Goal: Task Accomplishment & Management: Complete application form

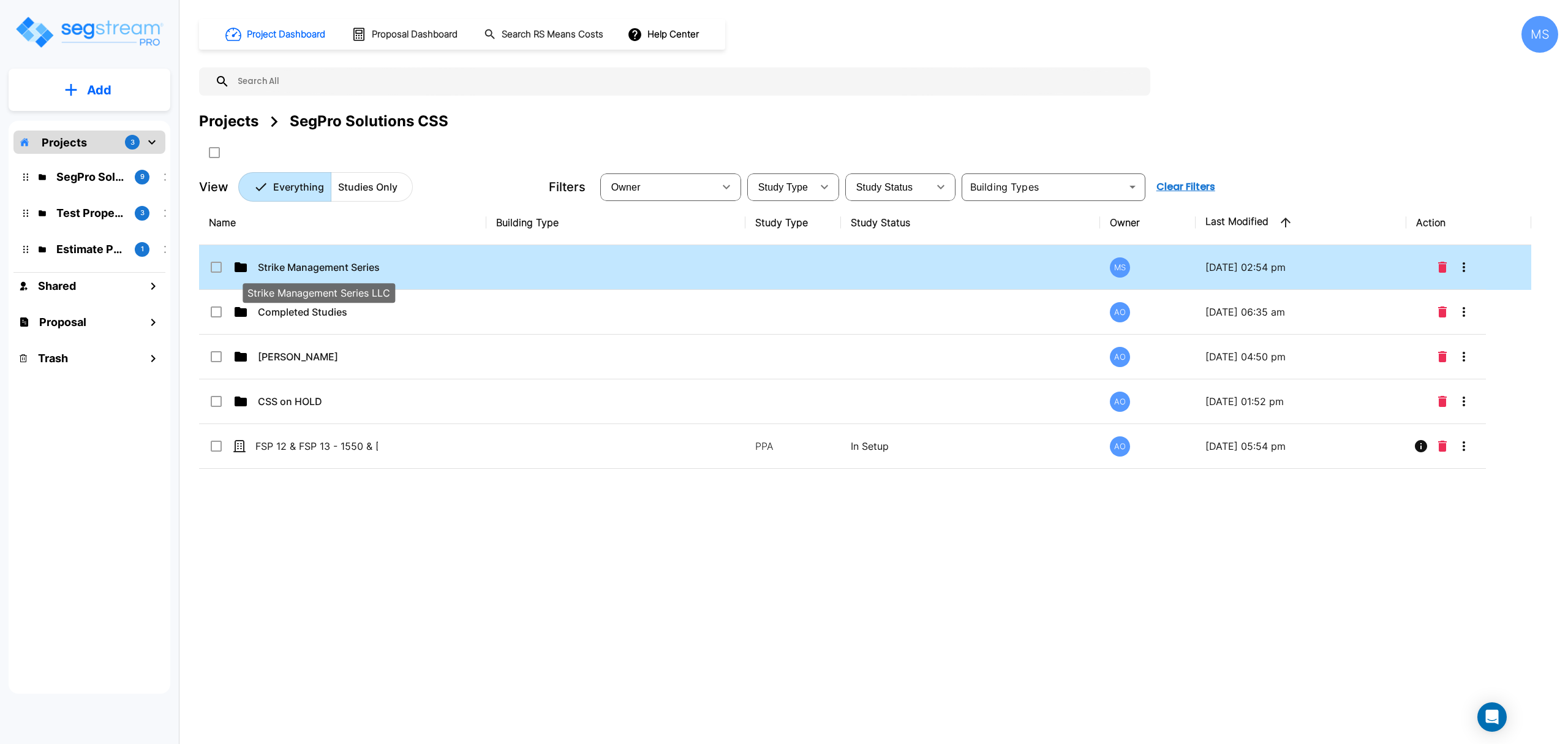
click at [370, 265] on p "Strike Management Series LLC" at bounding box center [318, 267] width 122 height 14
checkbox input "true"
click at [370, 265] on p "Strike Management Series LLC" at bounding box center [318, 267] width 122 height 14
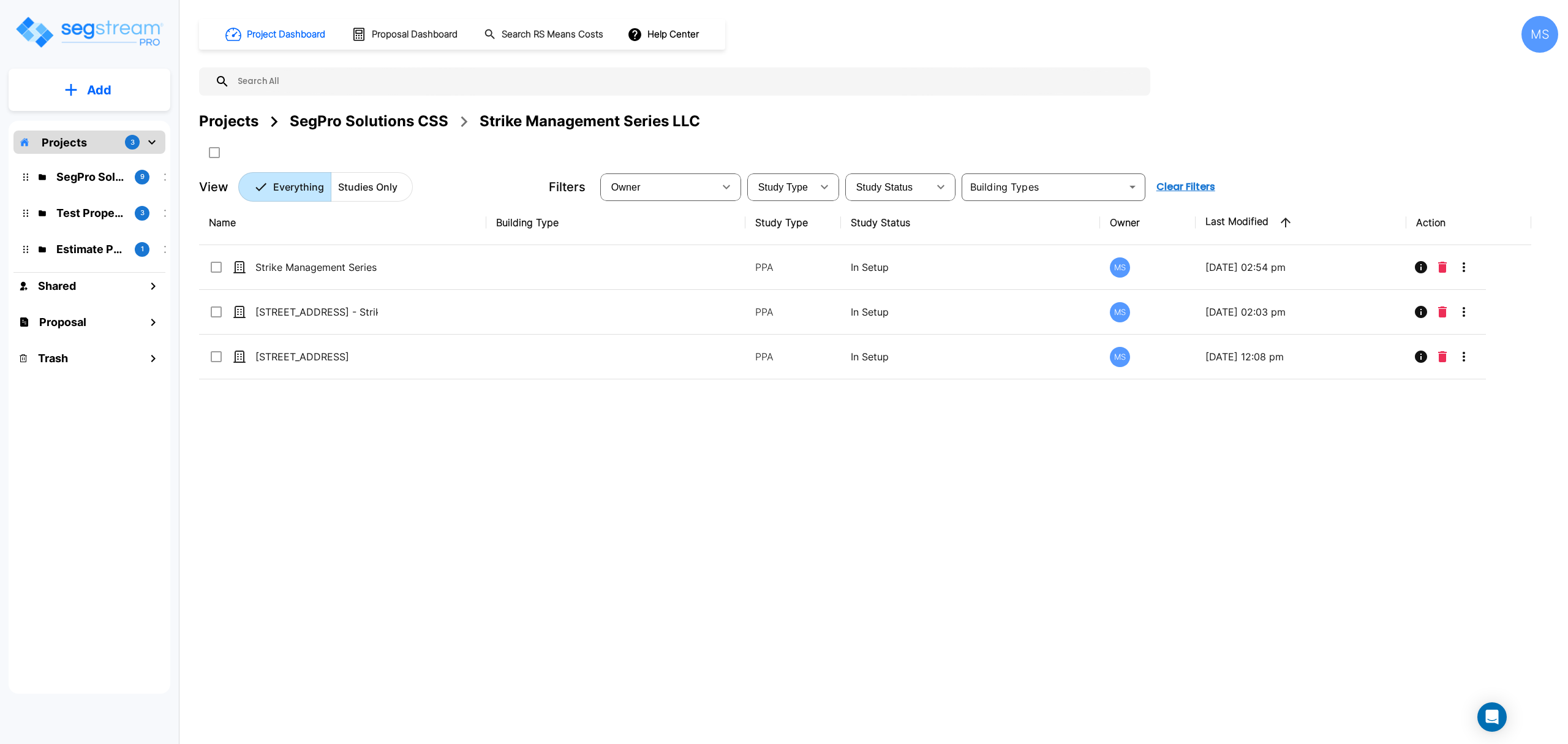
click at [514, 549] on div "Name Building Type Study Type Study Status Owner Last Modified Action Strike Ma…" at bounding box center [865, 431] width 1333 height 461
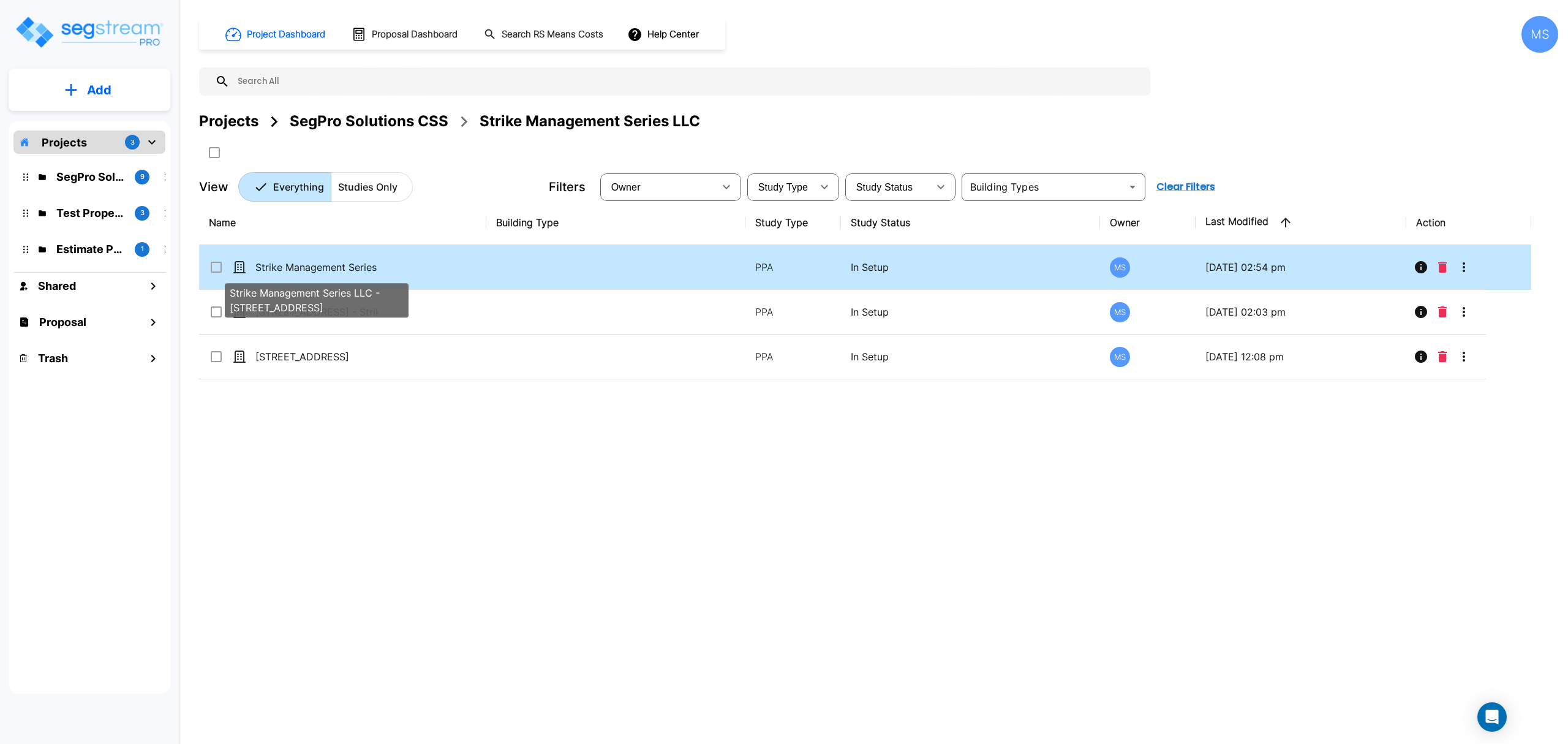
click at [330, 268] on p "Strike Management Series LLC - 7801 Mid cities Boulevard" at bounding box center [316, 267] width 122 height 14
checkbox input "true"
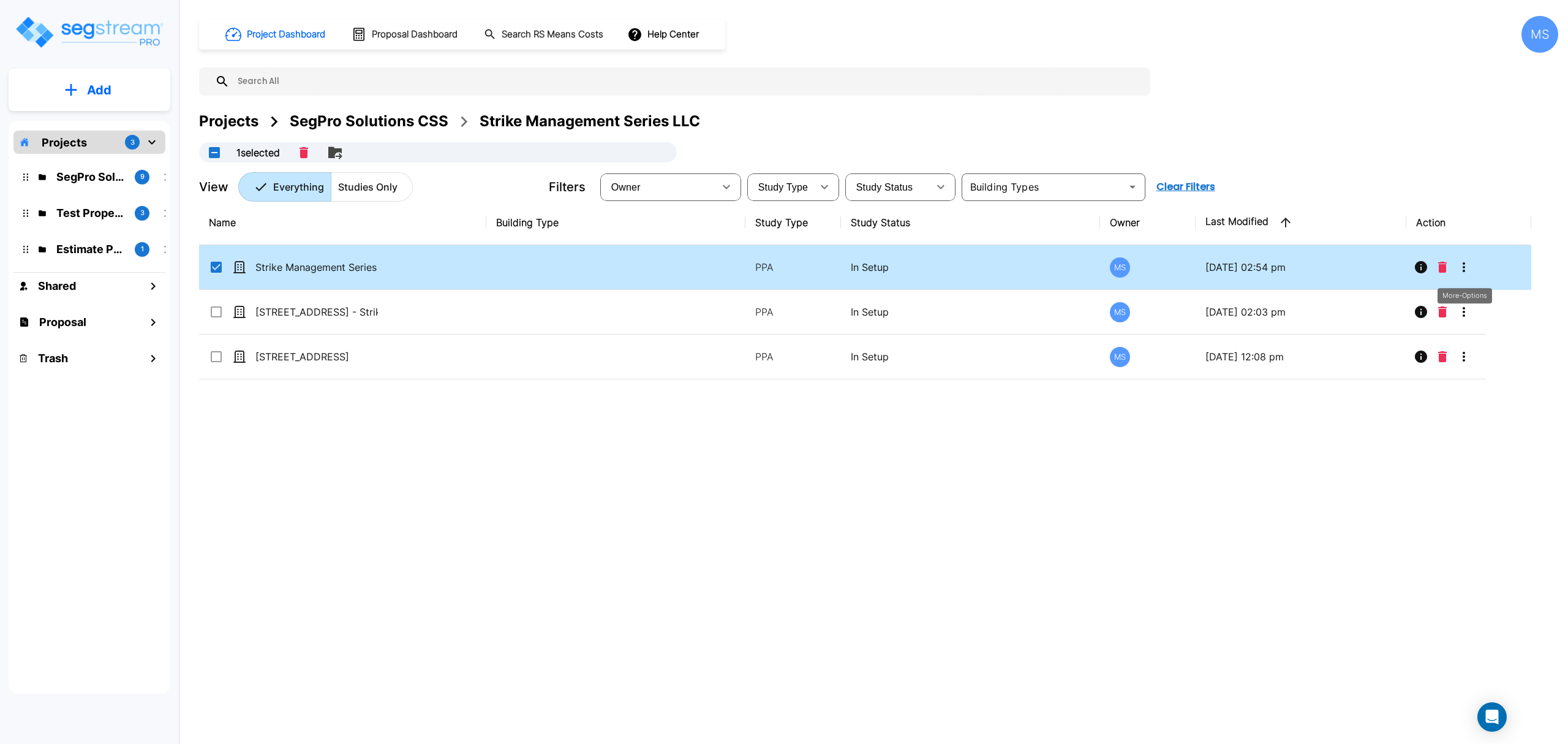
click at [1473, 275] on button "More-Options" at bounding box center [1464, 267] width 24 height 24
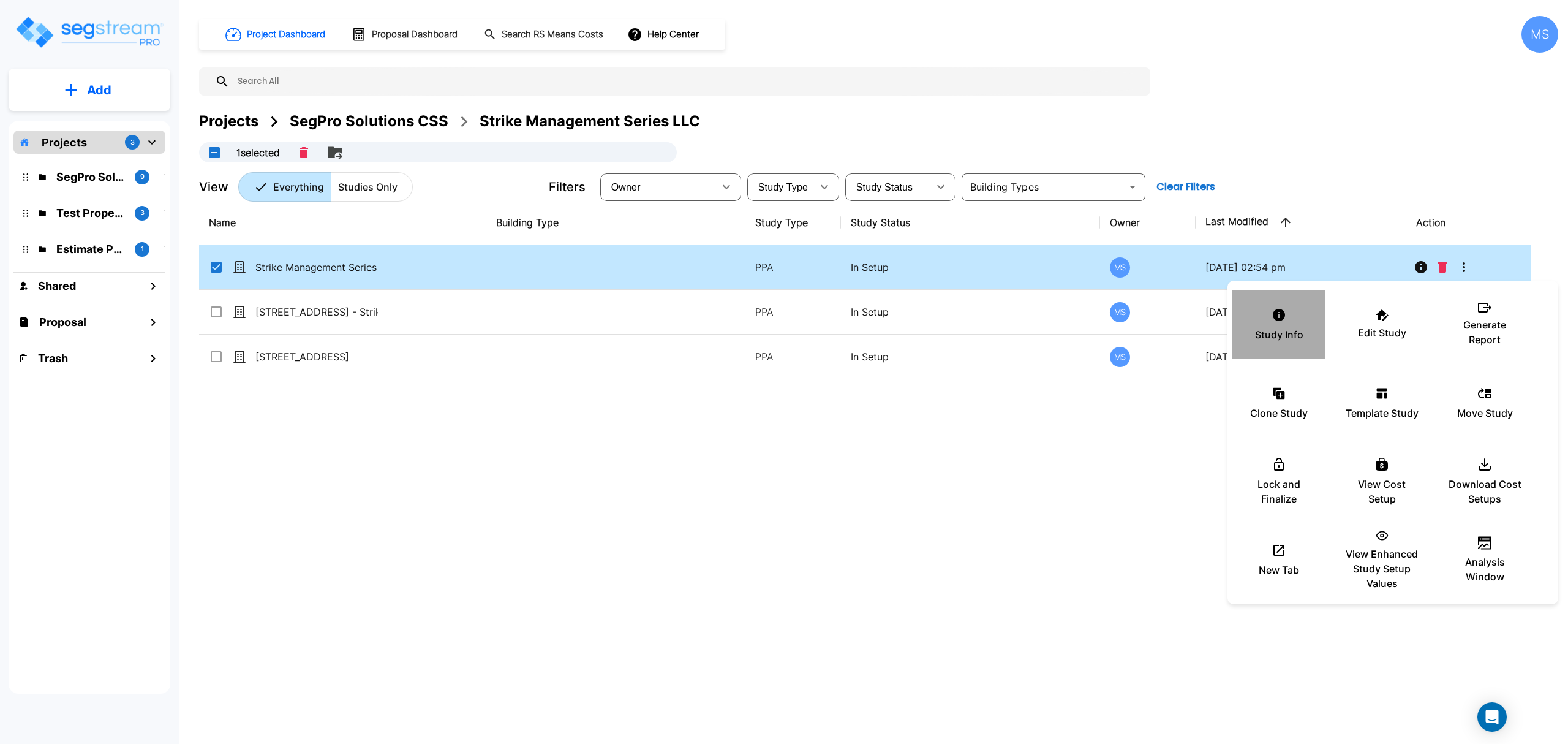
click at [1302, 341] on p "Study Info" at bounding box center [1279, 335] width 48 height 14
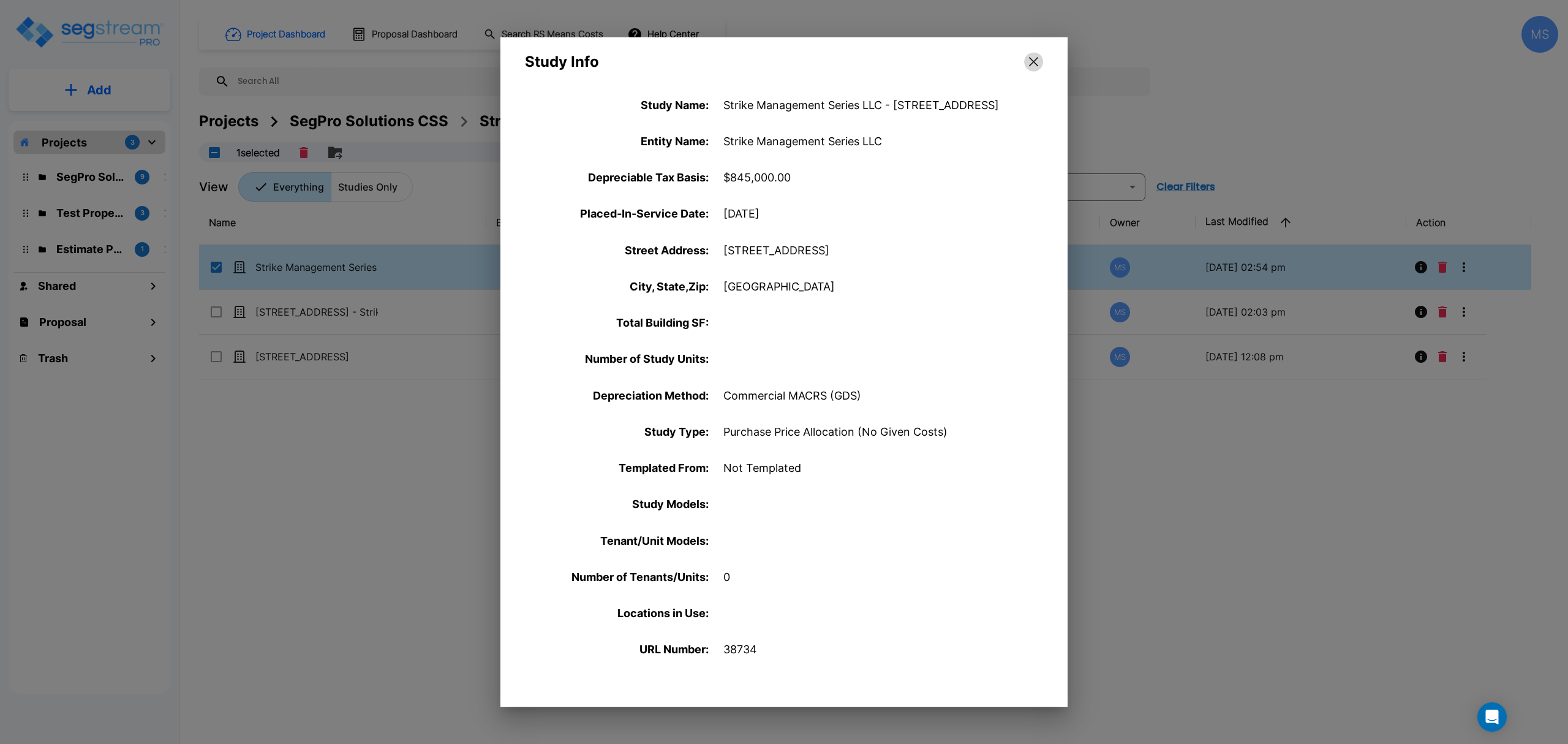
click at [1039, 59] on button "button" at bounding box center [1033, 62] width 19 height 20
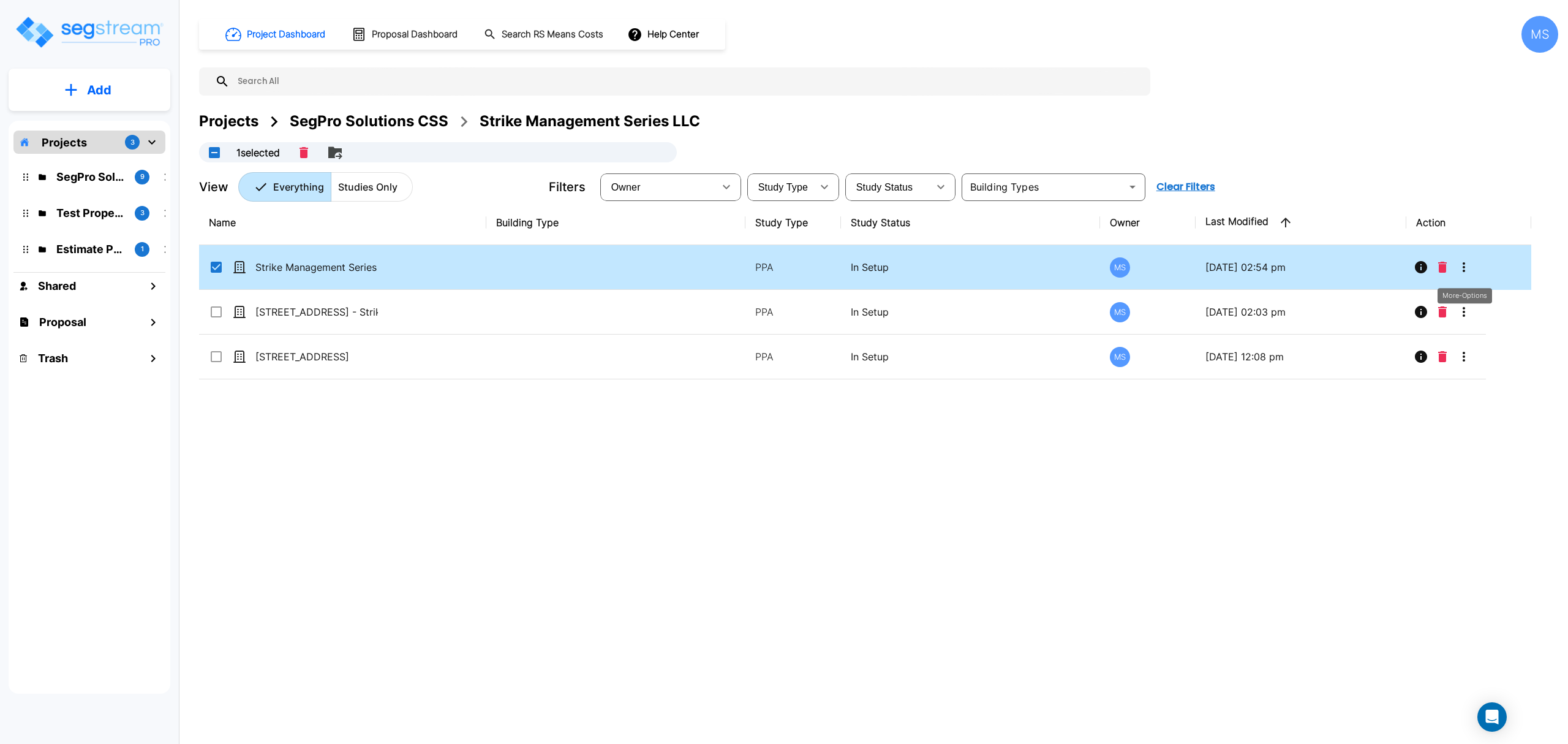
click at [1464, 268] on icon "More-Options" at bounding box center [1464, 267] width 3 height 10
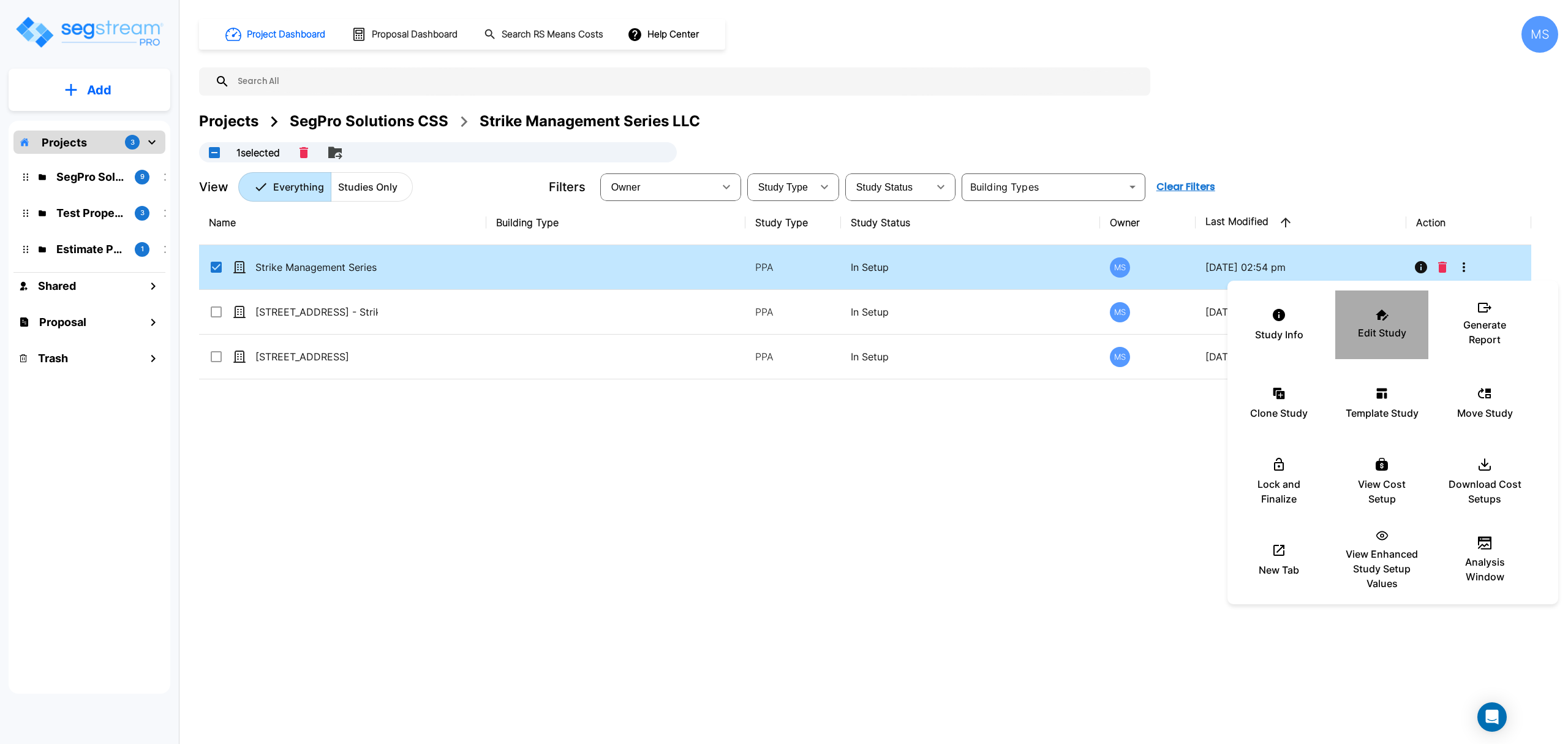
click at [1399, 318] on div "Edit Study" at bounding box center [1382, 325] width 73 height 62
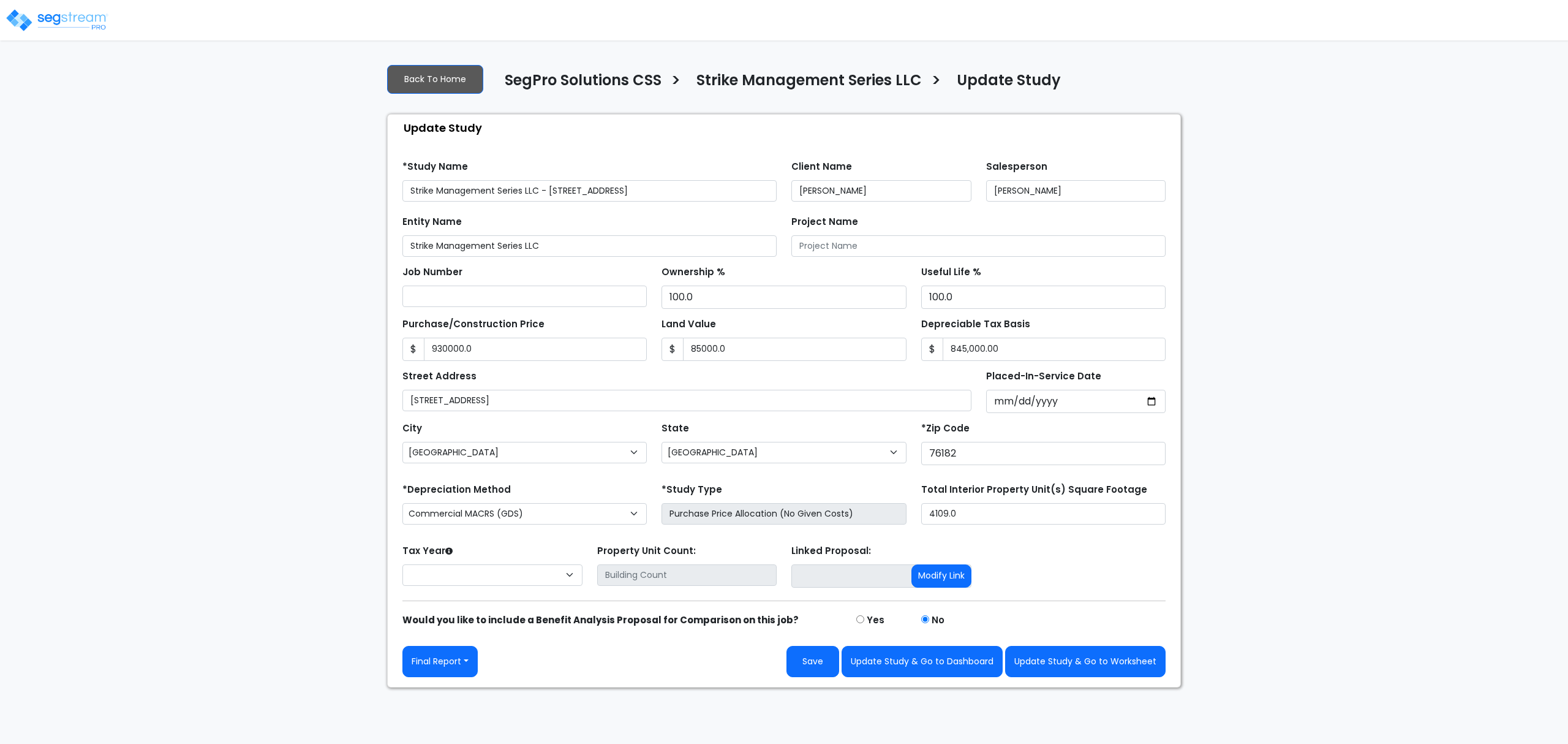
select select "[GEOGRAPHIC_DATA]"
type input "930,000.0"
type input "85,000.0"
select select "2022"
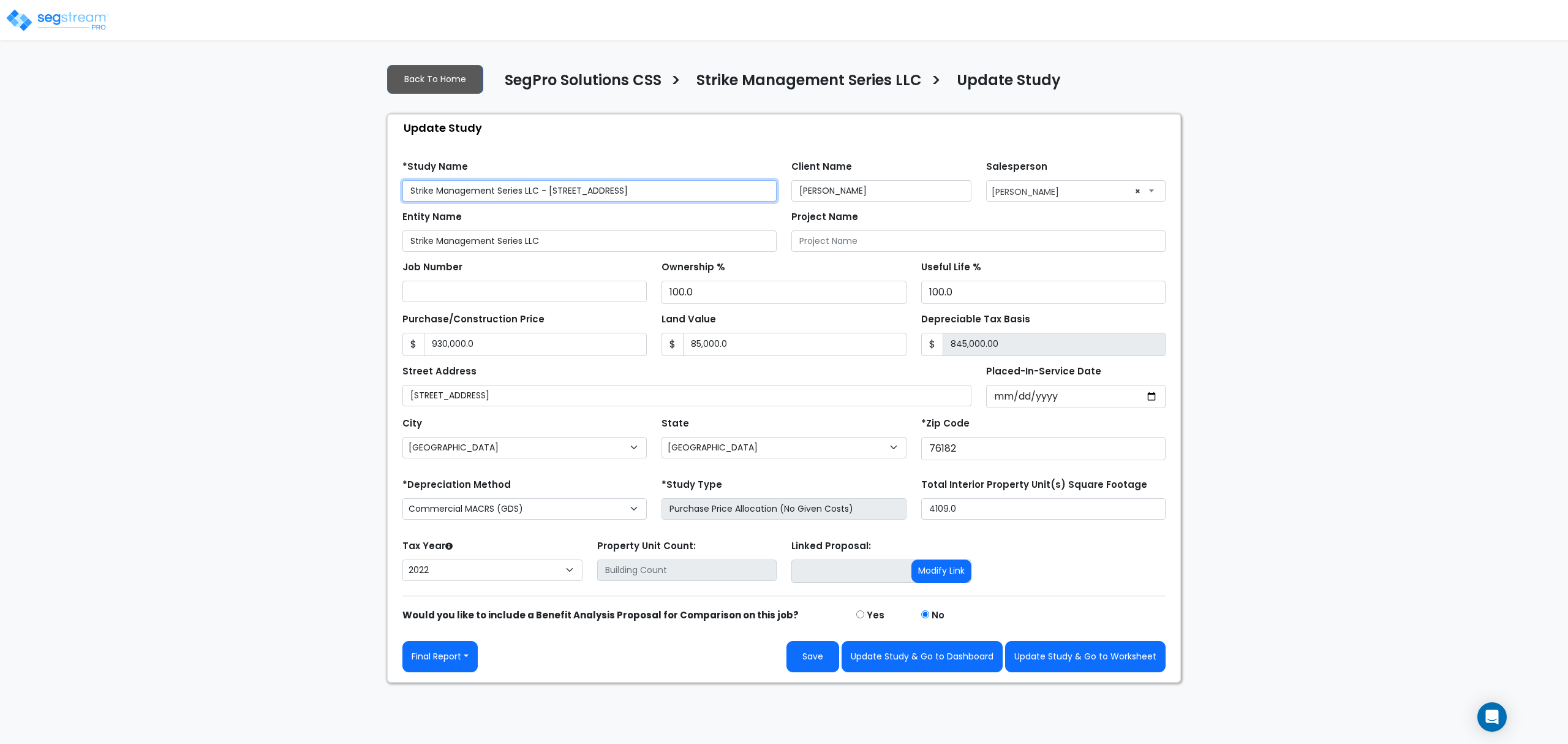
drag, startPoint x: 623, startPoint y: 202, endPoint x: 547, endPoint y: 203, distance: 76.0
click at [547, 203] on form "*Study Name Strike Management Series LLC - 7801 Mid cities Boulevard Client Nam…" at bounding box center [784, 412] width 763 height 521
click at [408, 199] on input "Strike Management Series LLC" at bounding box center [590, 191] width 375 height 21
paste input "7801 Mid cities Boulevard"
type input "[STREET_ADDRESS] - Strike Management Series LLC"
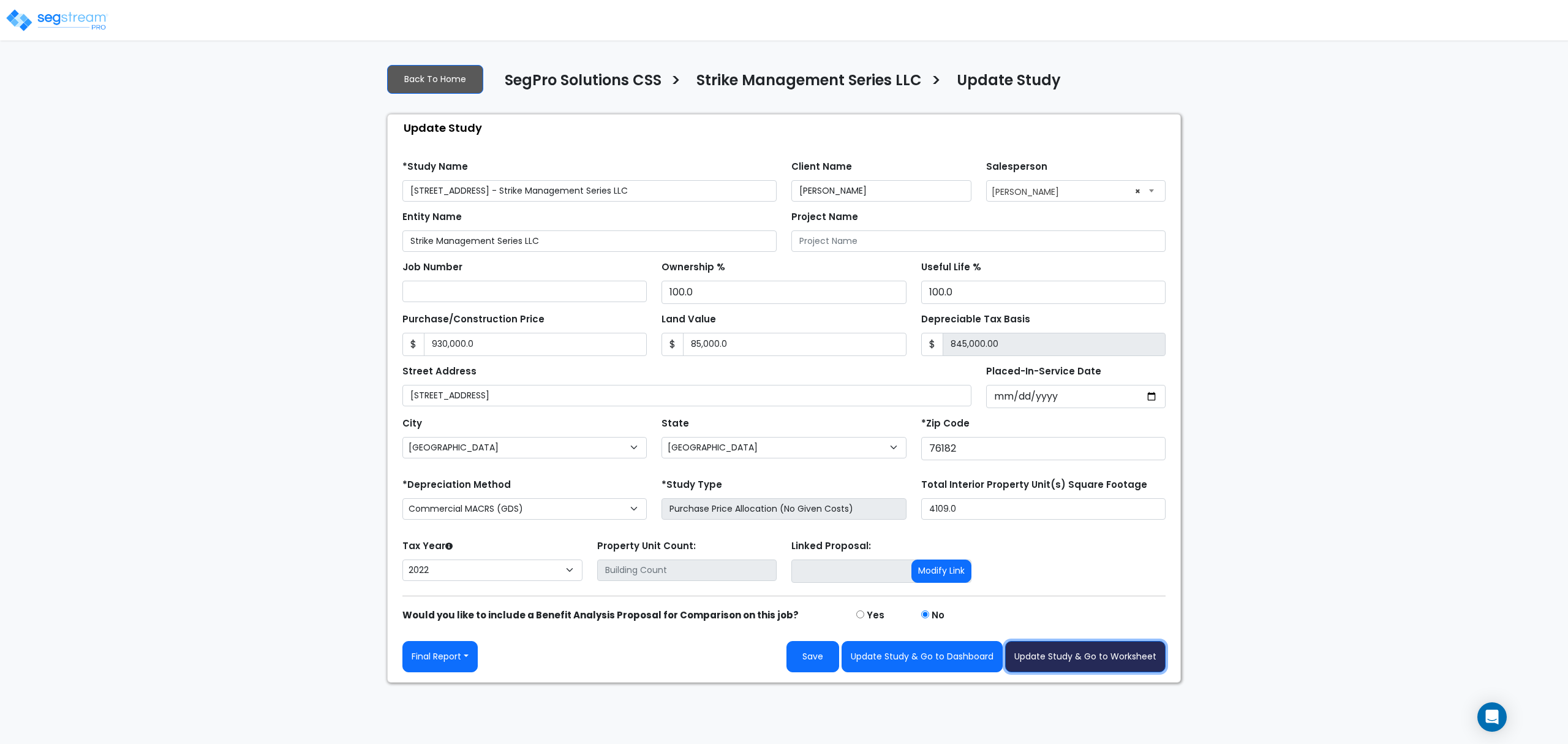
click at [1030, 666] on button "Update Study & Go to Worksheet" at bounding box center [1085, 656] width 161 height 31
type input "930000"
type input "85000"
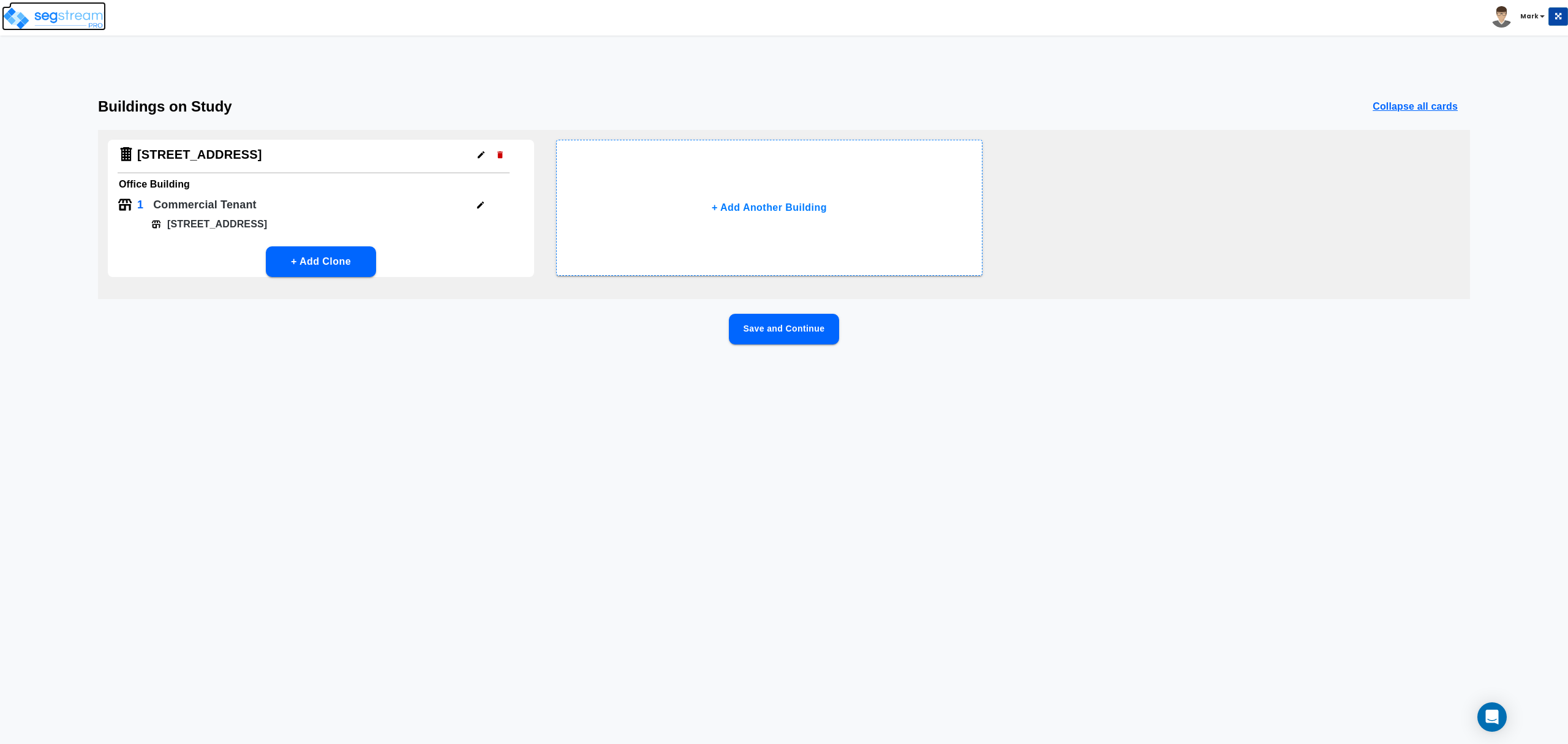
click at [55, 22] on img at bounding box center [54, 18] width 104 height 24
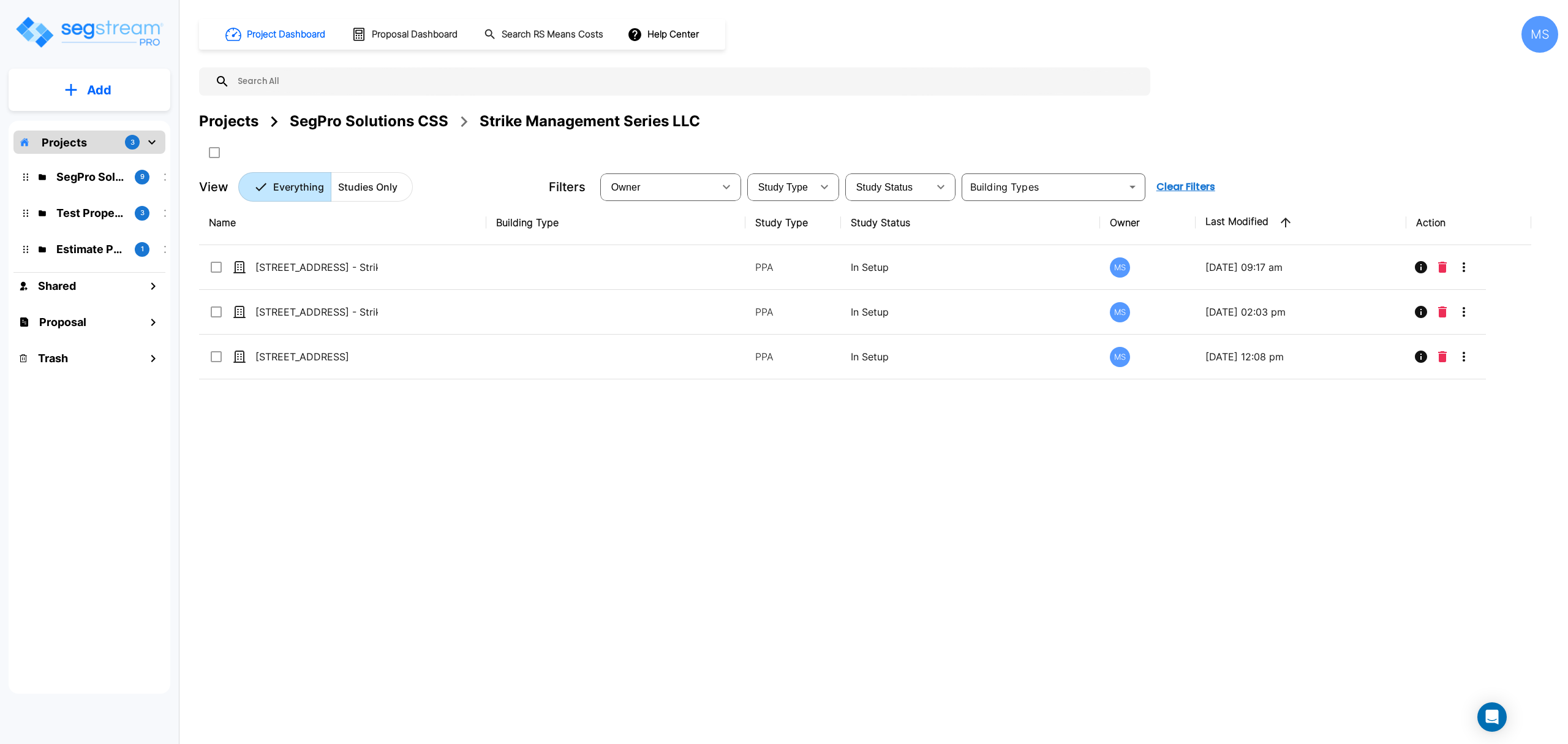
click at [471, 596] on div "Name Building Type Study Type Study Status Owner Last Modified Action [STREET_A…" at bounding box center [865, 431] width 1333 height 461
click at [663, 567] on div "Name Building Type Study Type Study Status Owner Last Modified Action 7801 Mid …" at bounding box center [865, 431] width 1333 height 461
click at [659, 572] on div "Name Building Type Study Type Study Status Owner Last Modified Action 7801 Mid …" at bounding box center [865, 431] width 1333 height 461
drag, startPoint x: 659, startPoint y: 572, endPoint x: 650, endPoint y: 564, distance: 12.0
click at [652, 566] on div "Name Building Type Study Type Study Status Owner Last Modified Action 7801 Mid …" at bounding box center [865, 431] width 1333 height 461
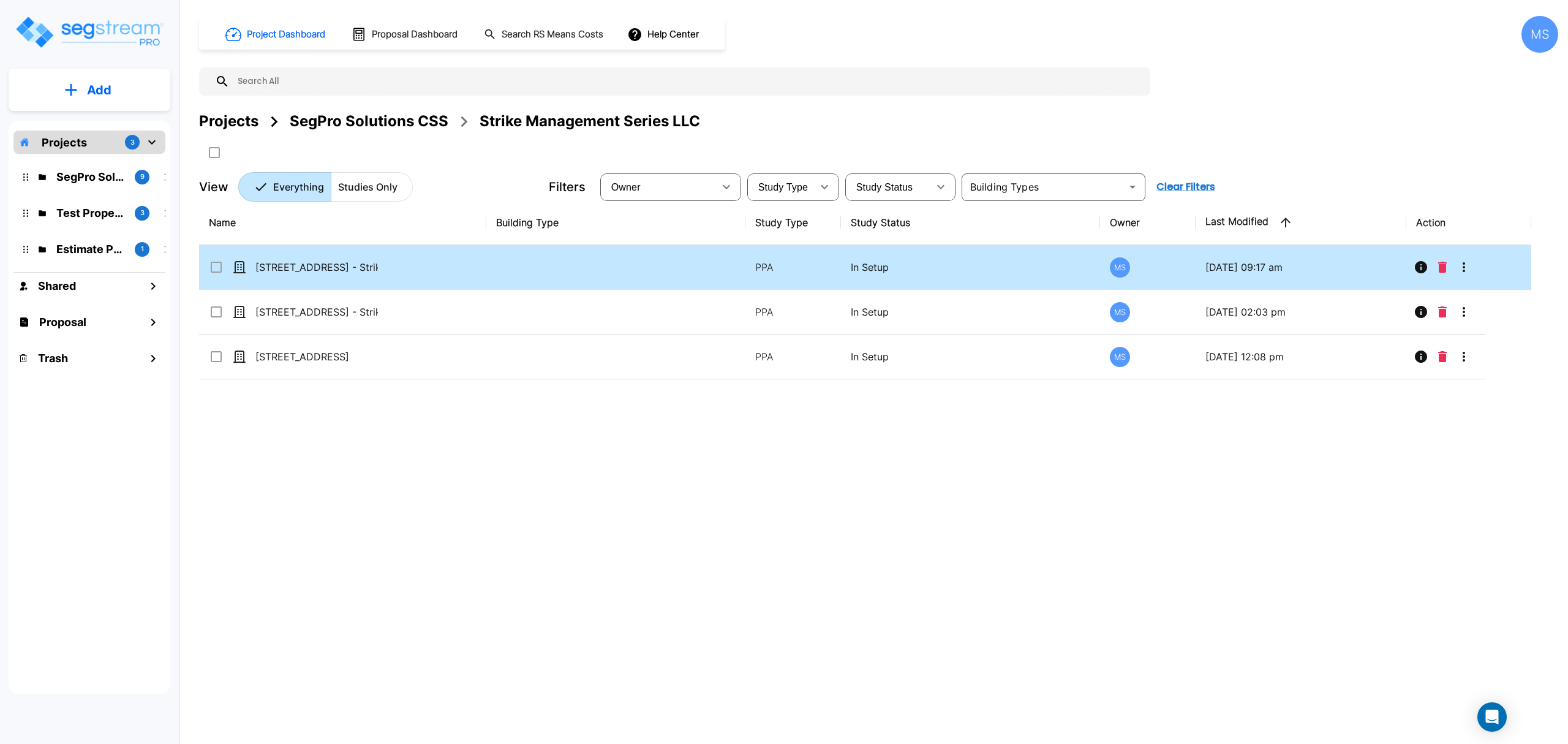
click at [414, 269] on td "[STREET_ADDRESS] - Strike Management Series LLC" at bounding box center [342, 268] width 287 height 45
checkbox input "true"
click at [414, 269] on td "[STREET_ADDRESS] - Strike Management Series LLC" at bounding box center [342, 268] width 287 height 45
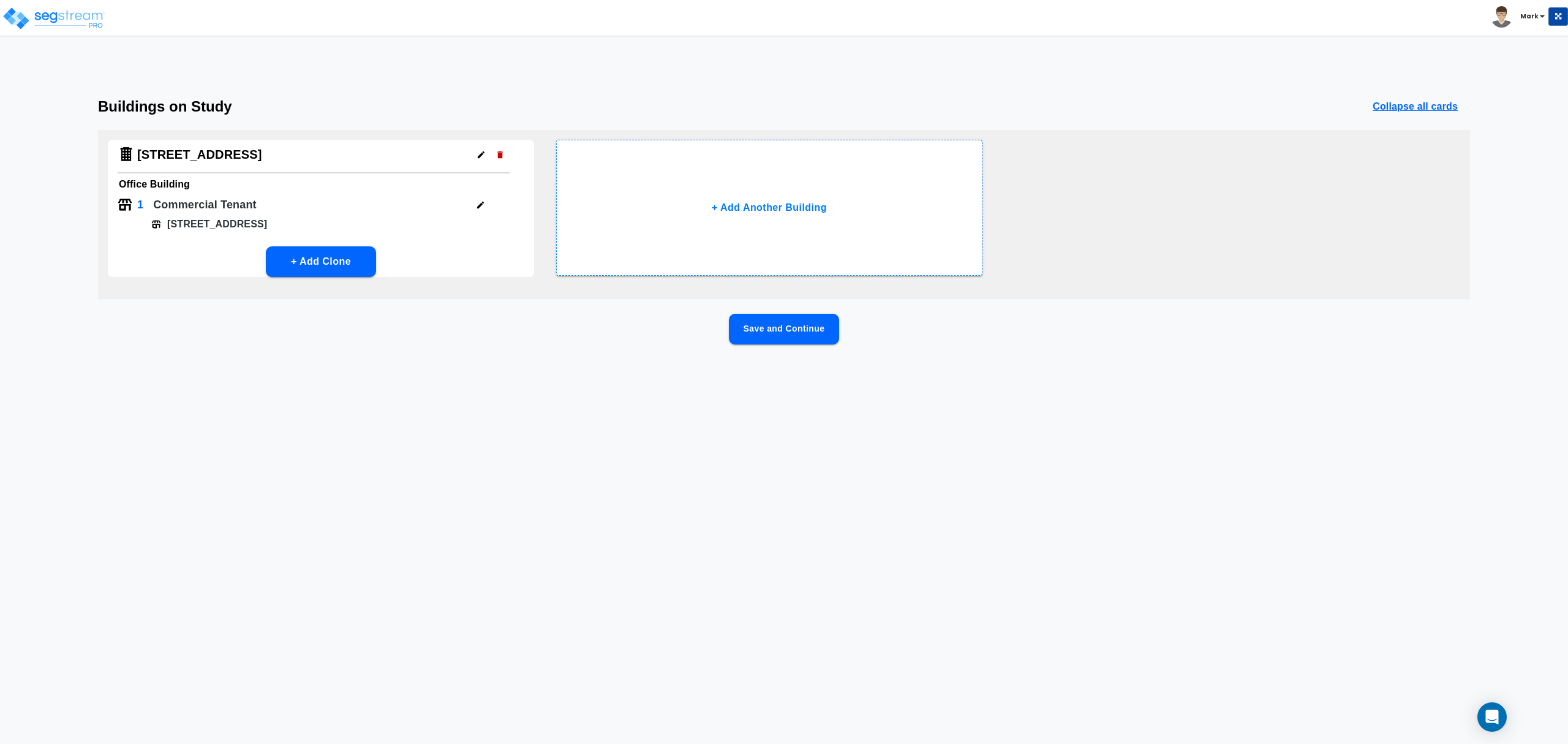
click at [777, 342] on button "Save and Continue" at bounding box center [784, 329] width 111 height 30
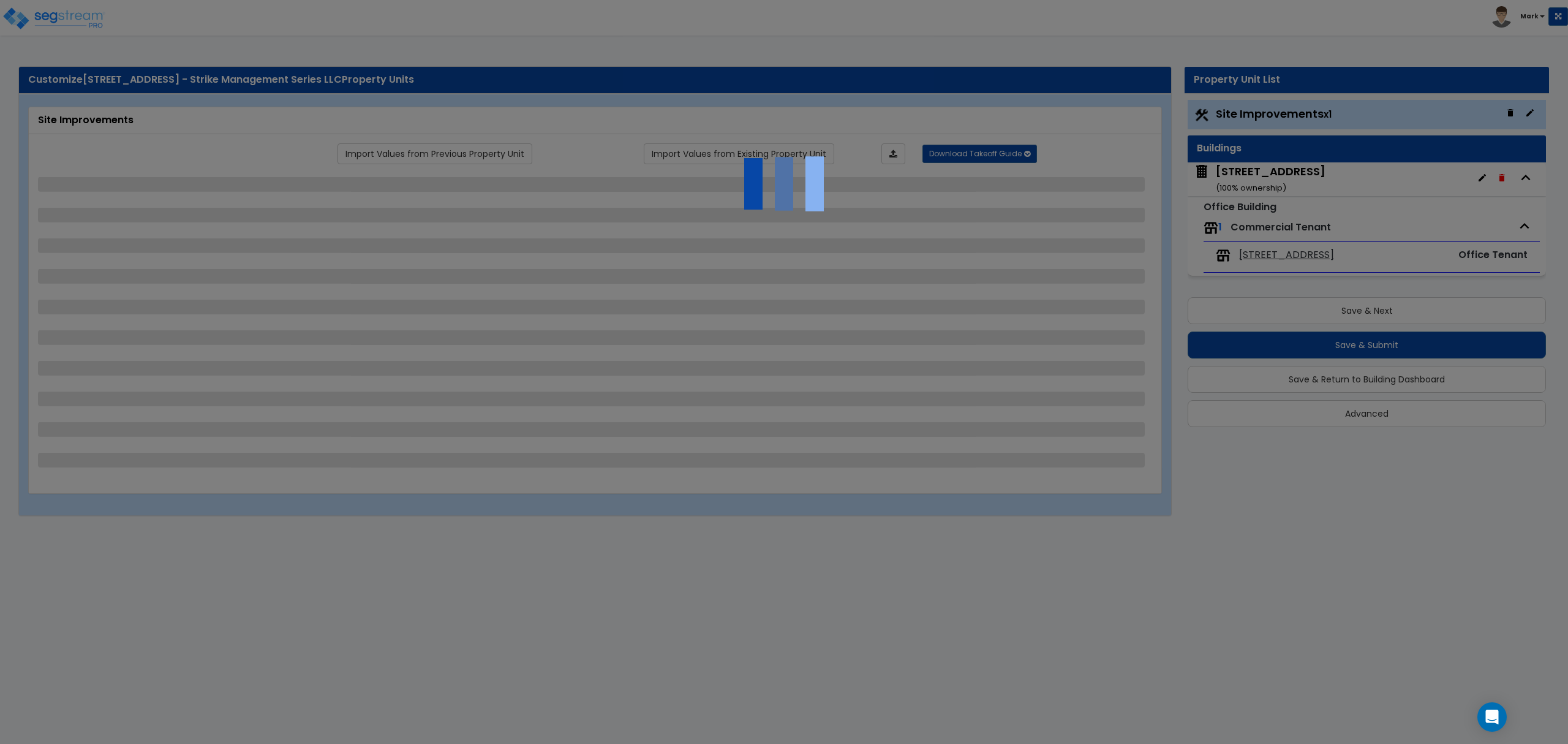
select select "2"
select select "1"
select select "2"
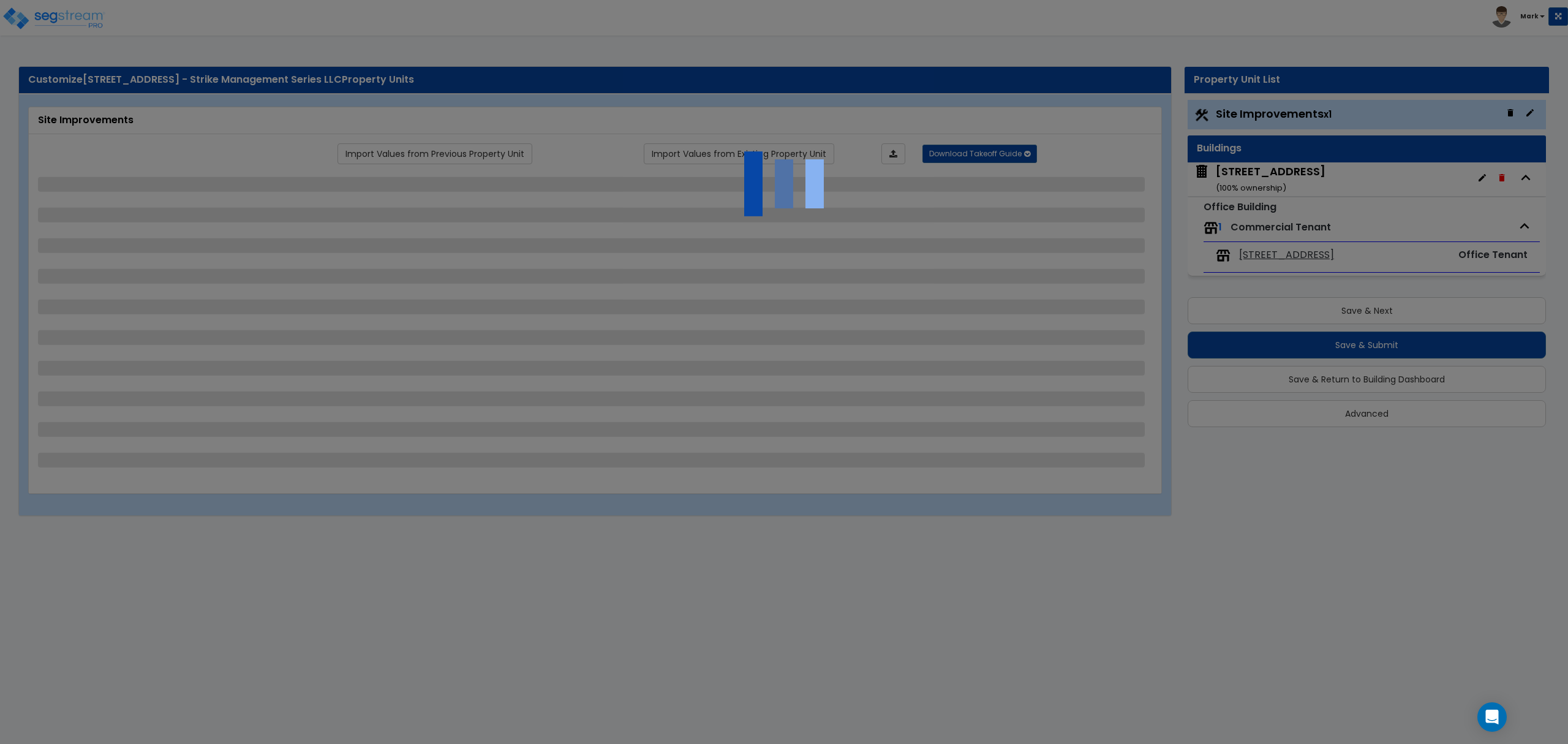
select select "1"
select select "2"
select select "1"
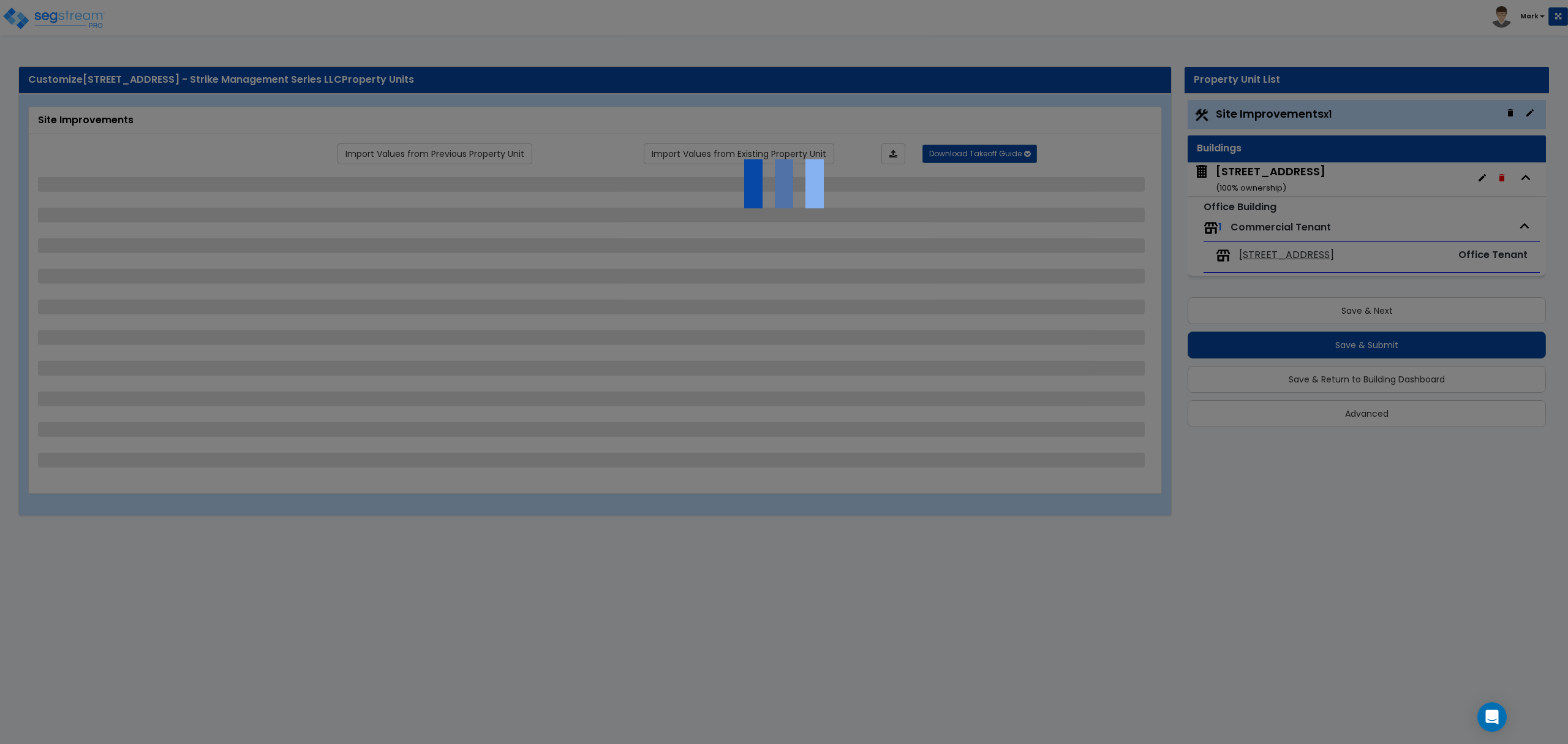
select select "6"
select select "1"
select select "5"
select select "1"
select select "2"
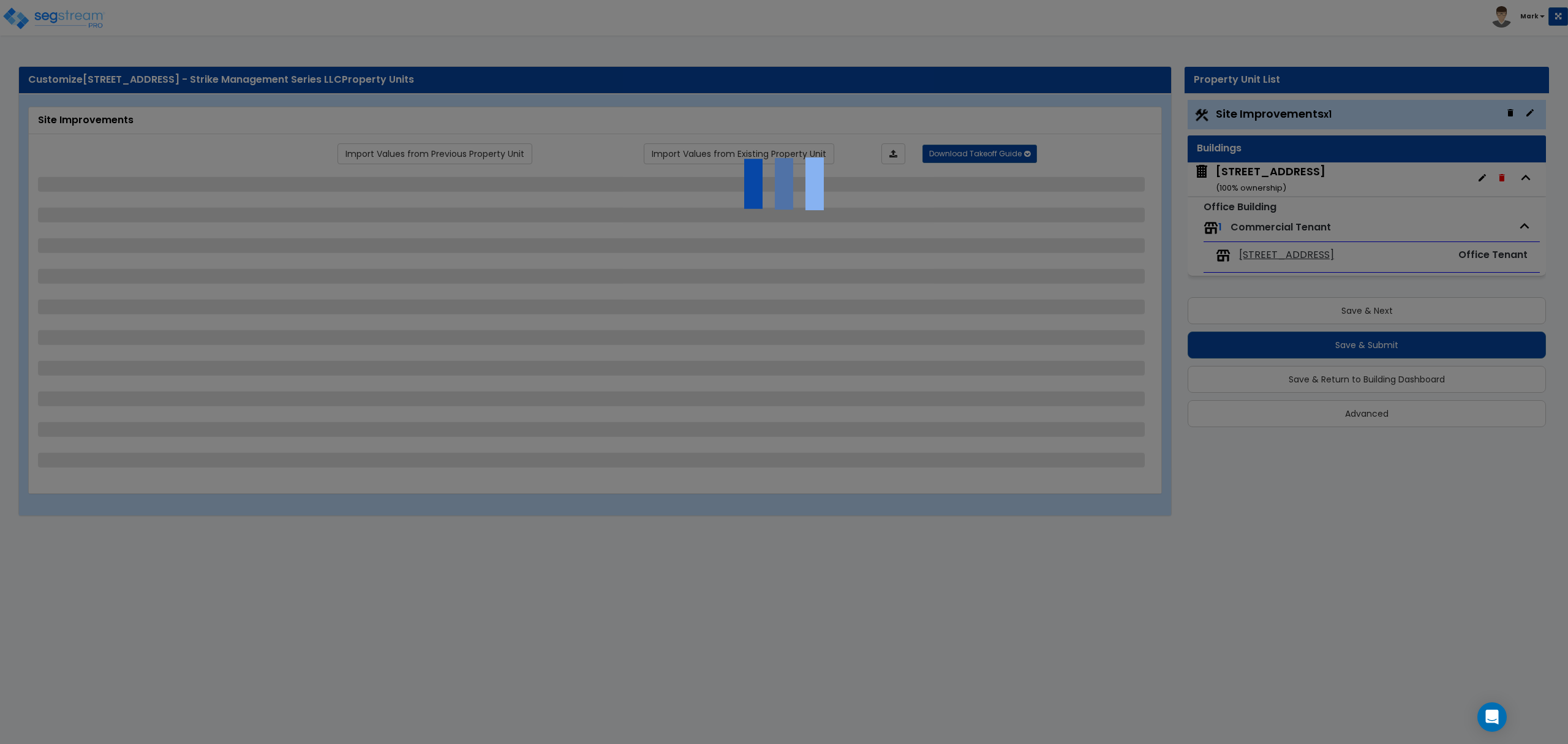
select select "2"
select select "1"
select select "4"
select select "2"
select select "1"
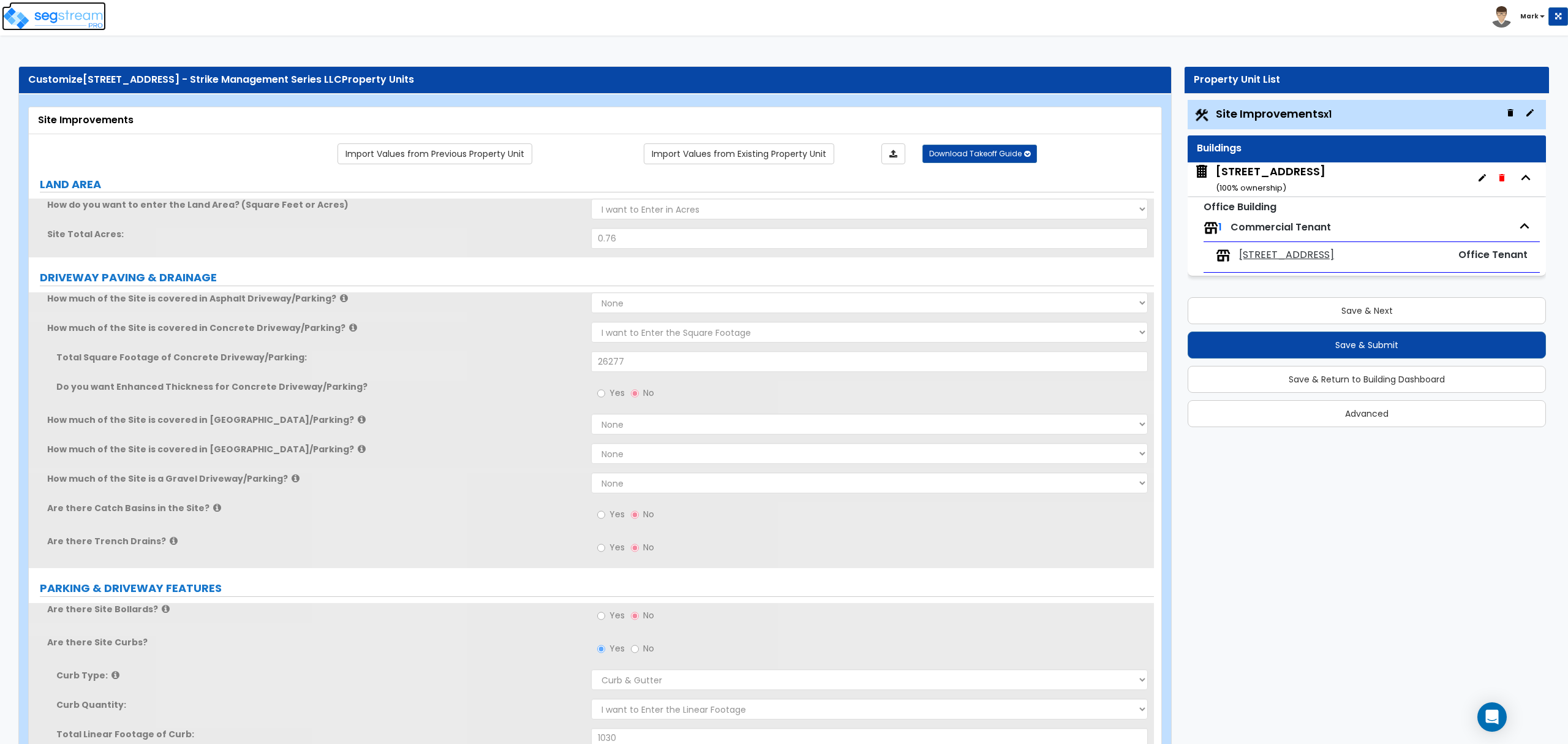
click at [44, 26] on img at bounding box center [54, 18] width 104 height 24
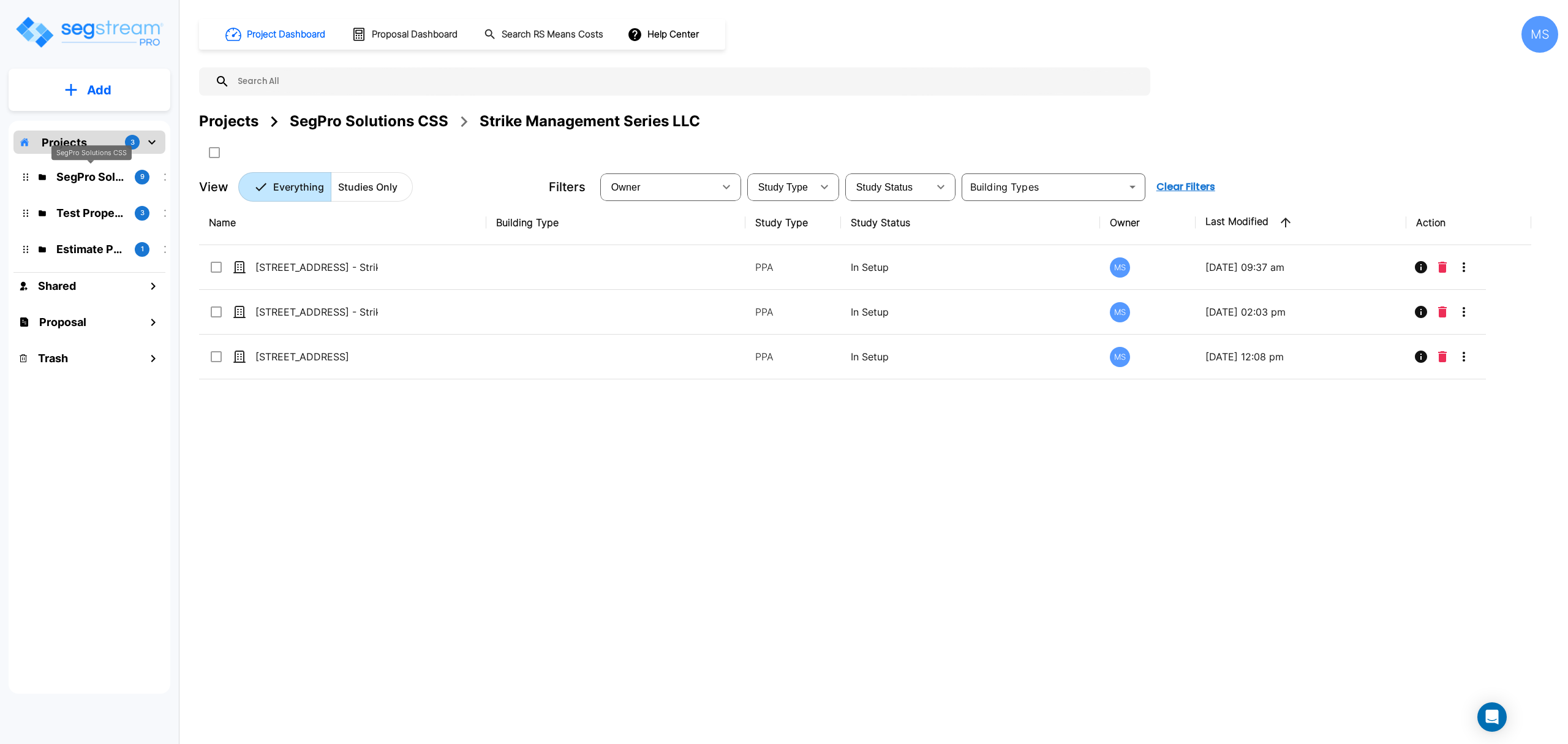
drag, startPoint x: 104, startPoint y: 175, endPoint x: 155, endPoint y: 161, distance: 52.9
click at [106, 173] on p "SegPro Solutions CSS" at bounding box center [90, 177] width 69 height 17
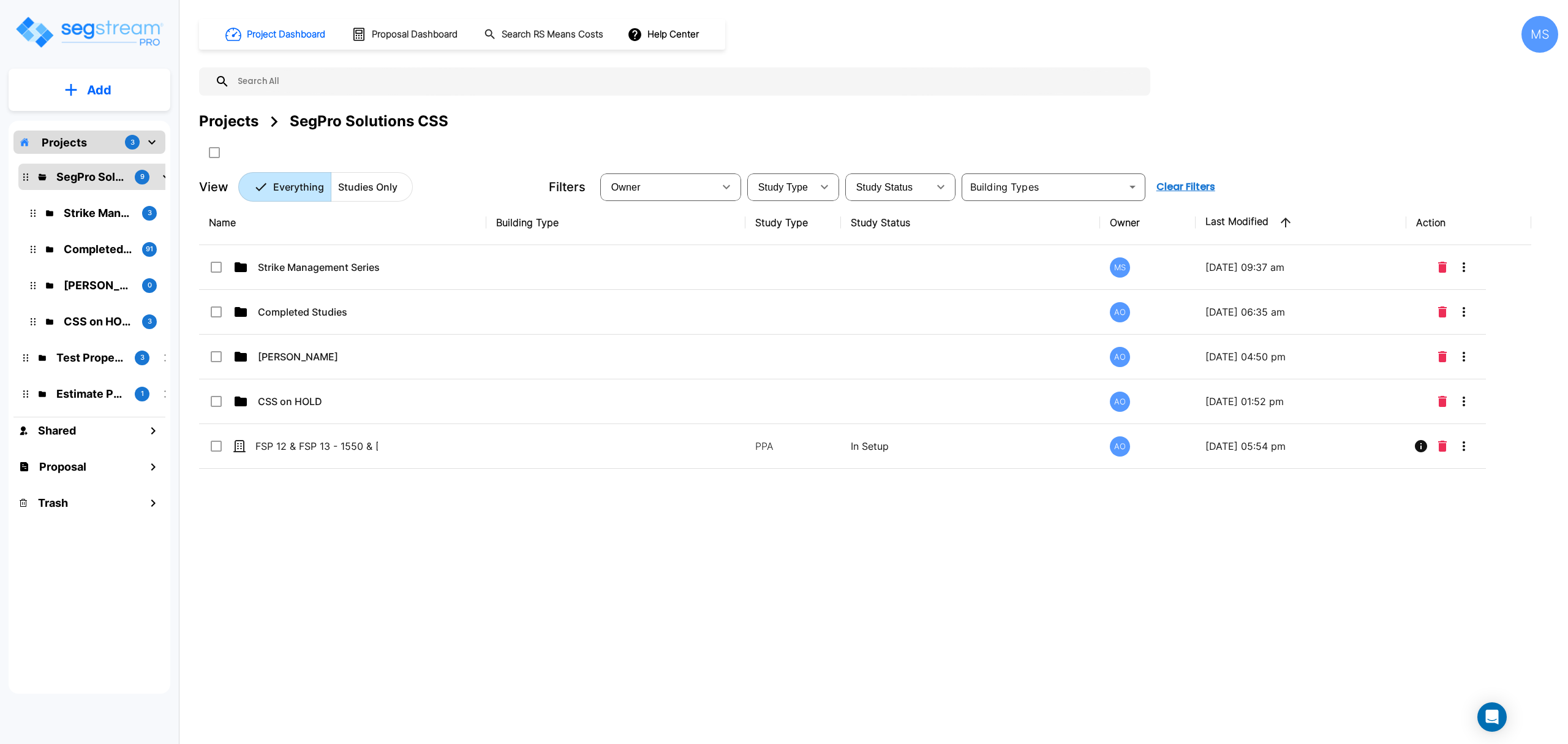
click at [116, 250] on p "Completed Studies" at bounding box center [97, 249] width 69 height 17
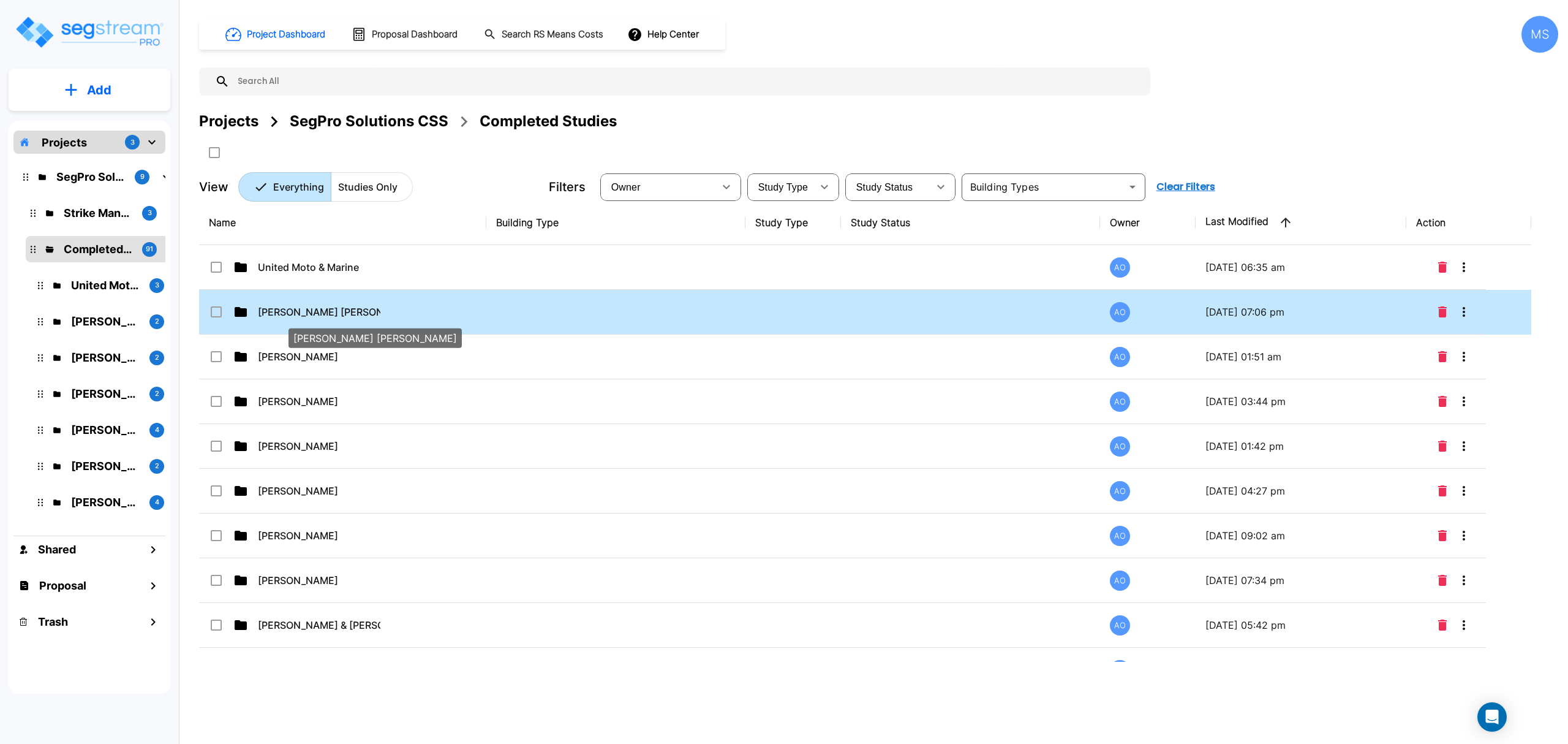
click at [292, 318] on p "Robert Lee" at bounding box center [318, 311] width 122 height 14
click at [292, 318] on p "[PERSON_NAME] [PERSON_NAME]" at bounding box center [318, 311] width 122 height 14
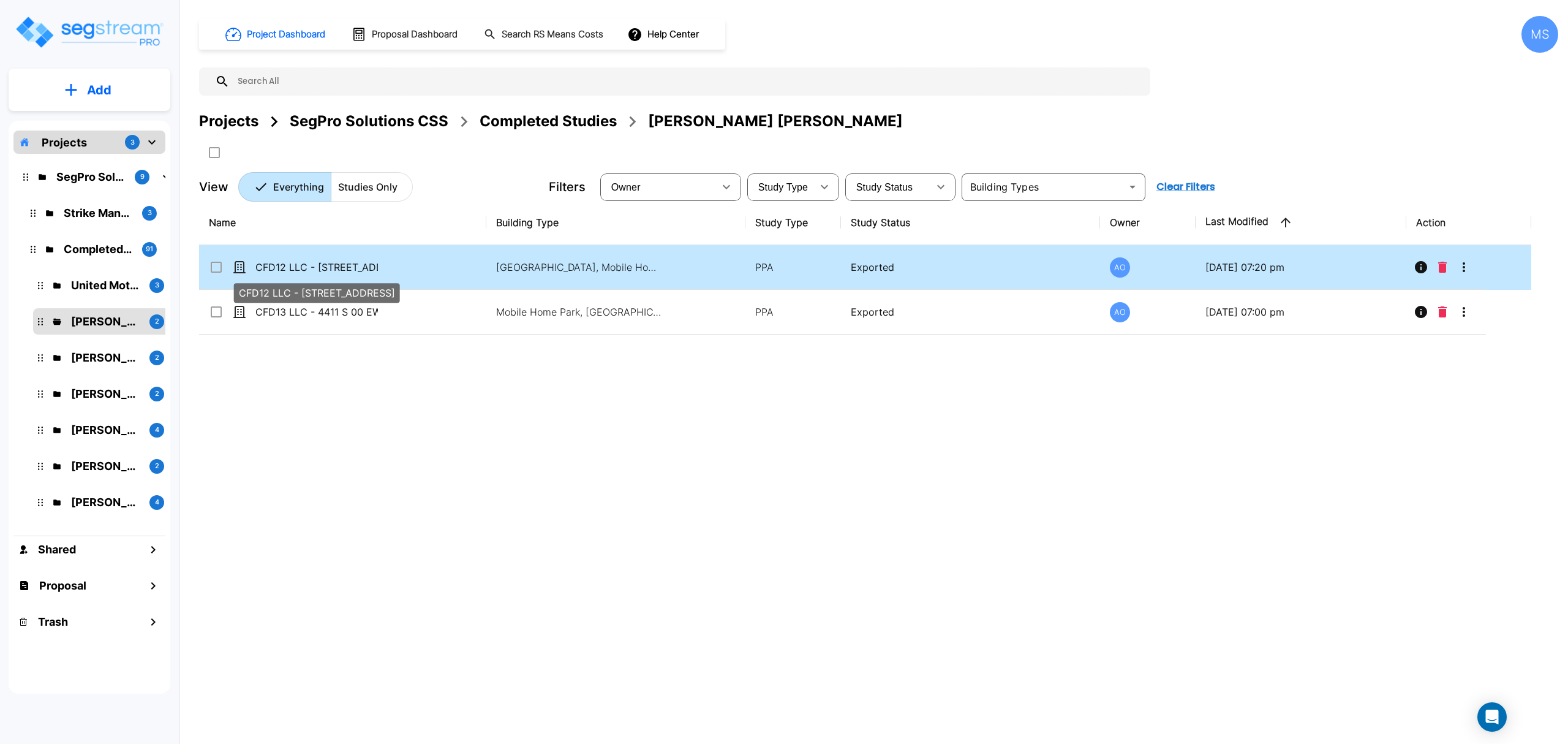
click at [318, 273] on p "CFD12 LLC - 4390 East 380 Road" at bounding box center [316, 267] width 122 height 14
checkbox input "true"
click at [318, 273] on p "CFD12 LLC - 4390 East 380 Road" at bounding box center [316, 267] width 122 height 14
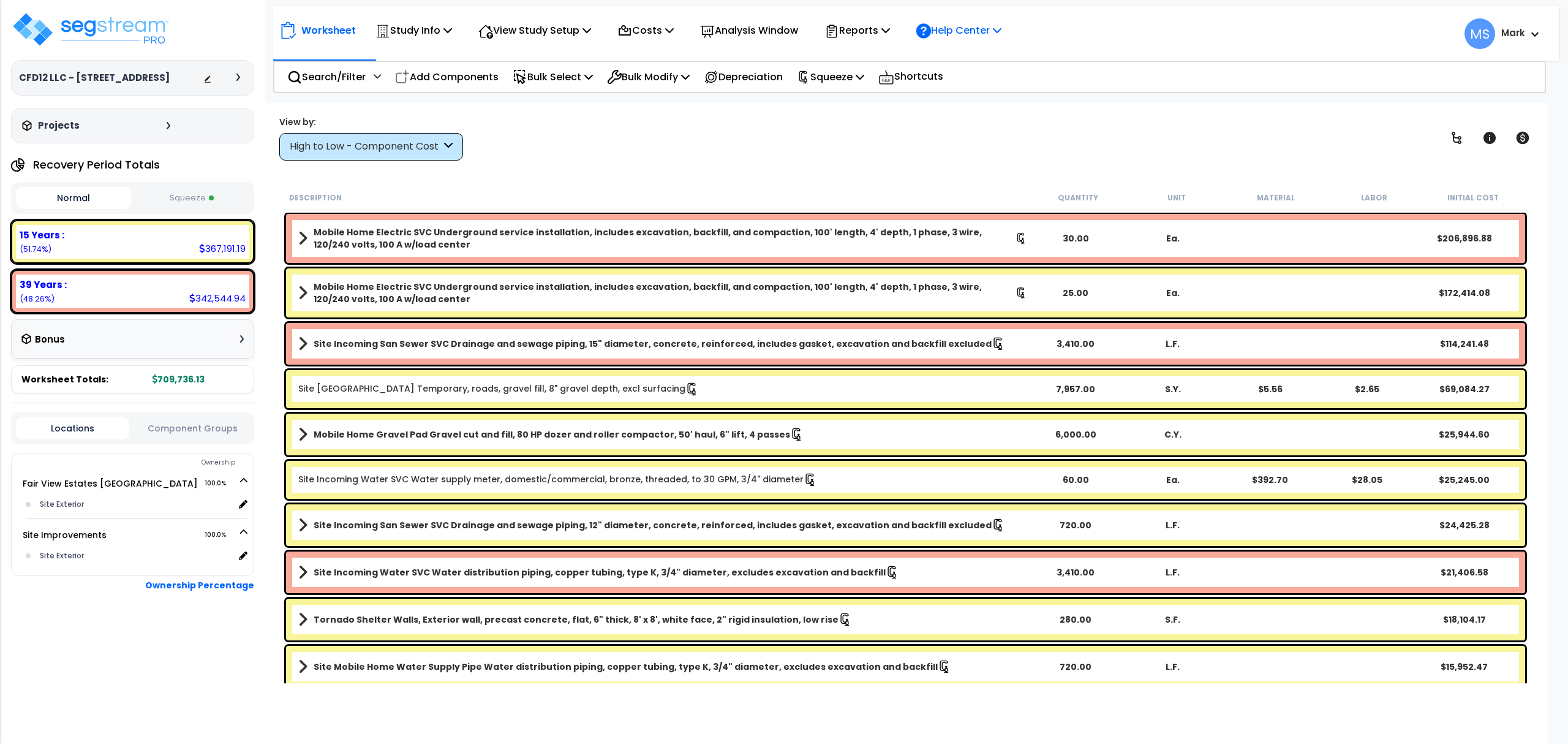
click at [999, 33] on p "Help Center" at bounding box center [959, 30] width 85 height 17
click at [882, 36] on p "Reports" at bounding box center [856, 30] width 65 height 17
click at [1169, 34] on div "Worksheet Study Info Study Setup Add Property Unit Template study Clone study MS" at bounding box center [916, 28] width 1286 height 43
click at [890, 30] on p "Reports" at bounding box center [856, 30] width 65 height 17
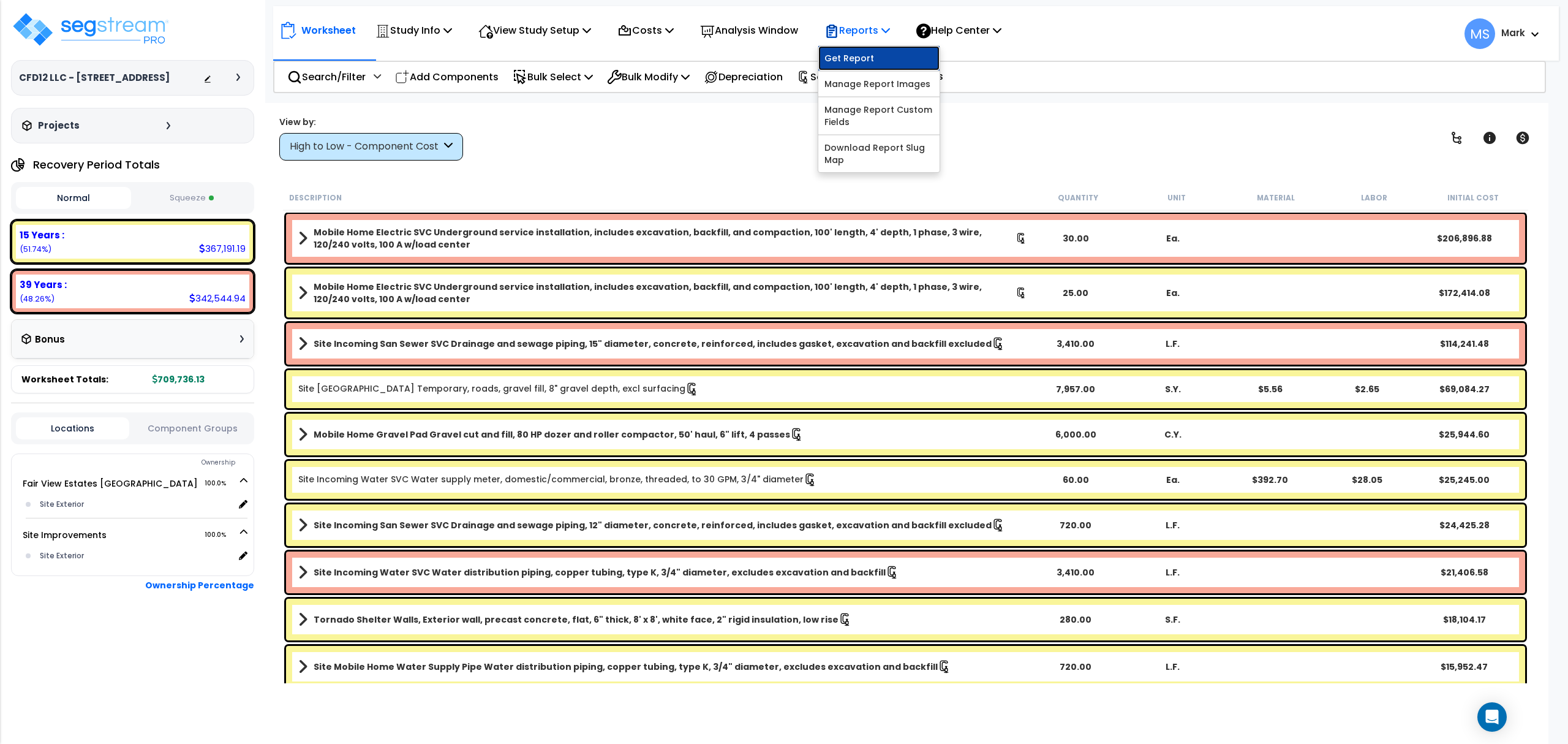
click at [888, 54] on link "Get Report" at bounding box center [879, 58] width 121 height 24
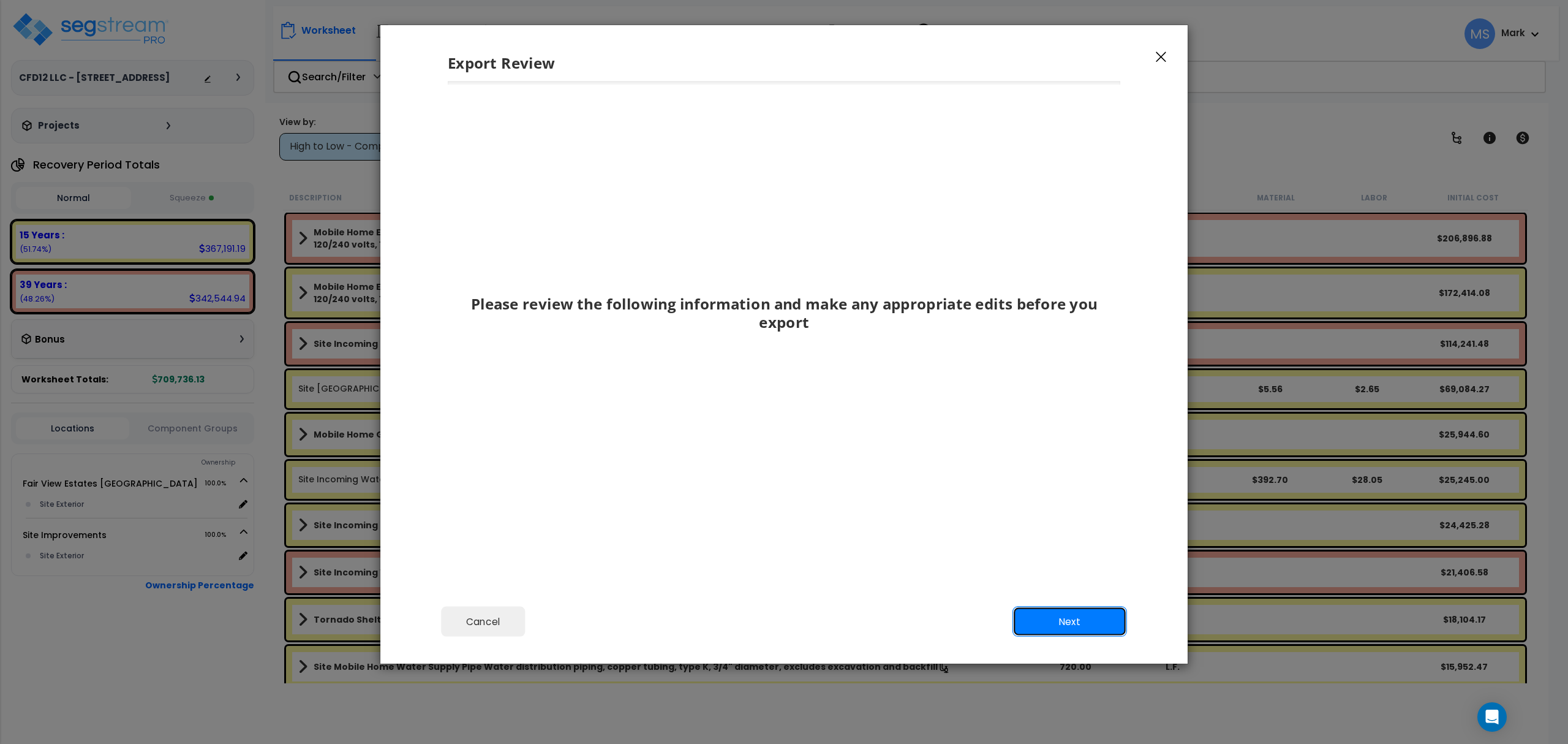
click at [1088, 614] on button "Next" at bounding box center [1069, 622] width 114 height 30
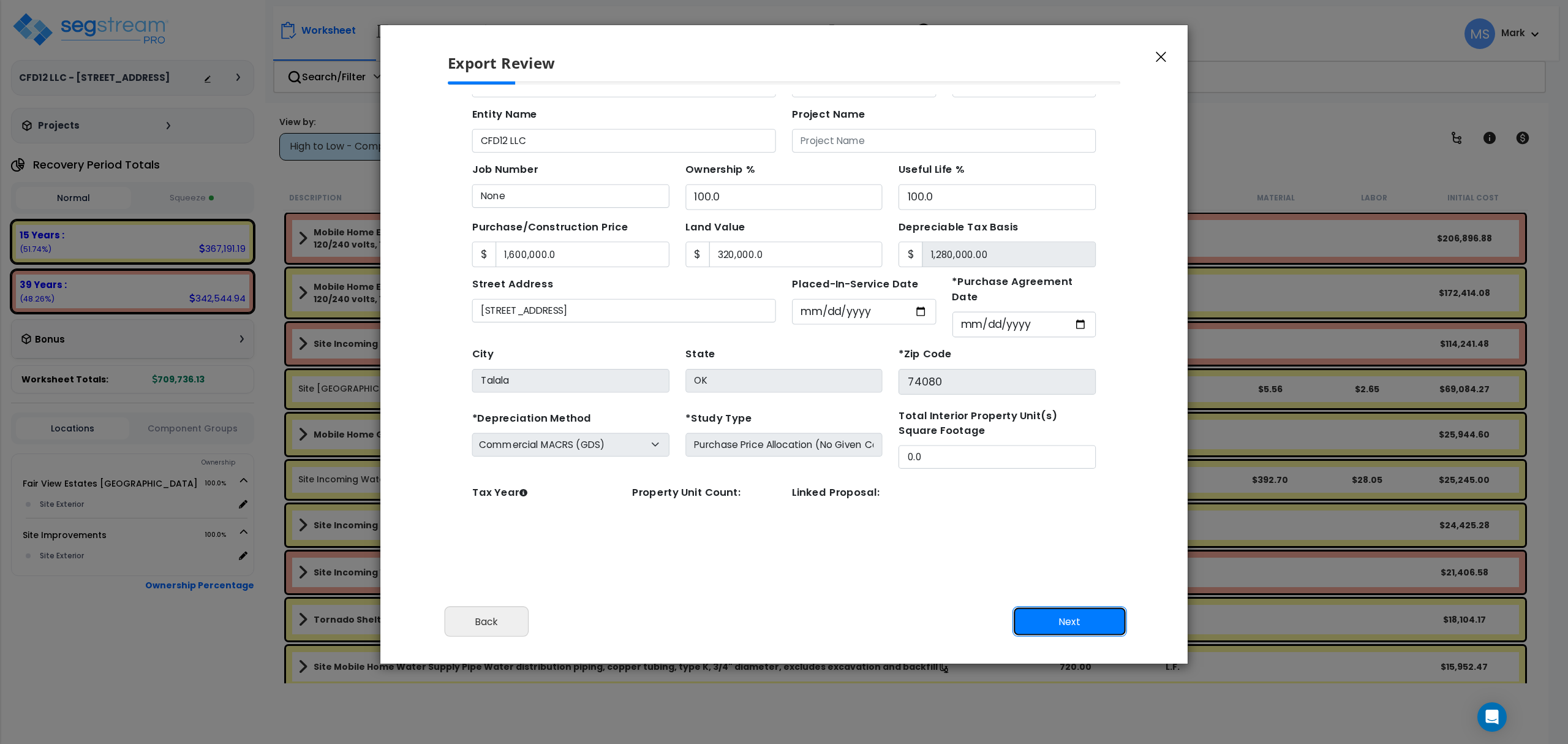
scroll to position [124, 0]
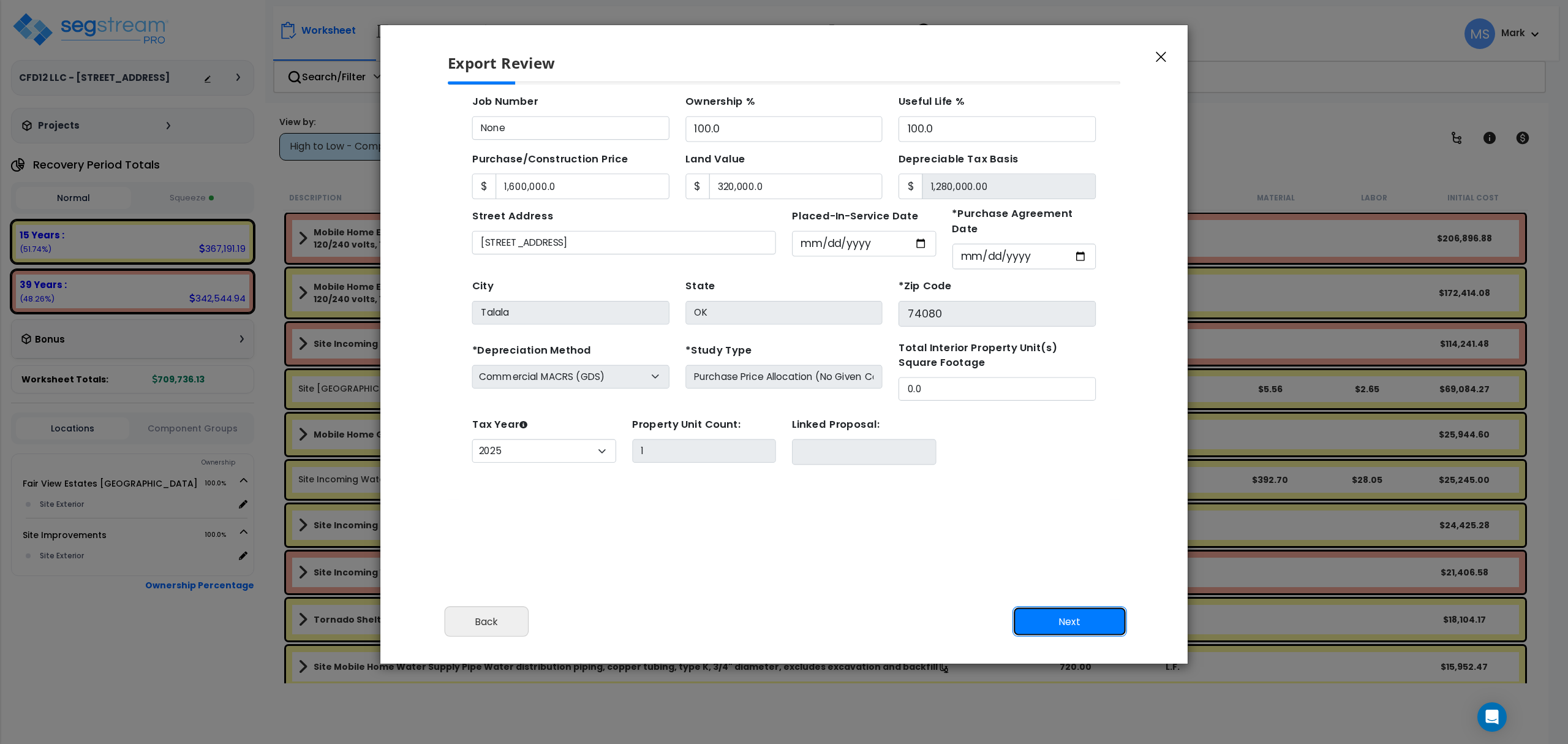
click at [1069, 621] on button "Next" at bounding box center [1069, 622] width 114 height 30
type input "1600000"
type input "320000"
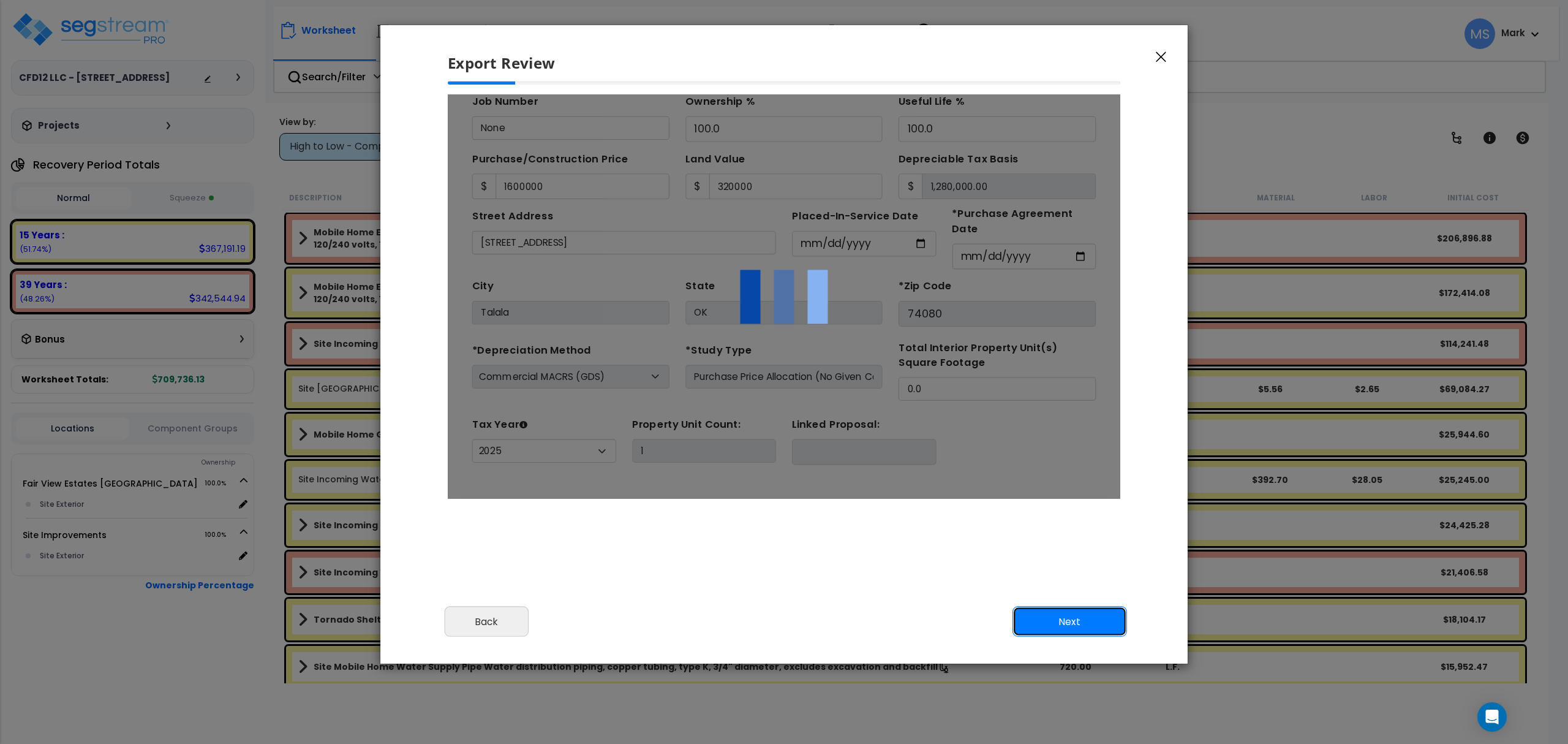
scroll to position [0, 0]
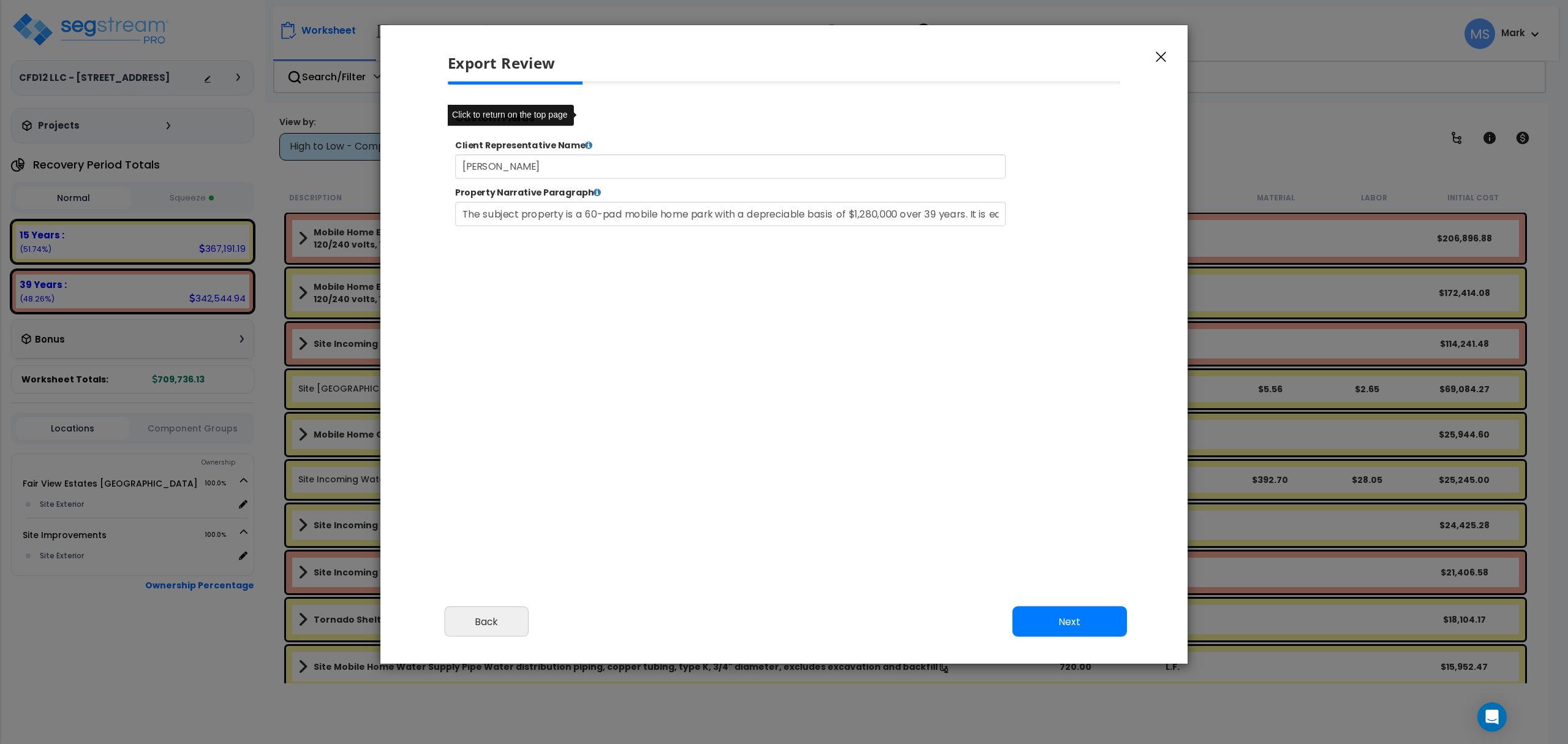
select select "2025"
click at [1060, 613] on button "Next" at bounding box center [1069, 622] width 114 height 30
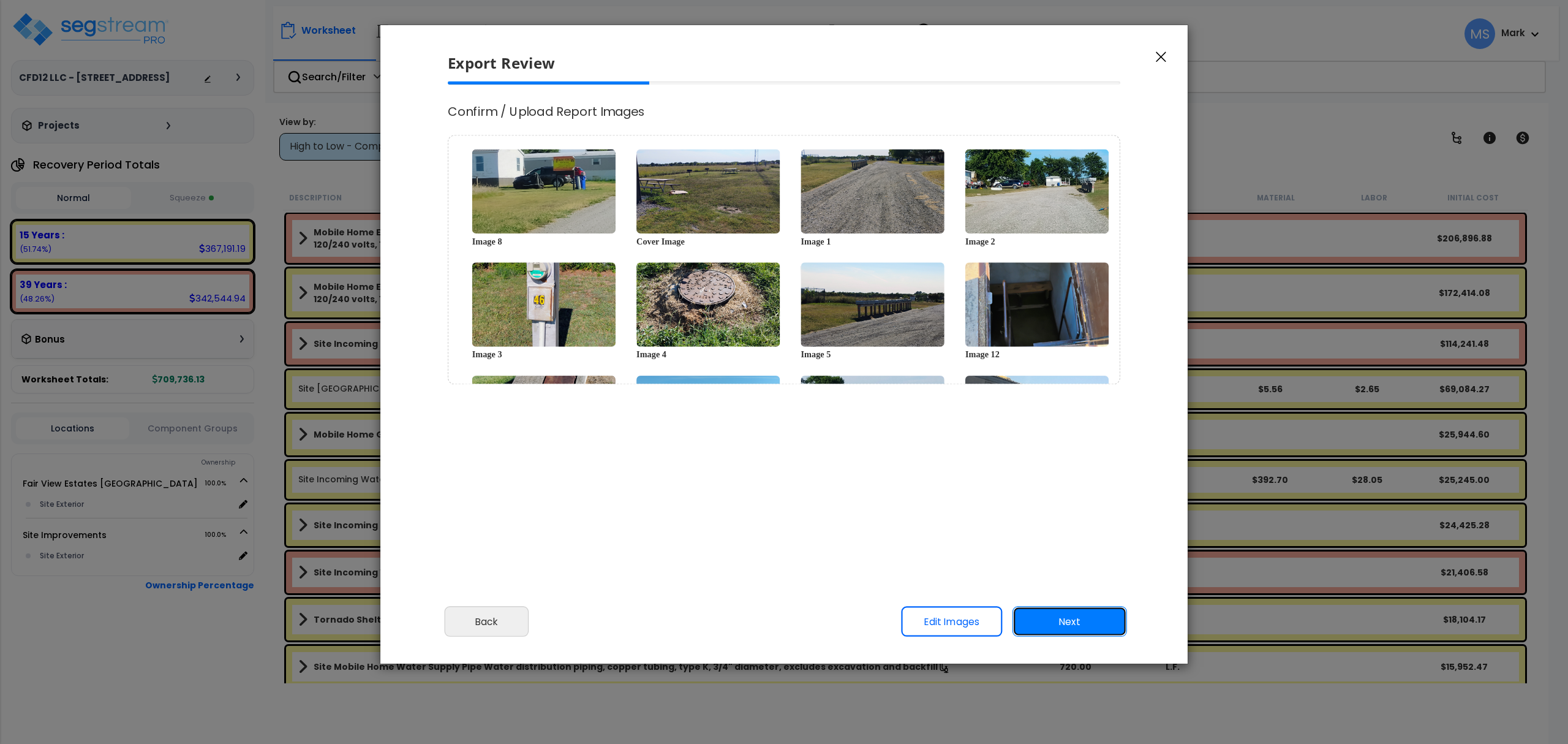
scroll to position [0, 0]
click at [1060, 621] on button "Next" at bounding box center [1069, 622] width 114 height 30
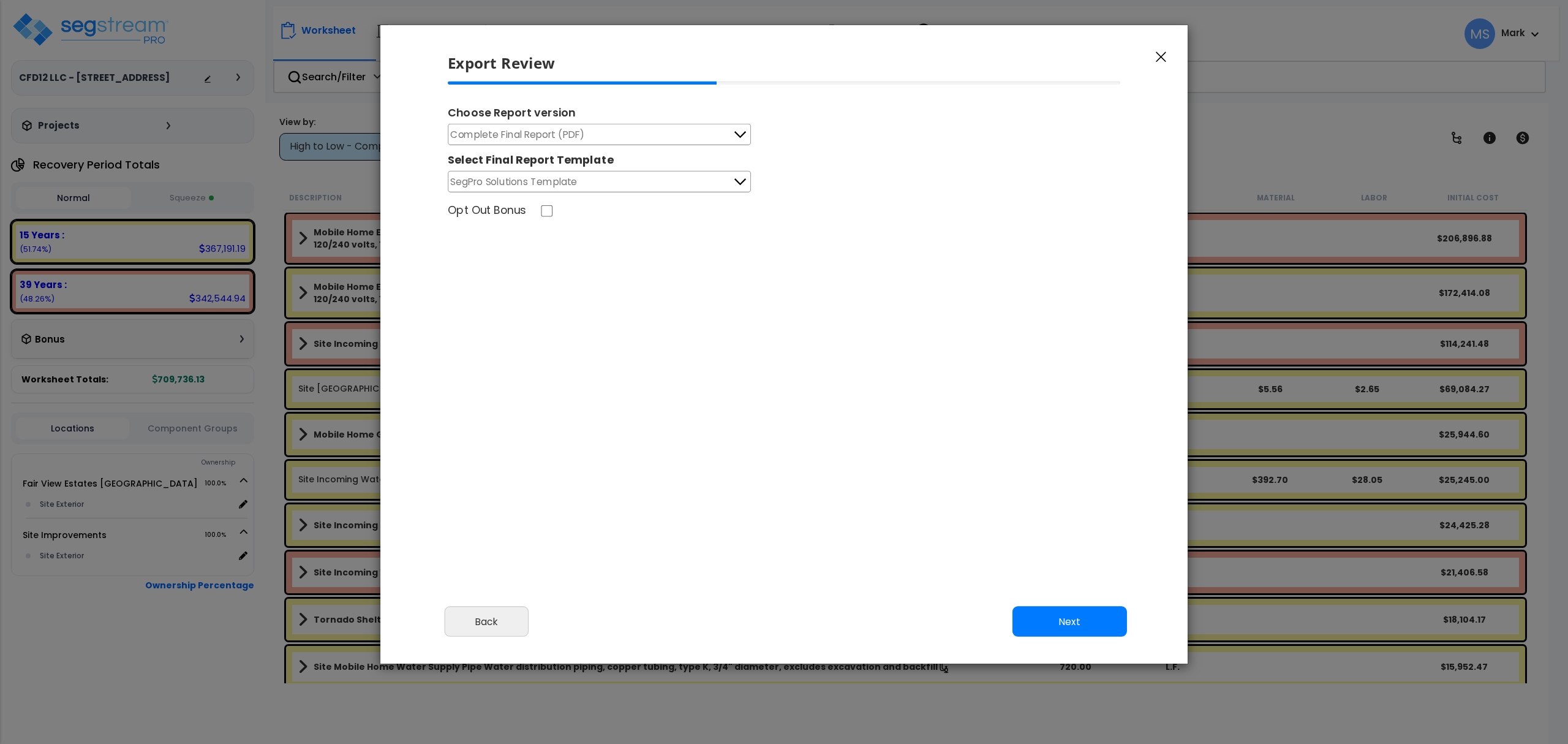
click at [640, 140] on button "Complete Final Report (PDF)" at bounding box center [599, 135] width 303 height 21
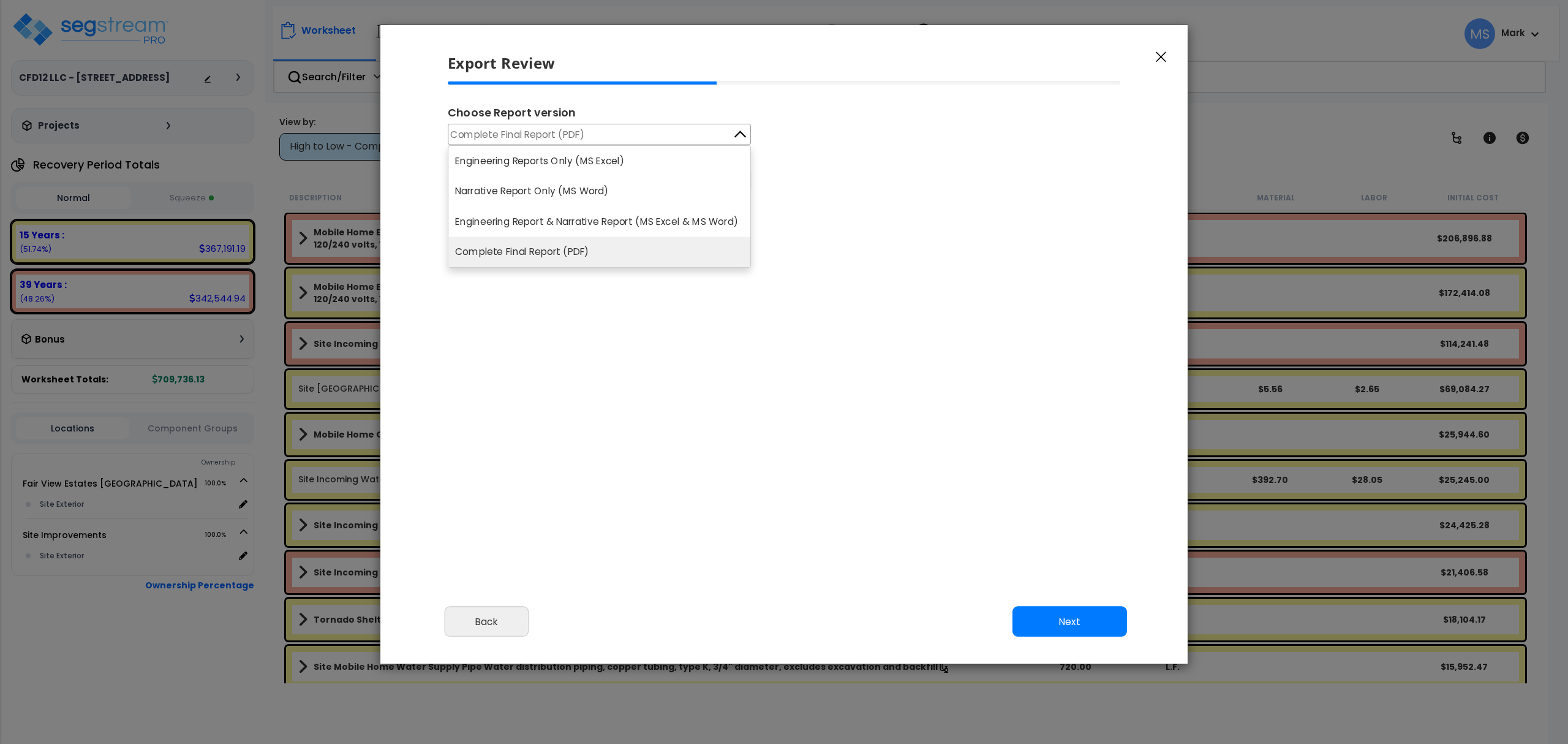
click at [582, 118] on div "Choose Report version" at bounding box center [784, 113] width 673 height 19
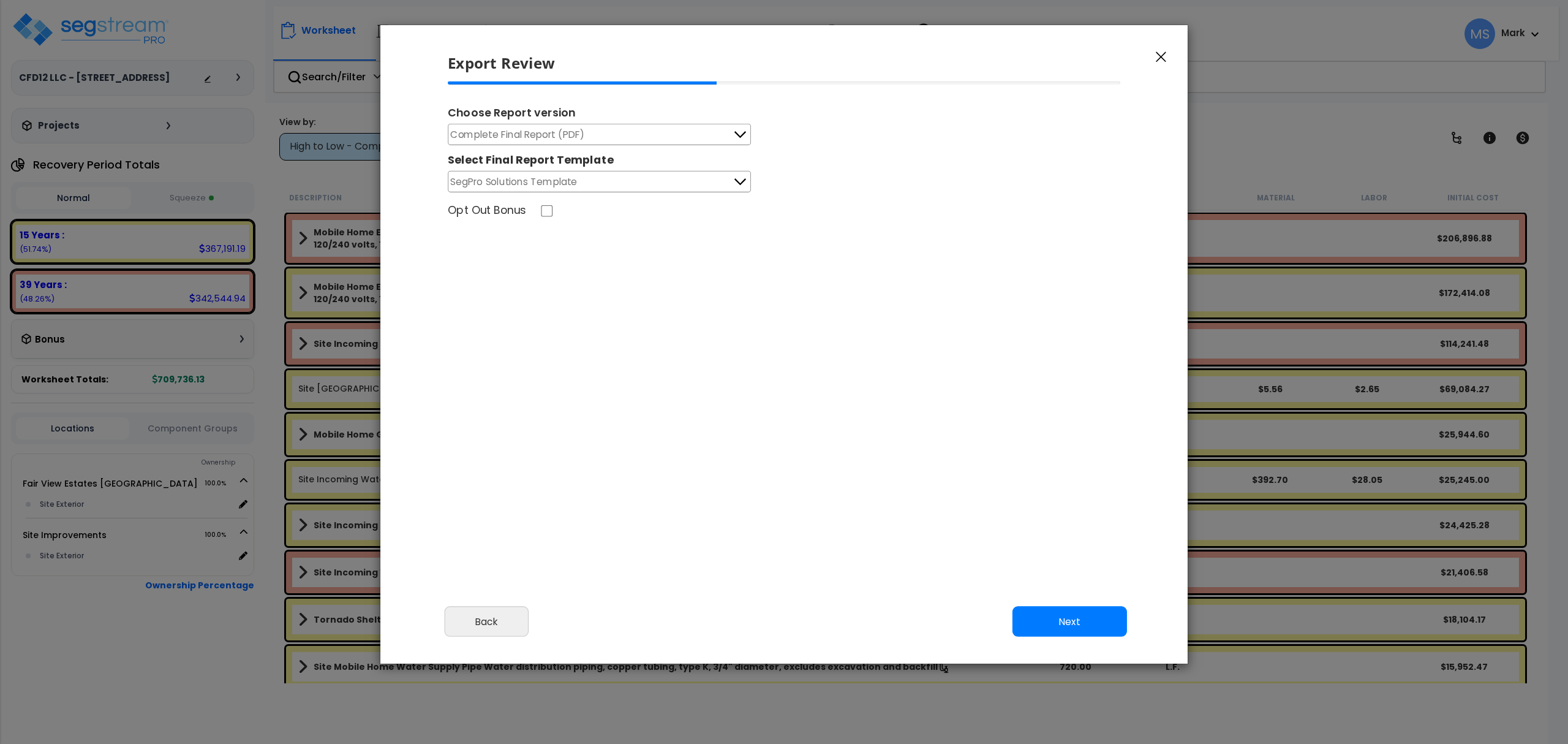
click at [586, 141] on button "Complete Final Report (PDF)" at bounding box center [599, 135] width 303 height 21
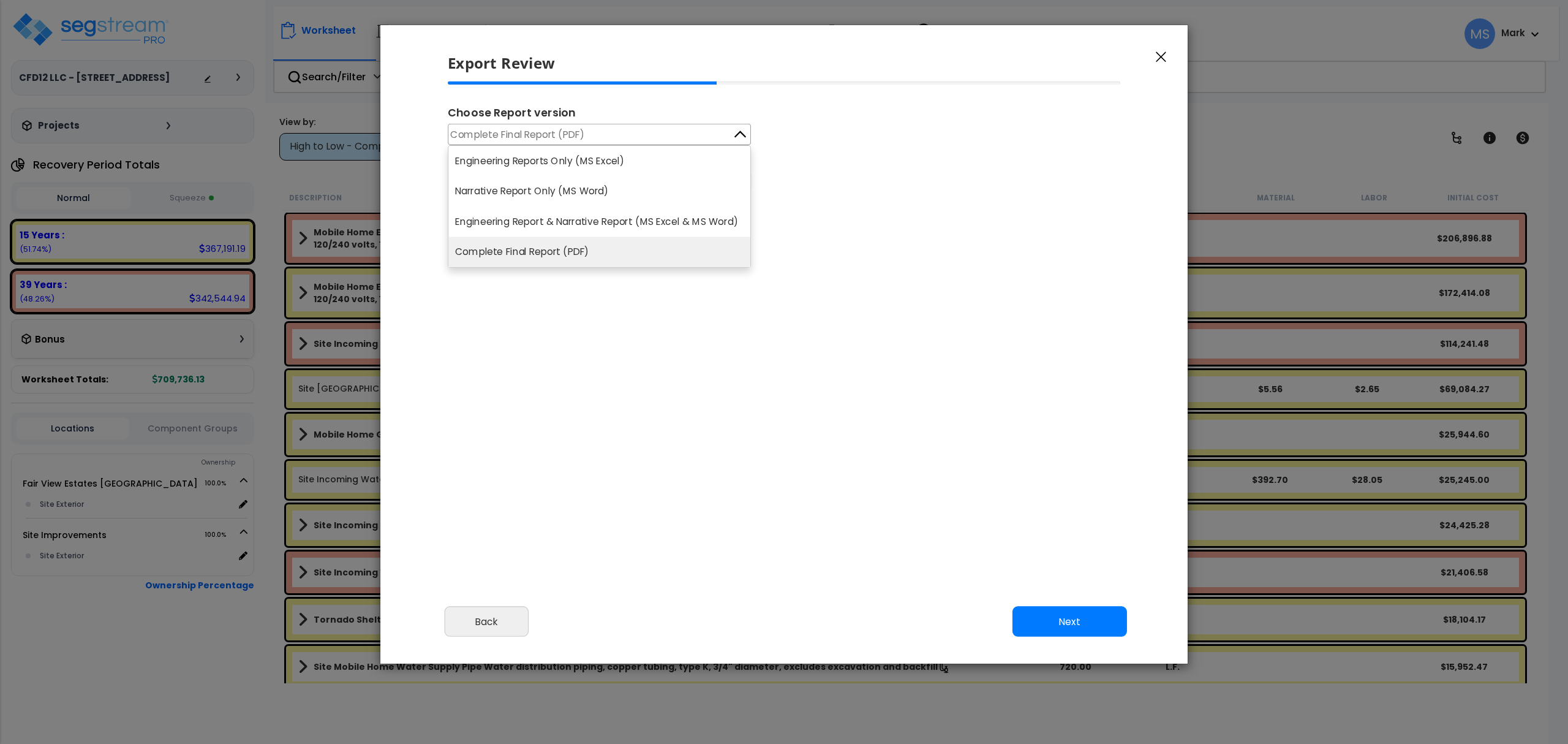
click at [1158, 62] on button "button" at bounding box center [1161, 56] width 19 height 14
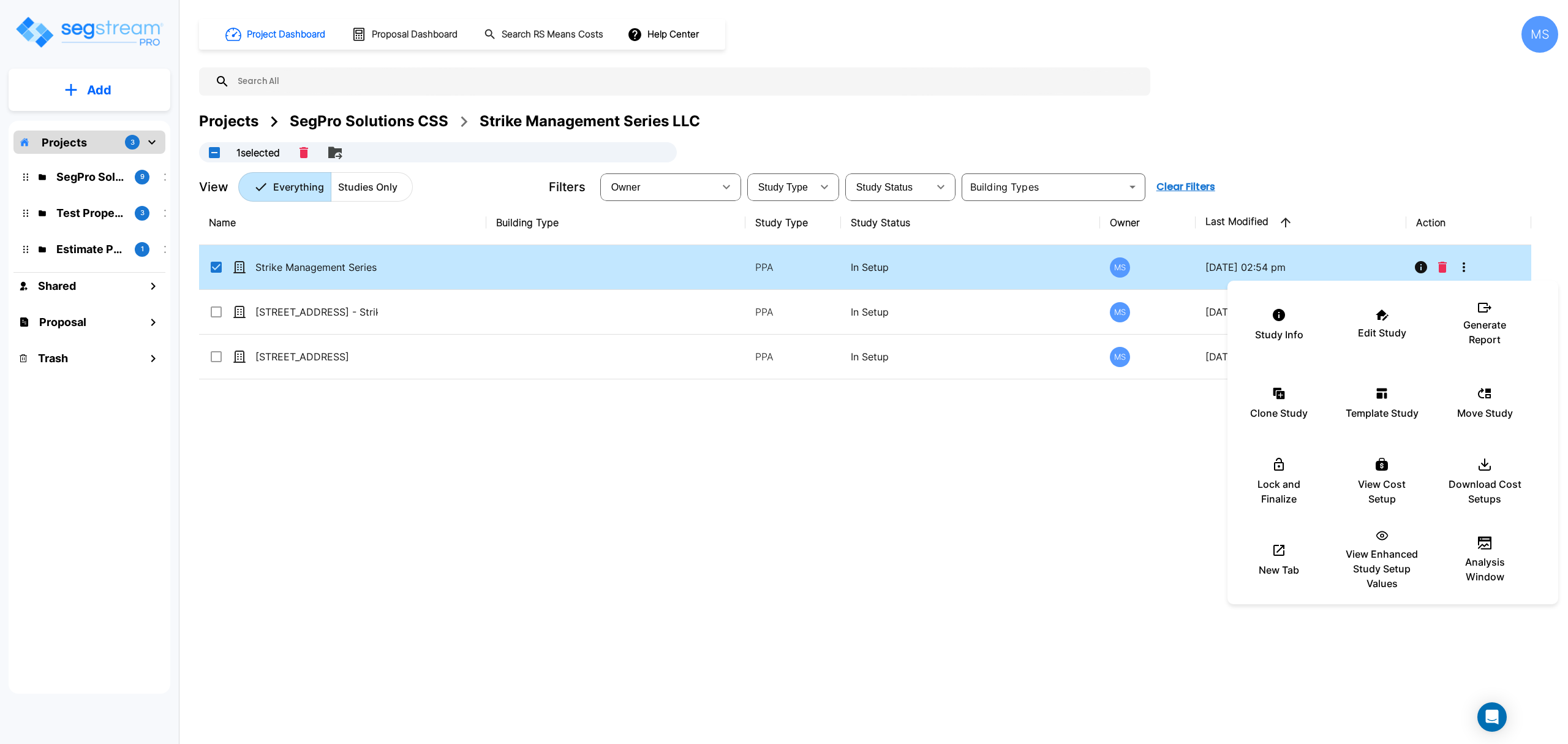
drag, startPoint x: 1085, startPoint y: 632, endPoint x: 1083, endPoint y: 641, distance: 9.2
click at [1085, 638] on div at bounding box center [784, 372] width 1568 height 744
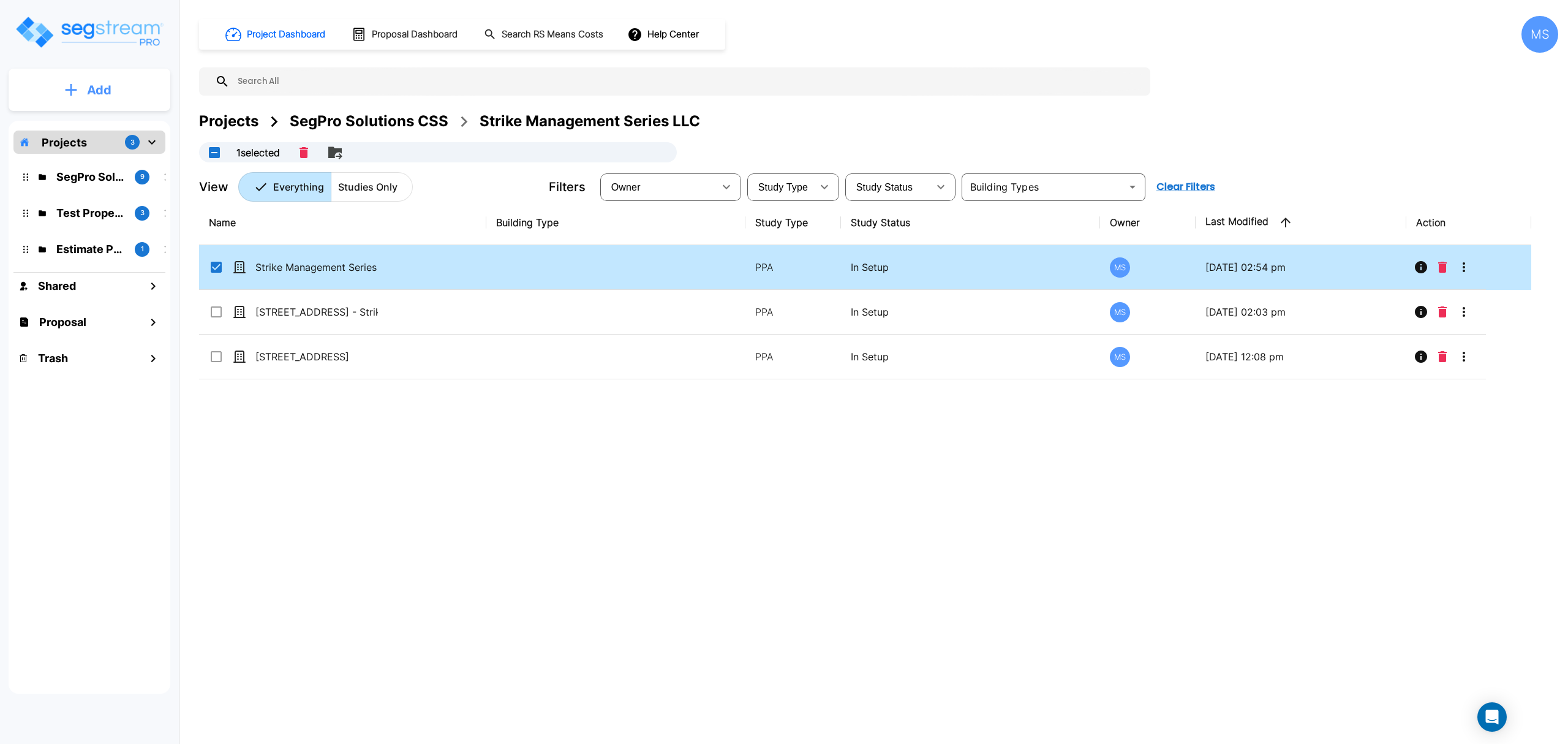
click at [116, 89] on button "Add" at bounding box center [89, 90] width 161 height 36
click at [111, 165] on p "Add Study" at bounding box center [96, 159] width 49 height 14
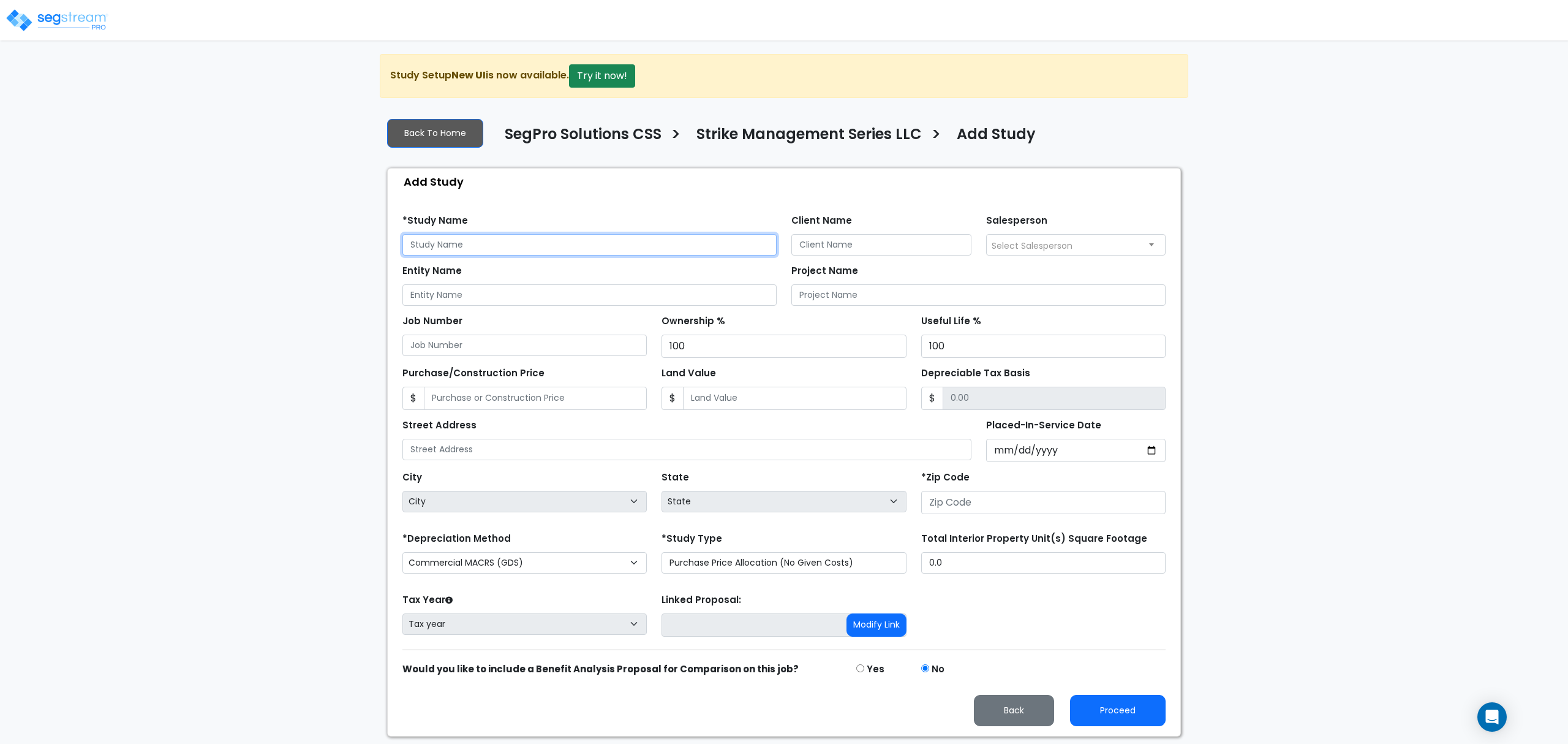
click at [620, 249] on input "text" at bounding box center [590, 244] width 375 height 21
type input "[STREET_ADDRESS]"
click at [839, 243] on input "Client Name" at bounding box center [881, 244] width 180 height 21
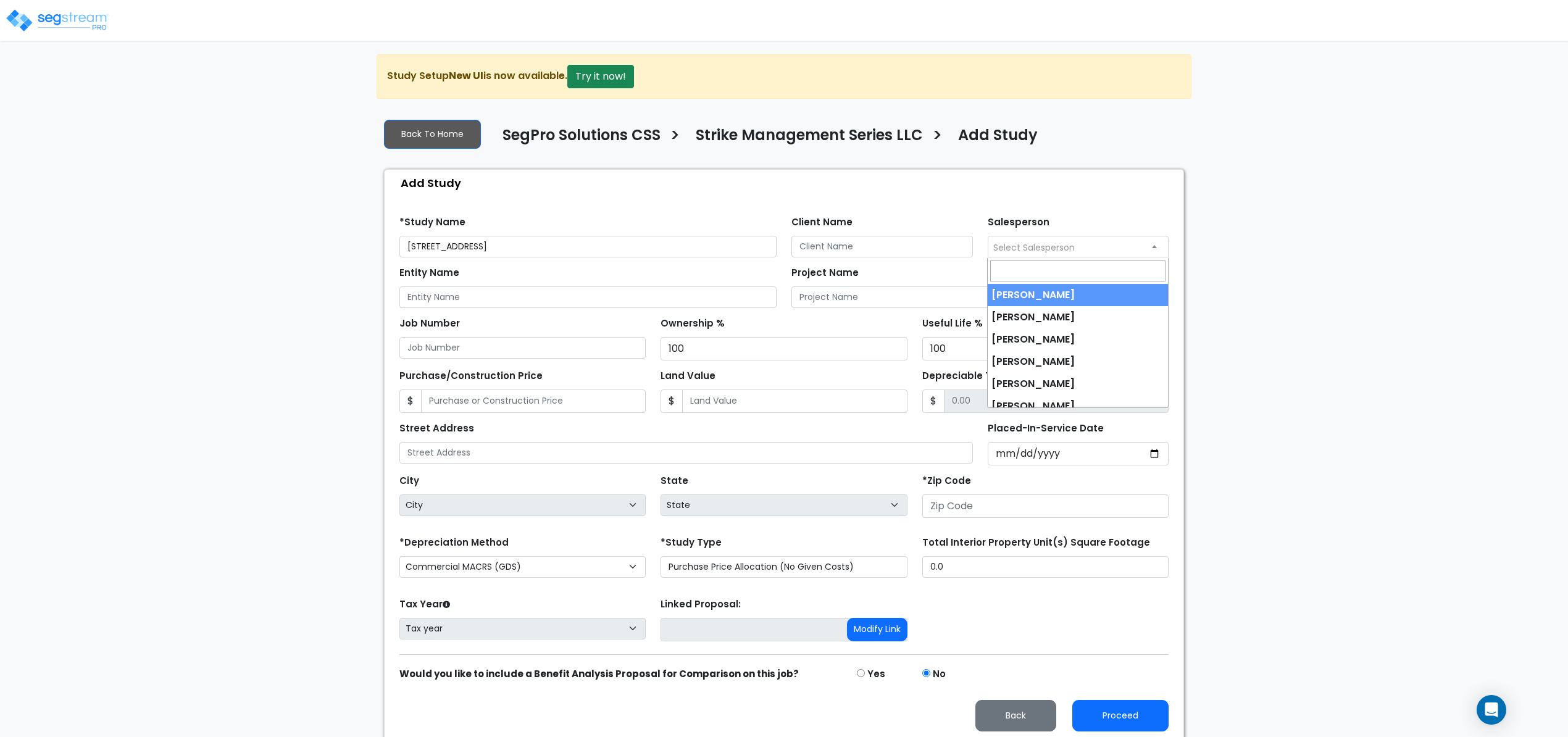
click at [1076, 253] on span "Select Salesperson" at bounding box center [1078, 246] width 181 height 20
select select "190"
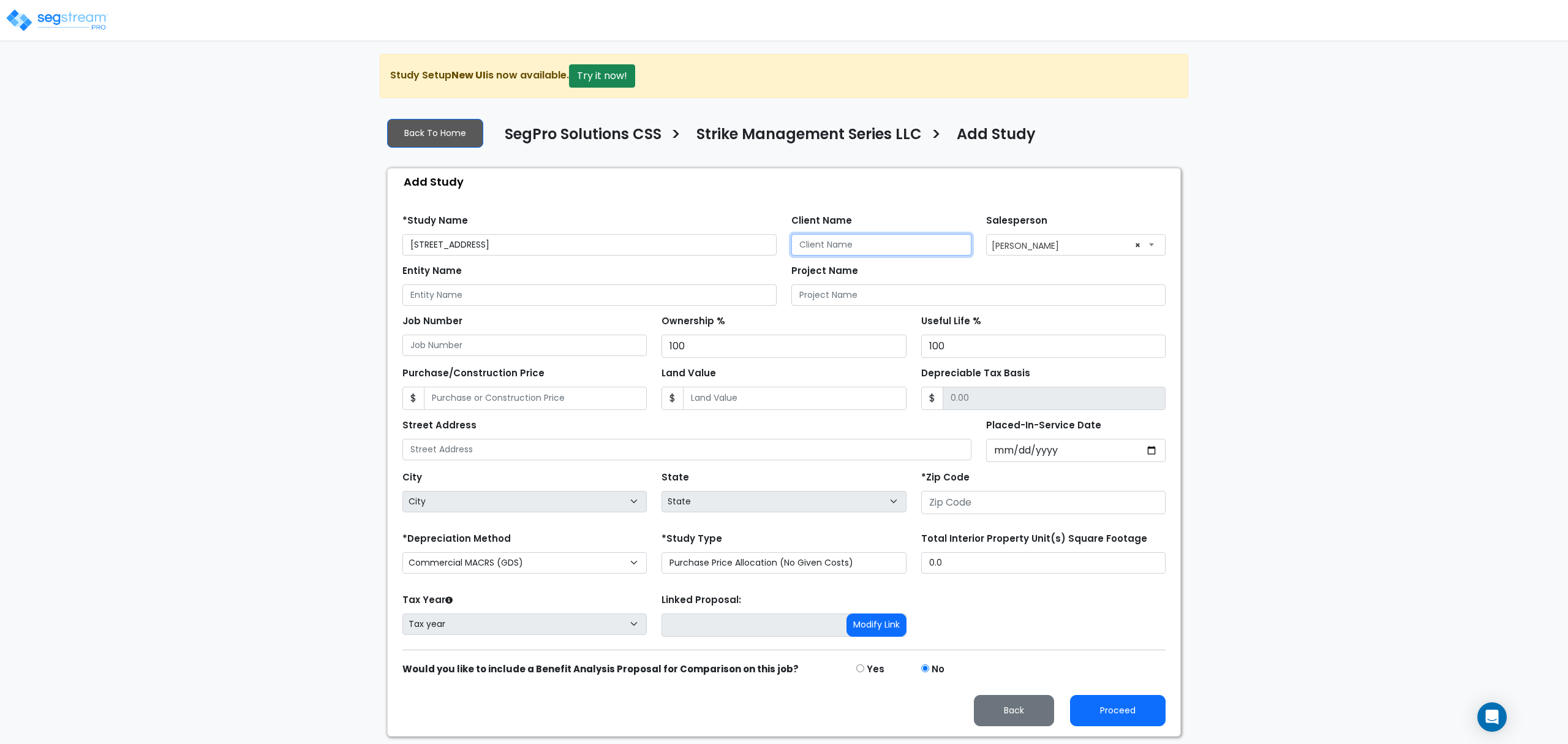
click at [912, 242] on input "Client Name" at bounding box center [881, 244] width 180 height 21
type input "[PERSON_NAME]"
click at [640, 293] on input "Entity Name" at bounding box center [590, 295] width 375 height 21
click at [574, 246] on input "2320 West Southlake Boulevard" at bounding box center [590, 244] width 375 height 21
click at [725, 241] on input "[STREET_ADDRESS] - Strike Management Series LLC" at bounding box center [590, 244] width 375 height 21
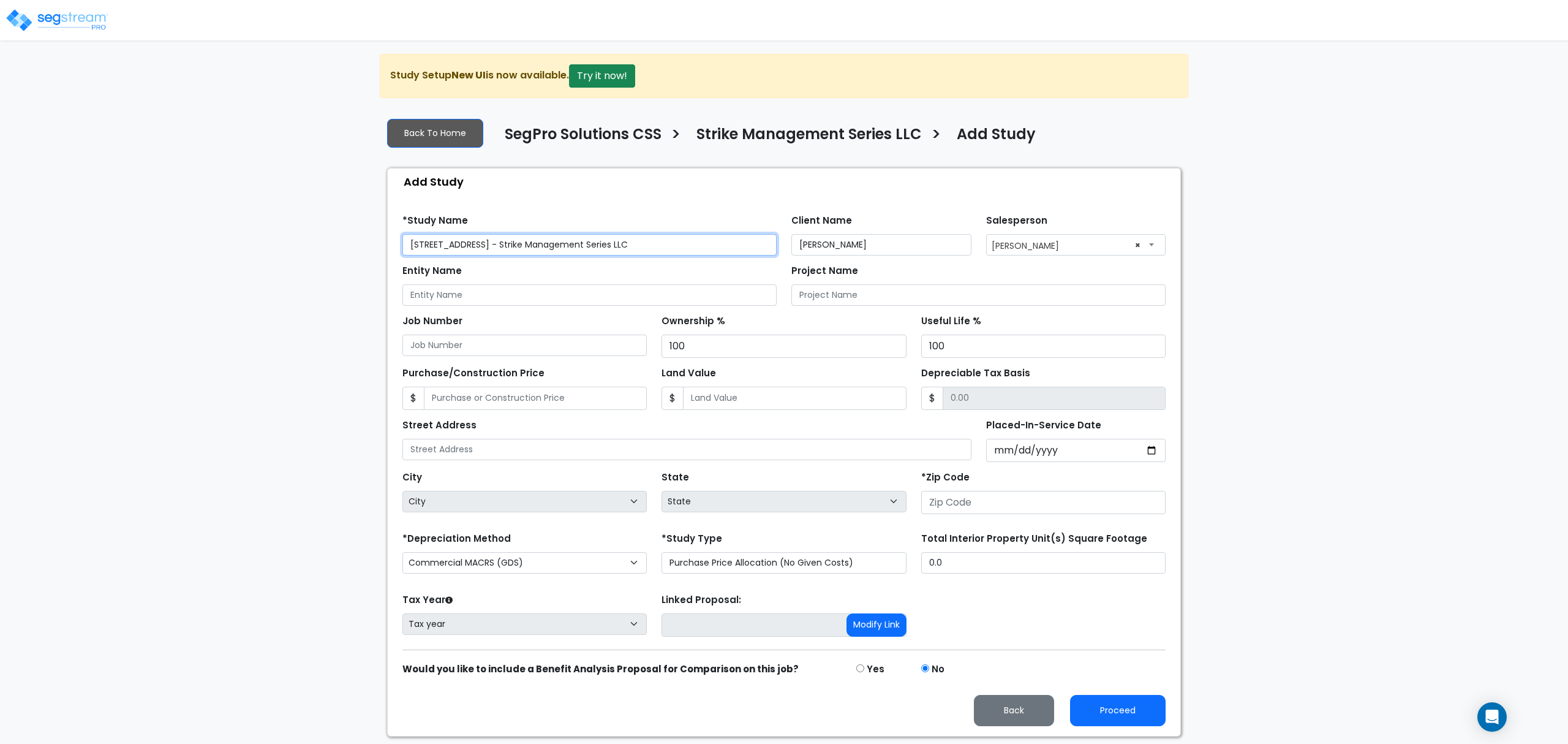
drag, startPoint x: 711, startPoint y: 241, endPoint x: 557, endPoint y: 252, distance: 154.4
click at [557, 252] on input "[STREET_ADDRESS] - Strike Management Series LLC" at bounding box center [590, 244] width 375 height 21
type input "[STREET_ADDRESS] - Strike Management Series LLC"
click at [514, 301] on input "Entity Name" at bounding box center [590, 295] width 375 height 21
paste input "Strike Management Series LLC"
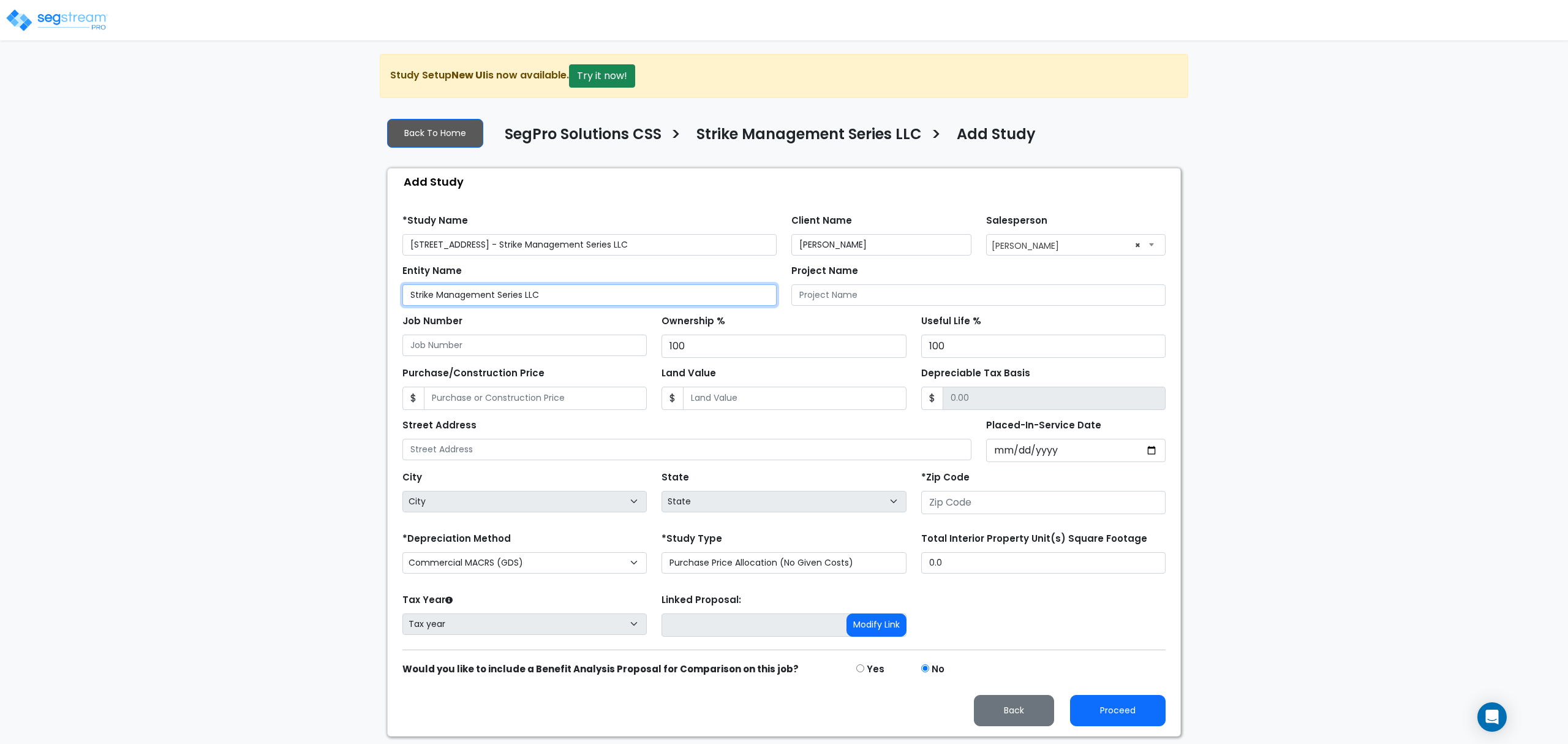
type input "Strike Management Series LLC"
click at [332, 317] on div "We are Building your Study. So please grab a coffee and let us do the heavy lif…" at bounding box center [784, 394] width 1568 height 682
click at [588, 403] on input "Purchase/Construction Price" at bounding box center [535, 398] width 223 height 23
click at [743, 404] on input "Land Value" at bounding box center [795, 398] width 223 height 23
type input "151,466"
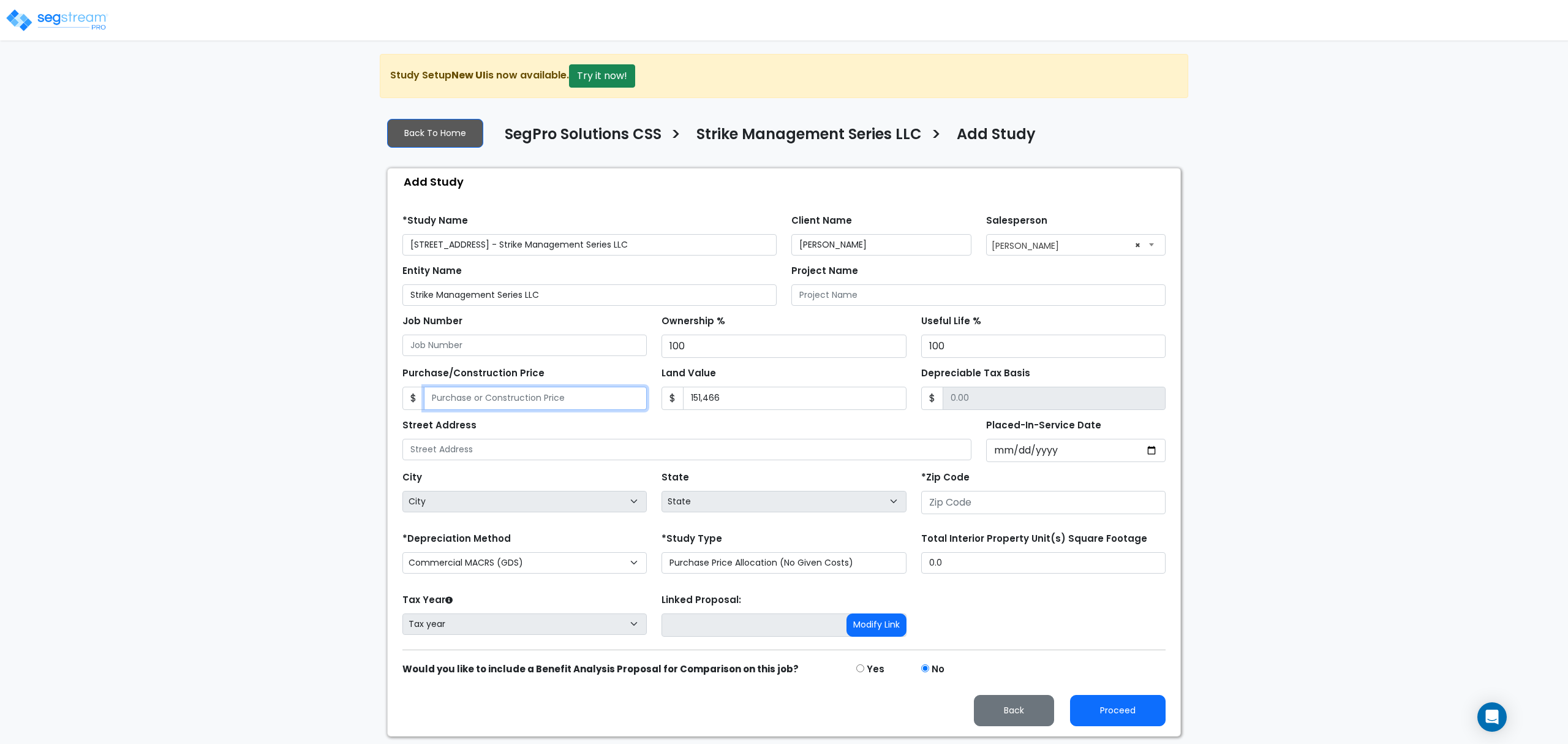
click at [561, 406] on input "Purchase/Construction Price" at bounding box center [535, 398] width 223 height 23
type input "9"
type input "-151,457.00"
type input "92"
type input "-151,374.00"
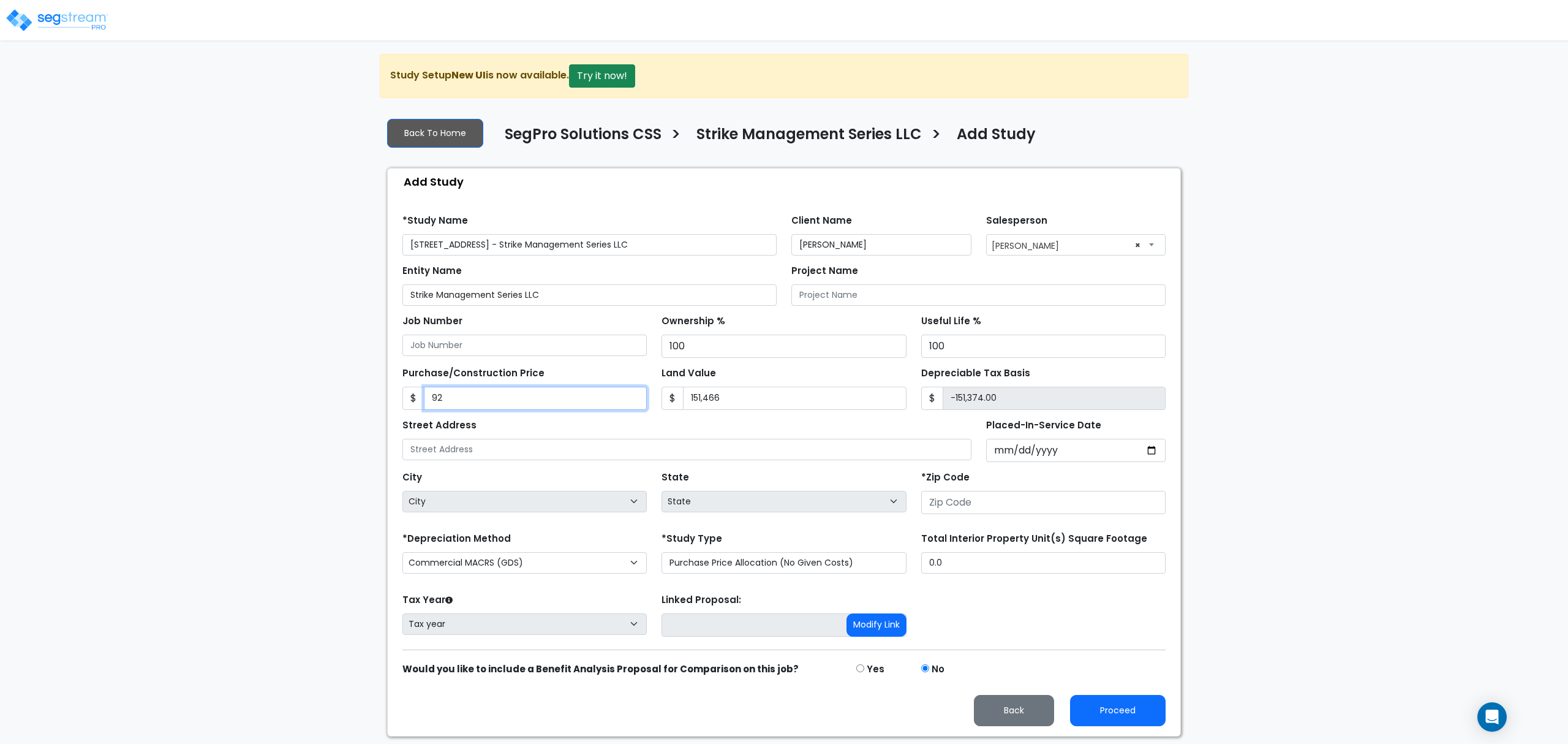
type input "925"
type input "-150,541.00"
type input "9250"
type input "-142,216.00"
type input "9,2500"
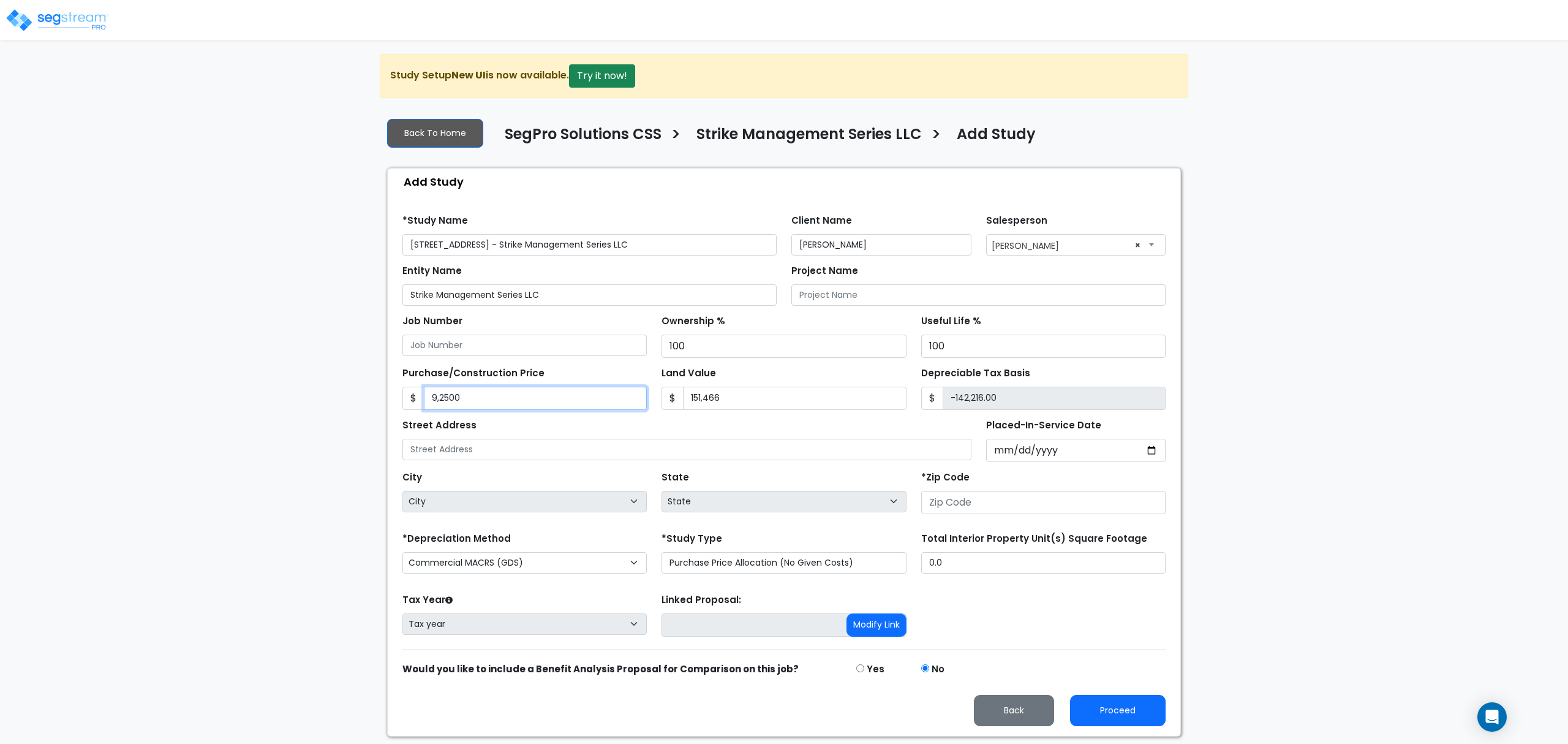
type input "-58,966.00"
type input "92,5000"
type input "773,534.00"
type input "925,000"
click at [1124, 384] on div "Depreciable Tax Basis $ 773,534.00" at bounding box center [1044, 387] width 244 height 46
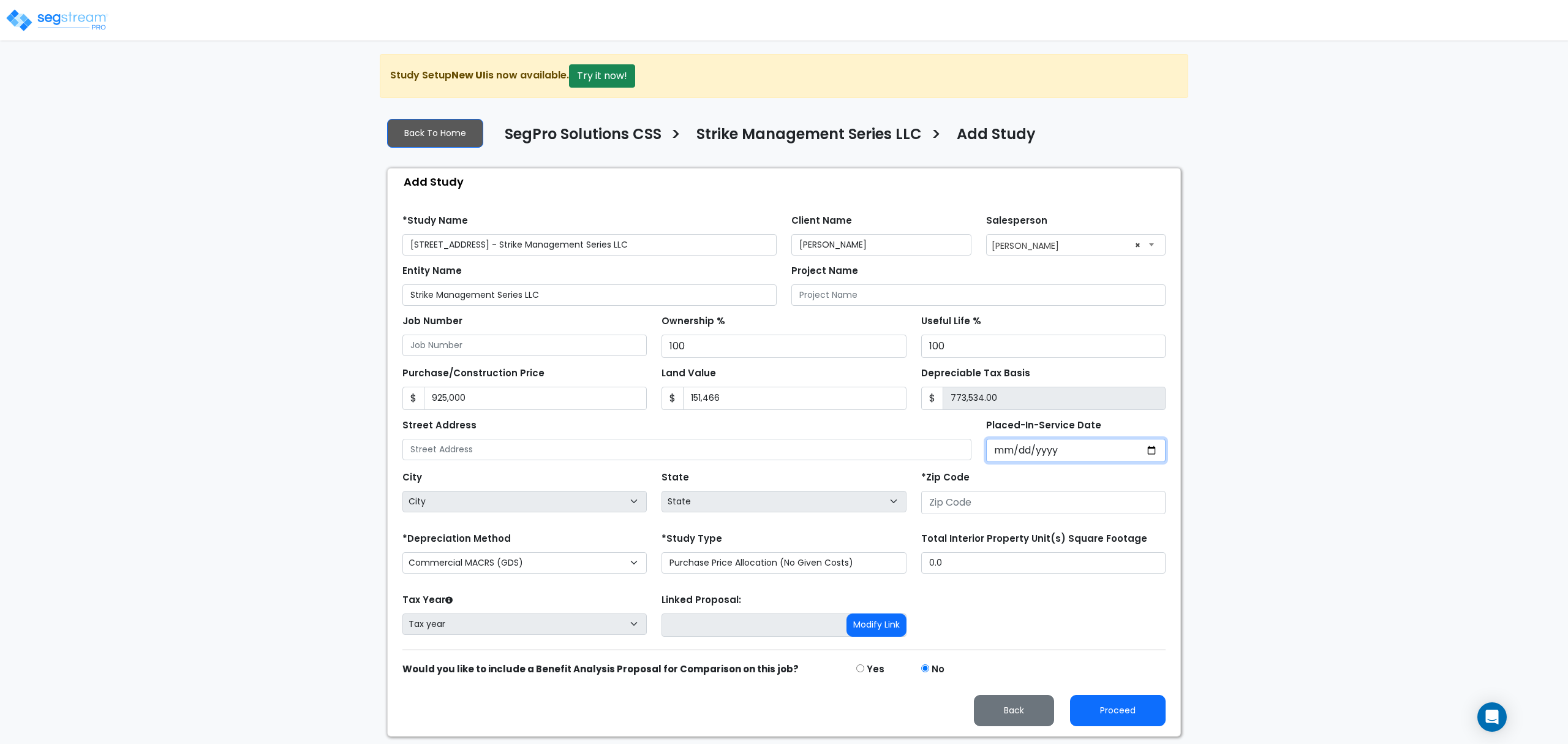
click at [1003, 459] on input "Placed-In-Service Date" at bounding box center [1077, 451] width 180 height 23
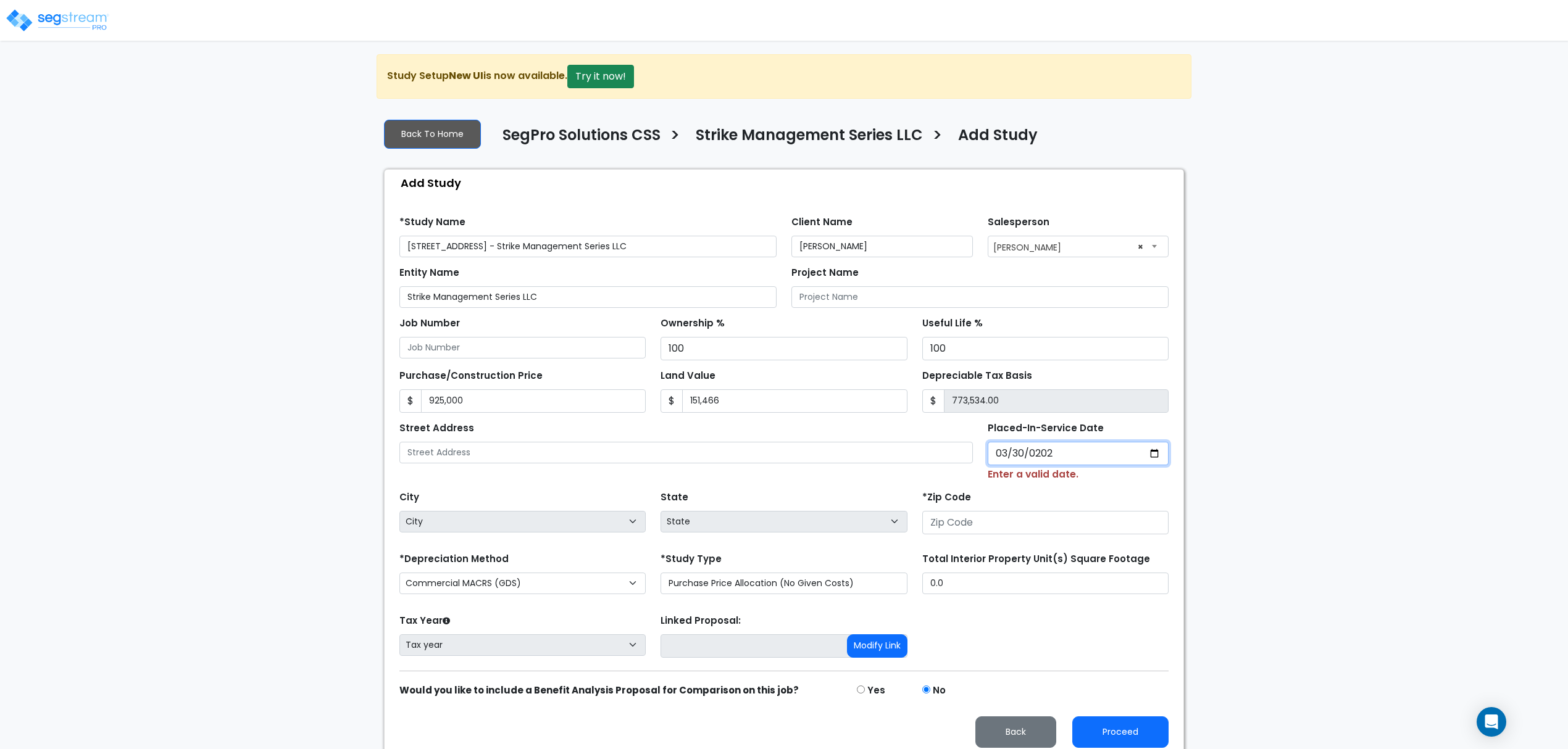
type input "2020-03-30"
select select "2020"
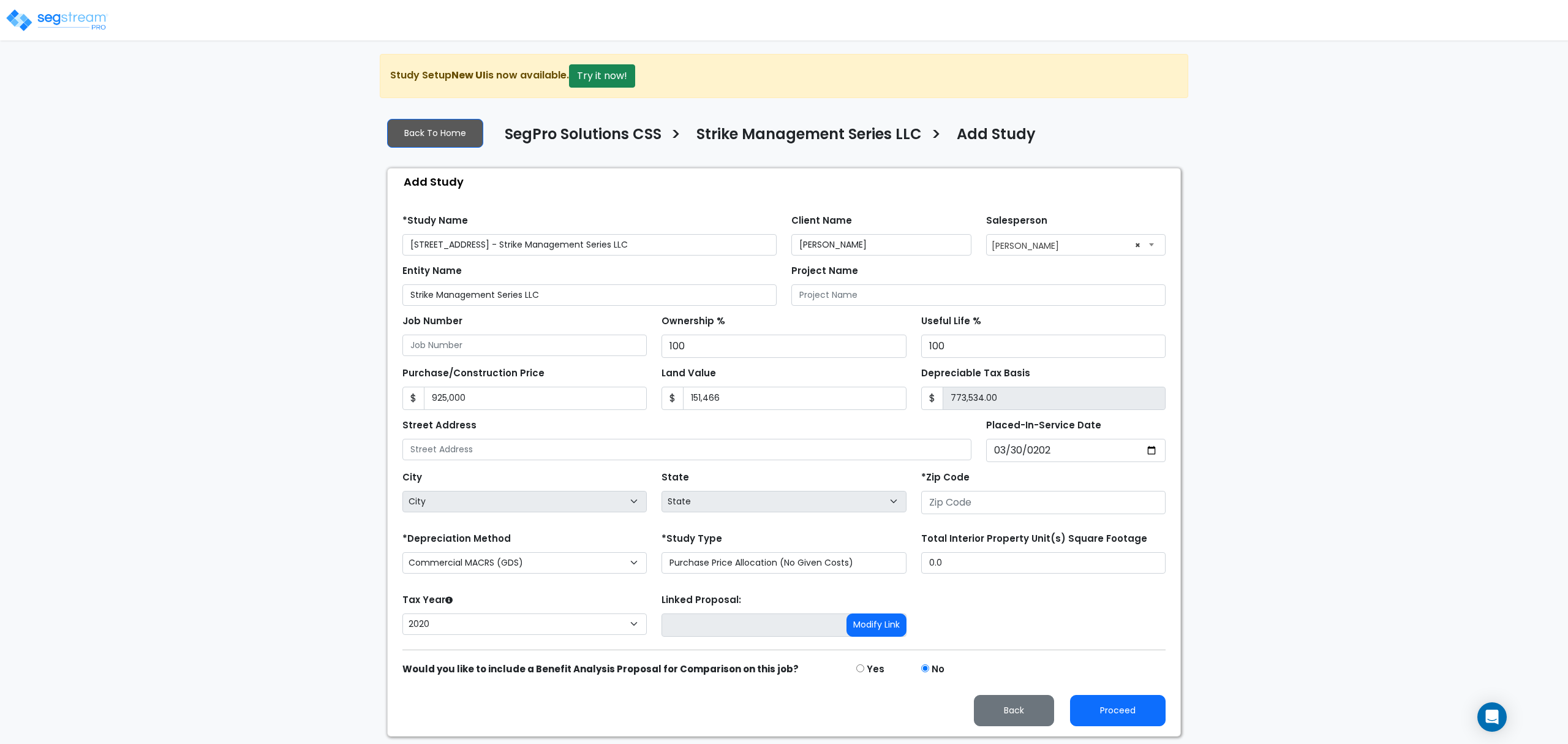
click at [1238, 547] on div "We are Building your Study. So please grab a coffee and let us do the heavy lif…" at bounding box center [784, 394] width 1568 height 682
click at [939, 514] on input "number" at bounding box center [1044, 502] width 244 height 23
drag, startPoint x: 545, startPoint y: 247, endPoint x: 194, endPoint y: 259, distance: 351.2
click at [194, 259] on div "We are Building your Study. So please grab a coffee and let us do the heavy lif…" at bounding box center [784, 394] width 1568 height 682
drag, startPoint x: 535, startPoint y: 444, endPoint x: 767, endPoint y: 506, distance: 240.1
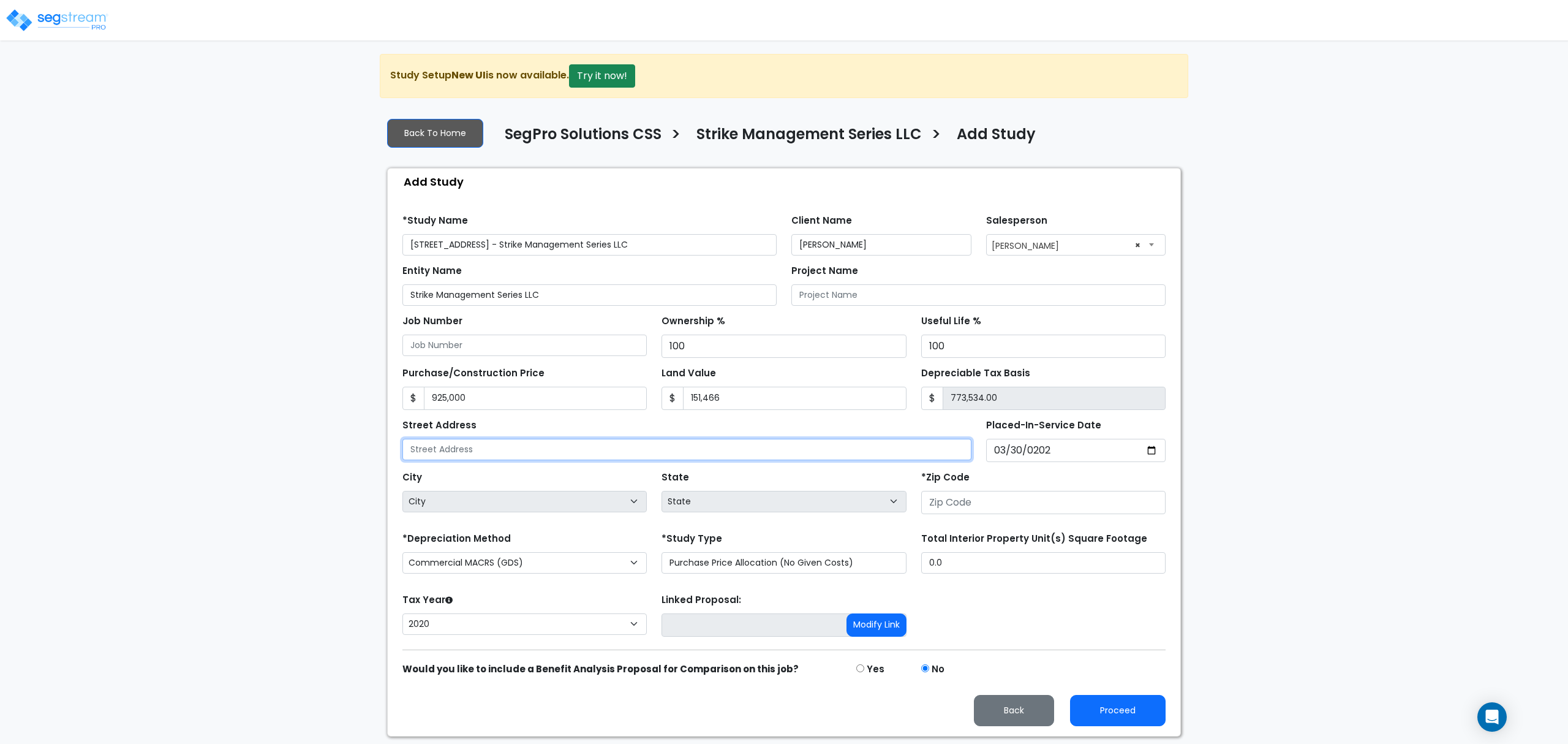
click at [534, 447] on input "text" at bounding box center [687, 450] width 569 height 21
paste input "[STREET_ADDRESS]"
type input "[STREET_ADDRESS]"
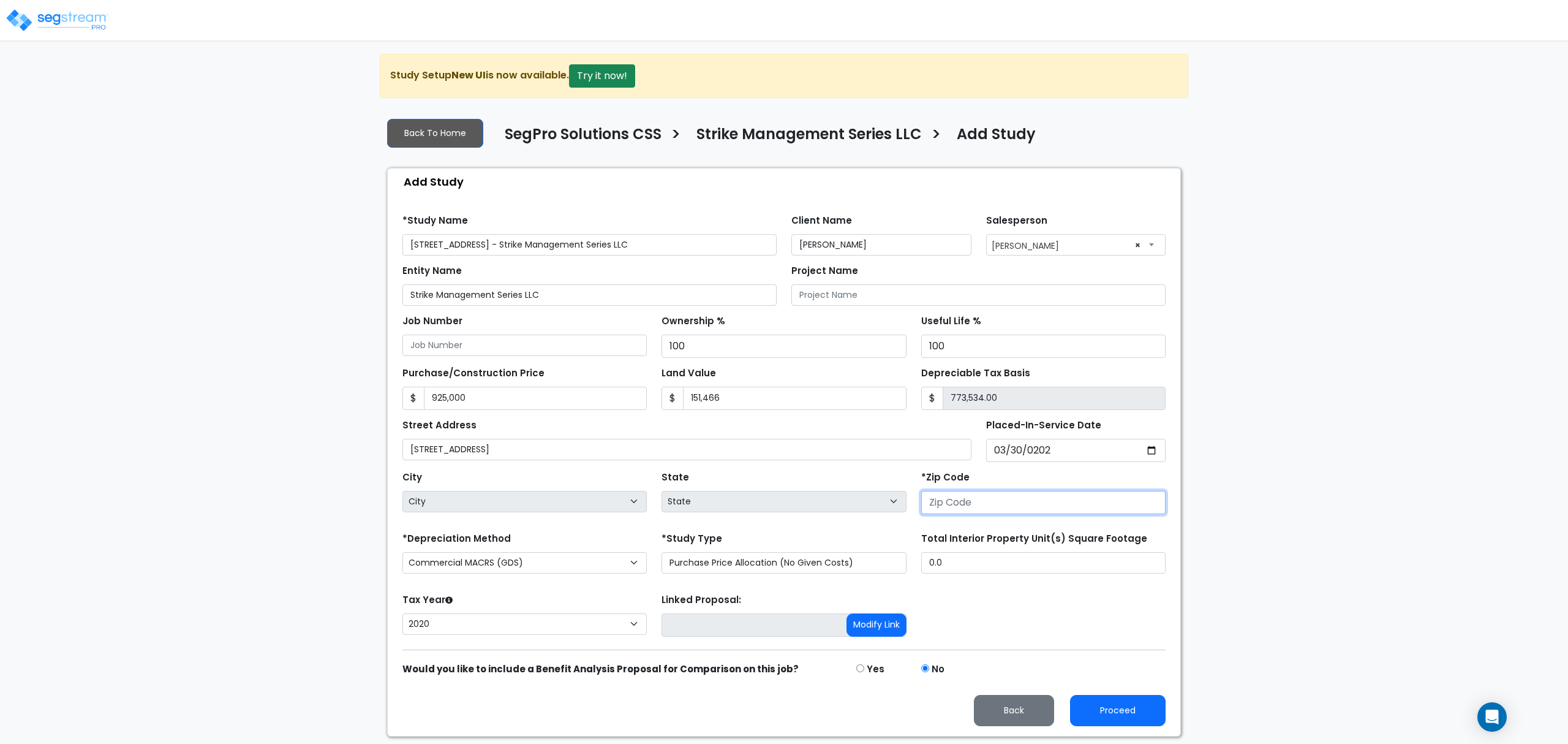
click at [1025, 509] on input "number" at bounding box center [1044, 502] width 244 height 23
type input "7"
select select "LA"
type input "76092"
select select "TX"
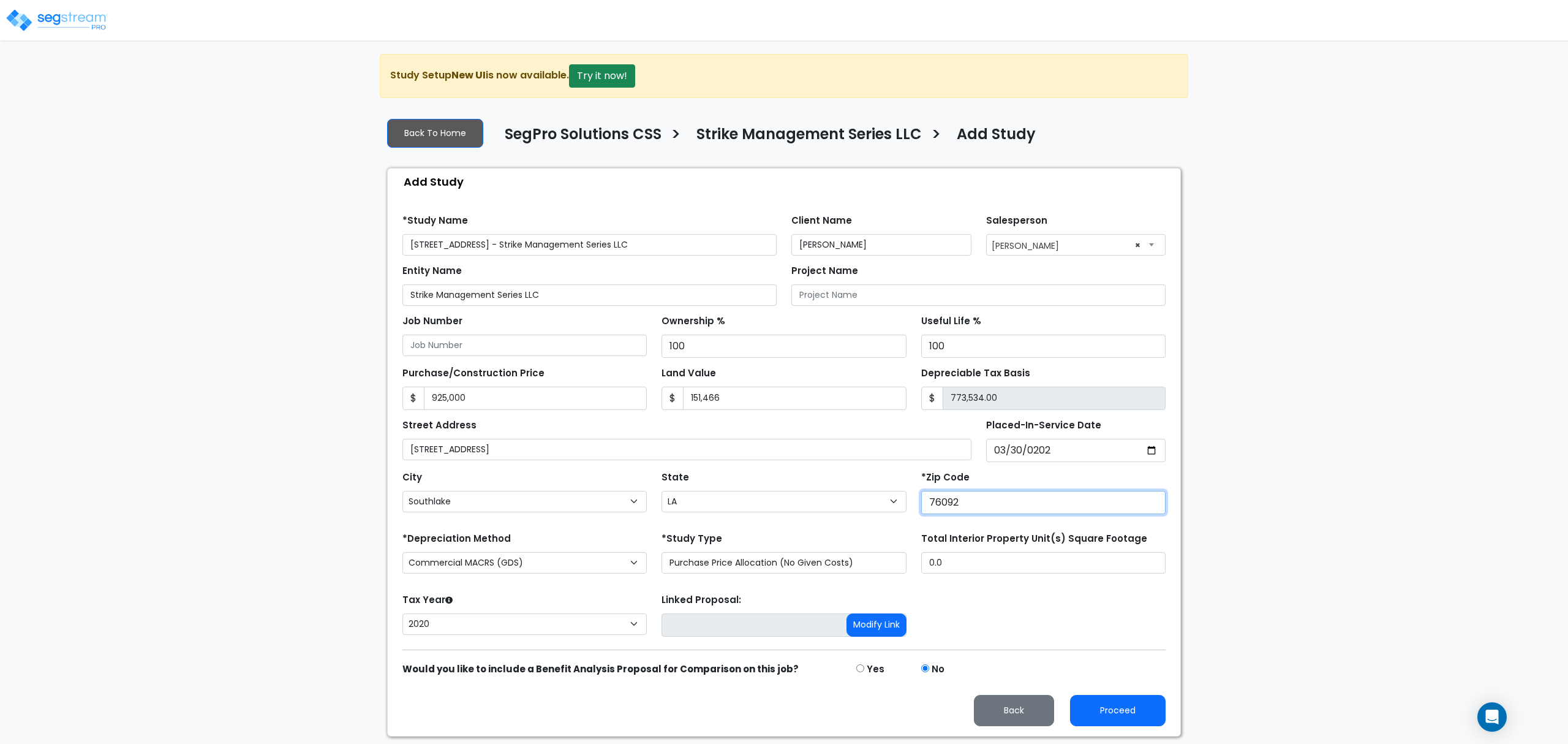
type input "76092"
click at [1052, 596] on div "Tax Year Please Enter The Placed In Service Date First. 2026 2025 2024 2023 202…" at bounding box center [784, 615] width 778 height 49
click at [1036, 560] on input "0.0" at bounding box center [1044, 563] width 244 height 21
click at [1038, 561] on input "0.0" at bounding box center [1044, 563] width 244 height 21
type input "4,142"
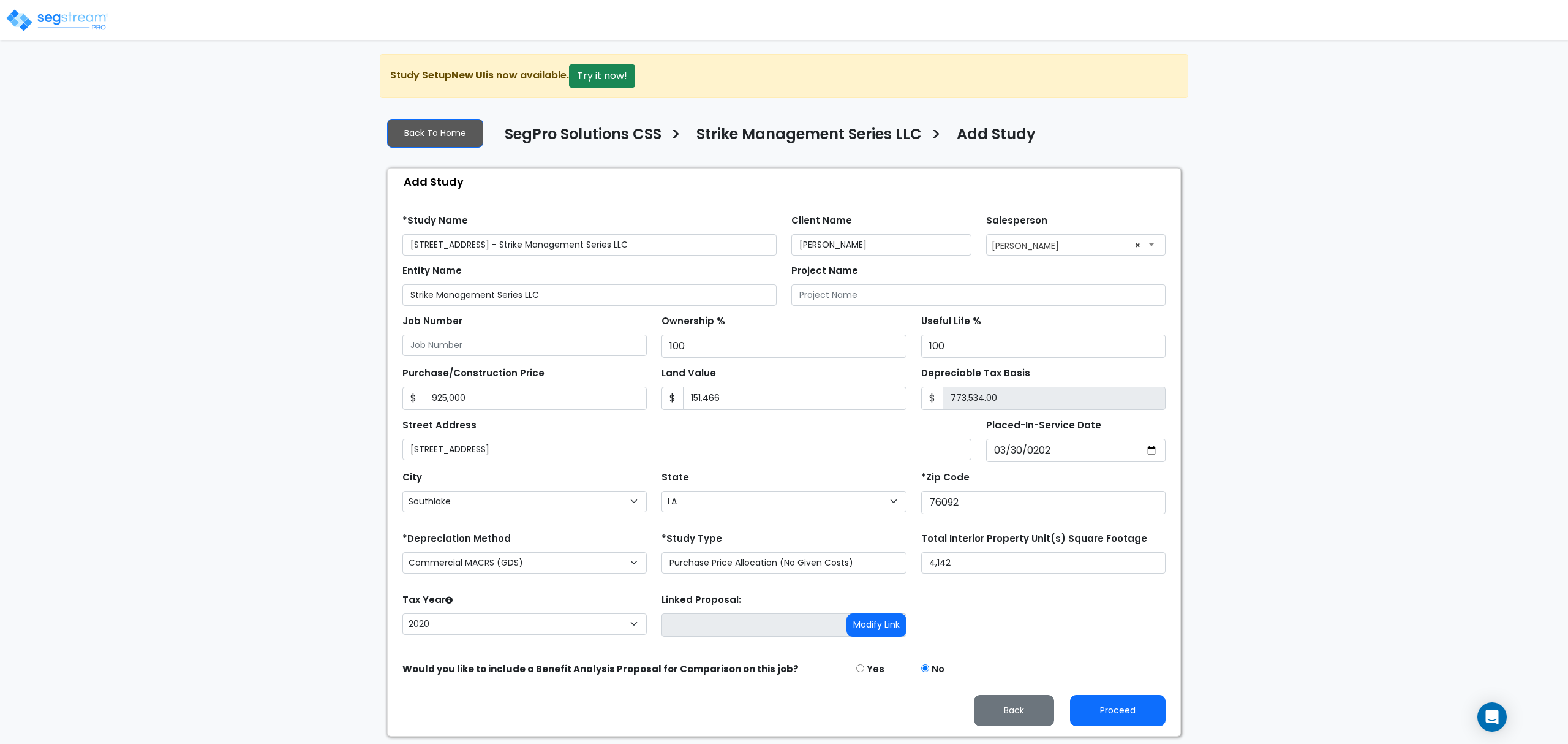
click at [1044, 611] on div "Tax Year Please Enter The Placed In Service Date First. 2026 2025 2024 2023 202…" at bounding box center [784, 615] width 778 height 49
click at [1104, 711] on button "Proceed" at bounding box center [1118, 710] width 95 height 31
type input "925000"
type input "151466"
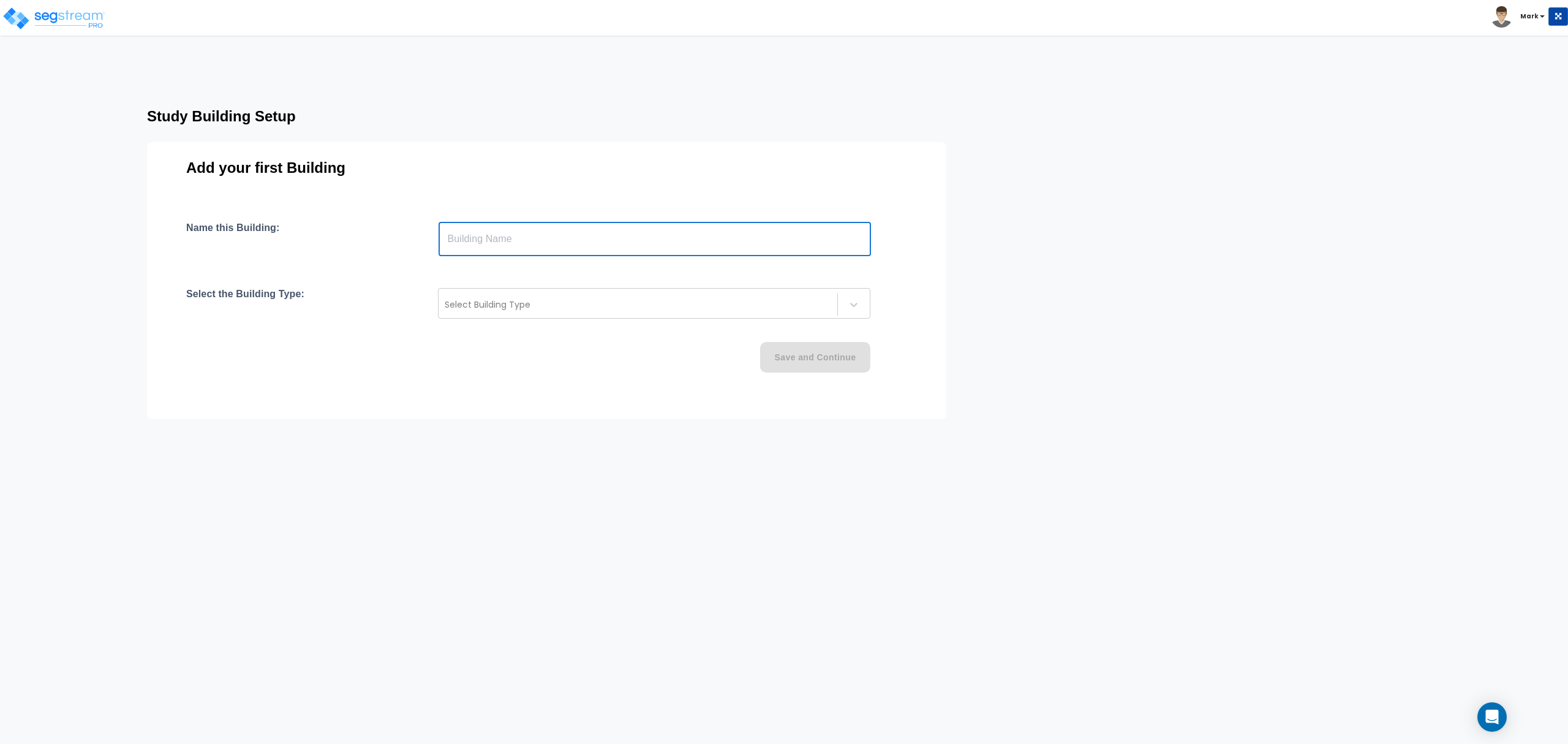
paste input "text"
type input "2320 West Southlake Boulevard"
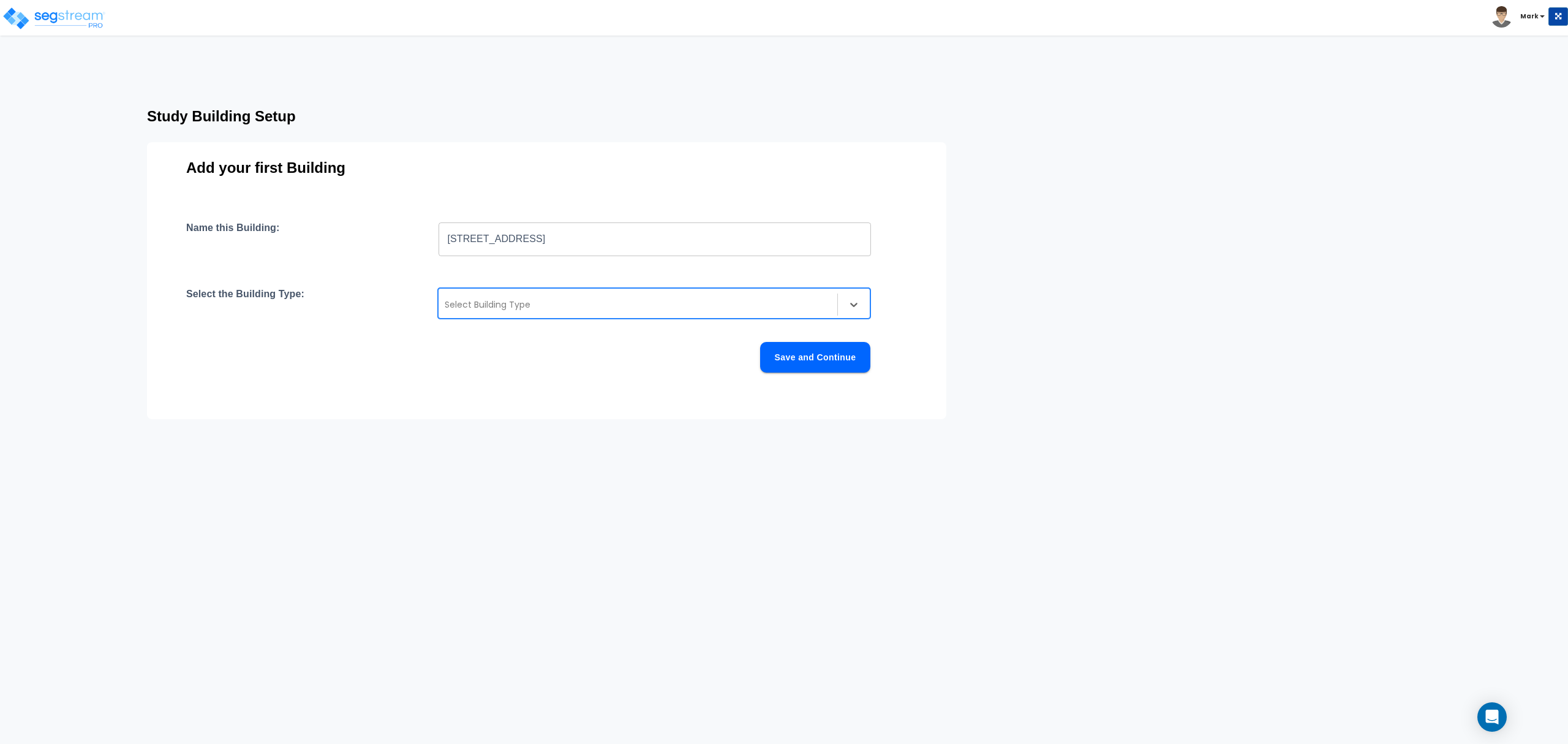
click at [553, 308] on div at bounding box center [638, 304] width 386 height 14
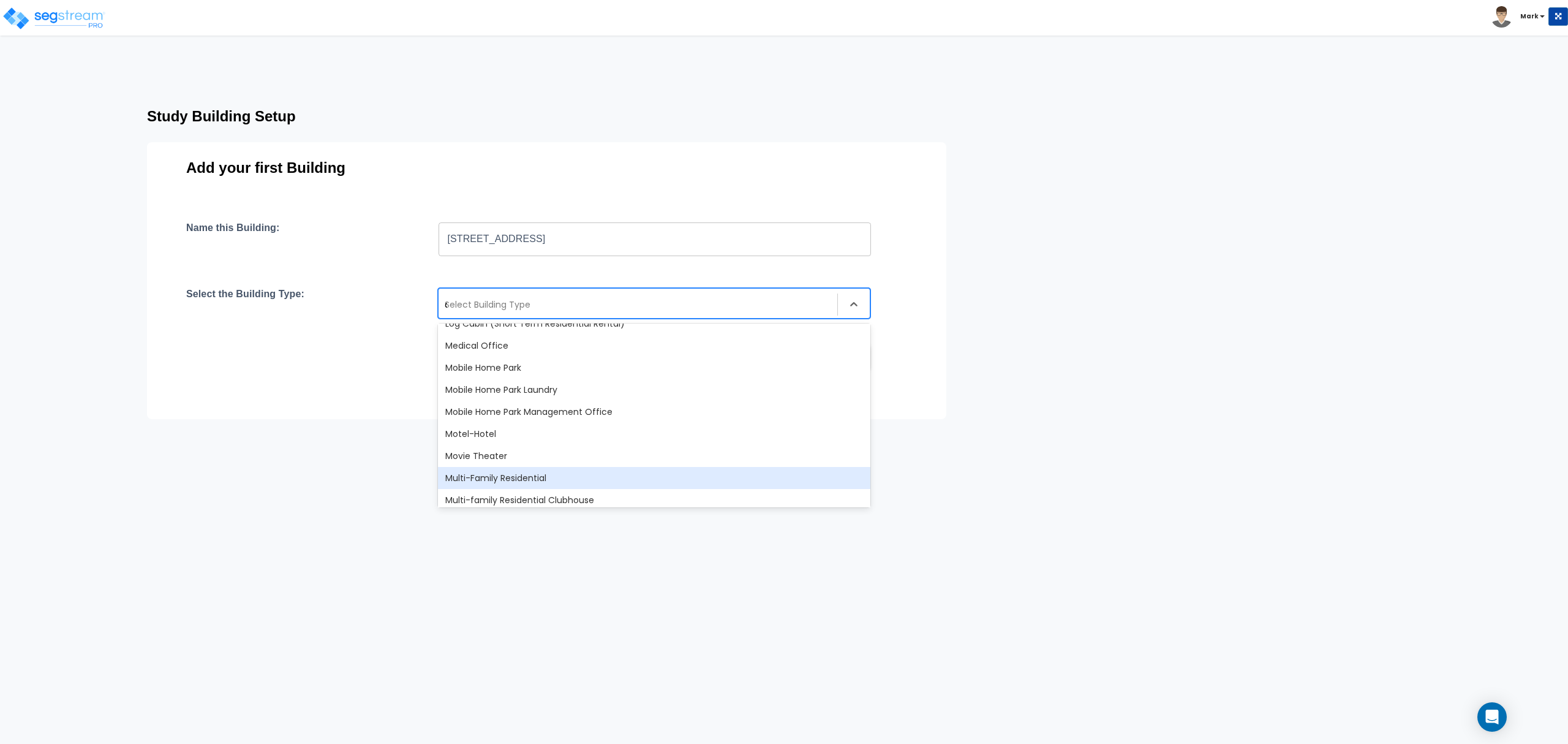
scroll to position [455, 0]
type input "of"
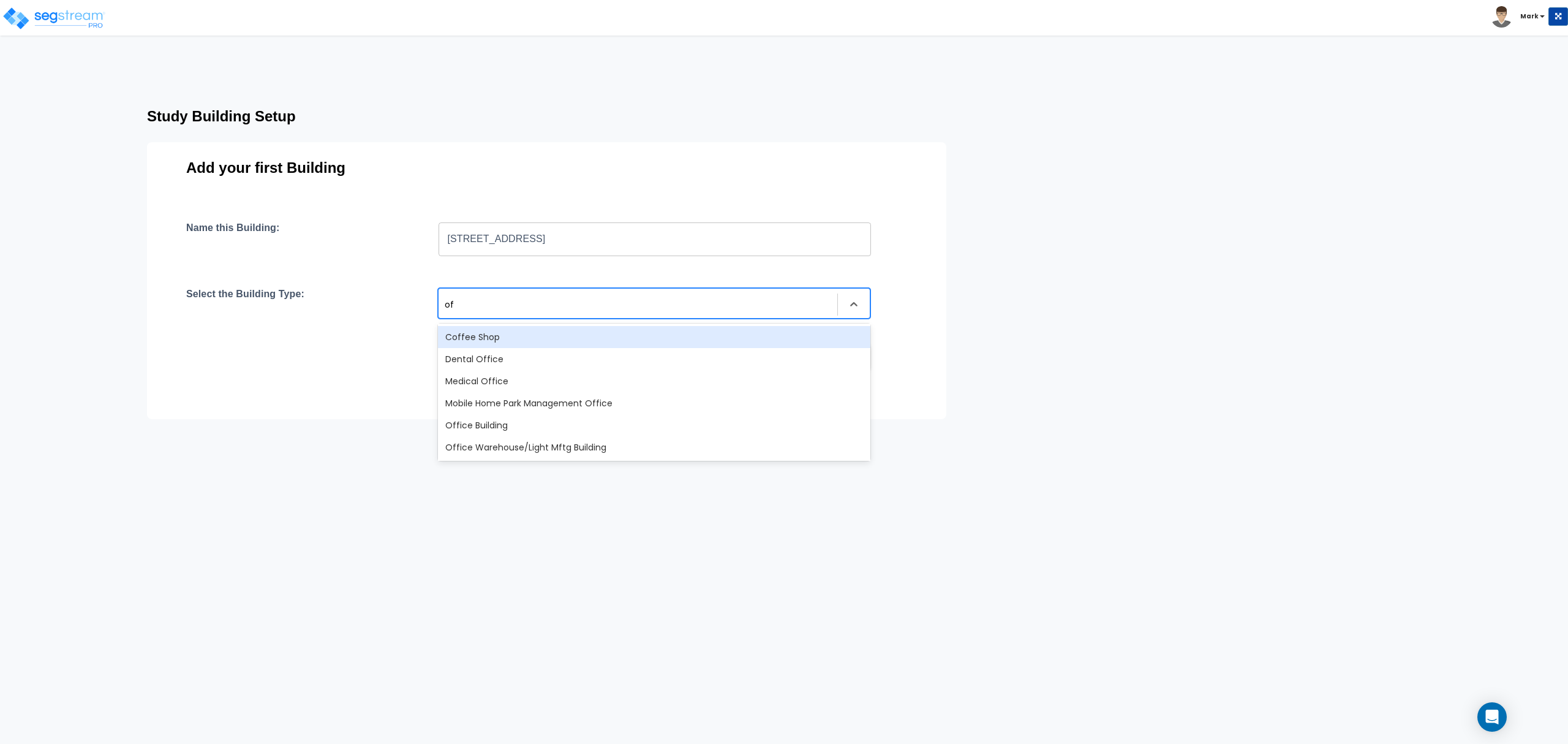
scroll to position [0, 0]
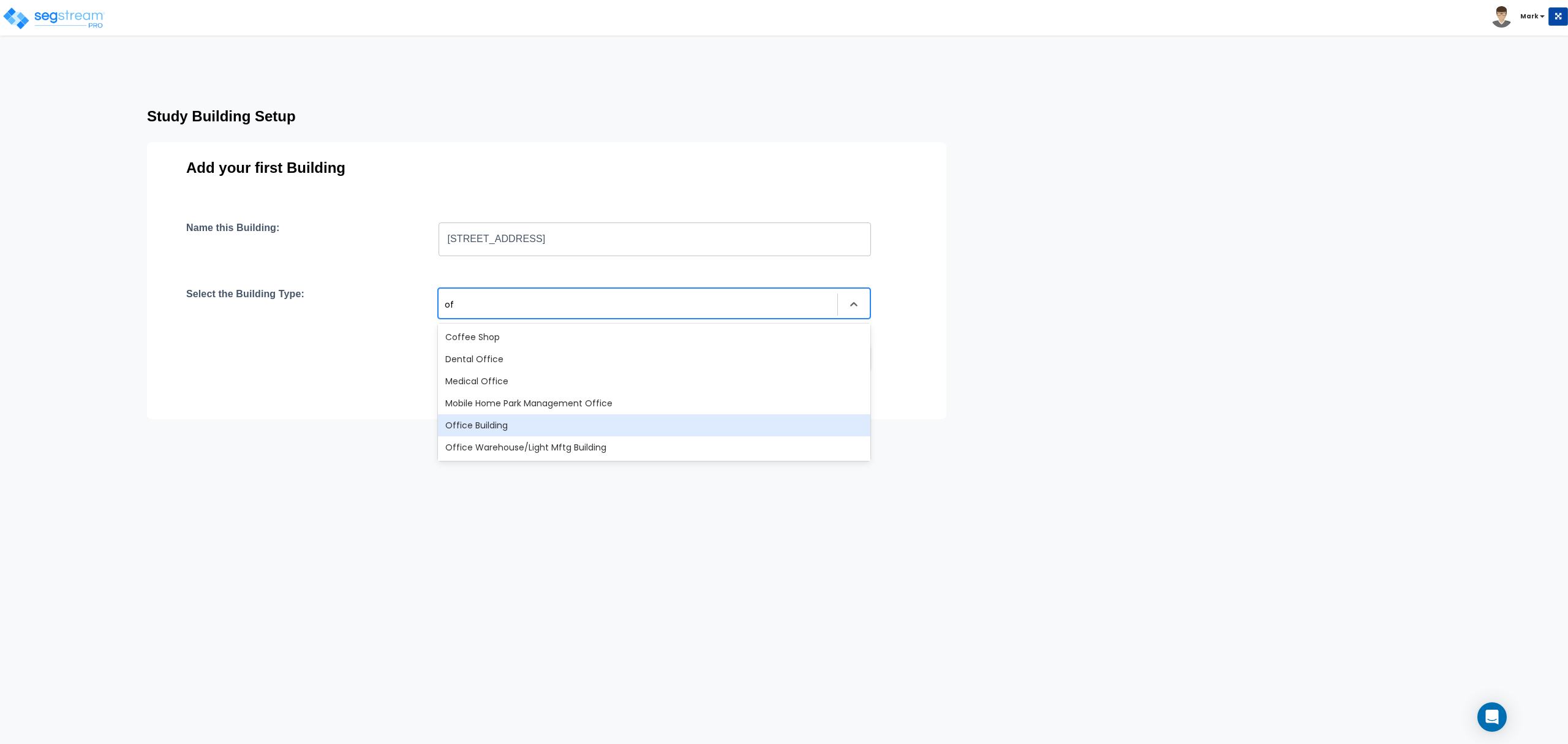
click at [532, 429] on div "Office Building" at bounding box center [654, 425] width 433 height 22
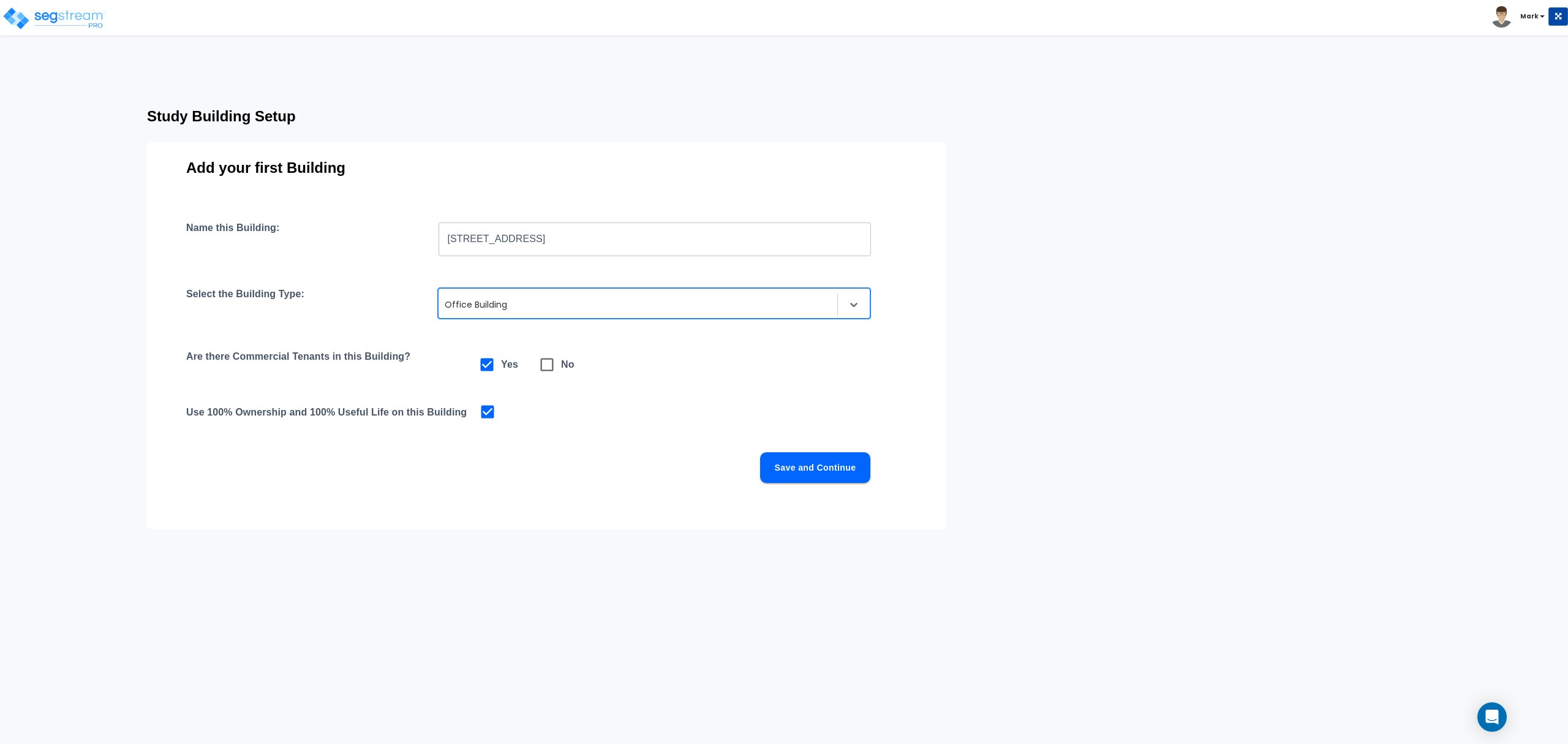
click at [789, 478] on button "Save and Continue" at bounding box center [815, 467] width 111 height 30
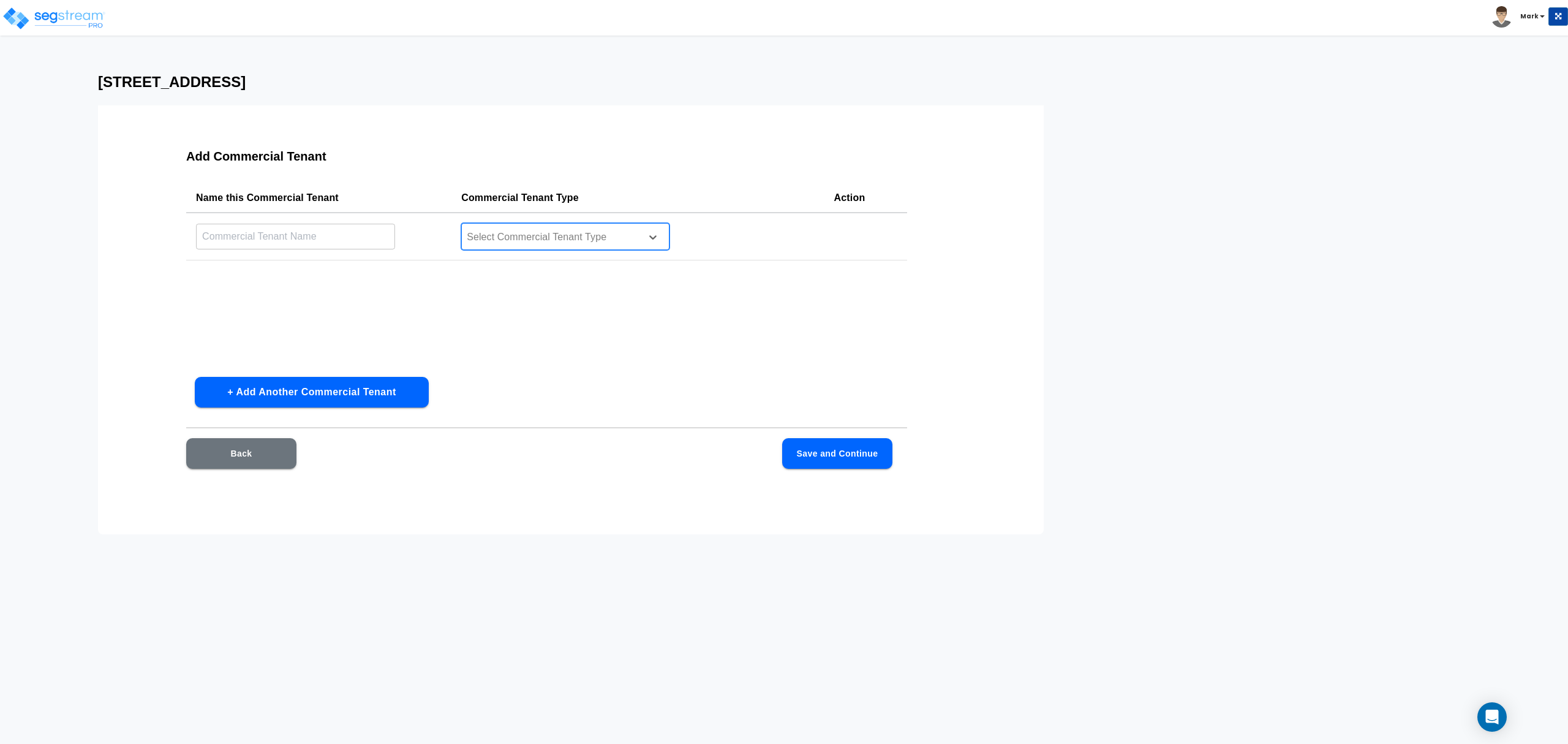
click at [533, 236] on div at bounding box center [549, 237] width 168 height 17
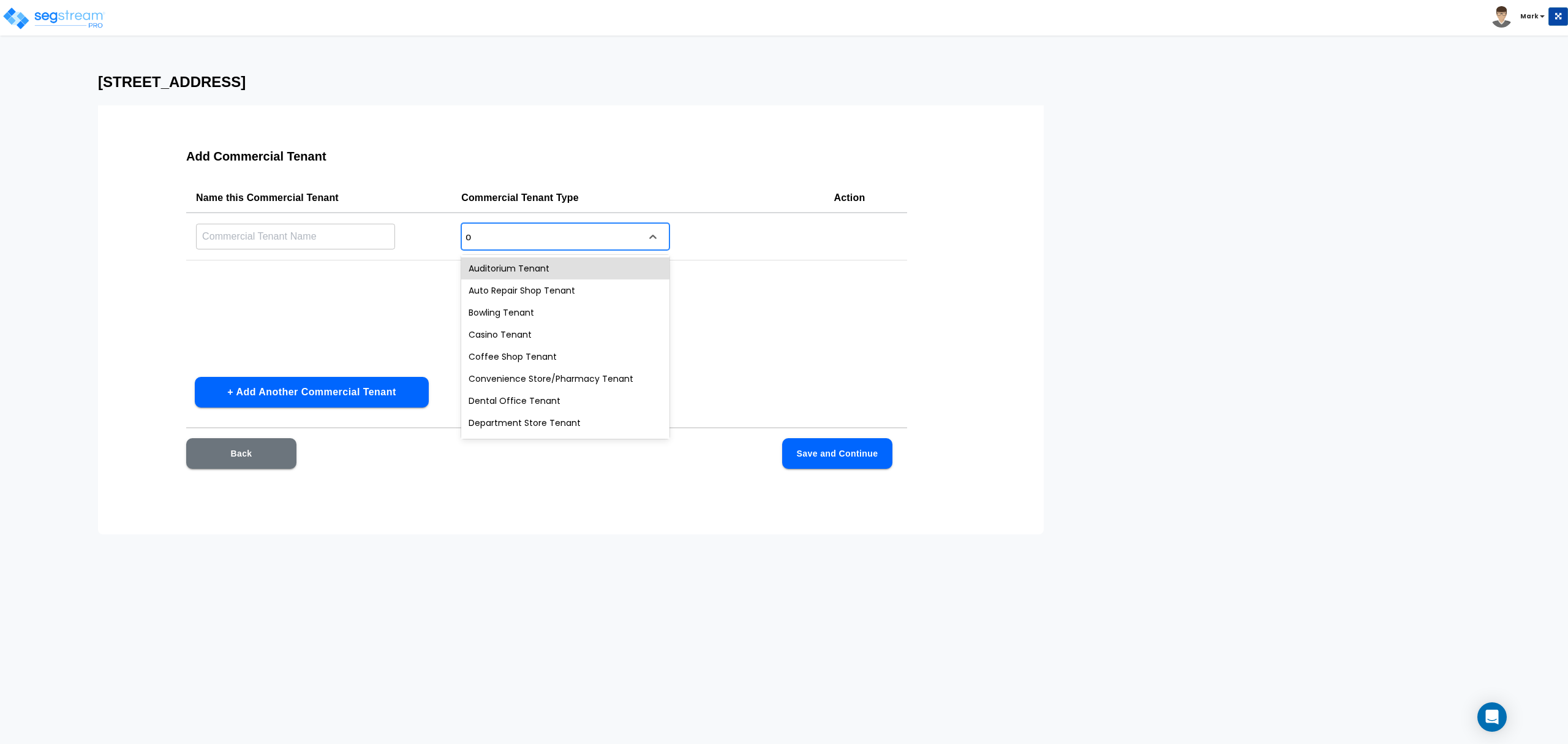
type input "of"
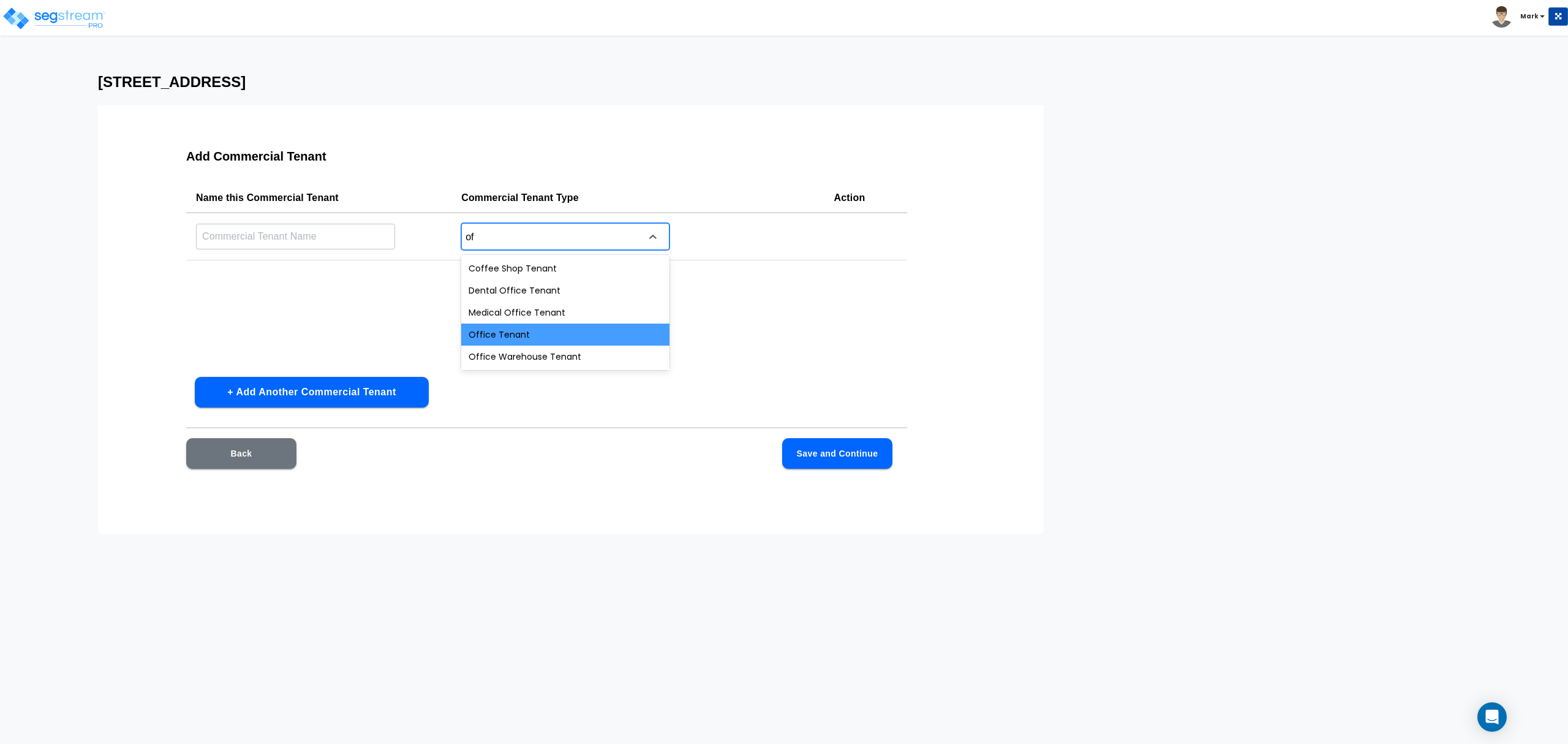
click at [550, 327] on div "Office Tenant" at bounding box center [565, 335] width 209 height 22
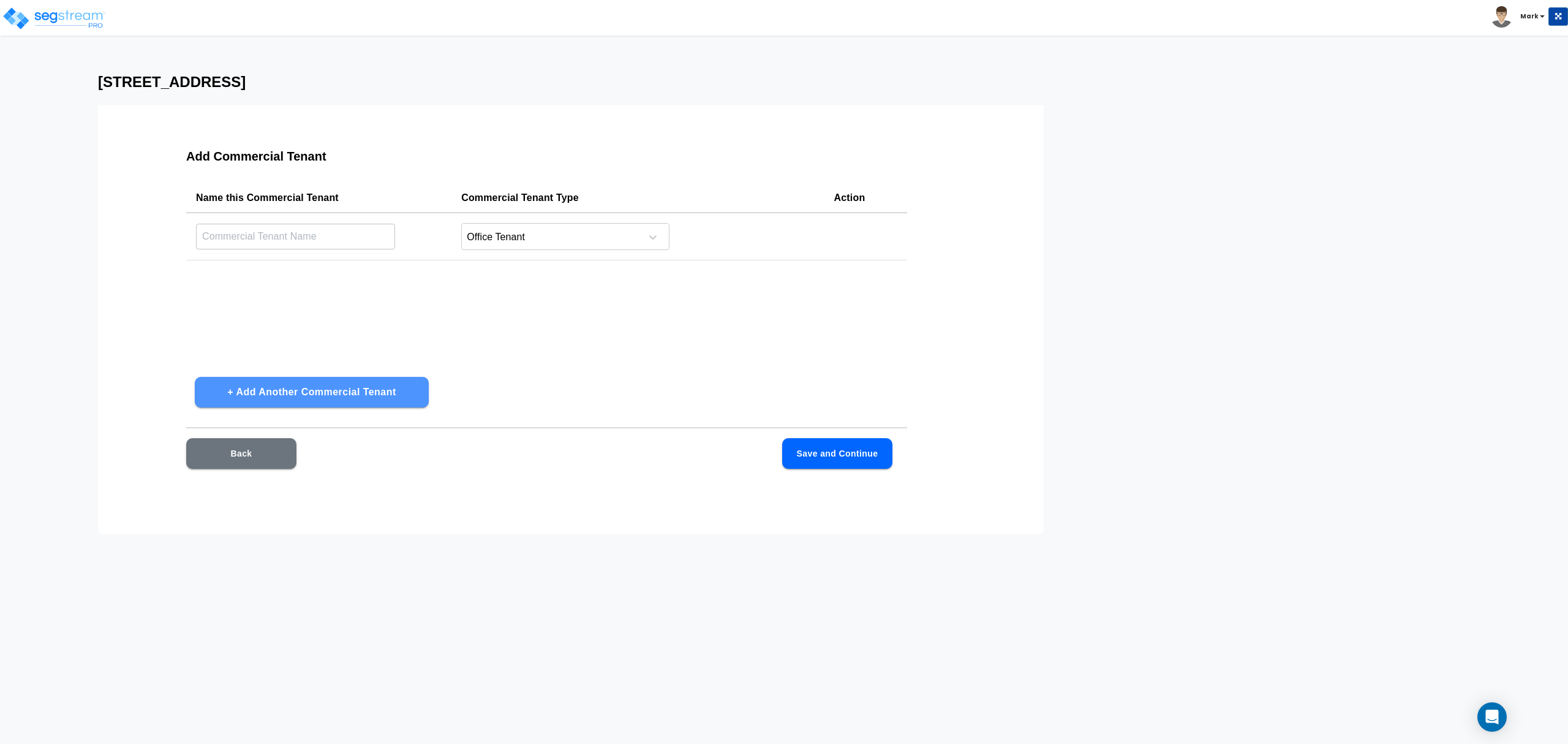
drag, startPoint x: 383, startPoint y: 391, endPoint x: 474, endPoint y: 335, distance: 106.9
click at [383, 390] on button "+ Add Another Commercial Tenant" at bounding box center [311, 392] width 234 height 30
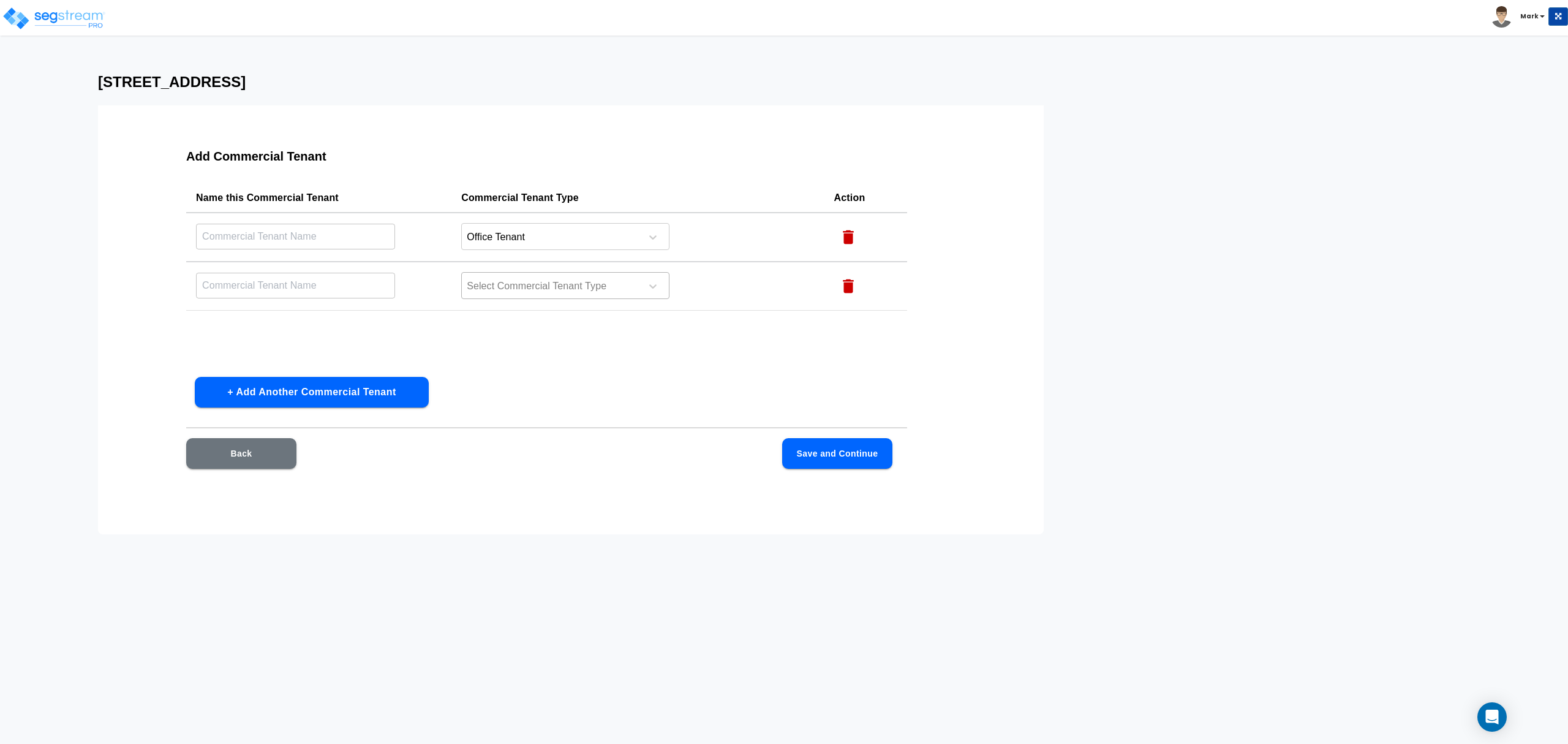
click at [511, 294] on div "Select Commercial Tenant Type" at bounding box center [565, 285] width 209 height 27
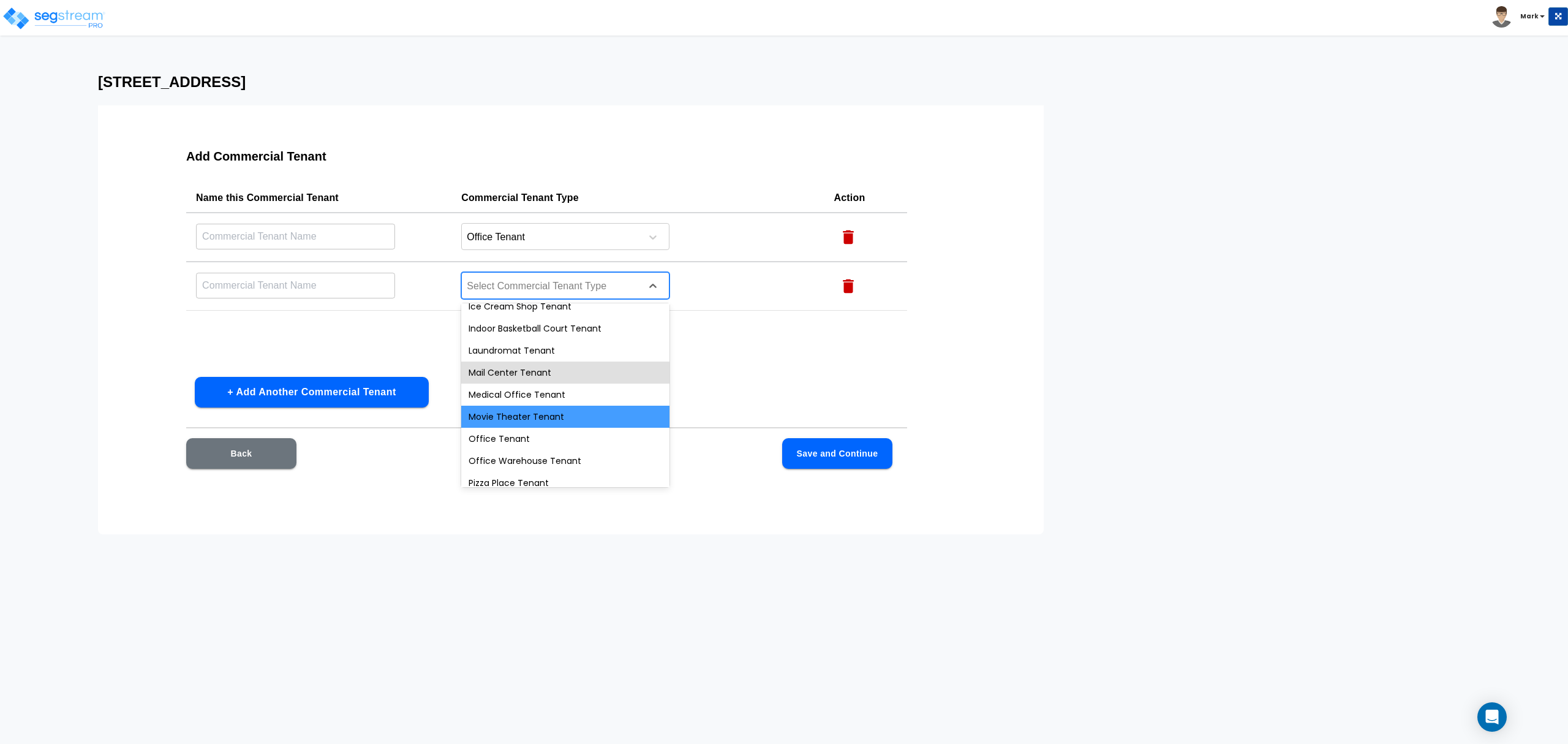
scroll to position [461, 0]
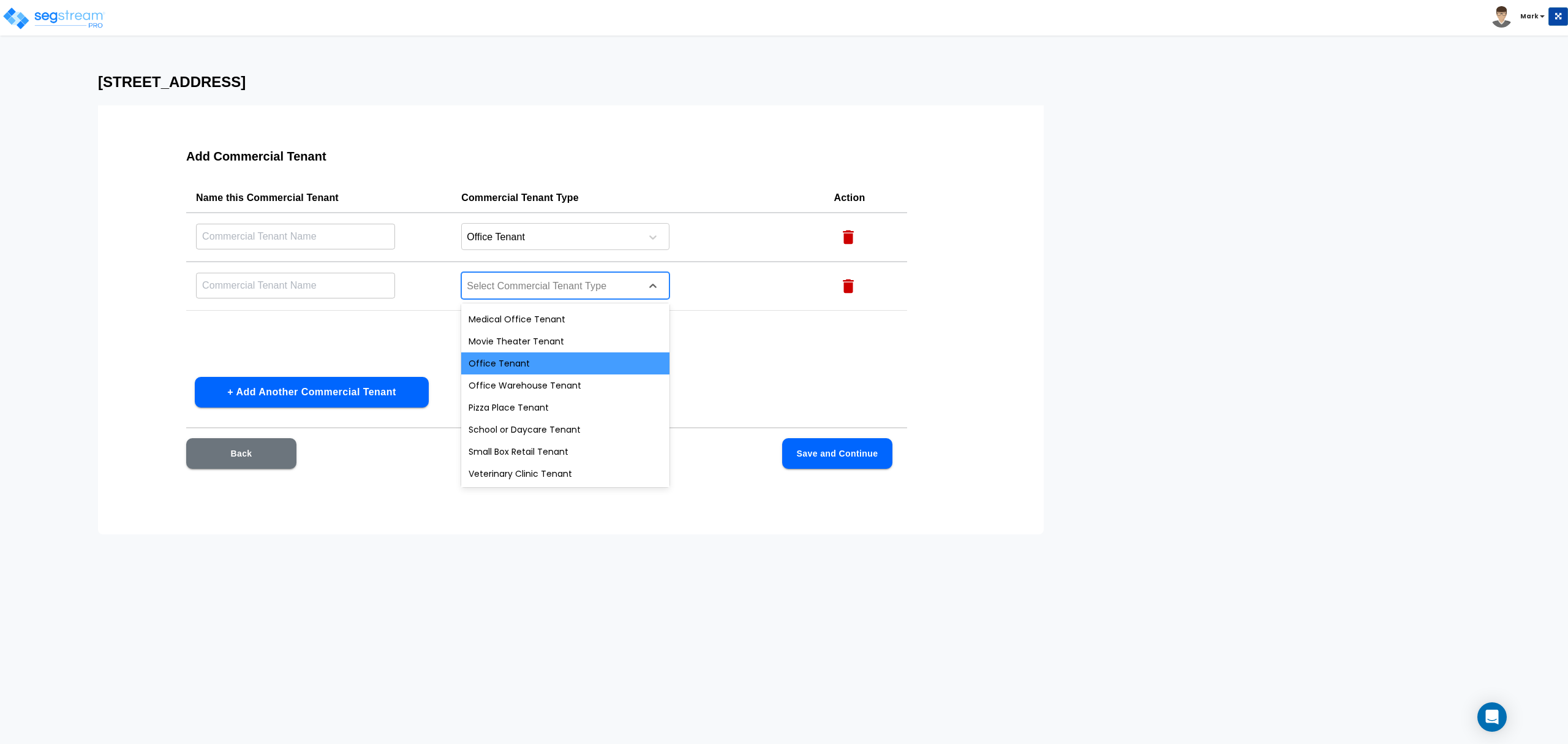
click at [527, 371] on div "Office Tenant" at bounding box center [565, 363] width 209 height 22
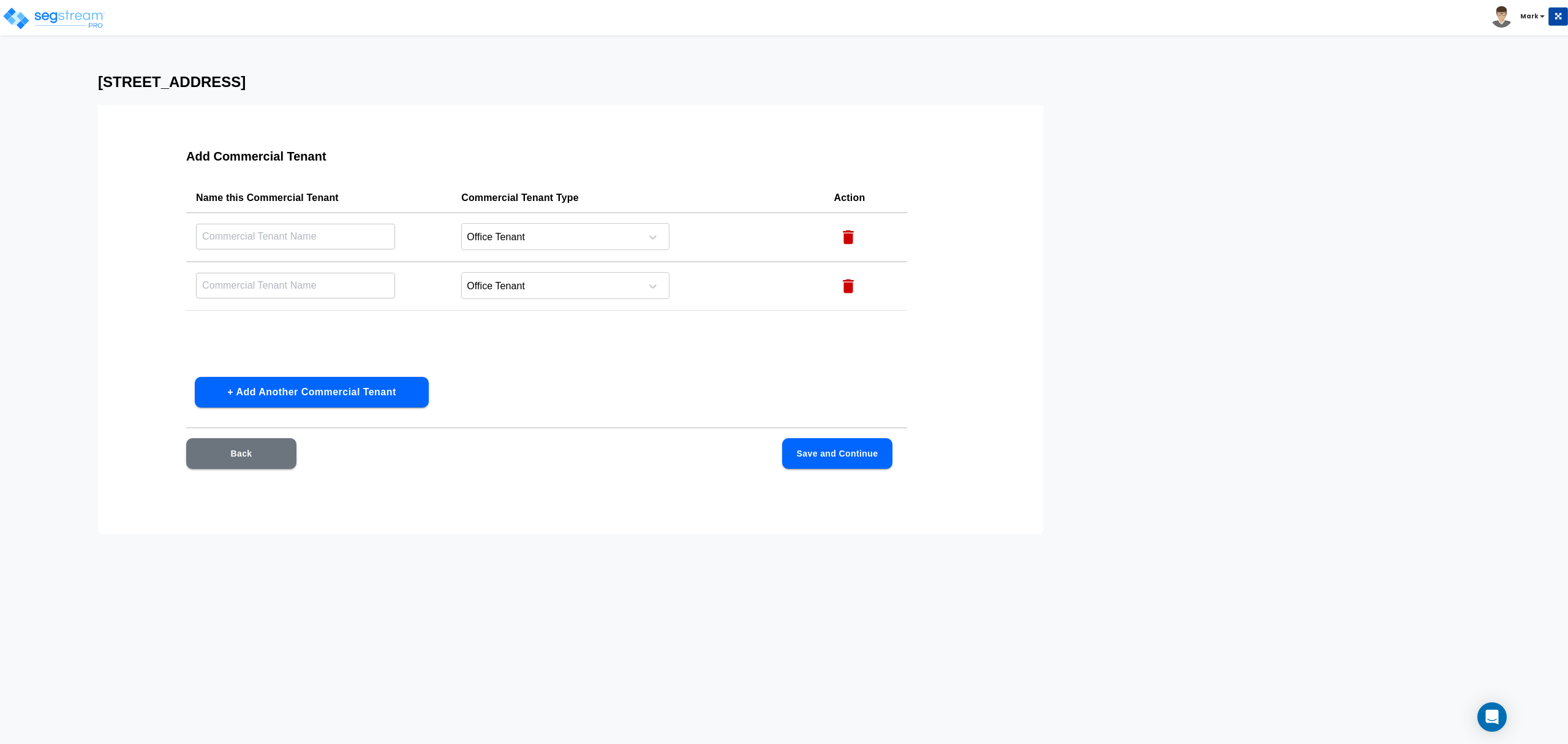
drag, startPoint x: 384, startPoint y: 412, endPoint x: 384, endPoint y: 401, distance: 11.0
click at [384, 412] on div "Add Commercial Tenant Name this Commercial Tenant Commercial Tenant Type Action…" at bounding box center [547, 316] width 799 height 368
click at [384, 401] on button "+ Add Another Commercial Tenant" at bounding box center [311, 392] width 234 height 30
click at [506, 343] on div "Select Commercial Tenant Type" at bounding box center [549, 335] width 175 height 19
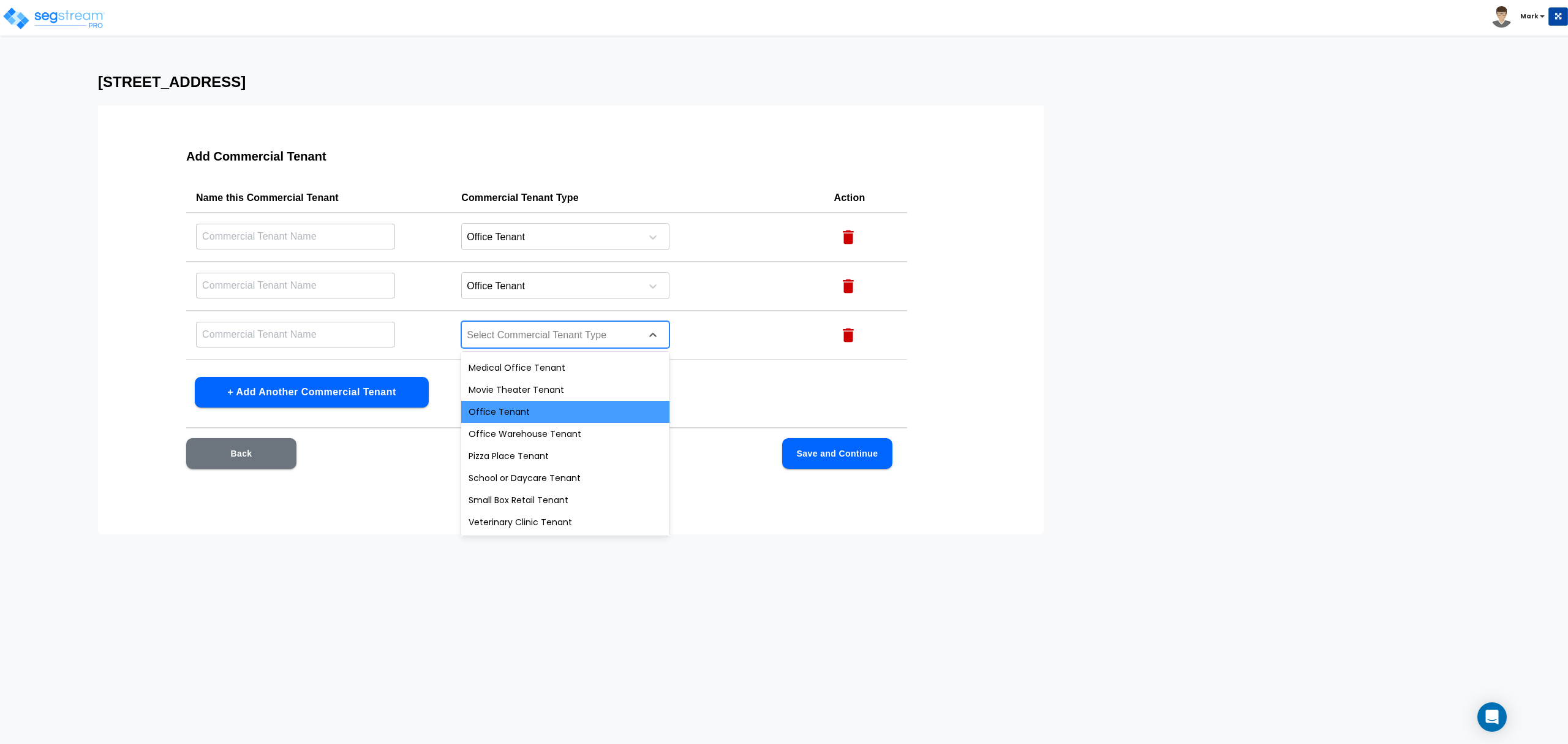
click at [555, 419] on div "Office Tenant" at bounding box center [565, 411] width 209 height 22
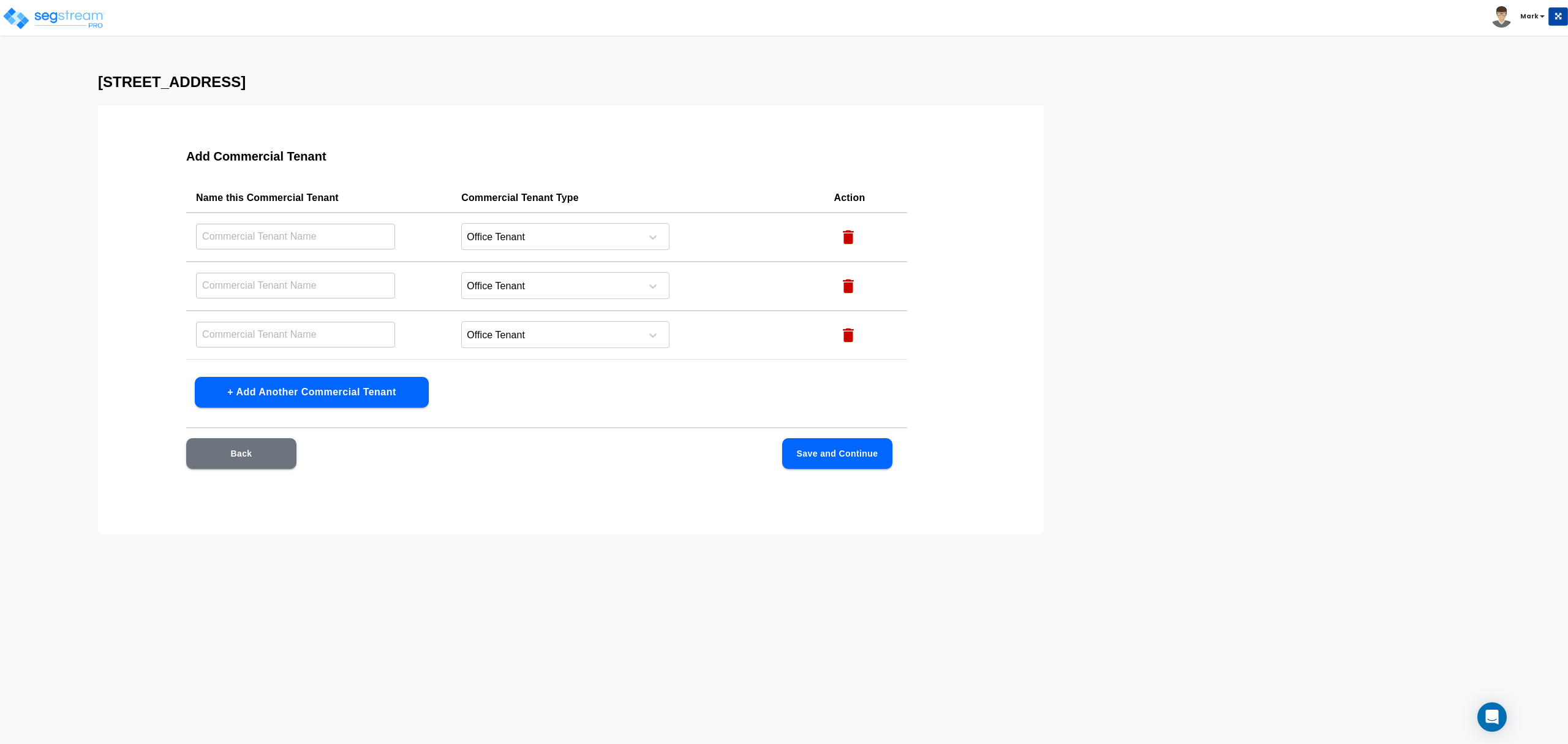
drag, startPoint x: 850, startPoint y: 330, endPoint x: 846, endPoint y: 322, distance: 8.9
click at [850, 329] on icon "button" at bounding box center [848, 335] width 19 height 19
click at [846, 285] on icon "button" at bounding box center [848, 286] width 11 height 14
click at [522, 236] on div at bounding box center [549, 237] width 168 height 17
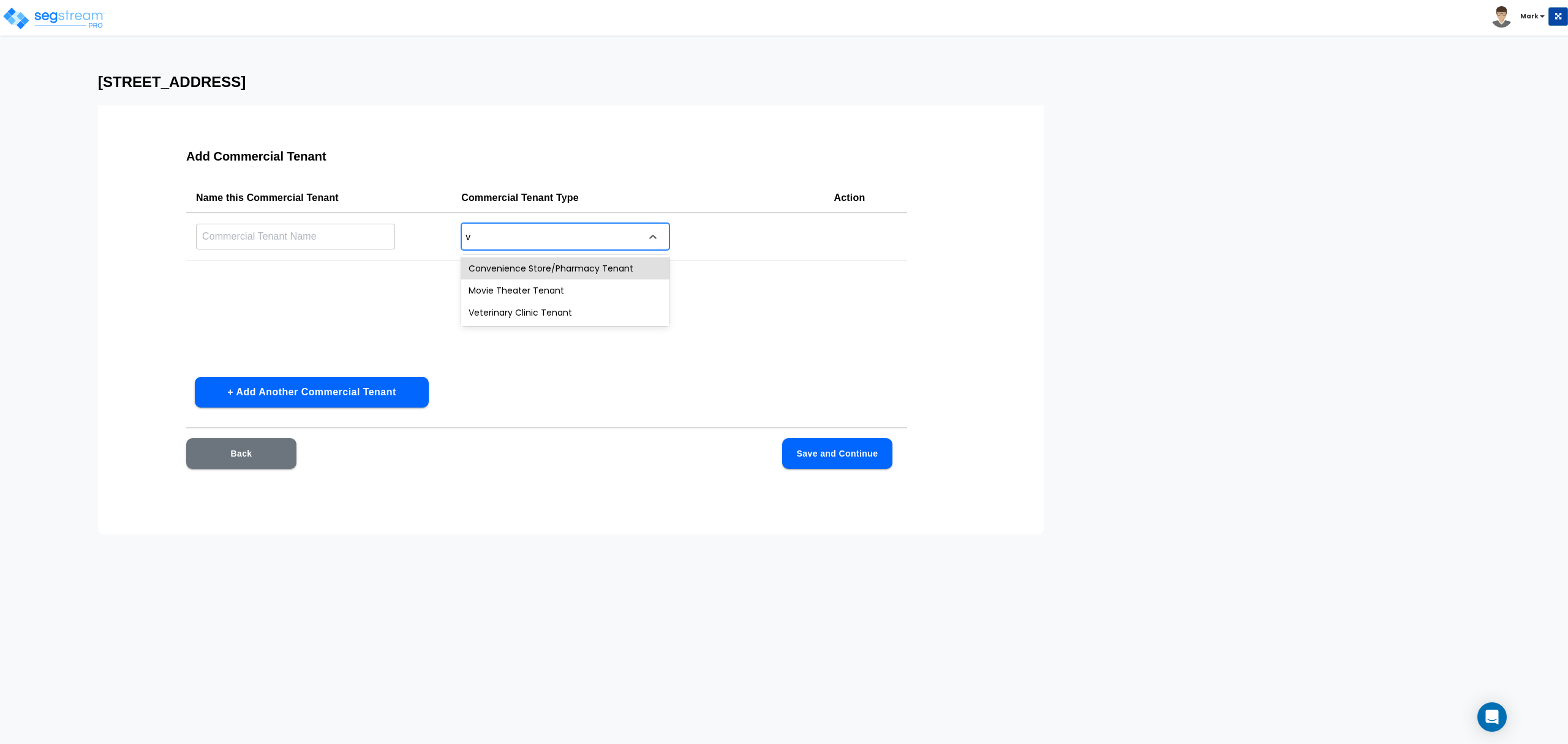
type input "ve"
click at [538, 291] on div "Veterinary Clinic Tenant" at bounding box center [565, 290] width 209 height 22
click at [463, 233] on div "Veterinary Clinic Tenant" at bounding box center [549, 237] width 175 height 19
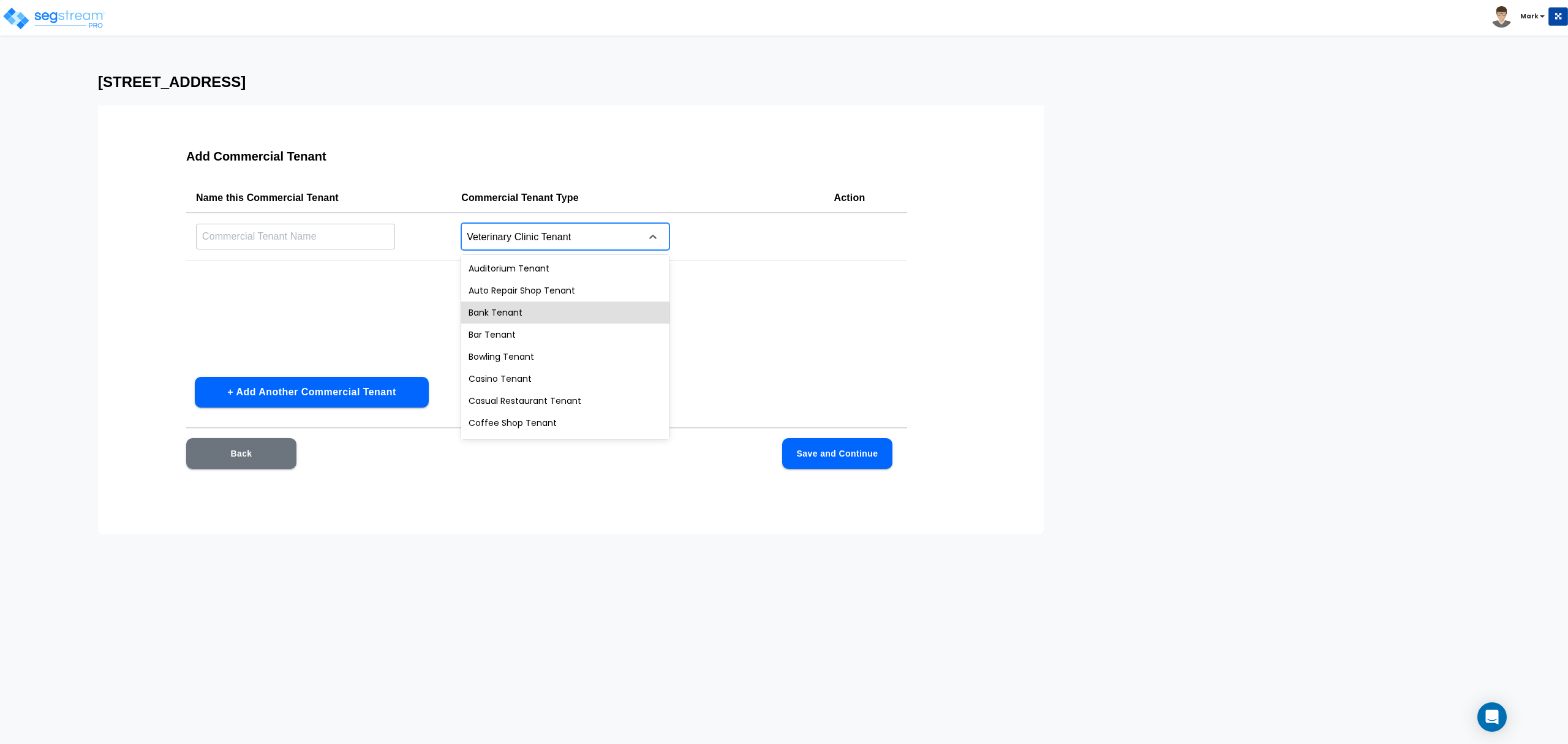
click at [712, 294] on div "Name this Commercial Tenant Commercial Tenant Type Action ​ 29 results availabl…" at bounding box center [547, 275] width 721 height 184
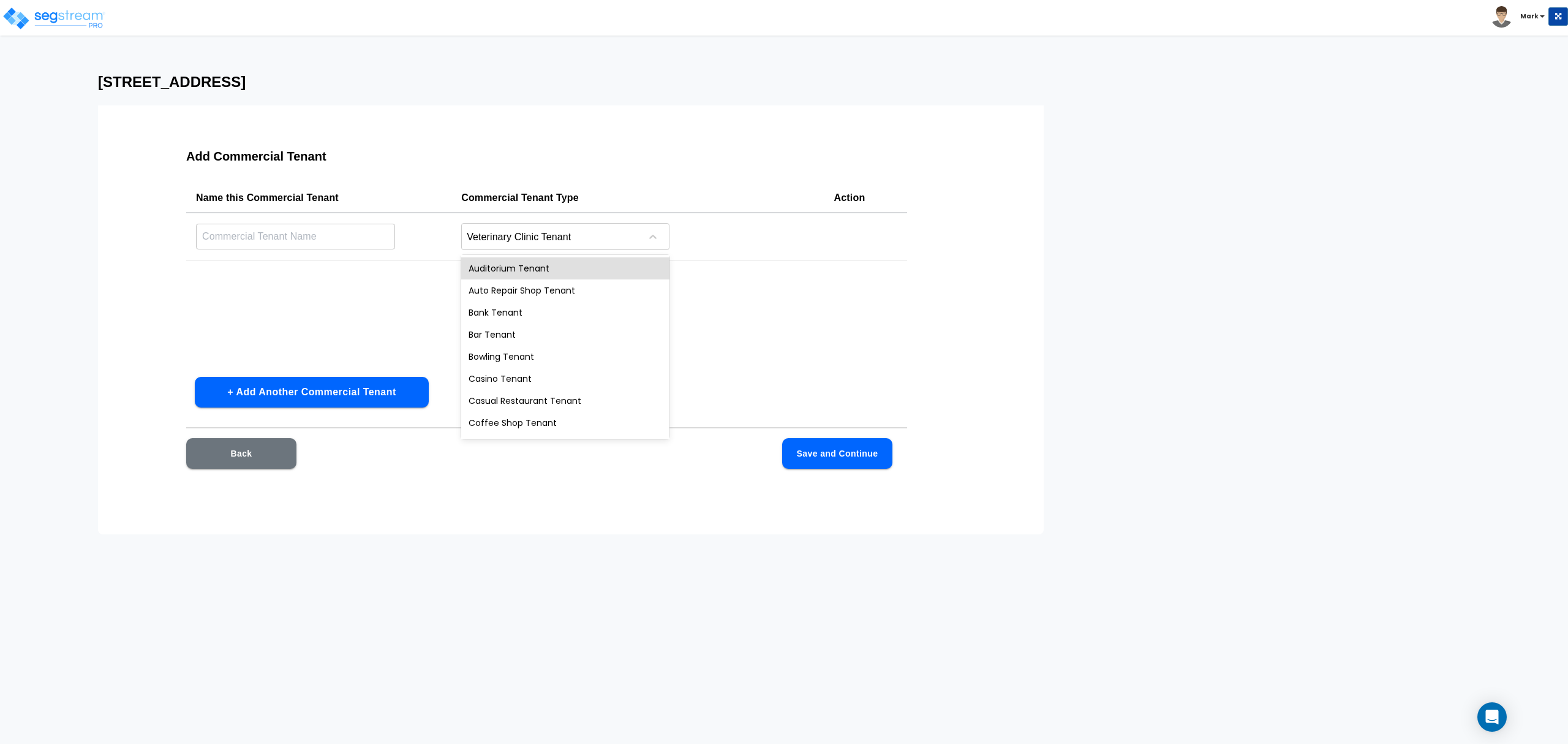
click at [390, 310] on div "Name this Commercial Tenant Commercial Tenant Type Action ​ Veterinary Clinic T…" at bounding box center [547, 275] width 721 height 184
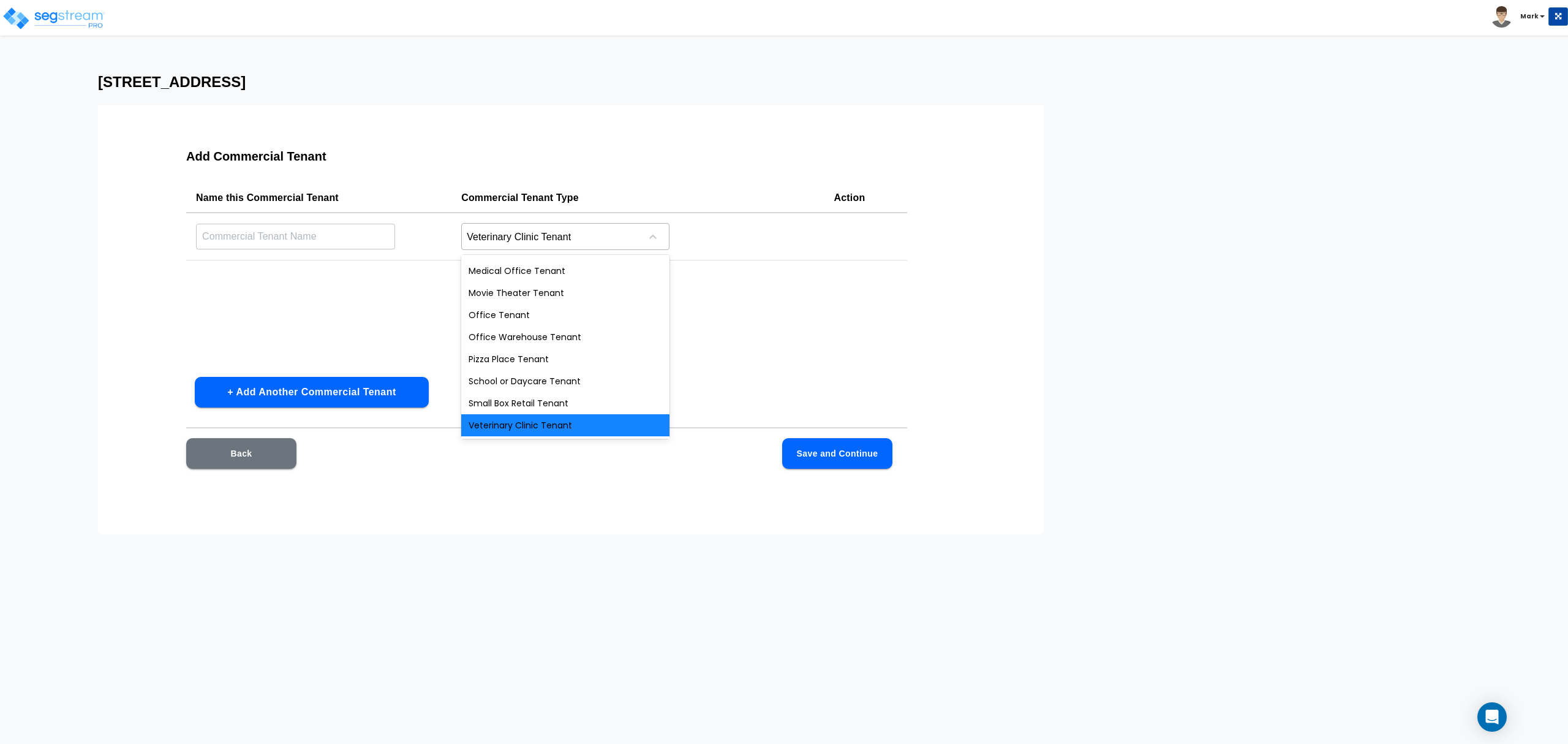
click at [586, 249] on div "Veterinary Clinic Tenant" at bounding box center [565, 236] width 209 height 27
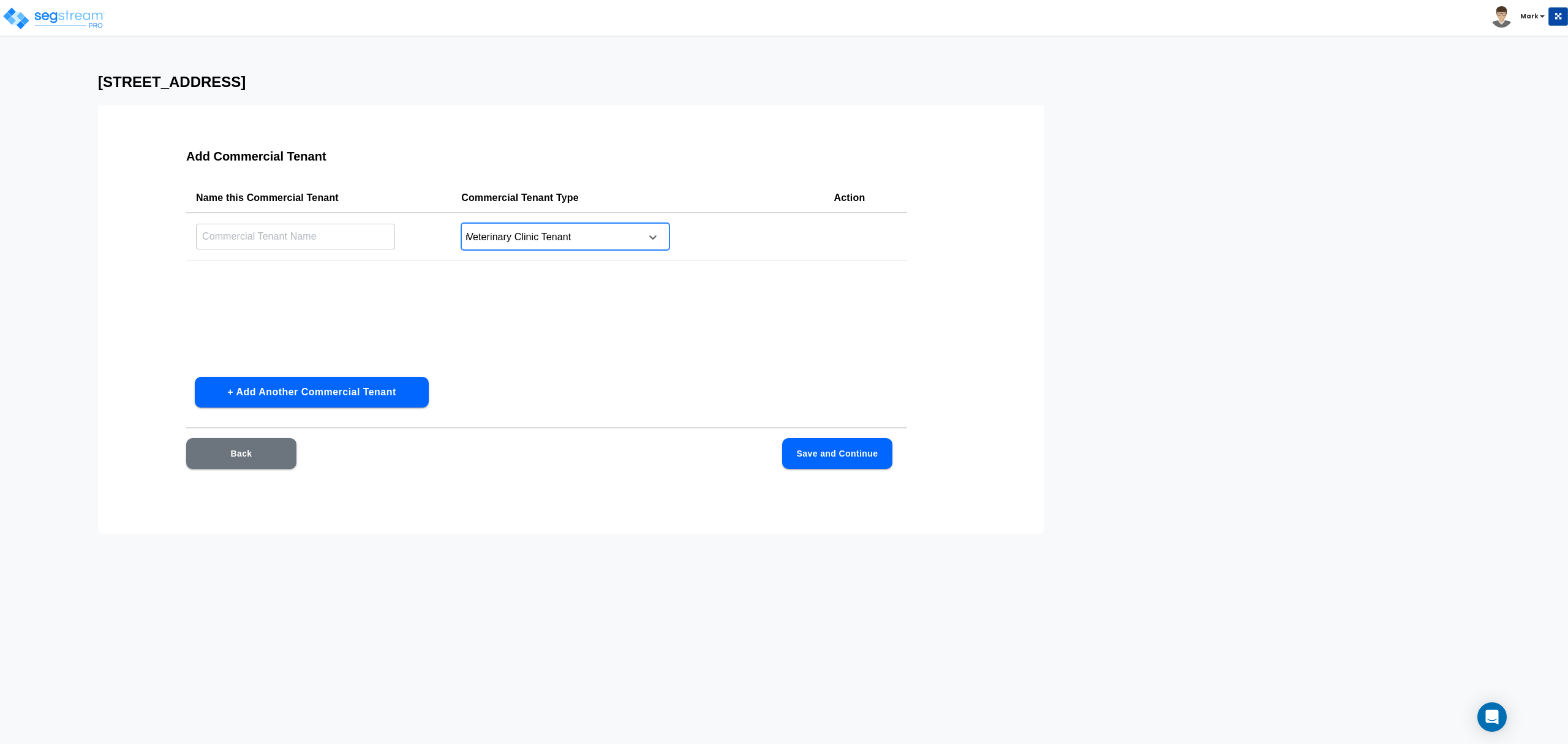
type input "me"
click at [586, 286] on div "Medical Office Tenant" at bounding box center [565, 290] width 209 height 22
click at [301, 241] on input "text" at bounding box center [295, 236] width 199 height 27
type input "Sleep Clinic"
click at [819, 316] on div "Name this Commercial Tenant Commercial Tenant Type Action Sleep Clinic ​ Medica…" at bounding box center [547, 275] width 721 height 184
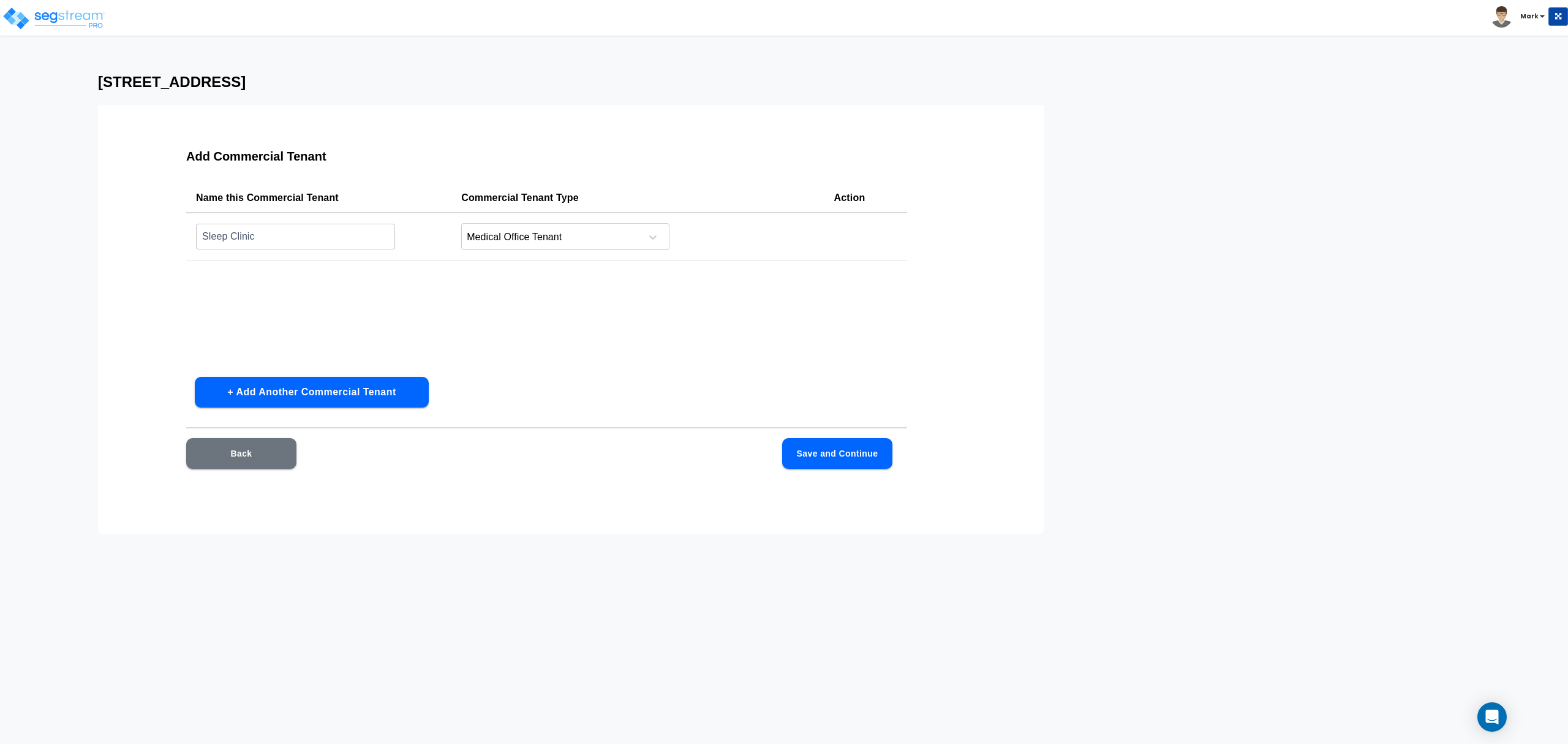
click at [841, 456] on button "Save and Continue" at bounding box center [838, 453] width 111 height 30
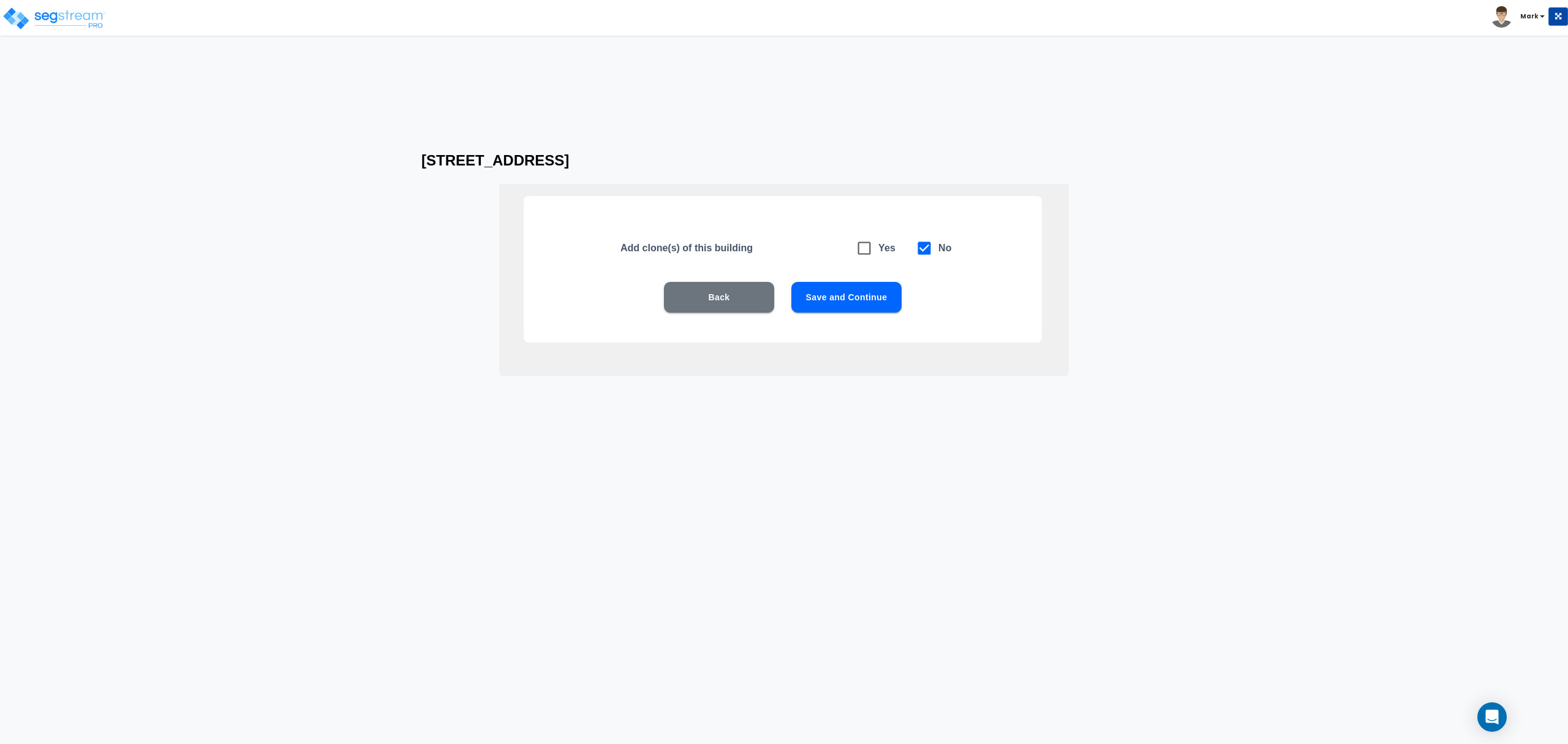
click at [878, 295] on button "Save and Continue" at bounding box center [846, 297] width 111 height 30
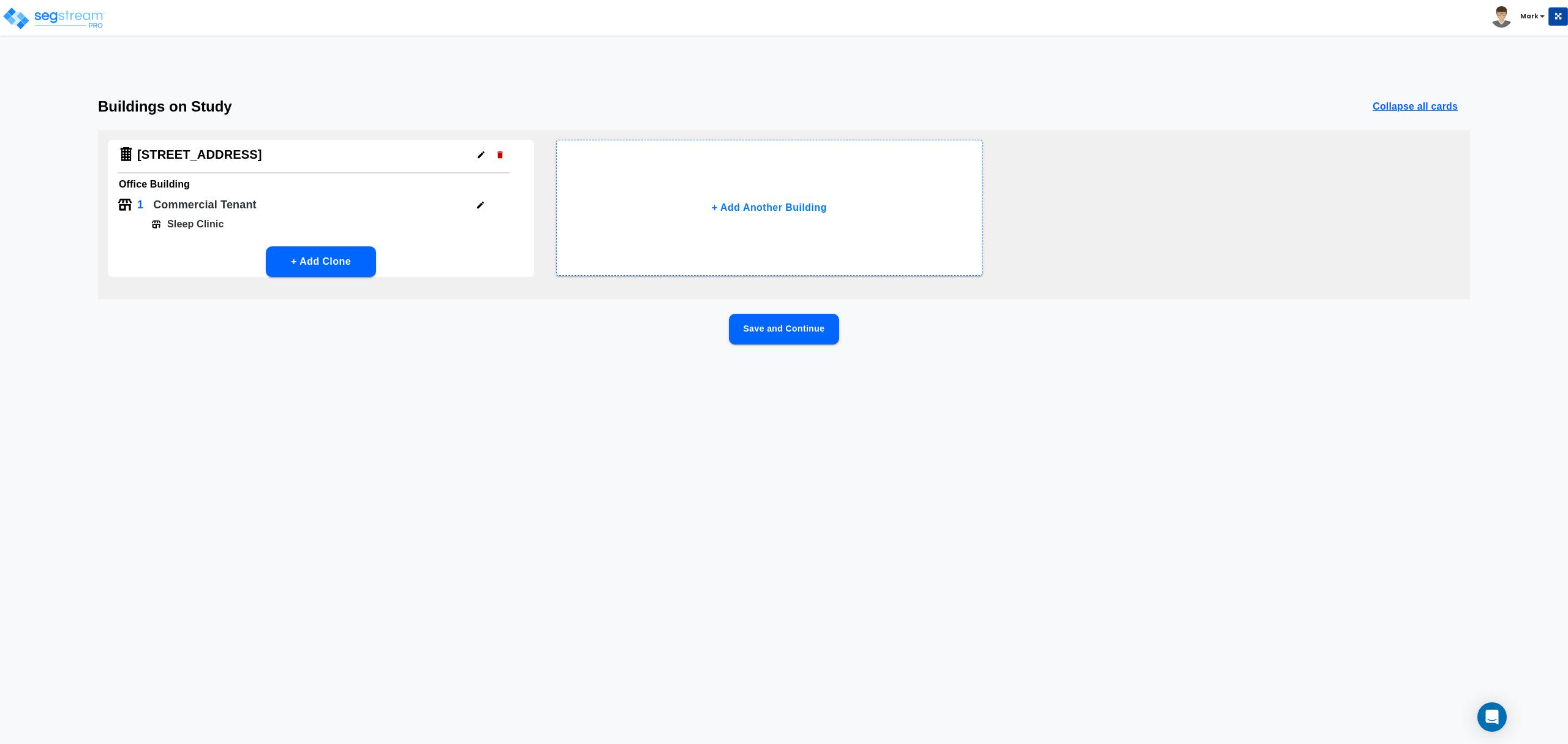
click at [817, 337] on button "Save and Continue" at bounding box center [784, 329] width 111 height 30
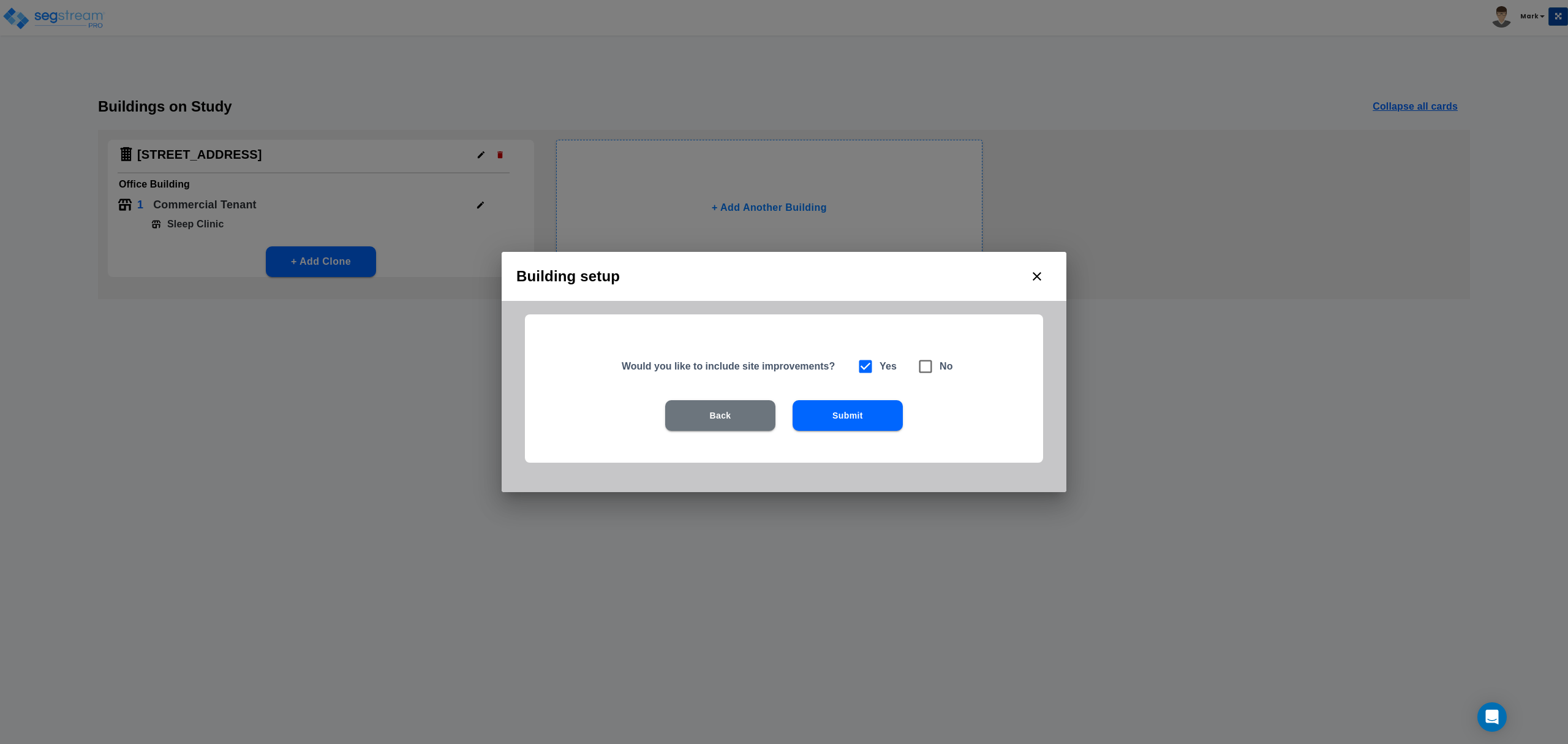
click at [880, 412] on button "Submit" at bounding box center [848, 416] width 111 height 30
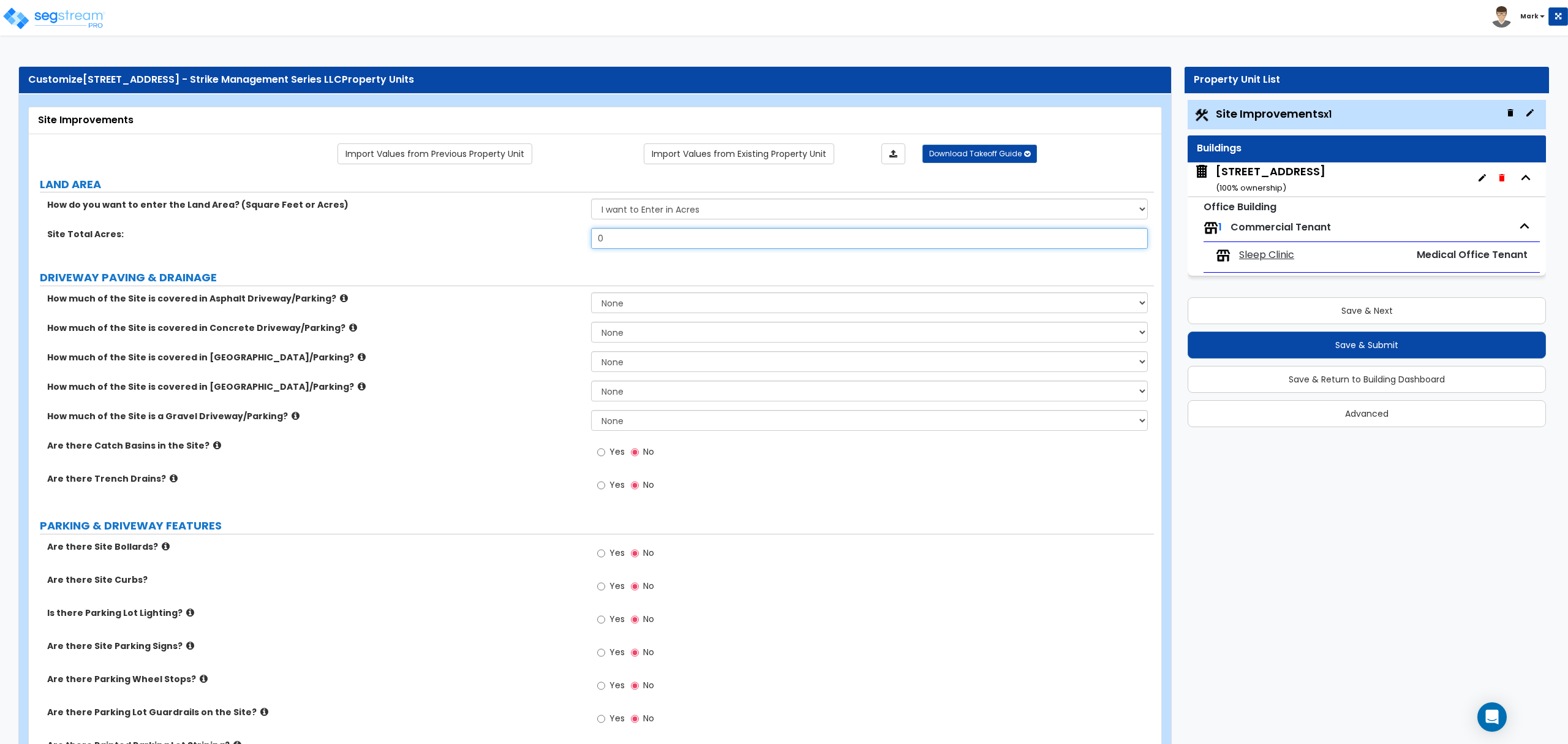
click at [689, 242] on input "0" at bounding box center [870, 238] width 557 height 21
type input ".53"
click at [453, 391] on label "How much of the Site is covered in Stone Driveway/Parking?" at bounding box center [315, 387] width 535 height 12
click at [648, 331] on select "None I want to Enter an Approximate Percentage I want to Enter the Square Foota…" at bounding box center [870, 332] width 557 height 21
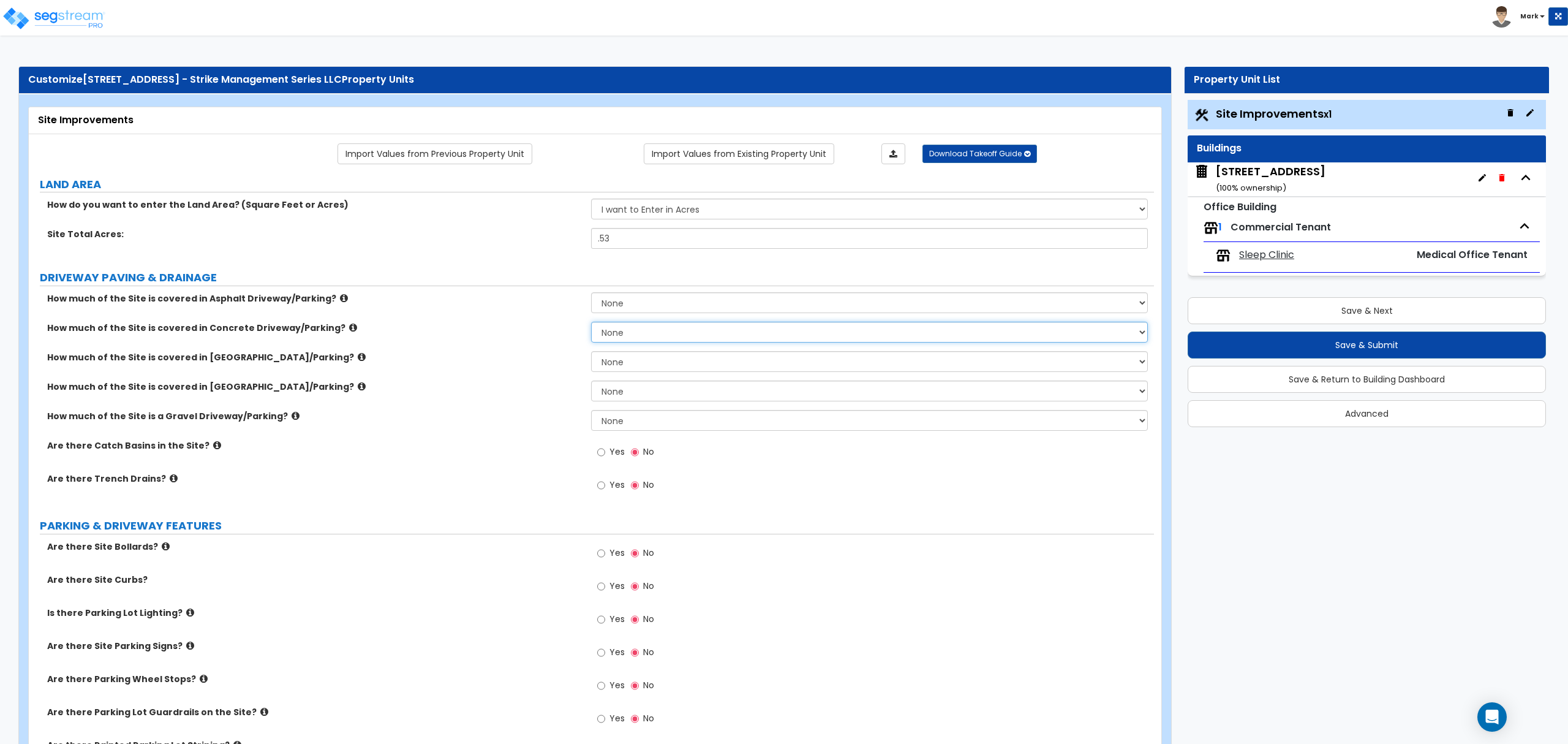
select select "2"
click at [591, 323] on select "None I want to Enter an Approximate Percentage I want to Enter the Square Foota…" at bounding box center [870, 332] width 557 height 21
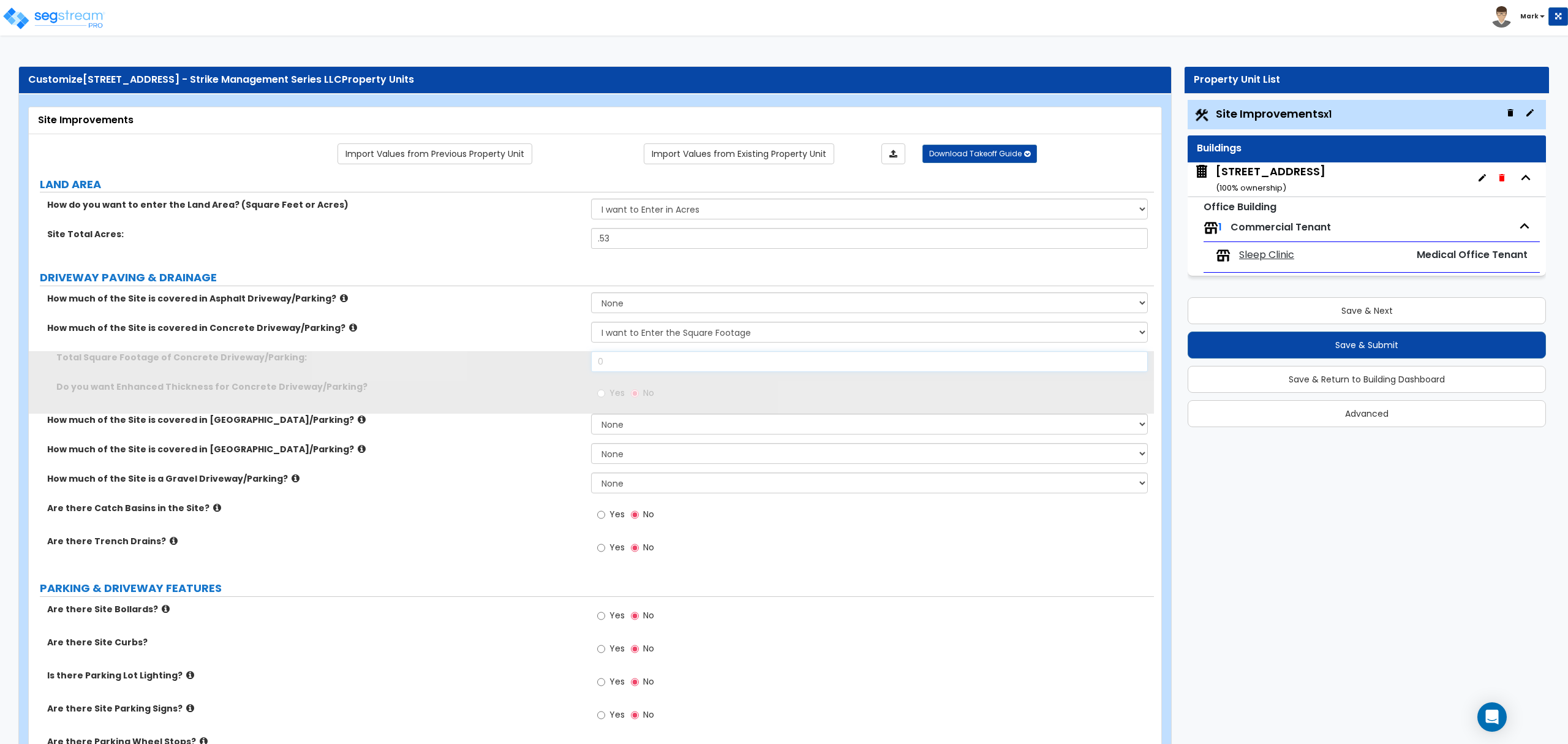
click at [660, 361] on input "0" at bounding box center [870, 361] width 557 height 21
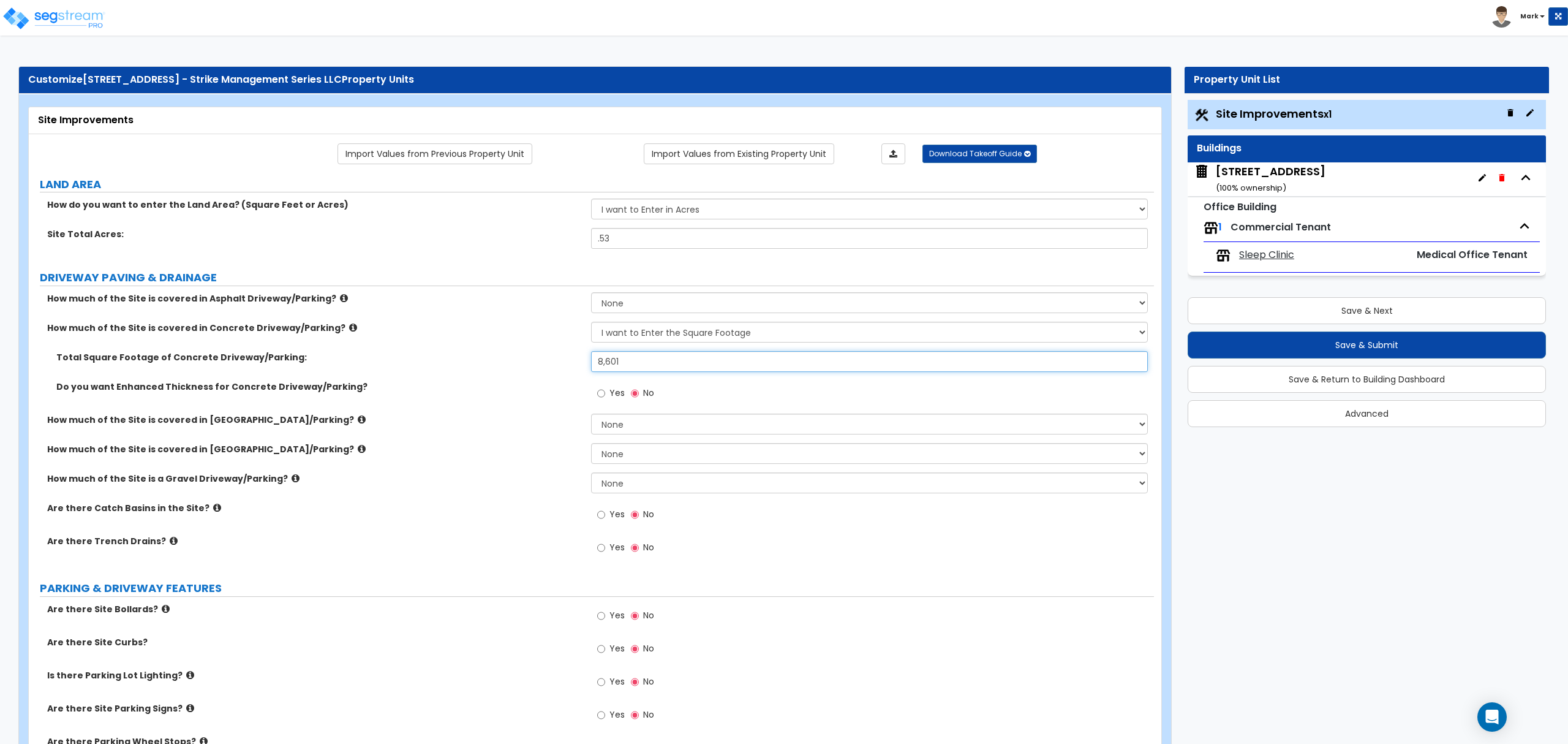
type input "8,601"
click at [530, 433] on div "How much of the Site is covered in Brick Driveway/Parking? None I want to Enter…" at bounding box center [591, 428] width 1126 height 29
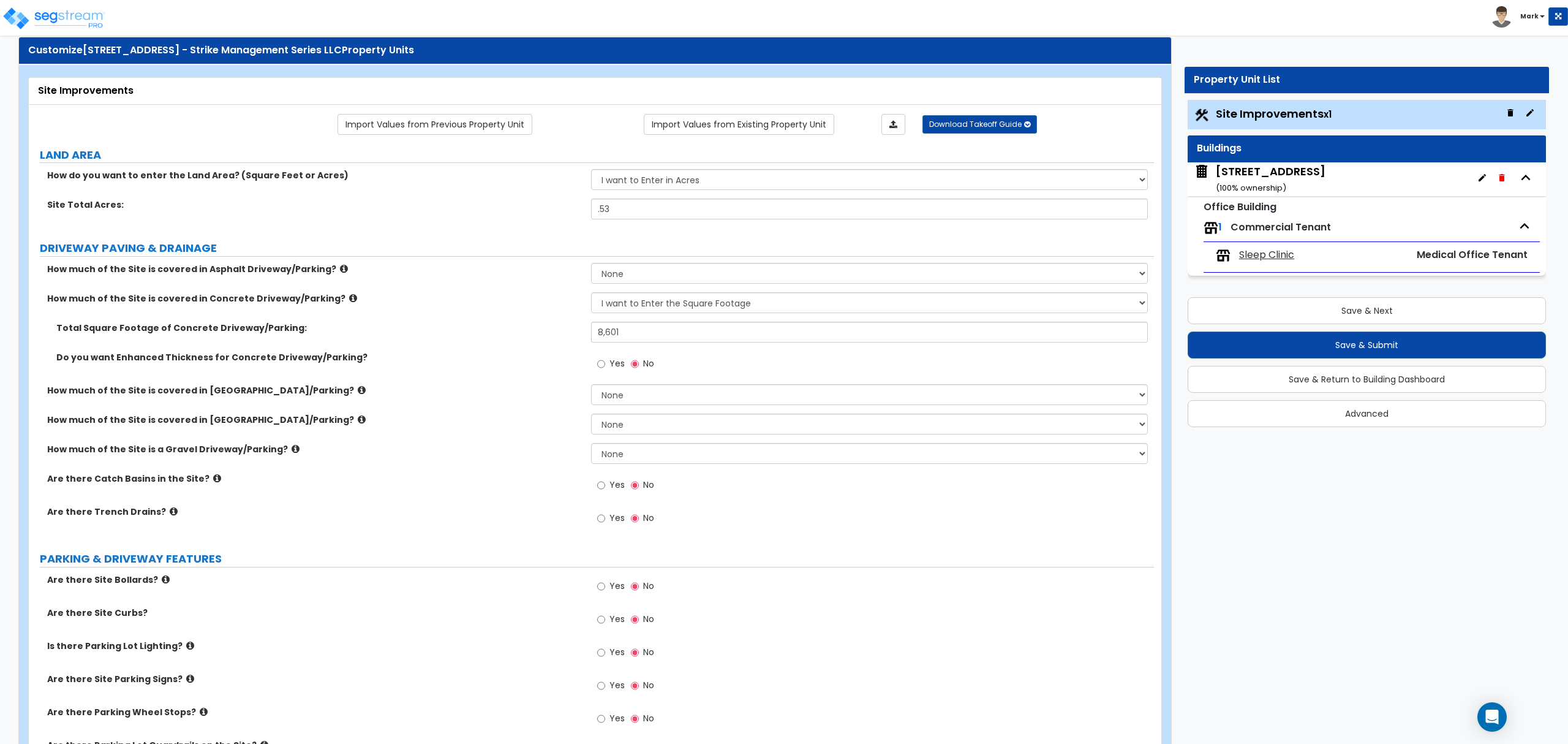
scroll to position [81, 0]
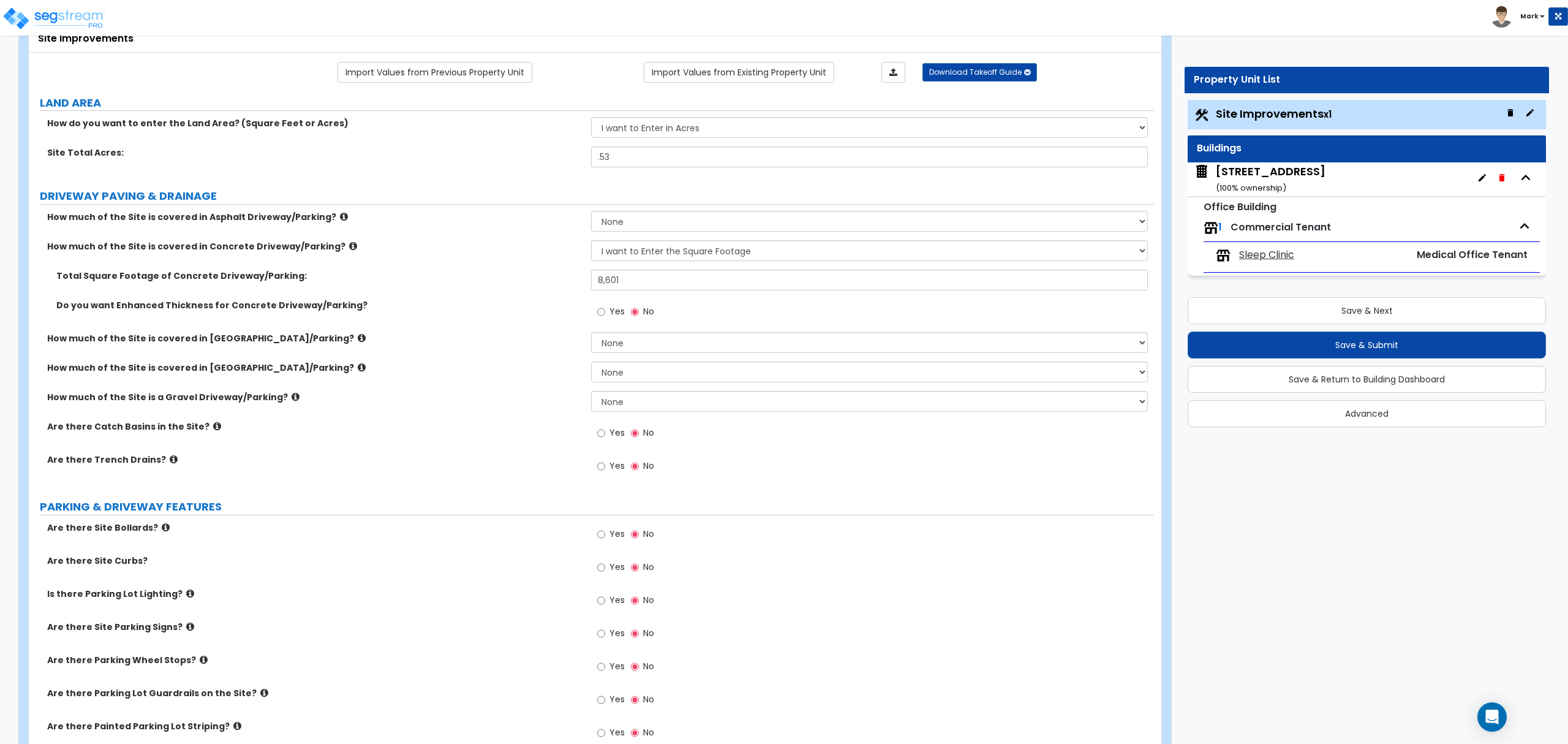
click at [145, 459] on label "Are there Trench Drains?" at bounding box center [315, 459] width 535 height 12
click at [153, 461] on label "Are there Trench Drains?" at bounding box center [315, 459] width 535 height 12
click at [157, 459] on label "Are there Trench Drains?" at bounding box center [315, 459] width 535 height 12
click at [169, 461] on icon at bounding box center [173, 459] width 8 height 9
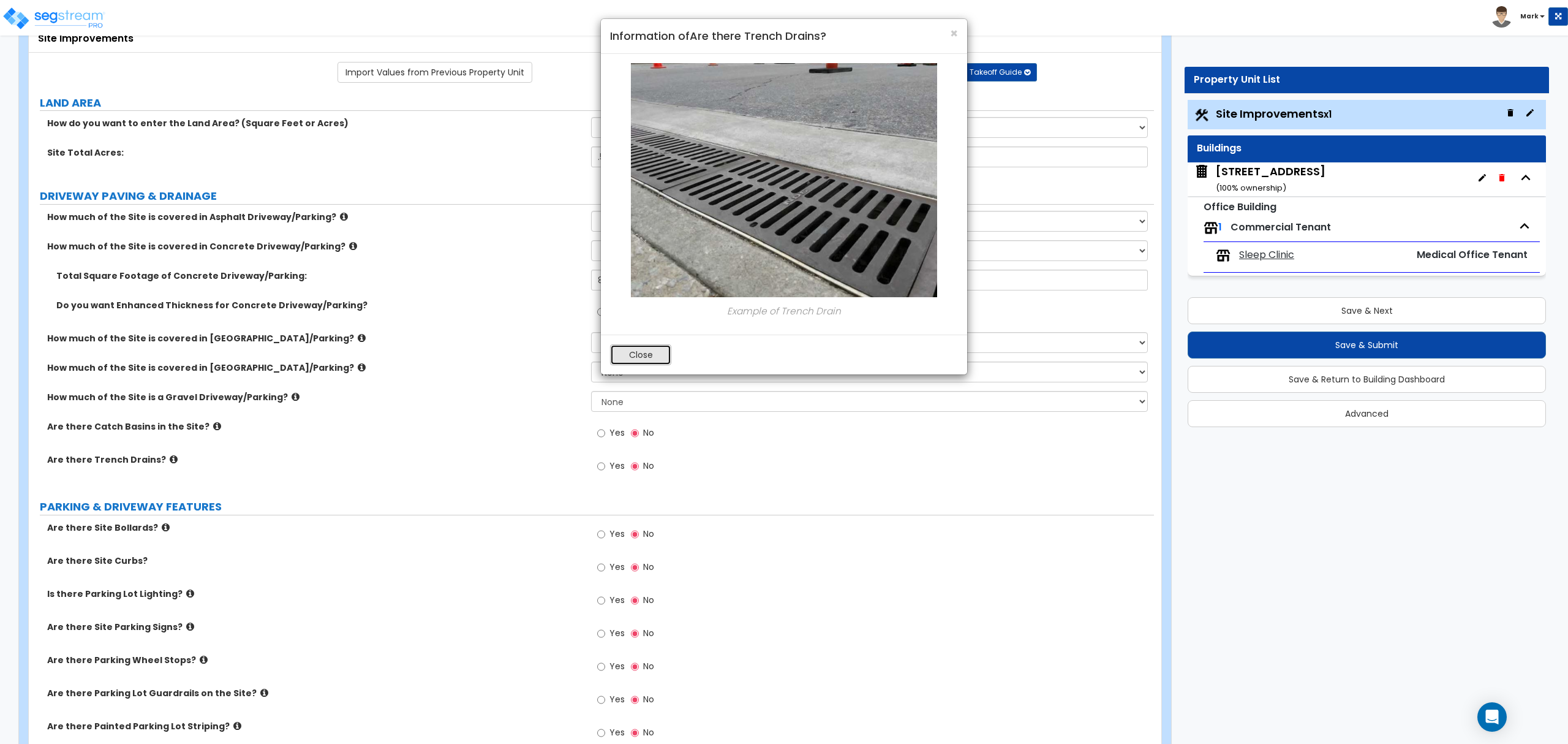
click at [652, 365] on button "Close" at bounding box center [640, 354] width 62 height 21
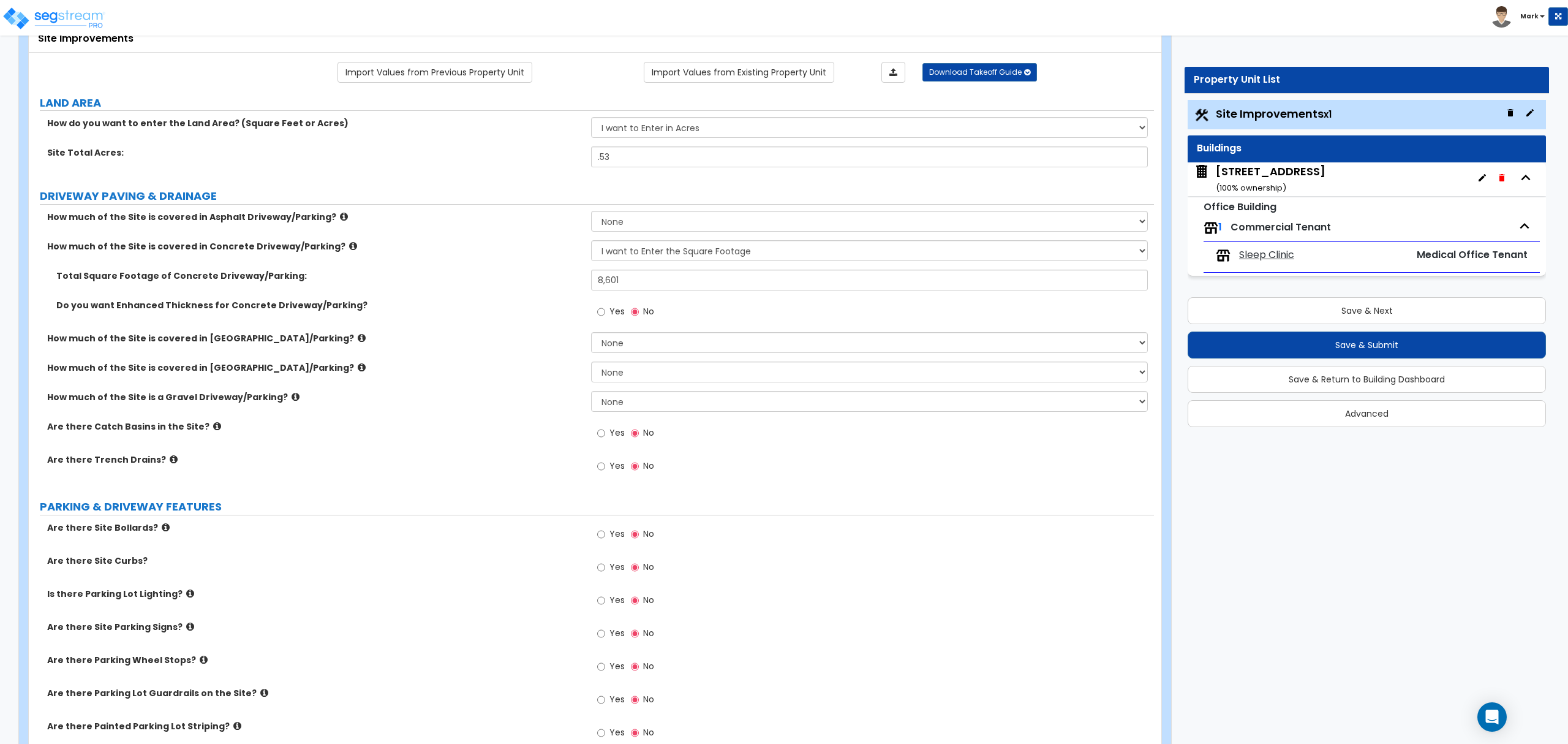
click at [211, 425] on label "Are there Catch Basins in the Site?" at bounding box center [315, 426] width 535 height 12
click at [213, 429] on icon at bounding box center [217, 426] width 8 height 9
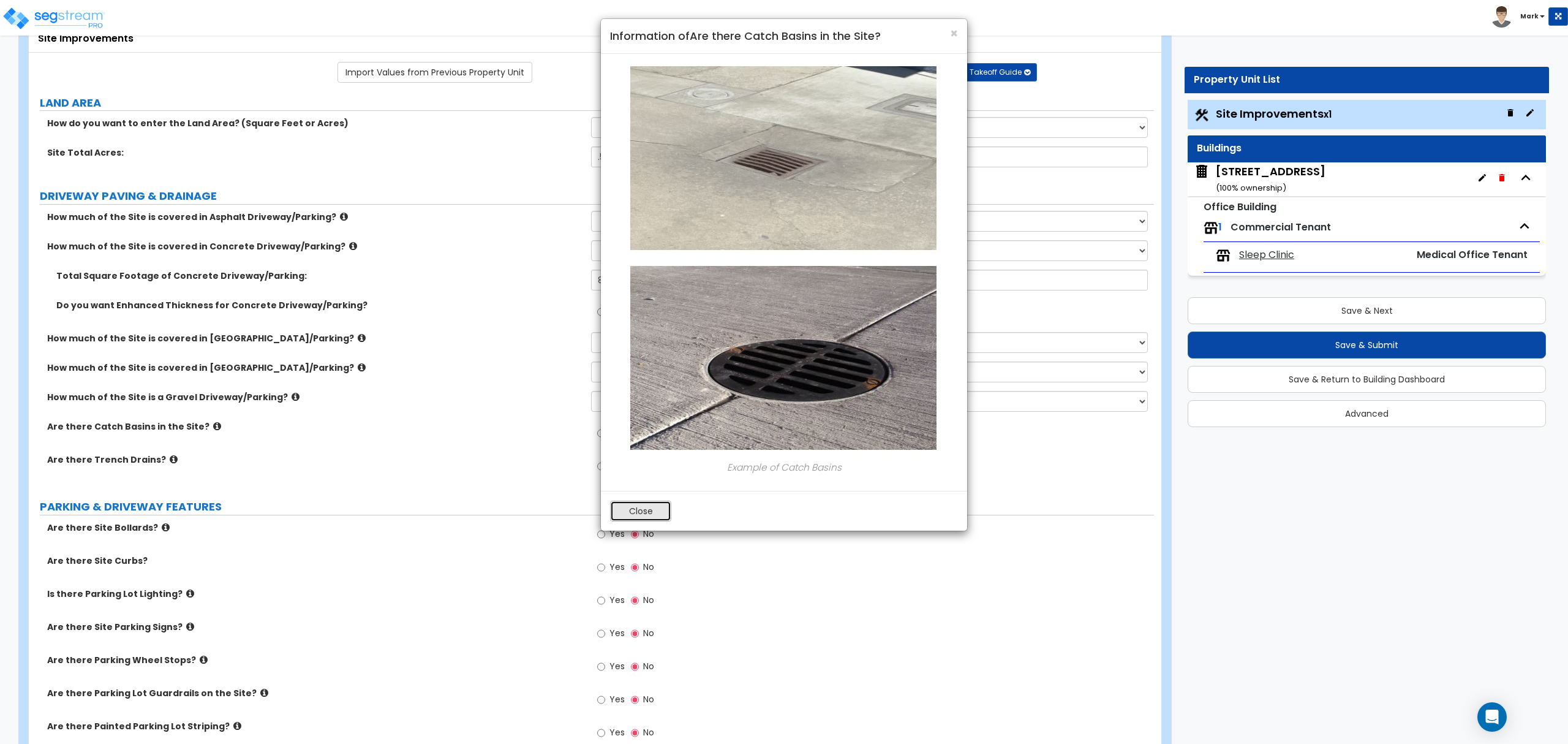
click at [650, 517] on button "Close" at bounding box center [640, 510] width 62 height 21
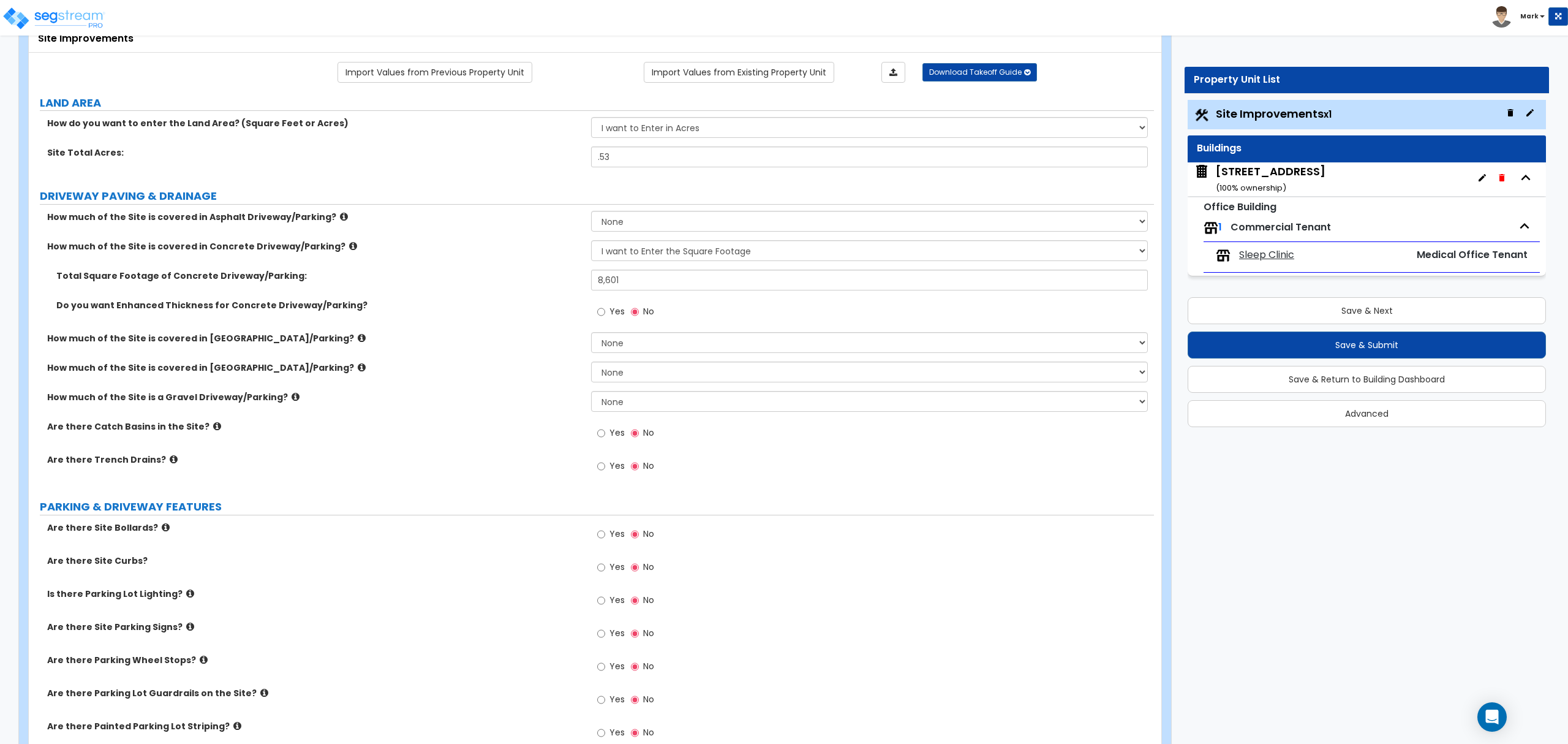
scroll to position [163, 0]
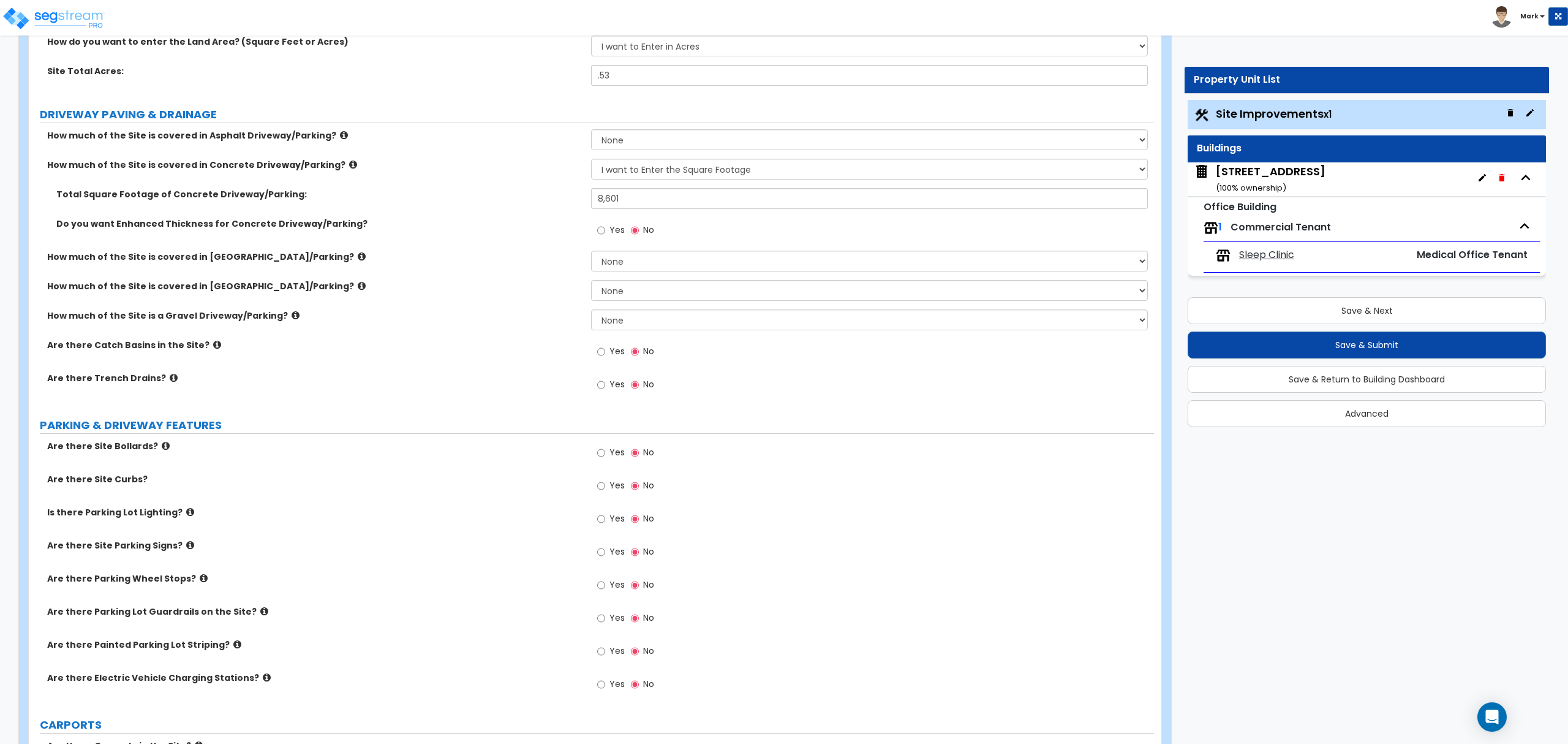
click at [613, 519] on span "Yes" at bounding box center [616, 518] width 15 height 12
click at [606, 519] on input "Yes" at bounding box center [601, 518] width 8 height 13
radio input "true"
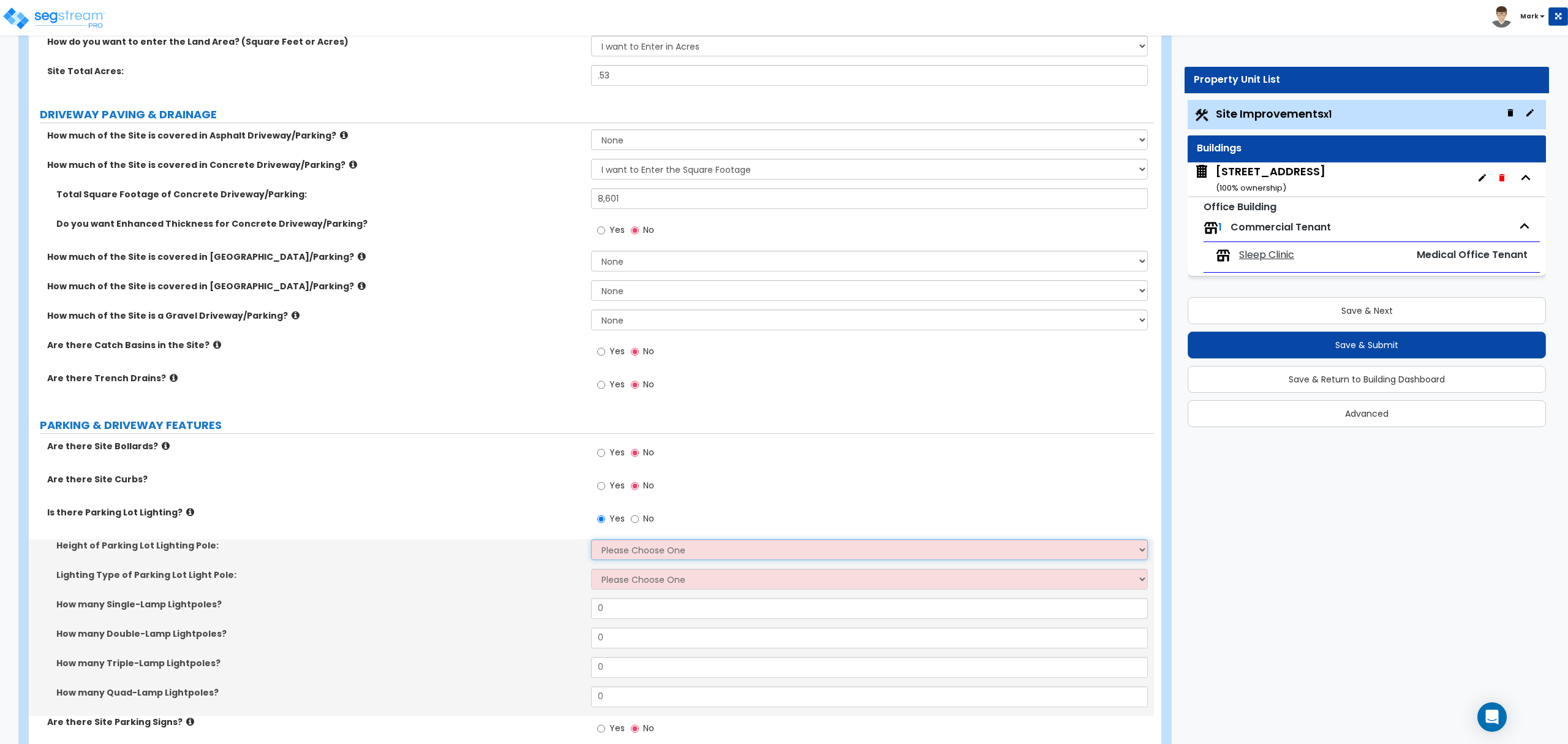
click at [625, 555] on select "Please Choose One 20' high 30' high 40' high" at bounding box center [870, 549] width 557 height 21
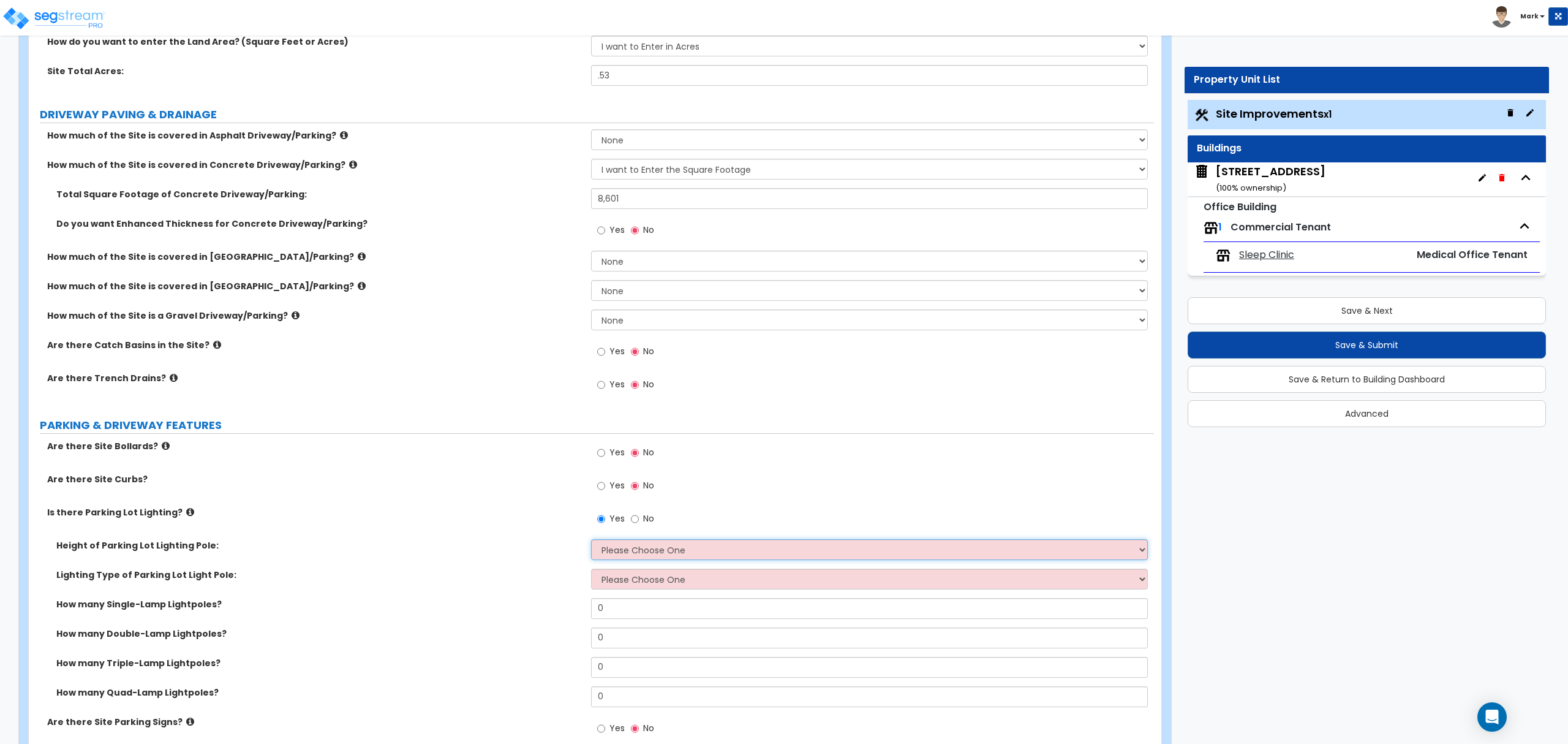
select select "1"
click at [591, 541] on select "Please Choose One 20' high 30' high 40' high" at bounding box center [870, 549] width 557 height 21
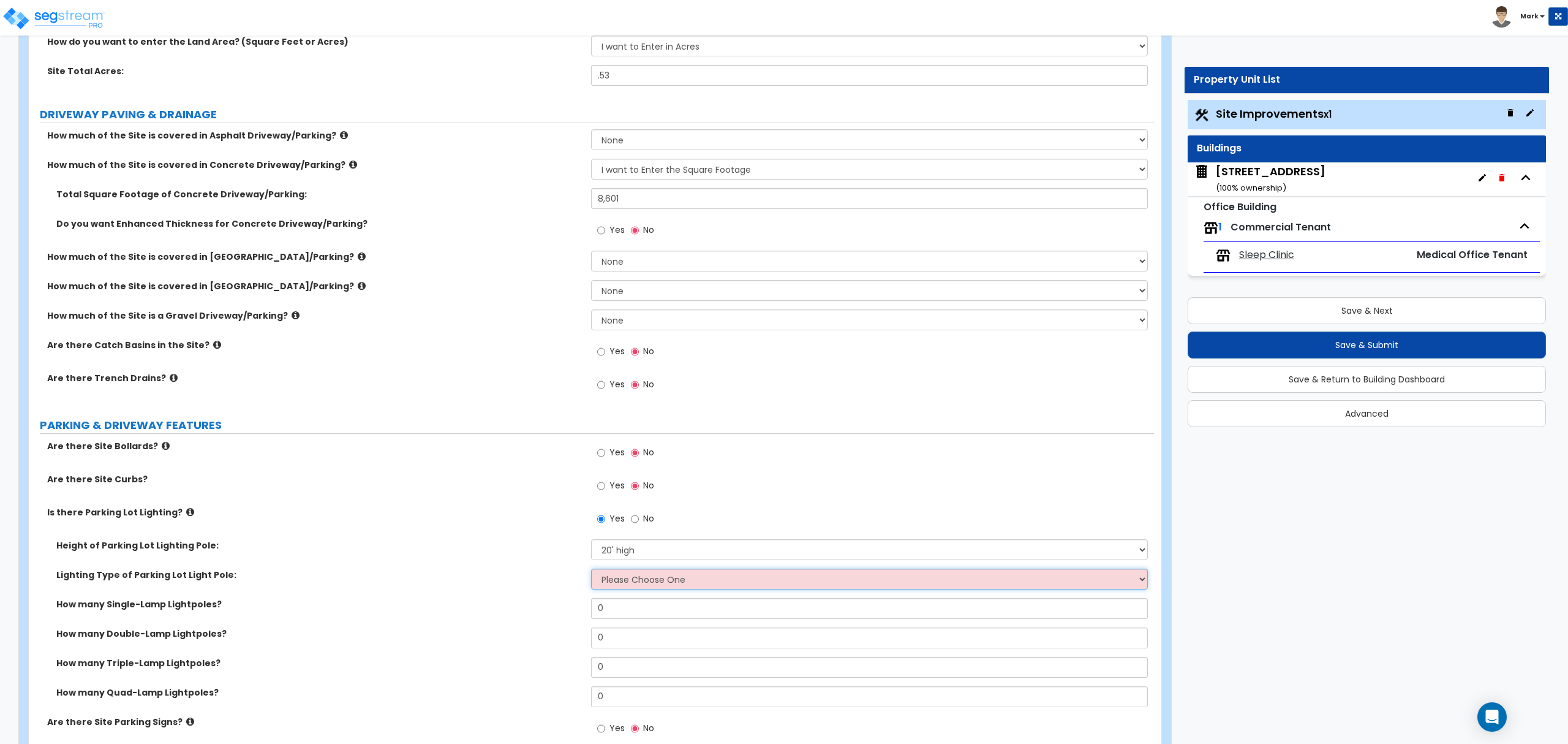
click at [631, 582] on select "Please Choose One LED Metal Halide High Pressure Sodium Please Choose for me" at bounding box center [870, 578] width 557 height 21
select select "1"
click at [591, 570] on select "Please Choose One LED Metal Halide High Pressure Sodium Please Choose for me" at bounding box center [870, 578] width 557 height 21
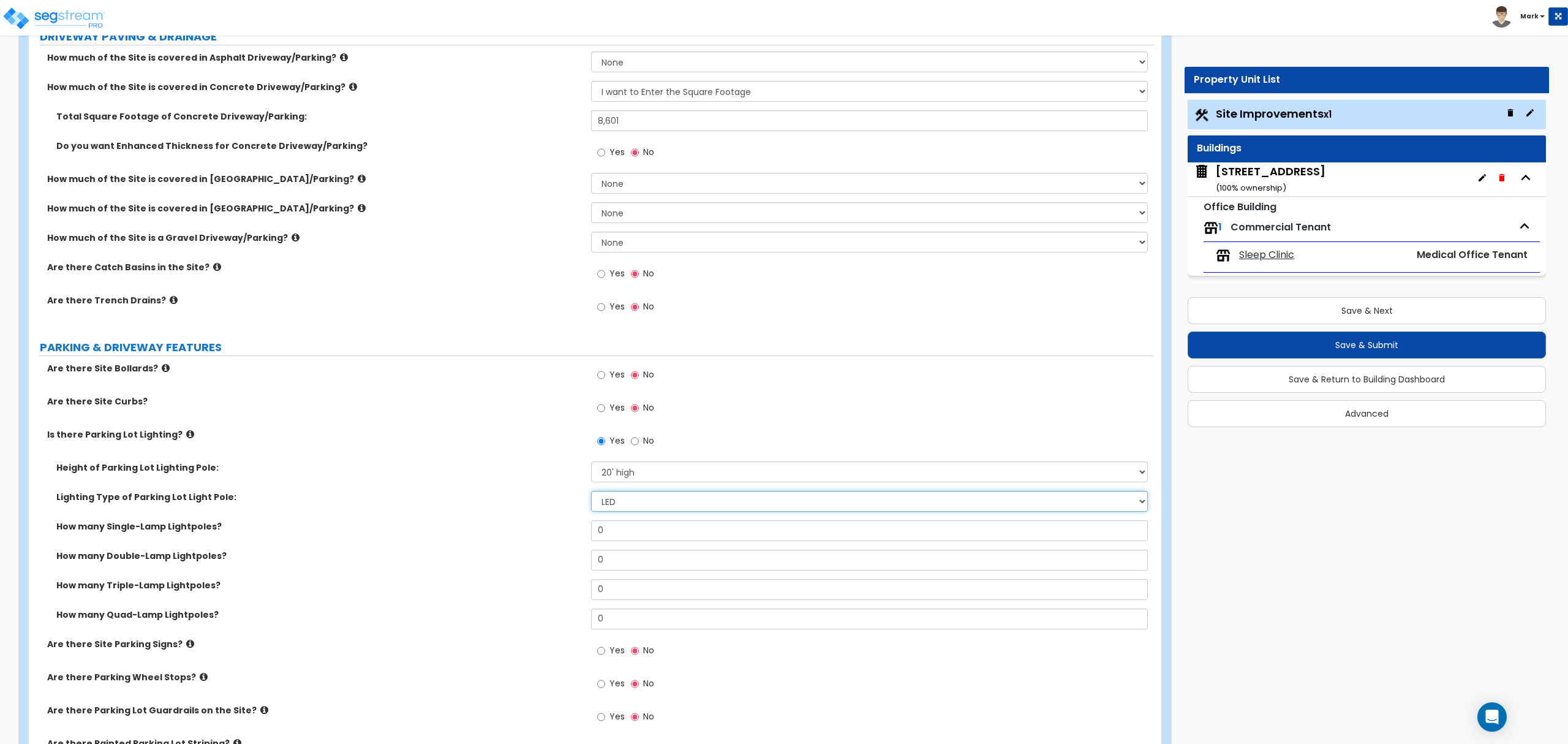
scroll to position [327, 0]
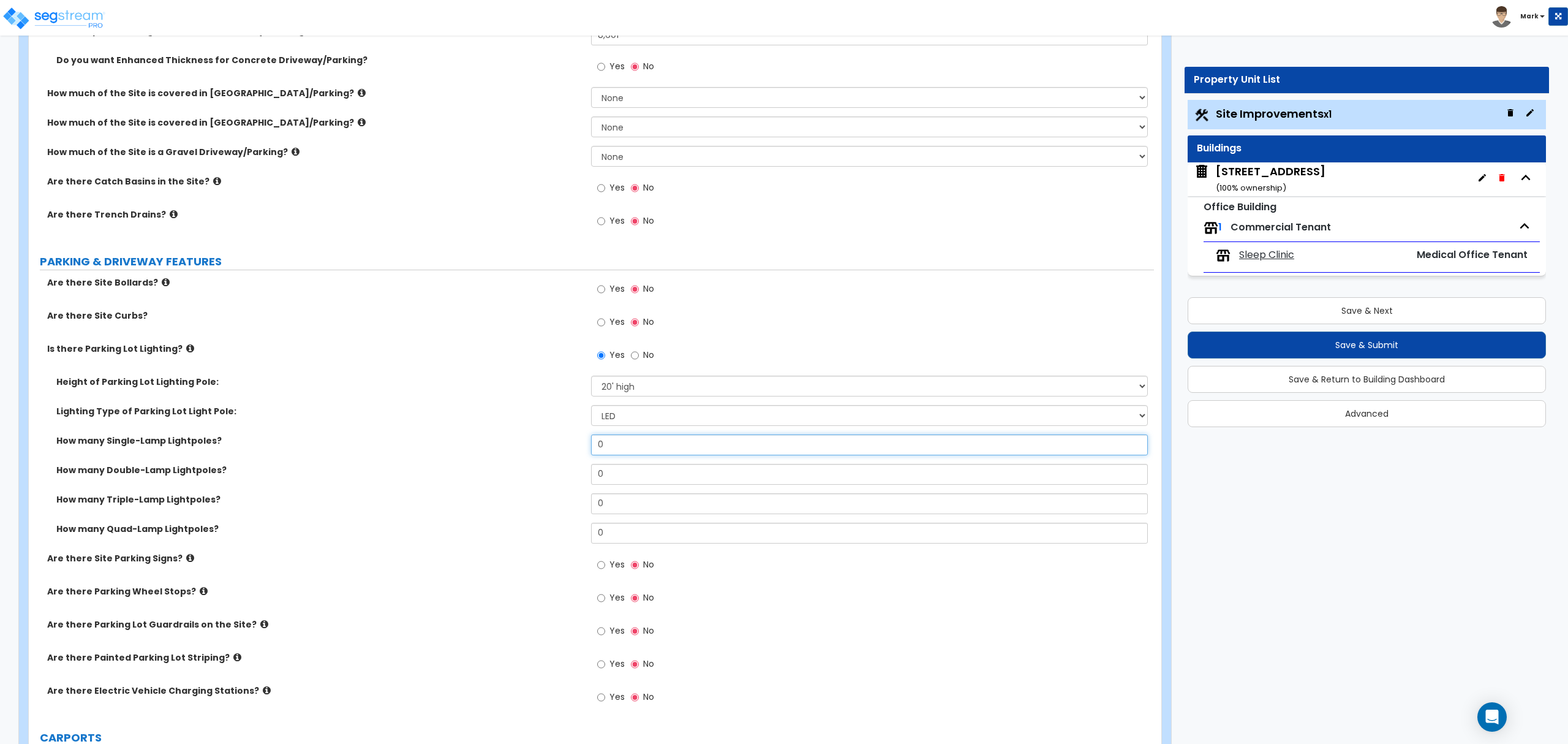
click at [601, 451] on input "0" at bounding box center [870, 444] width 557 height 21
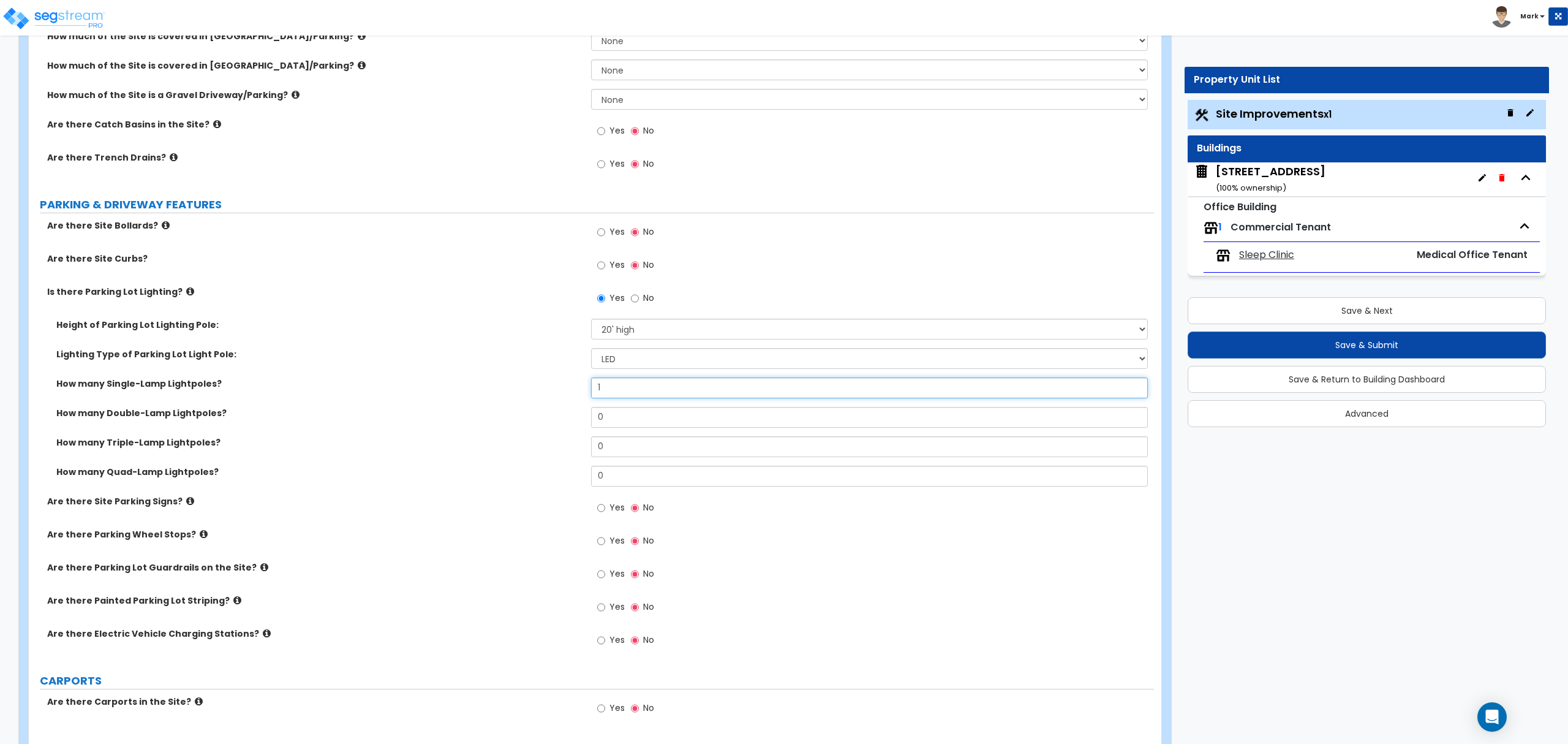
scroll to position [408, 0]
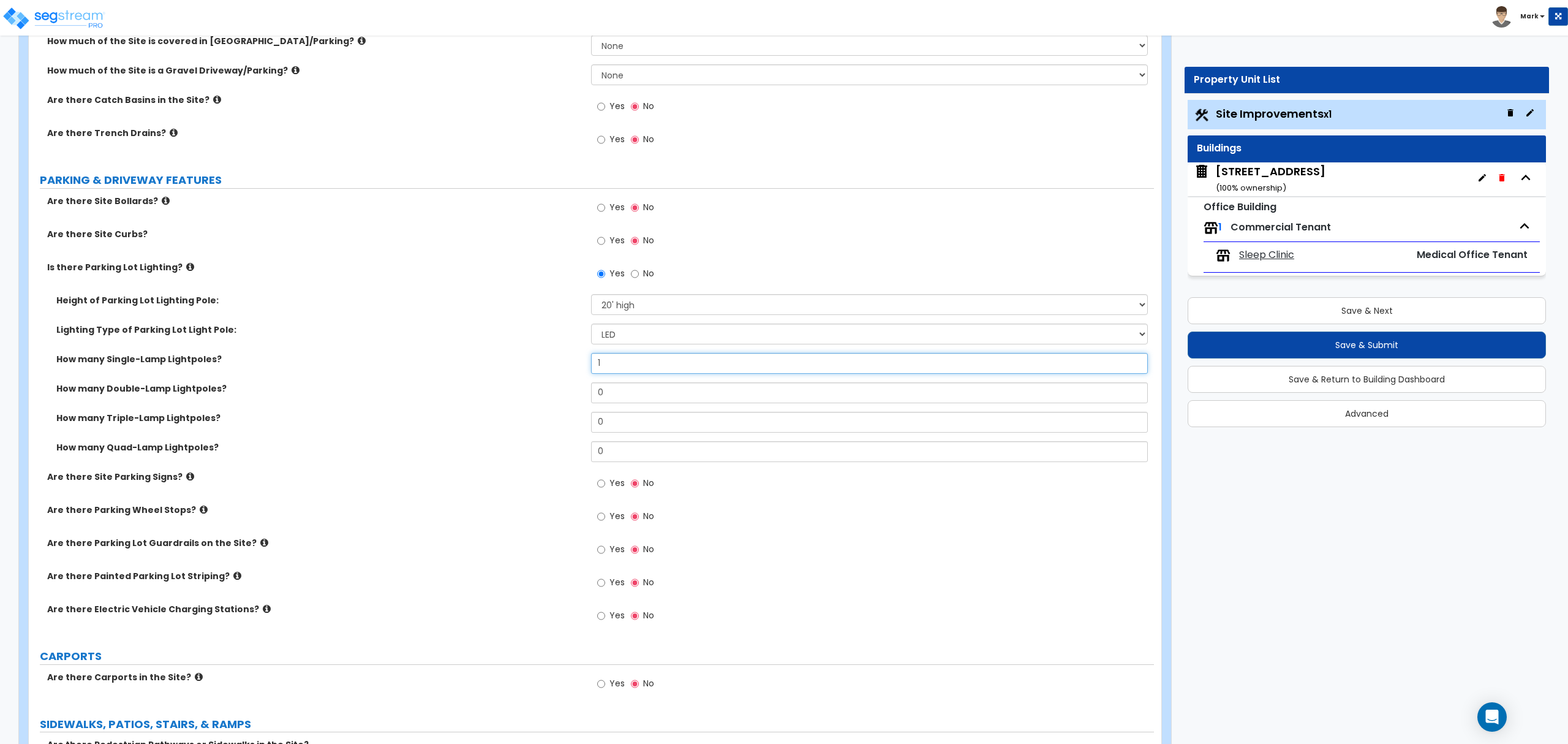
type input "1"
click at [604, 584] on input "Yes" at bounding box center [601, 583] width 8 height 13
radio input "true"
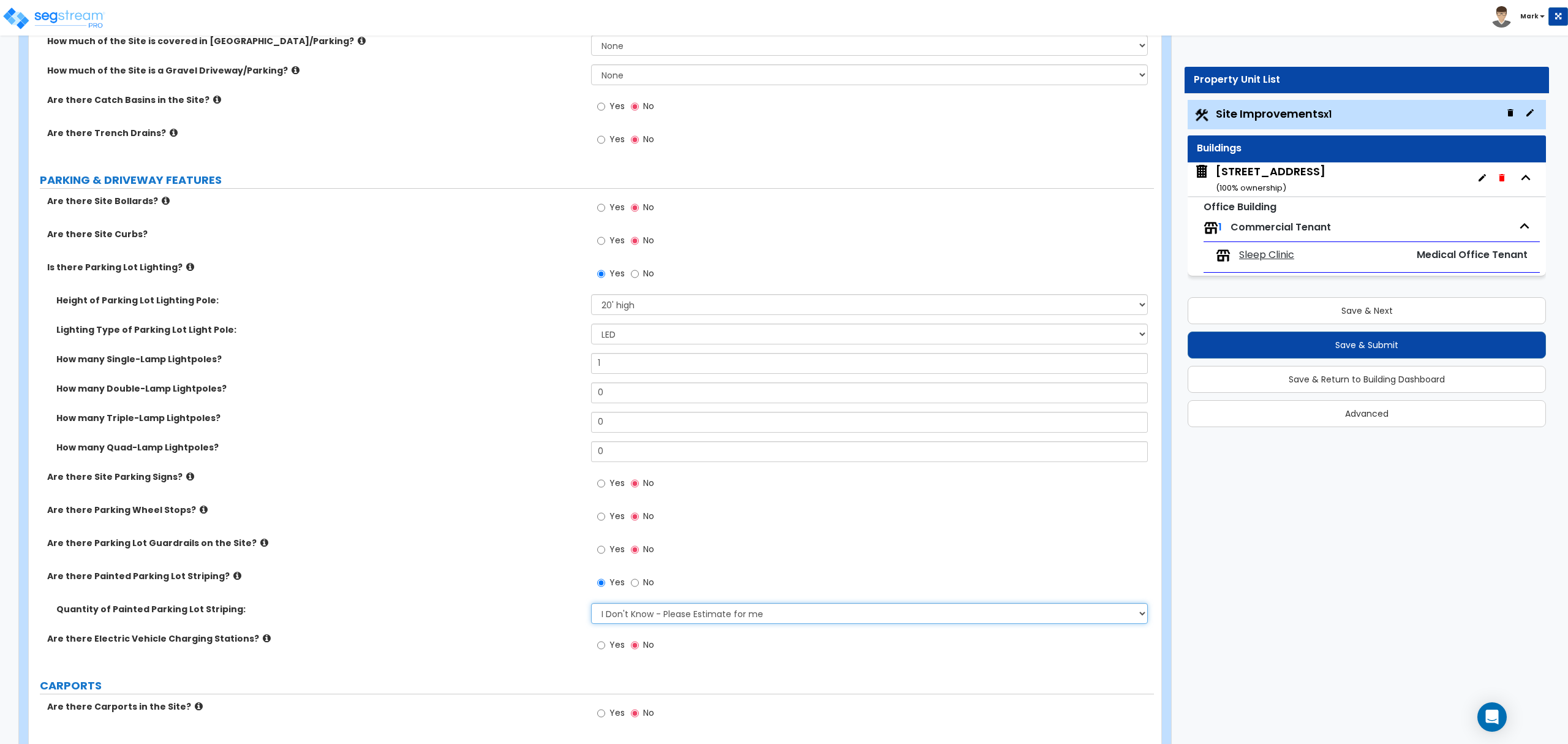
drag, startPoint x: 643, startPoint y: 613, endPoint x: 643, endPoint y: 621, distance: 8.0
click at [643, 613] on select "I Don't Know - Please Estimate for me I Want to Enter the Number of Parking Spa…" at bounding box center [870, 613] width 557 height 21
select select "1"
click at [591, 604] on select "I Don't Know - Please Estimate for me I Want to Enter the Number of Parking Spa…" at bounding box center [870, 613] width 557 height 21
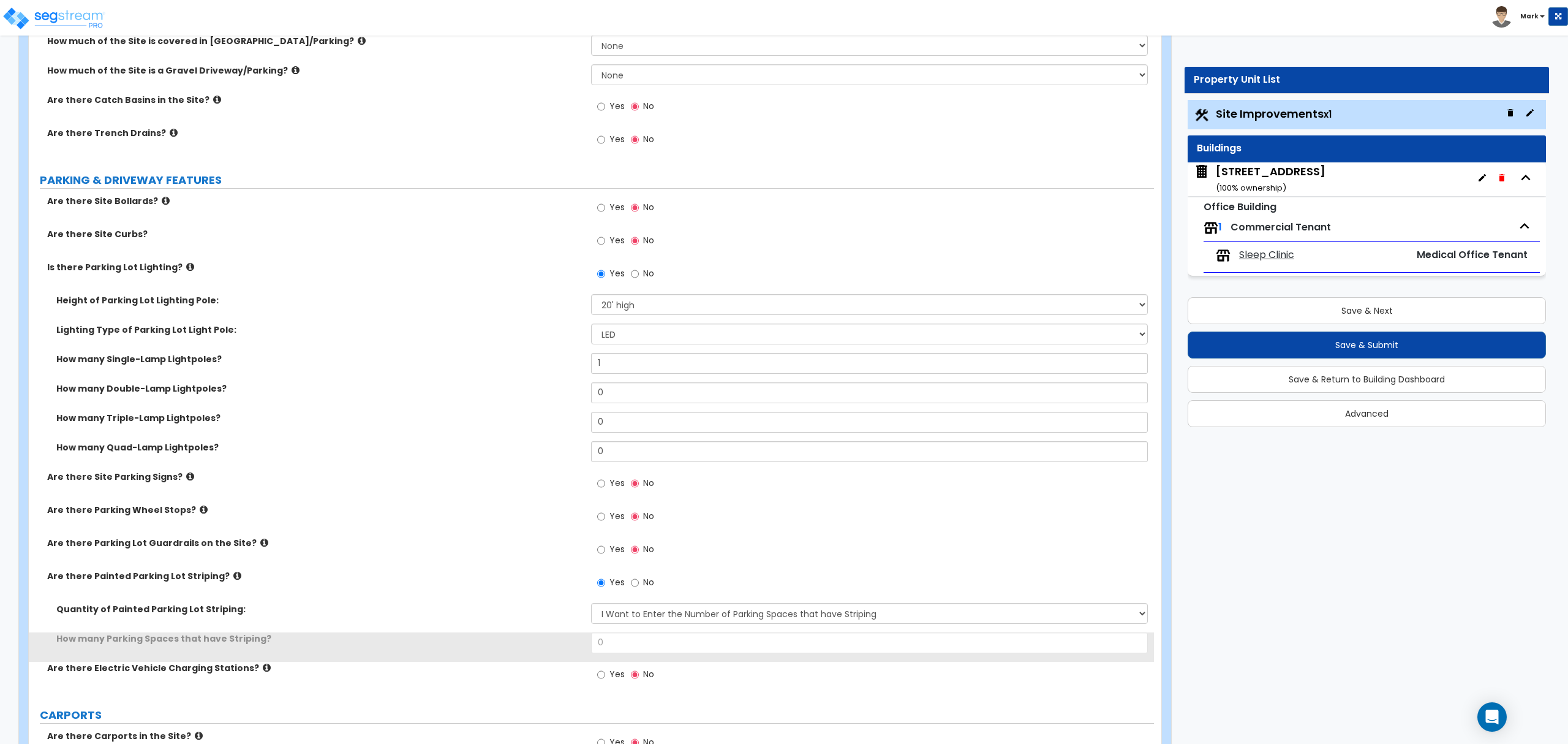
click at [631, 631] on div "Quantity of Painted Parking Lot Striping: I Don't Know - Please Estimate for me…" at bounding box center [591, 617] width 1126 height 29
drag, startPoint x: 631, startPoint y: 631, endPoint x: 635, endPoint y: 638, distance: 8.1
click at [632, 633] on div "Quantity of Painted Parking Lot Striping: I Don't Know - Please Estimate for me…" at bounding box center [591, 632] width 1107 height 59
click at [636, 640] on input "0" at bounding box center [870, 642] width 557 height 21
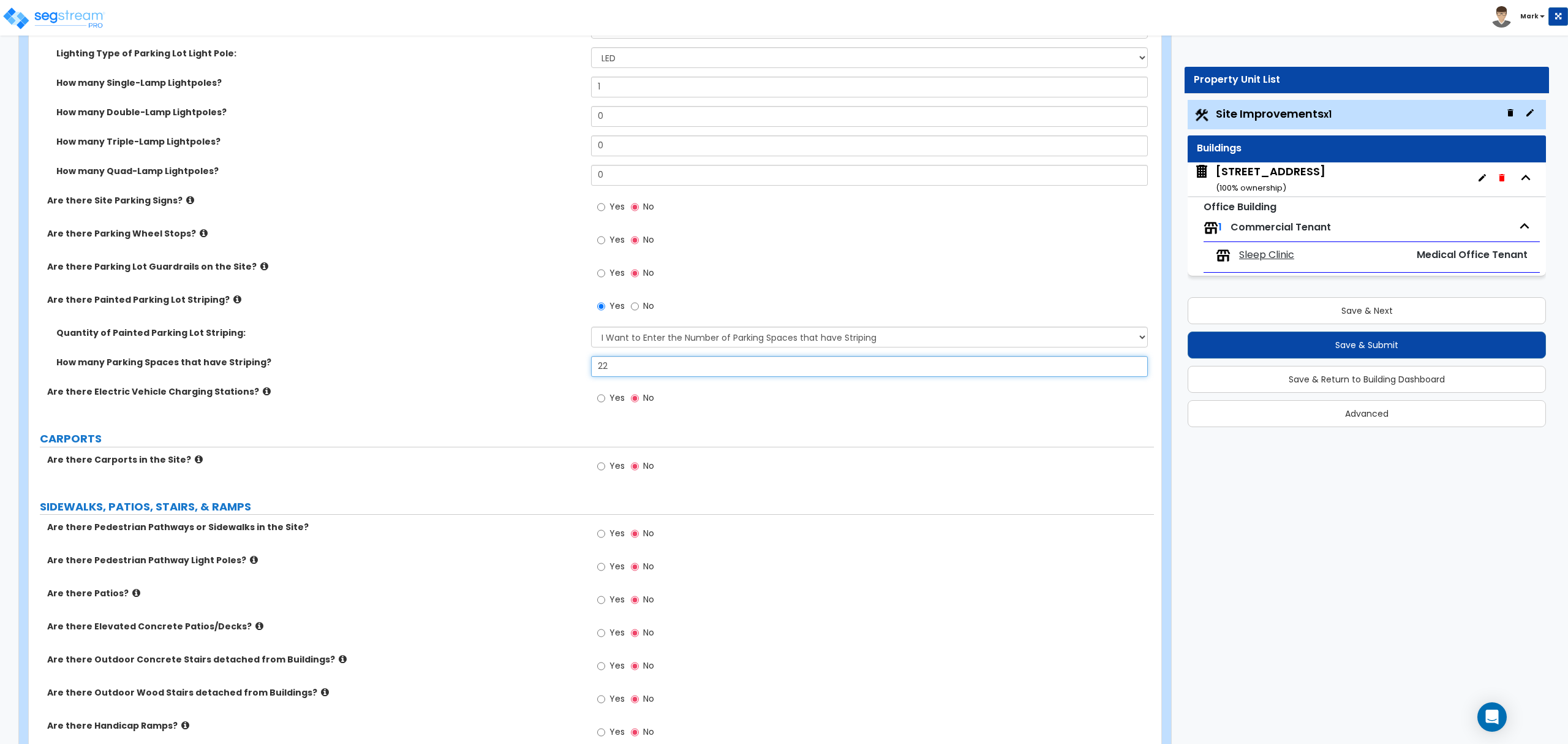
scroll to position [735, 0]
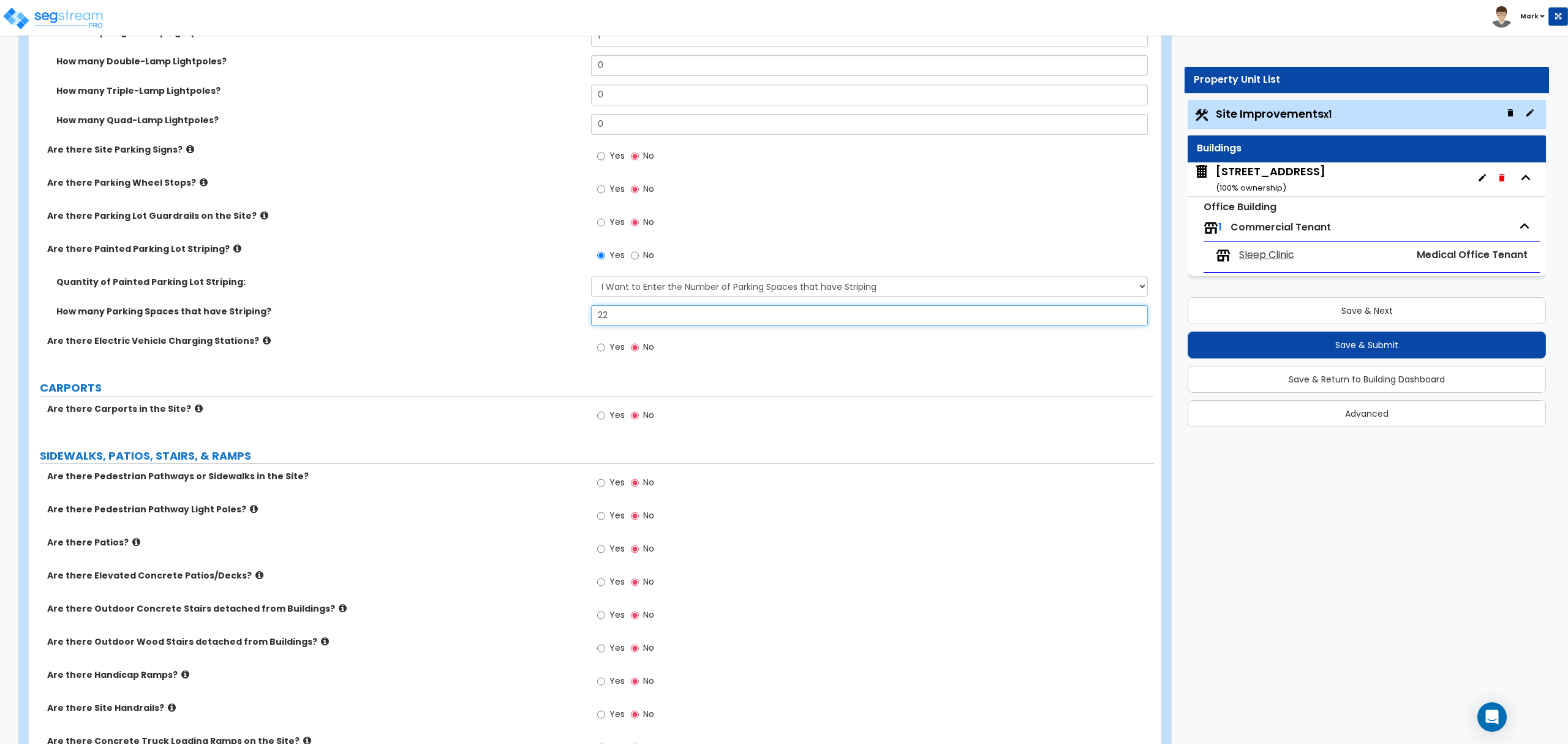
type input "22"
click at [604, 490] on input "Yes" at bounding box center [601, 483] width 8 height 13
radio input "true"
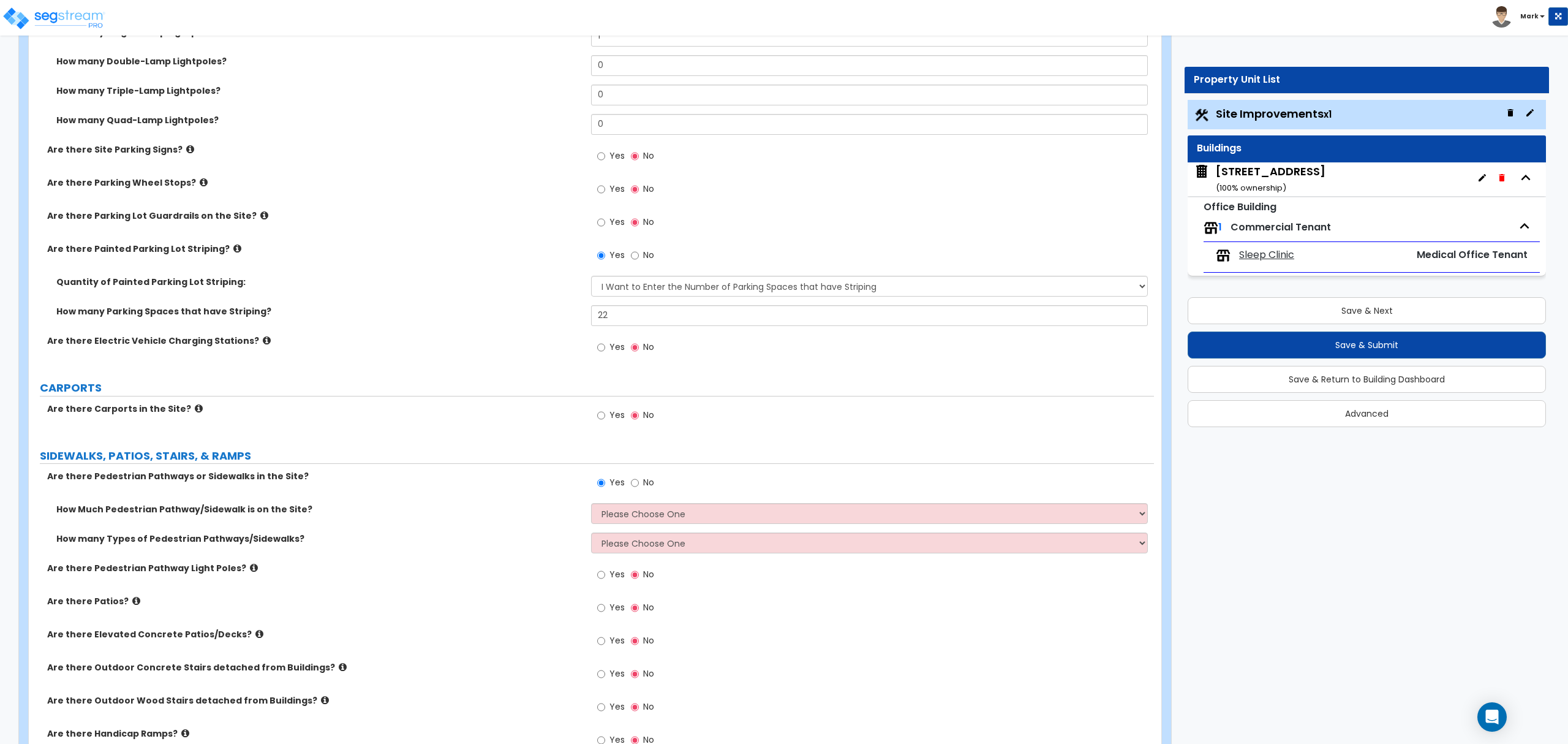
click at [692, 500] on div "Yes No" at bounding box center [872, 486] width 563 height 33
click at [691, 513] on select "Please Choose One I Don't Know, Please Estimate For Me Enter Linear Footage" at bounding box center [870, 513] width 557 height 21
select select "2"
click at [591, 505] on select "Please Choose One I Don't Know, Please Estimate For Me Enter Linear Footage" at bounding box center [870, 513] width 557 height 21
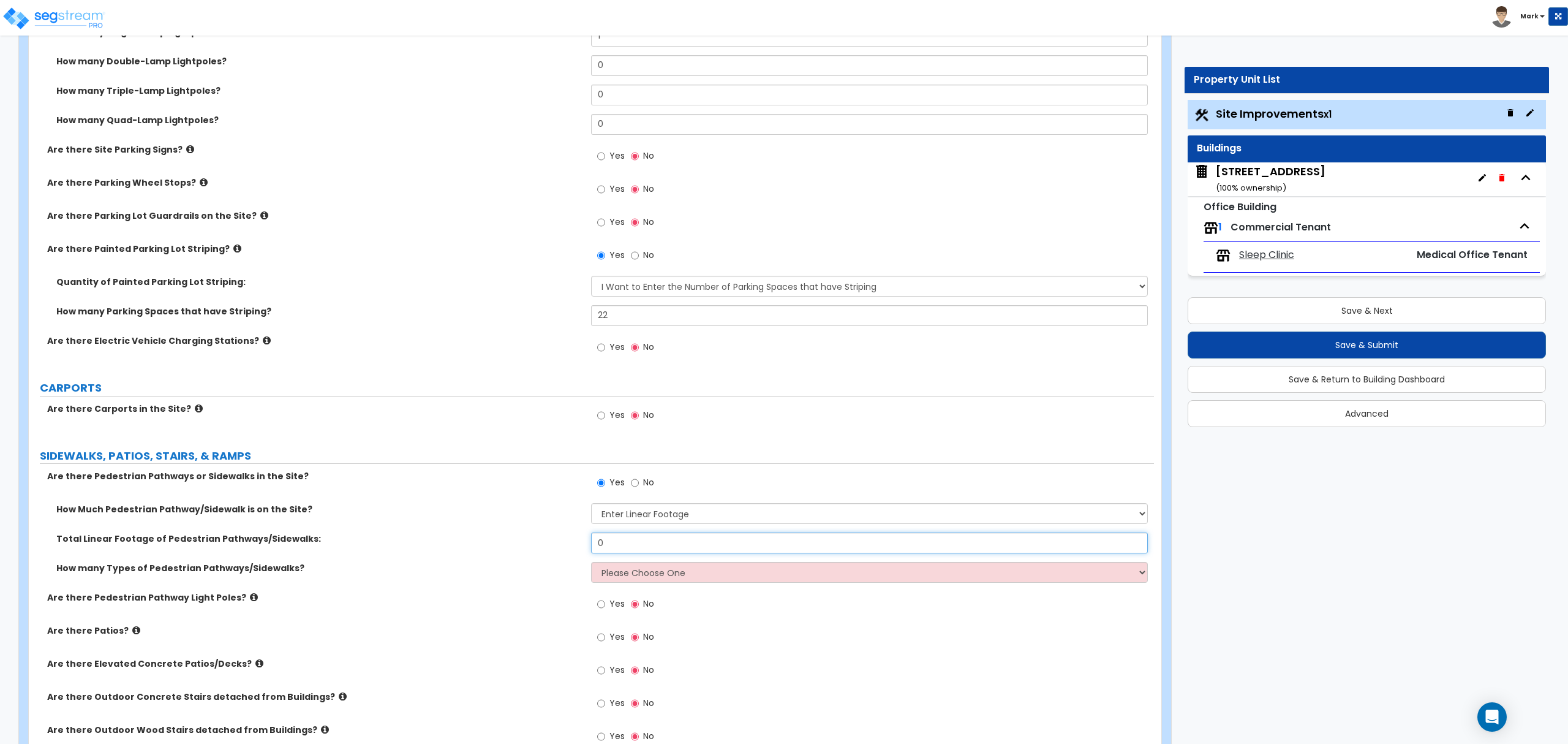
click at [674, 547] on input "0" at bounding box center [870, 542] width 557 height 21
type input "269"
drag, startPoint x: 701, startPoint y: 530, endPoint x: 725, endPoint y: 566, distance: 43.3
click at [728, 566] on select "Please Choose One 1 2 3" at bounding box center [870, 572] width 557 height 21
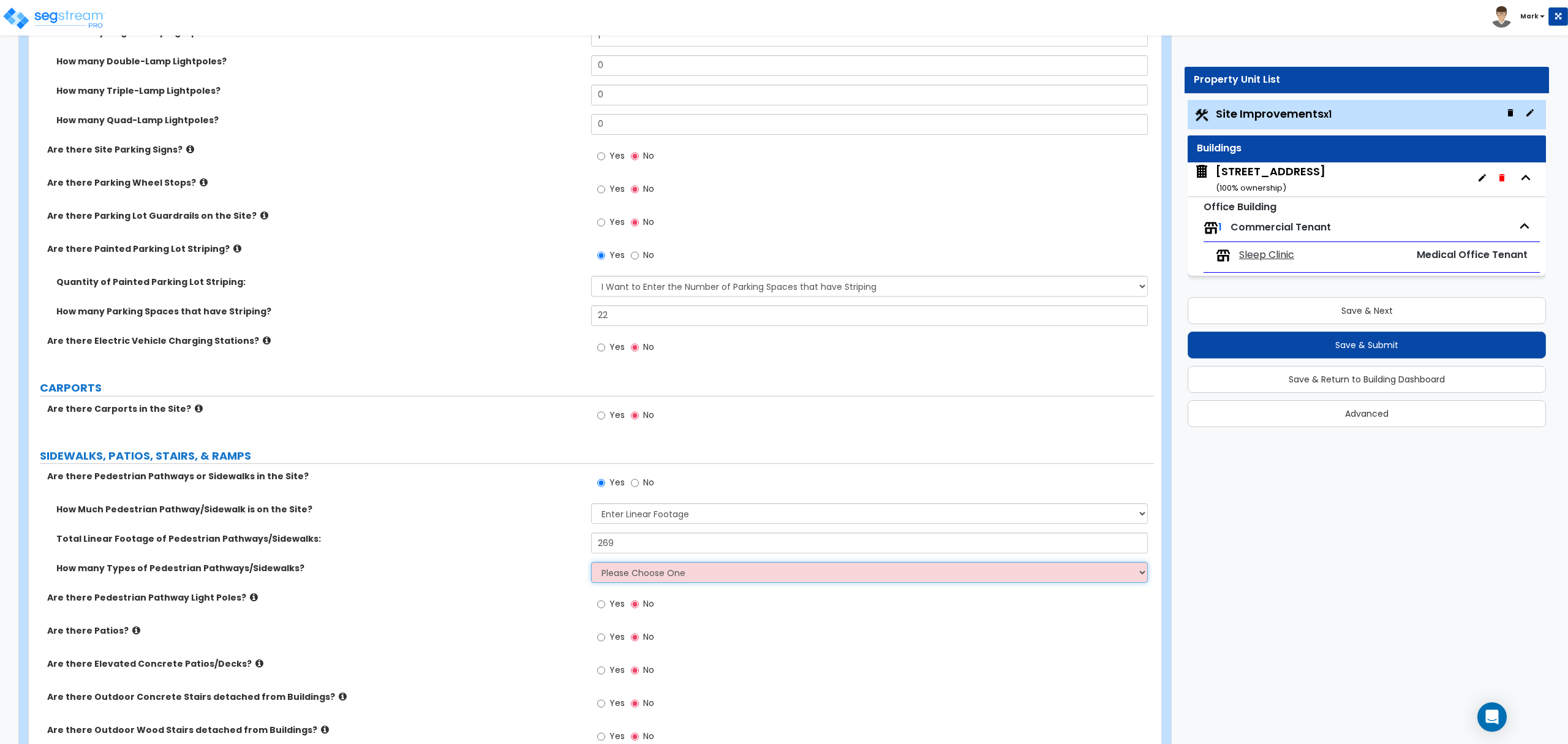
select select "1"
click at [591, 564] on select "Please Choose One 1 2 3" at bounding box center [870, 572] width 557 height 21
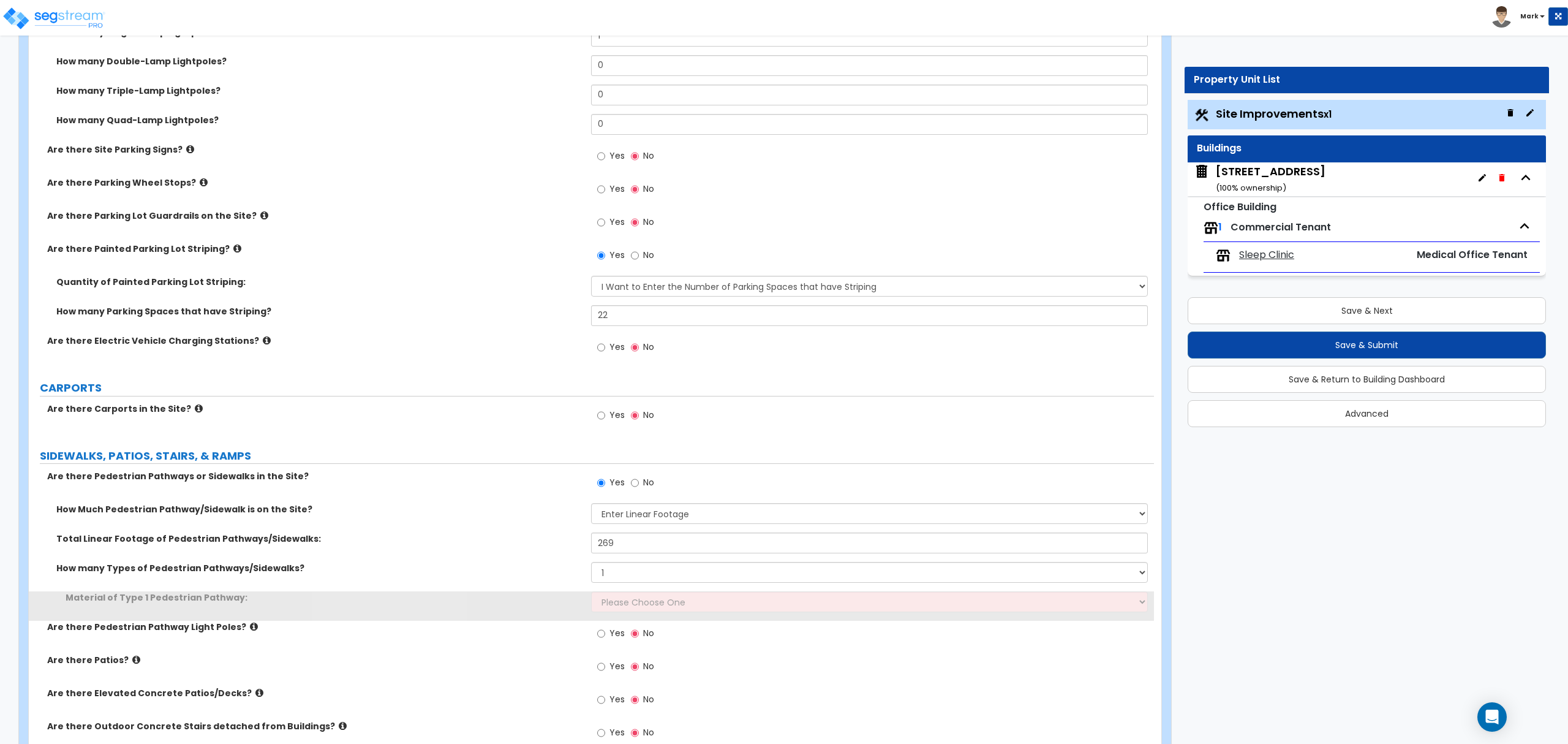
click at [699, 591] on div "How many Types of Pedestrian Pathways/Sidewalks? Please Choose One 1 2 3" at bounding box center [591, 576] width 1126 height 29
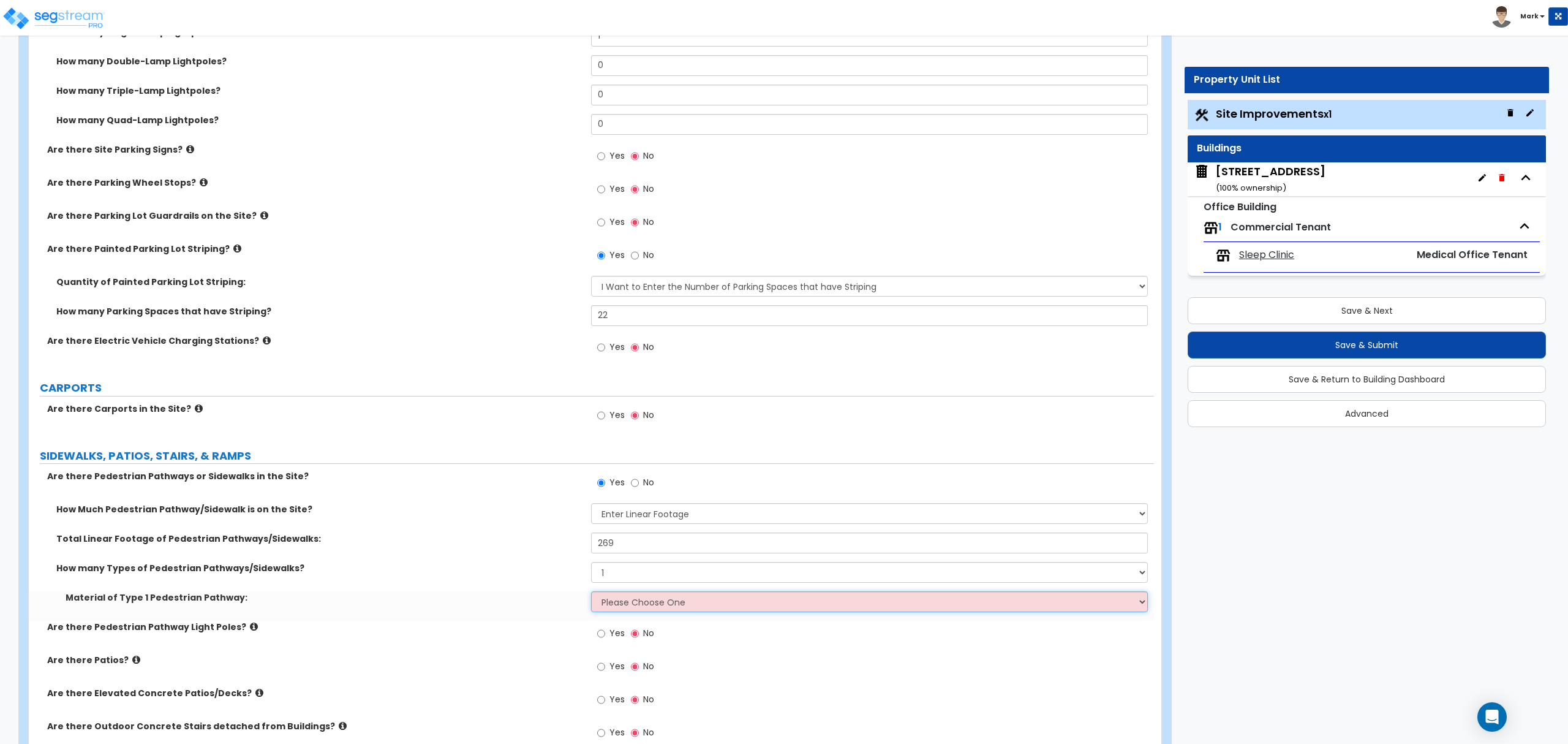
click at [695, 600] on select "Please Choose One Bare Concrete Stamped Concrete Brick Pavers Stone Pavers Wood…" at bounding box center [870, 601] width 557 height 21
select select "1"
click at [591, 593] on select "Please Choose One Bare Concrete Stamped Concrete Brick Pavers Stone Pavers Wood…" at bounding box center [870, 601] width 557 height 21
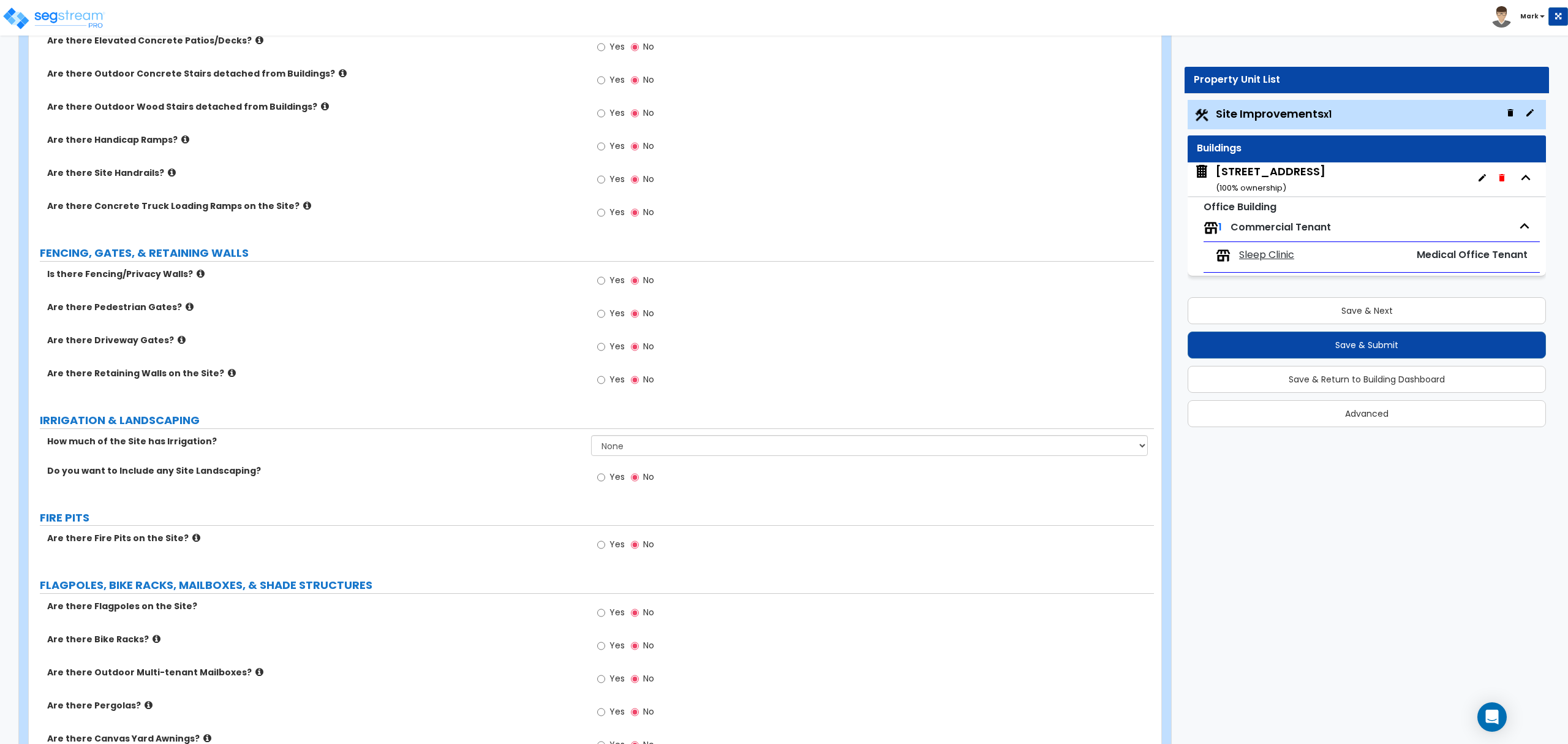
scroll to position [1388, 0]
click at [743, 445] on select "None I want to Enter an Approximate Percentage I want to Enter the Square Foota…" at bounding box center [870, 444] width 557 height 21
select select "2"
click at [591, 436] on select "None I want to Enter an Approximate Percentage I want to Enter the Square Foota…" at bounding box center [870, 444] width 557 height 21
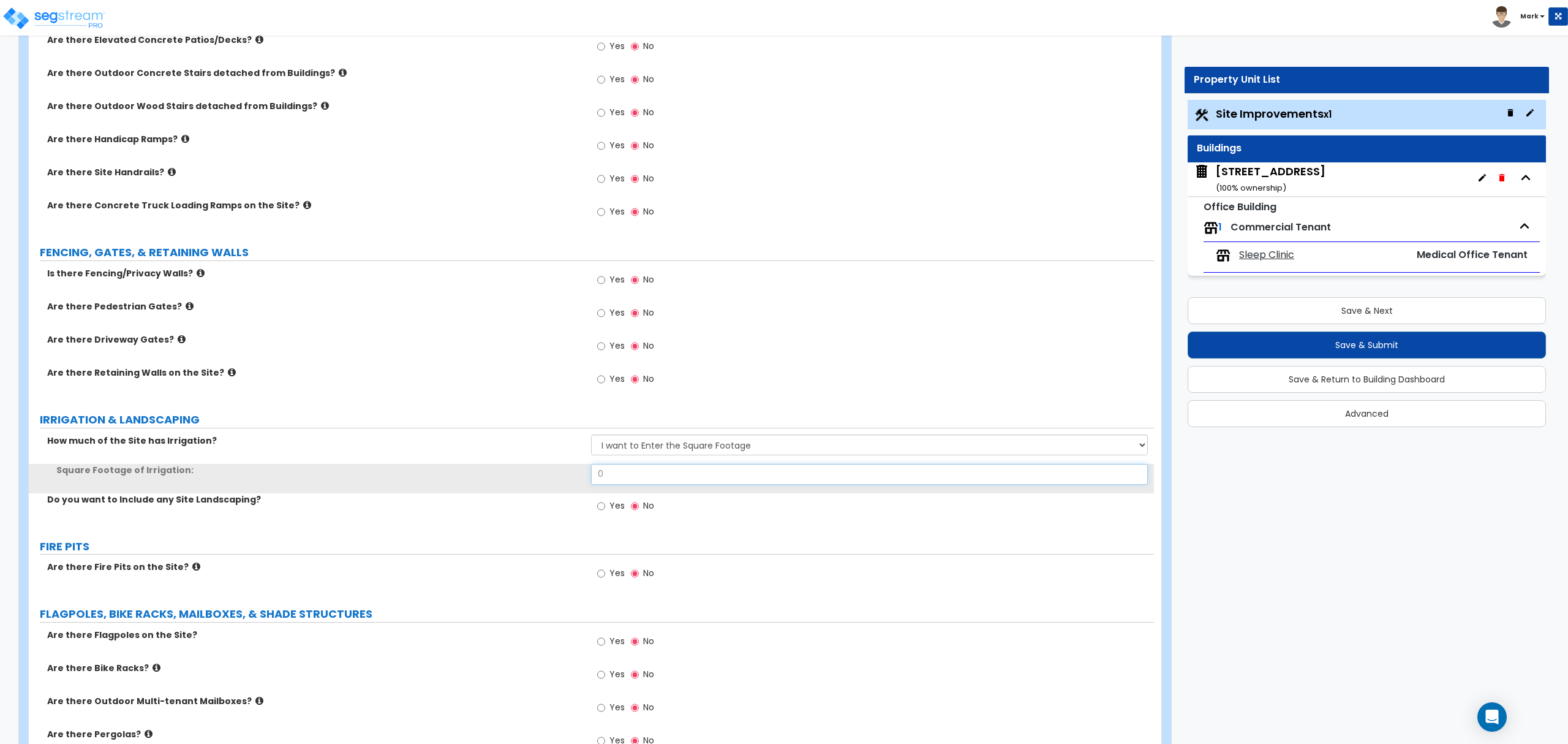
click at [709, 478] on input "0" at bounding box center [870, 474] width 557 height 21
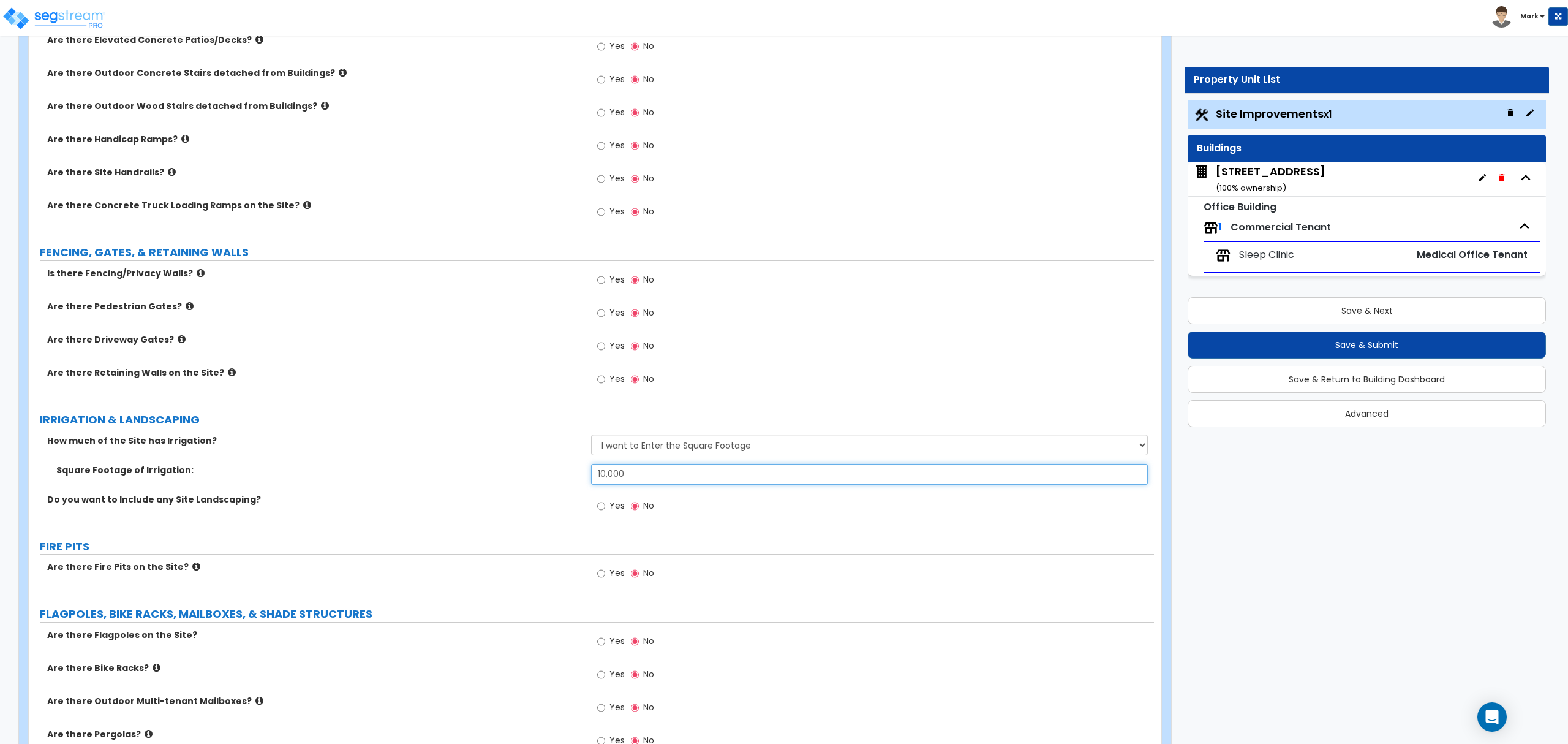
click at [639, 473] on input "10,000" at bounding box center [870, 474] width 557 height 21
type input "7,760"
drag, startPoint x: 439, startPoint y: 516, endPoint x: 422, endPoint y: 524, distance: 18.8
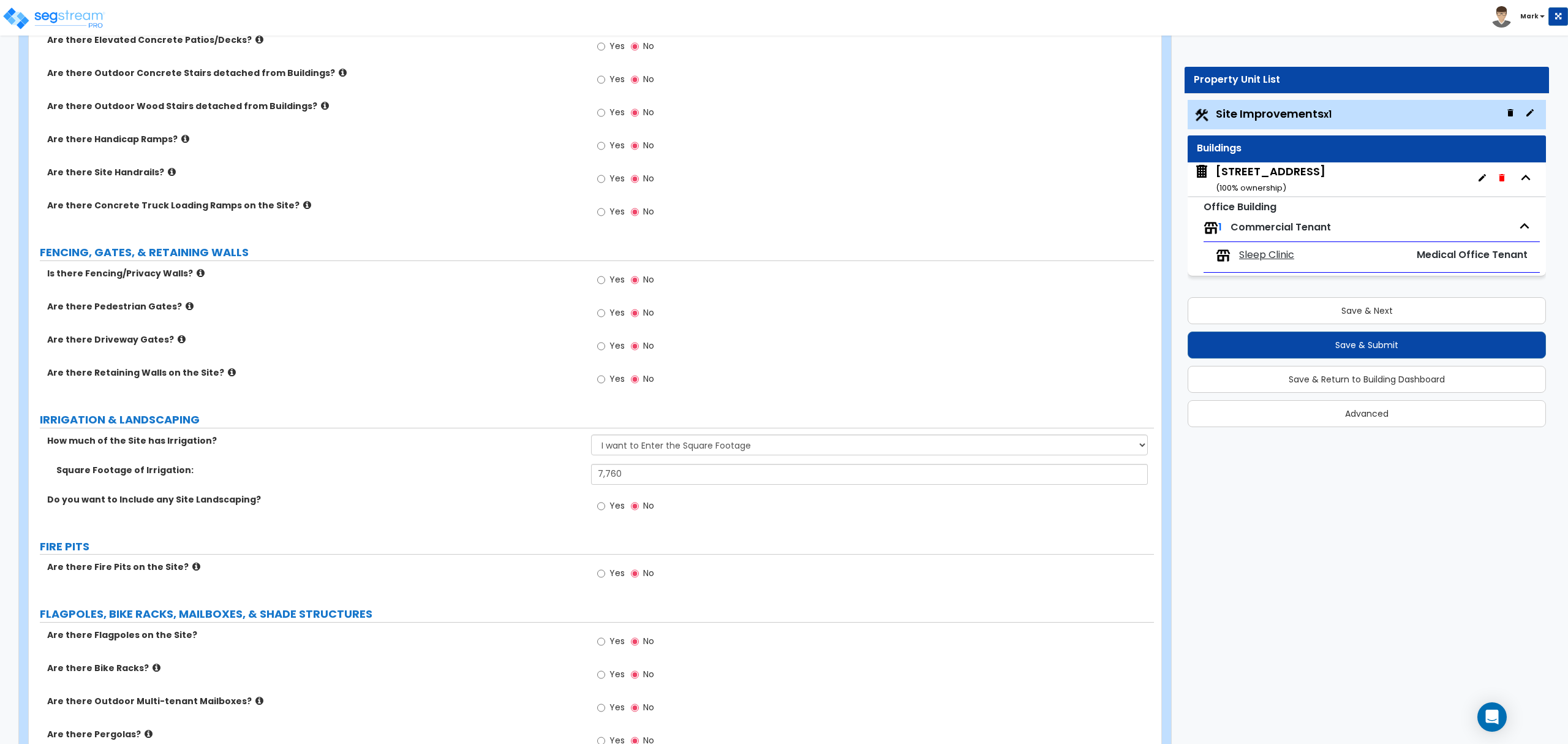
click at [437, 516] on div "Do you want to Include any Site Landscaping? Yes No" at bounding box center [591, 509] width 1126 height 33
click at [590, 514] on div "Do you want to Include any Site Landscaping? Yes No" at bounding box center [591, 509] width 1126 height 33
click at [601, 508] on input "Yes" at bounding box center [601, 506] width 8 height 13
radio input "true"
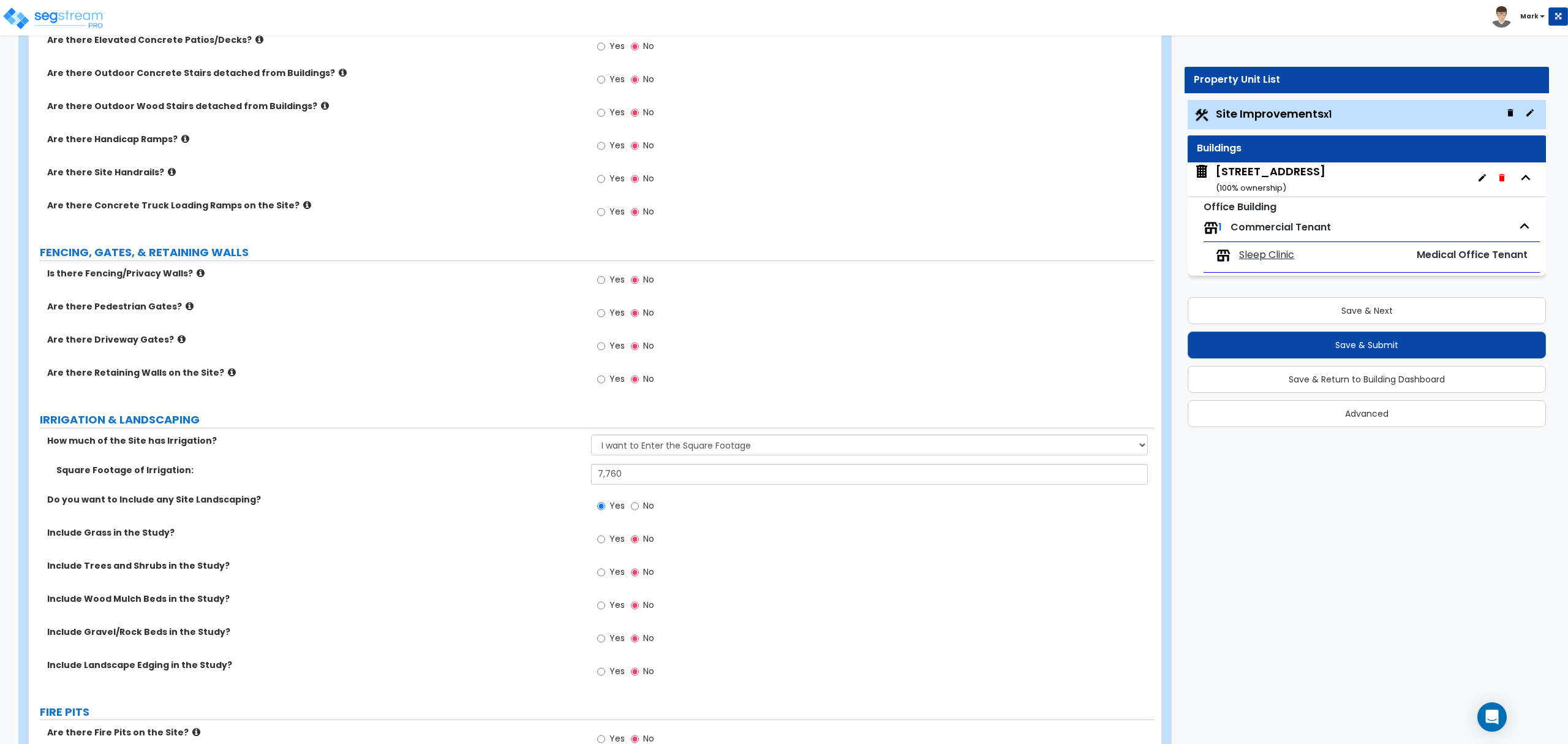
click at [611, 540] on span "Yes" at bounding box center [616, 539] width 15 height 12
click at [606, 540] on input "Yes" at bounding box center [601, 539] width 8 height 13
radio input "true"
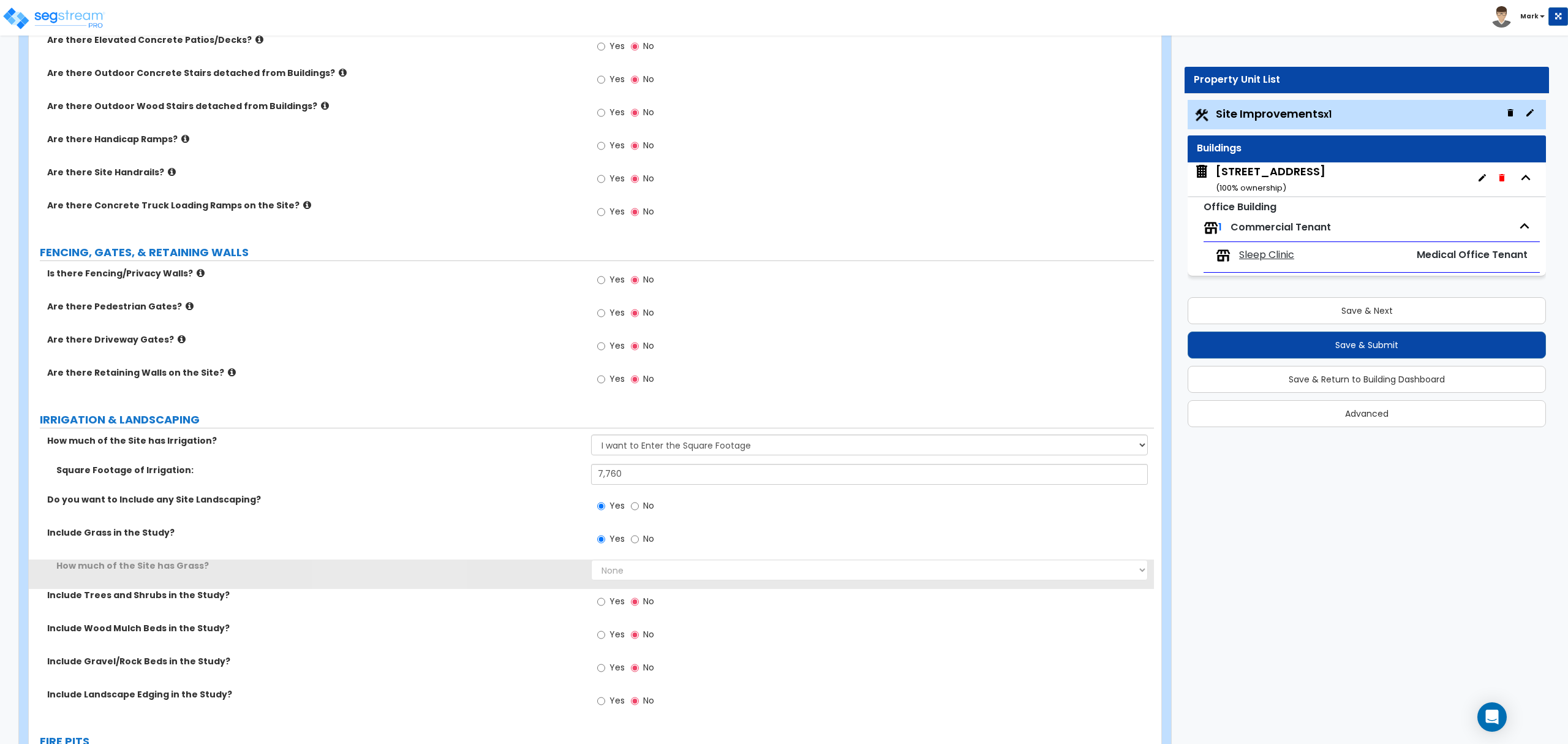
click at [617, 555] on div "Yes No" at bounding box center [626, 541] width 70 height 29
click at [617, 567] on select "None I want to Enter an Approximate Percentage I want to Enter the Square Foota…" at bounding box center [870, 569] width 557 height 21
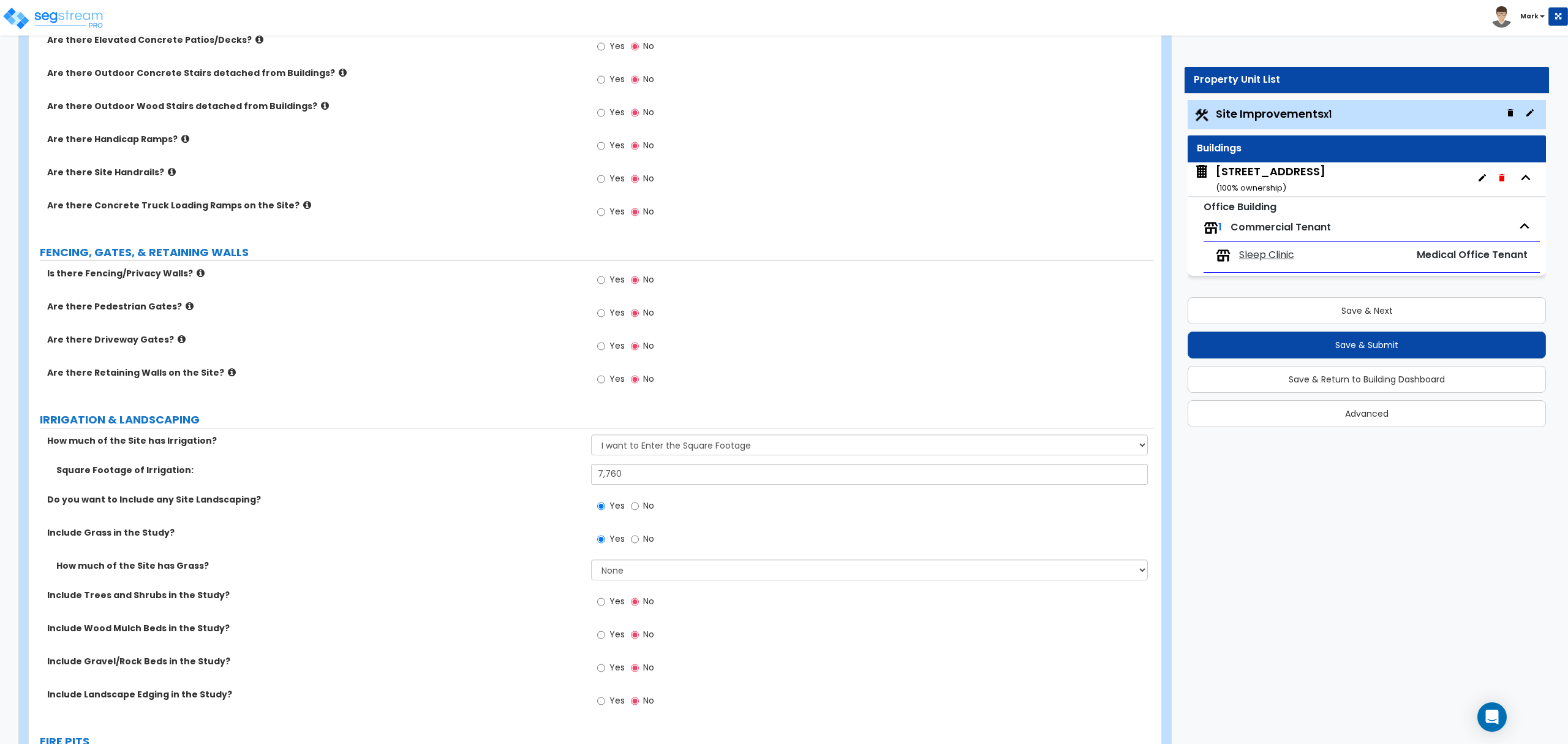
drag, startPoint x: 632, startPoint y: 645, endPoint x: 635, endPoint y: 626, distance: 19.2
click at [632, 645] on label "No" at bounding box center [642, 635] width 23 height 21
click at [632, 641] on input "No" at bounding box center [634, 634] width 8 height 13
click at [650, 577] on select "None I want to Enter an Approximate Percentage I want to Enter the Square Foota…" at bounding box center [870, 569] width 557 height 21
select select "1"
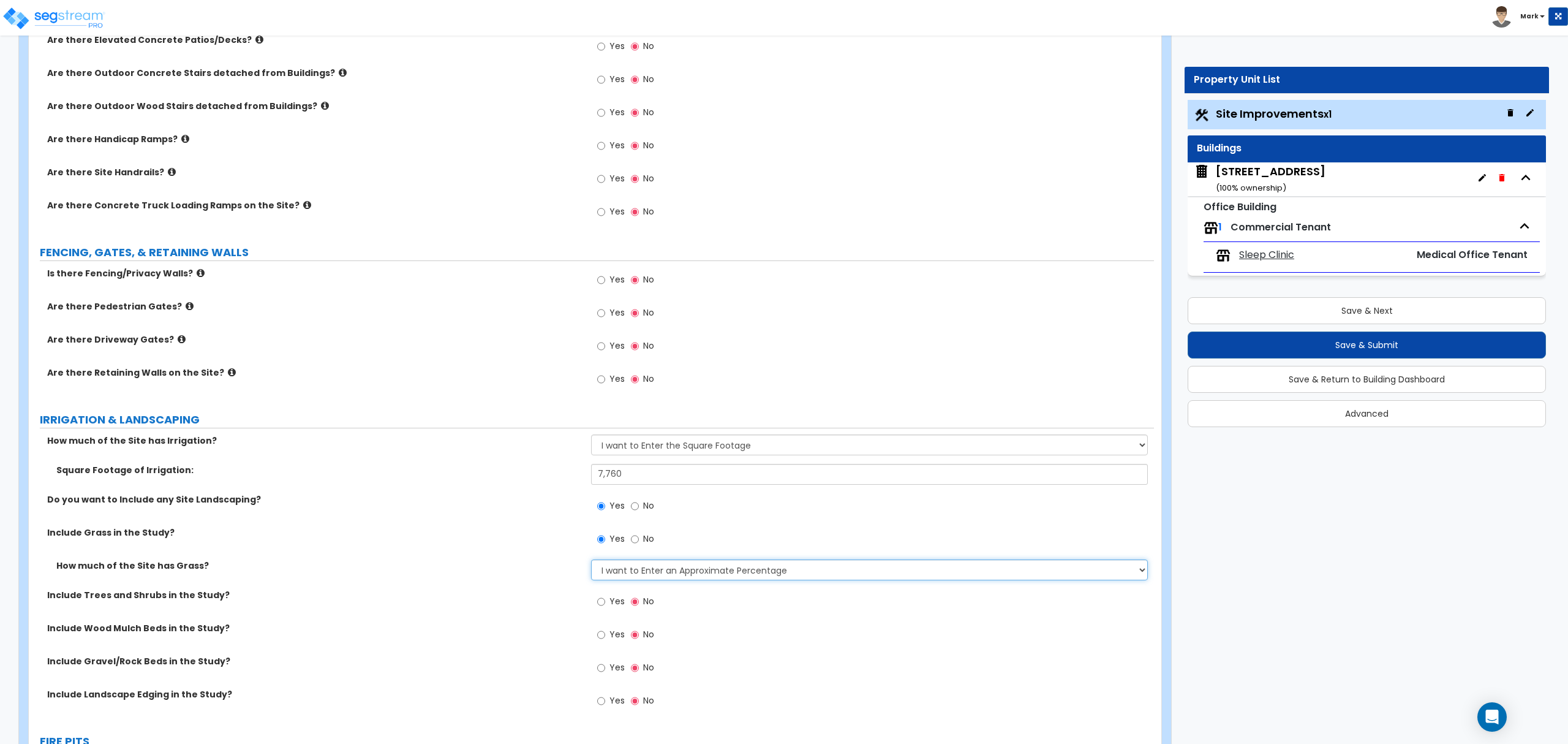
click at [591, 561] on select "None I want to Enter an Approximate Percentage I want to Enter the Square Foota…" at bounding box center [870, 569] width 557 height 21
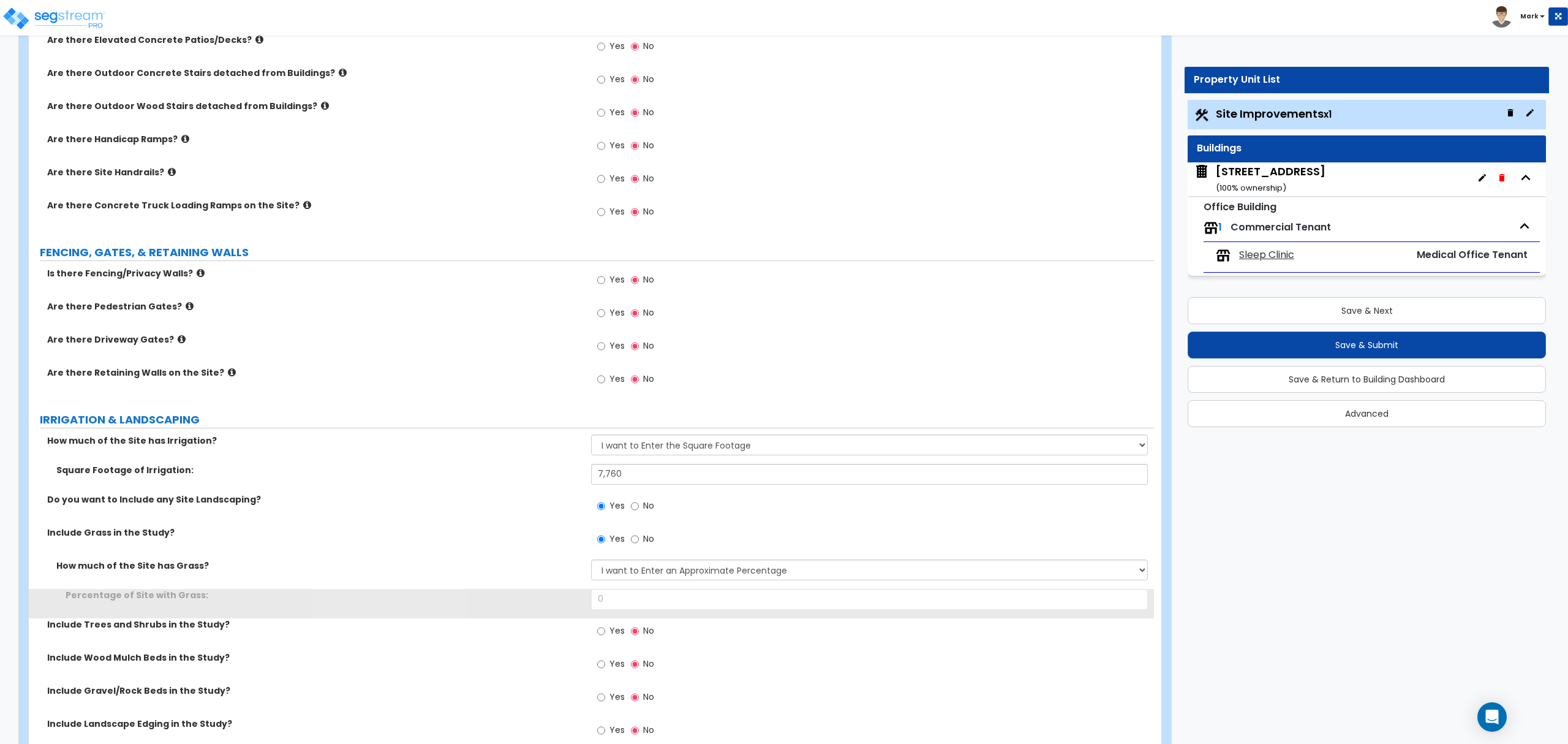
click at [639, 588] on div "How much of the Site has Grass? None I want to Enter an Approximate Percentage …" at bounding box center [591, 574] width 1126 height 29
click at [637, 599] on input "0" at bounding box center [870, 599] width 557 height 21
type input "7,760"
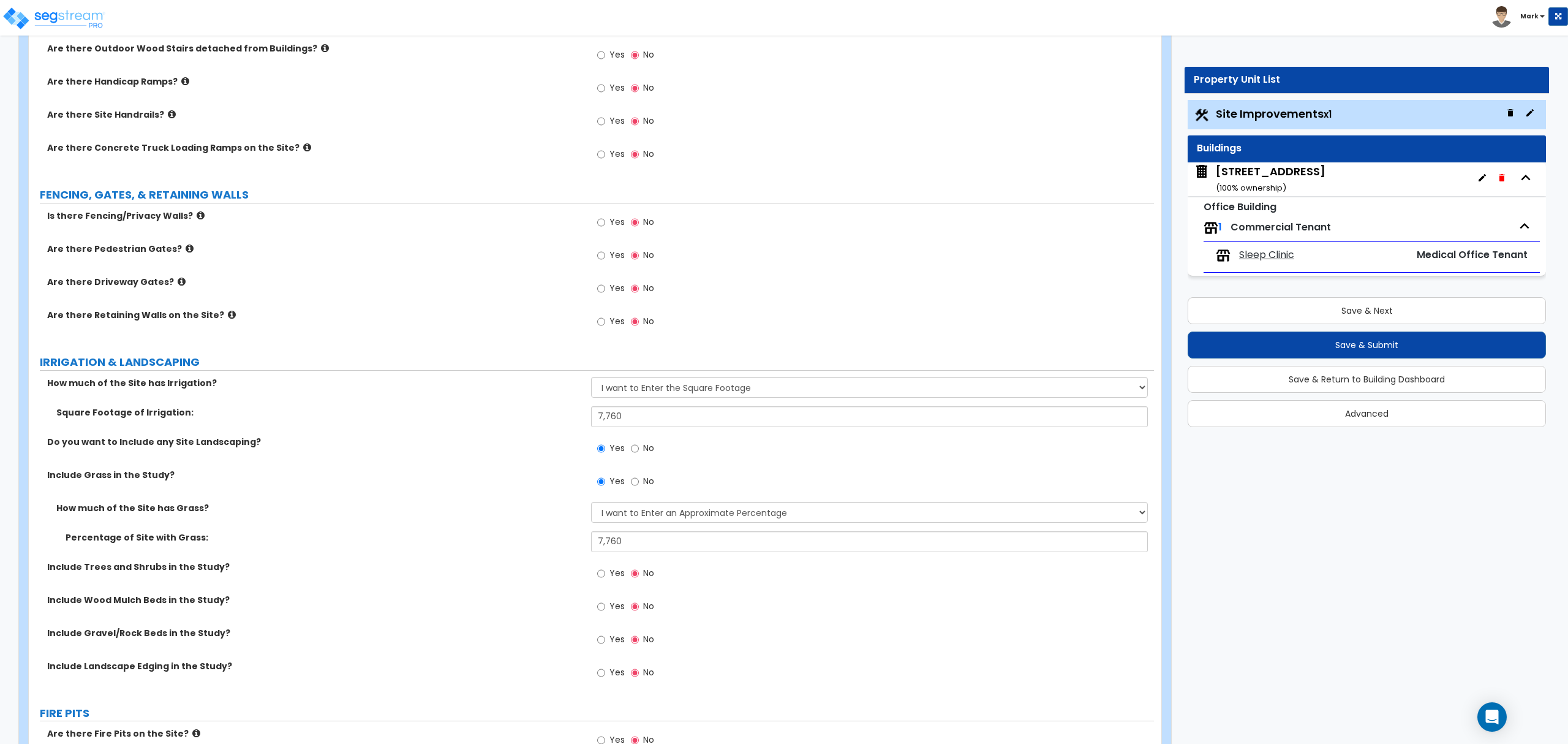
scroll to position [1470, 0]
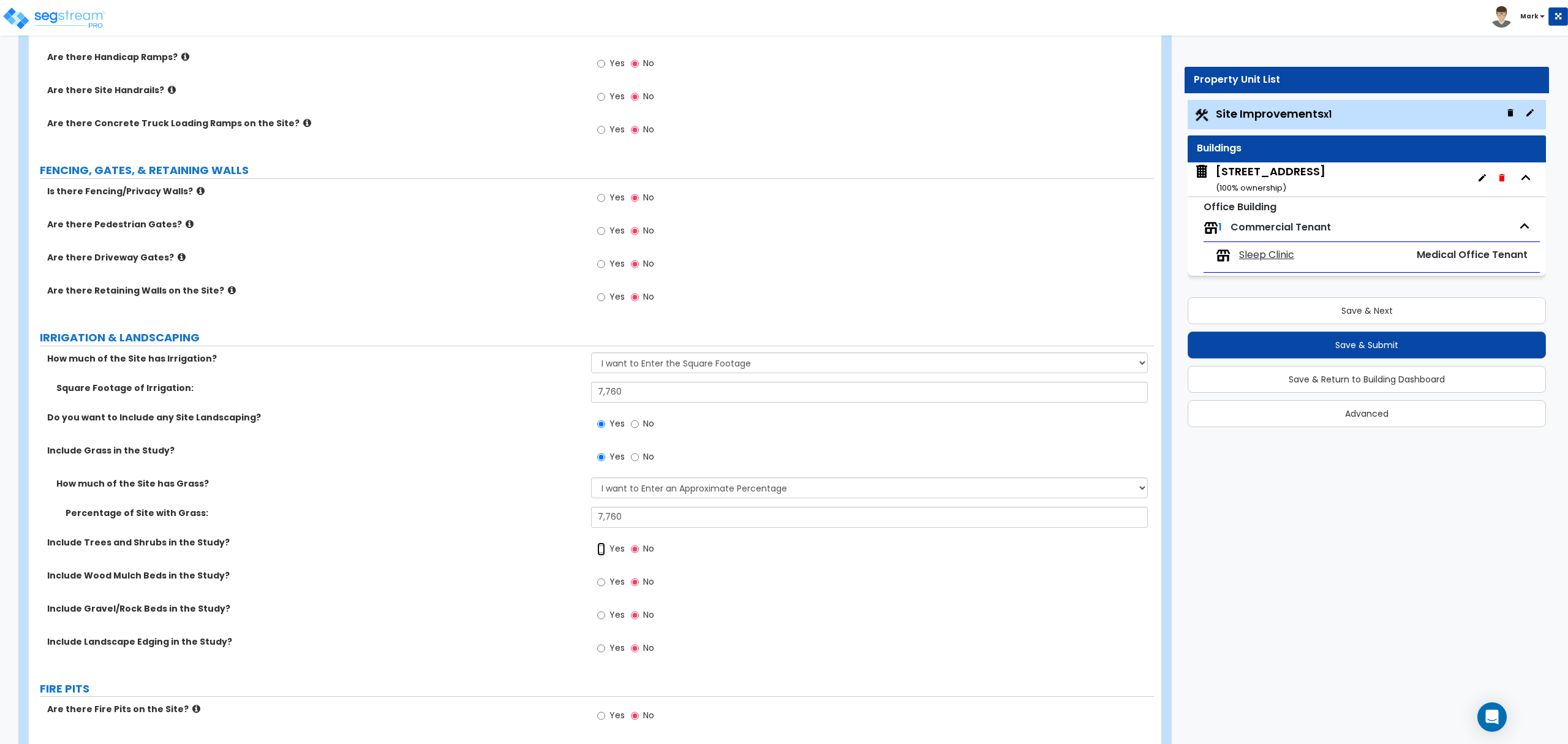
click at [603, 556] on input "Yes" at bounding box center [601, 549] width 8 height 13
radio input "true"
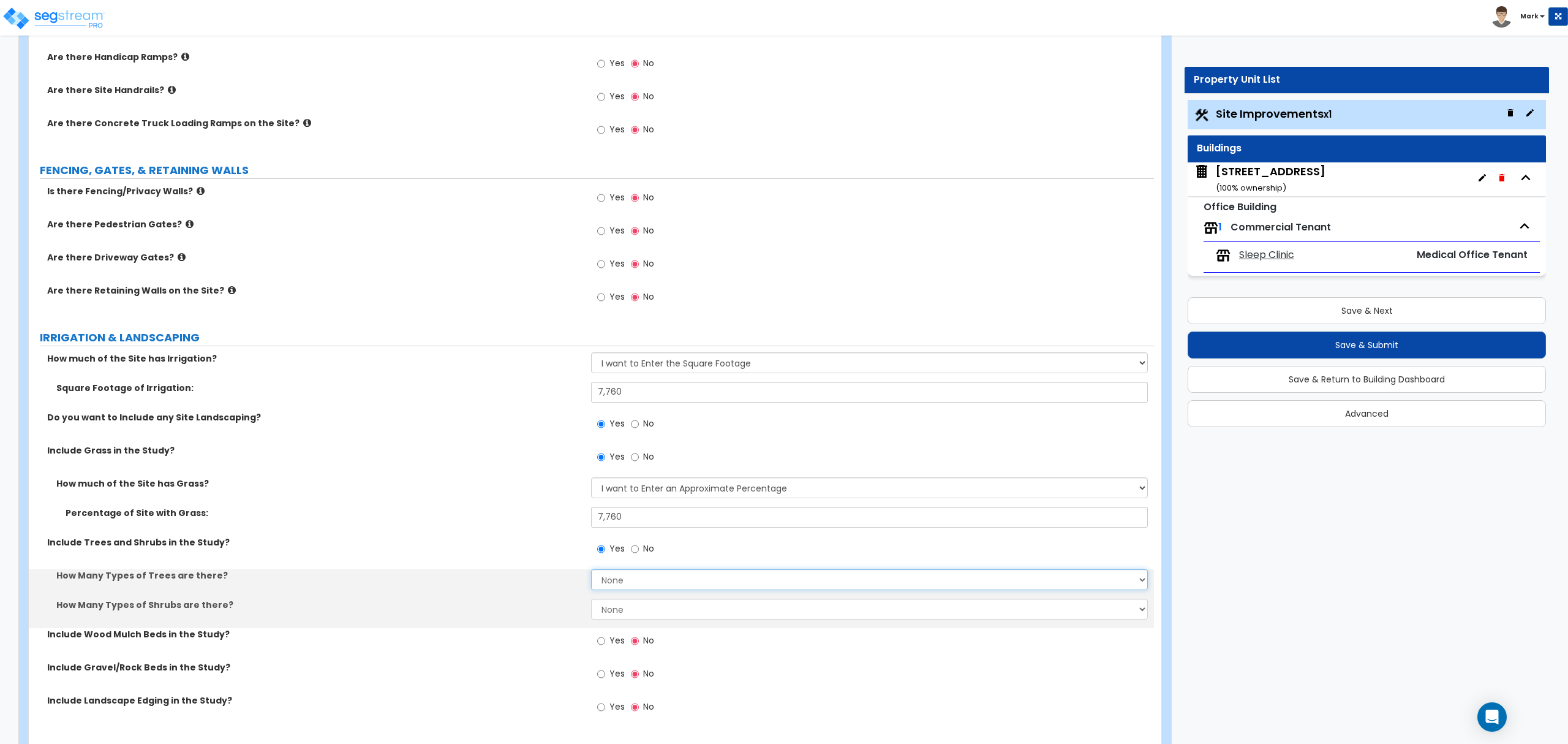
click at [611, 582] on select "None 1 2 3" at bounding box center [870, 579] width 557 height 21
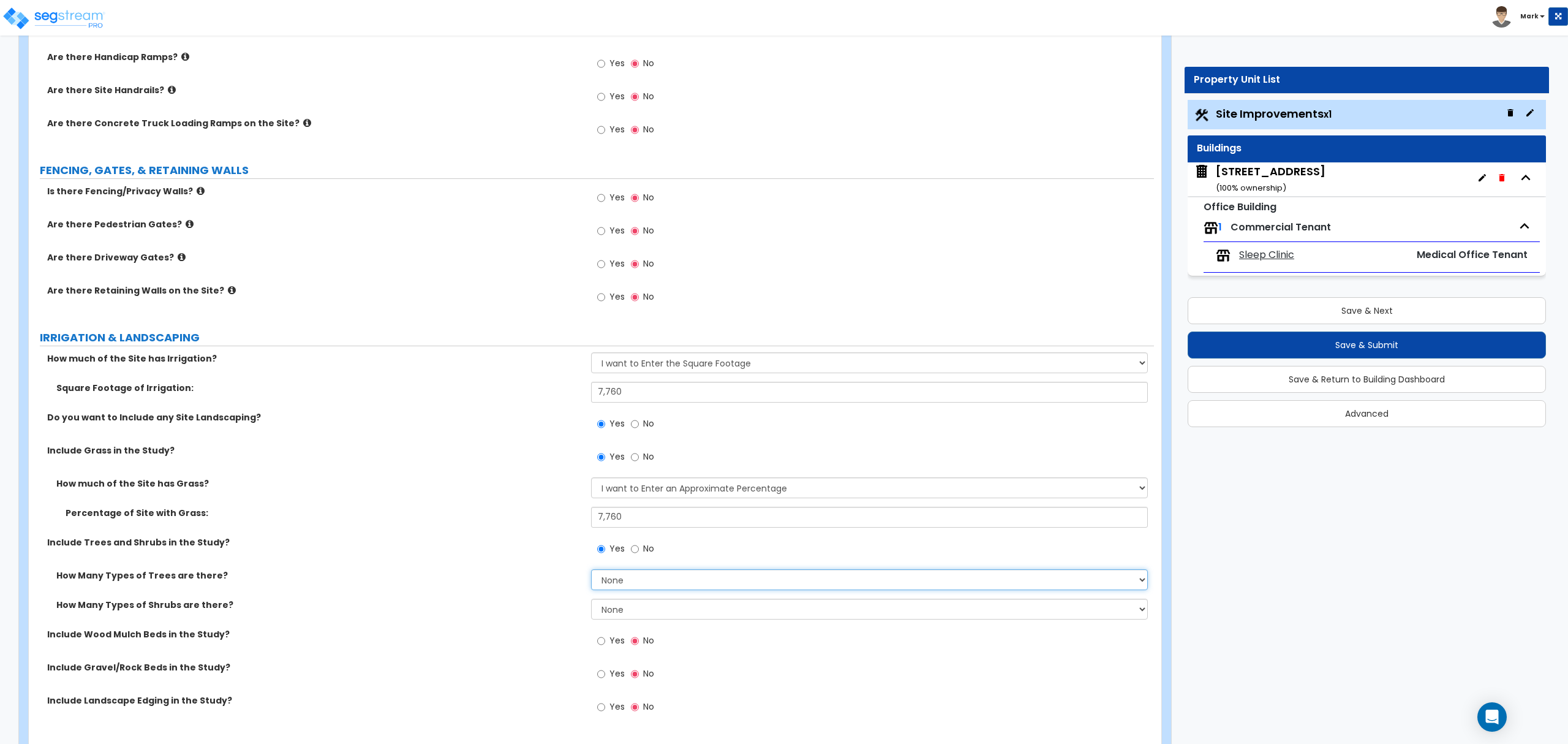
select select "1"
click at [591, 572] on select "None 1 2 3" at bounding box center [870, 579] width 557 height 21
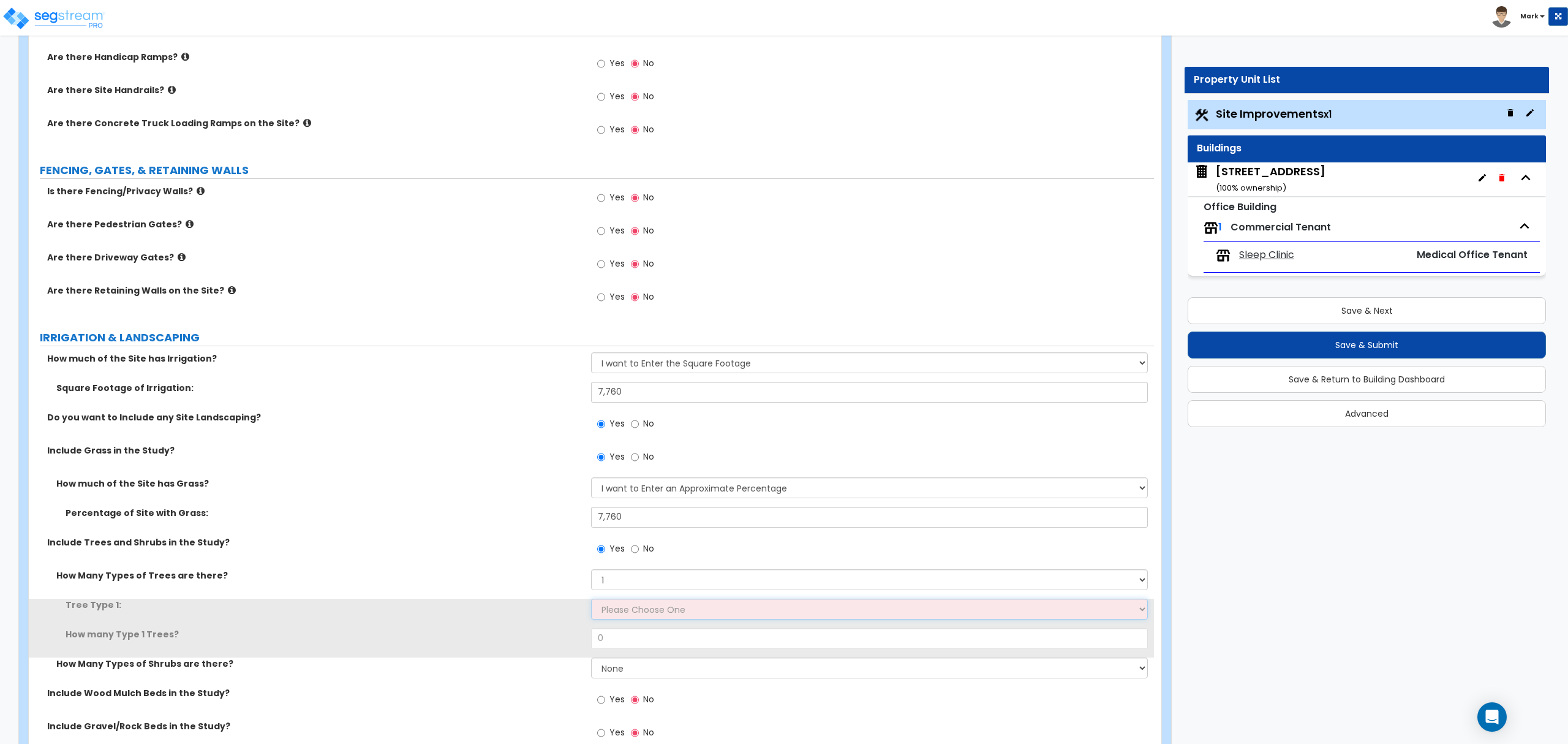
drag, startPoint x: 615, startPoint y: 625, endPoint x: 617, endPoint y: 616, distance: 9.2
click at [617, 616] on select "Please Choose One Honey Locust Planetree Poplar Elm Hawthorn Linden Maple Red M…" at bounding box center [870, 608] width 557 height 21
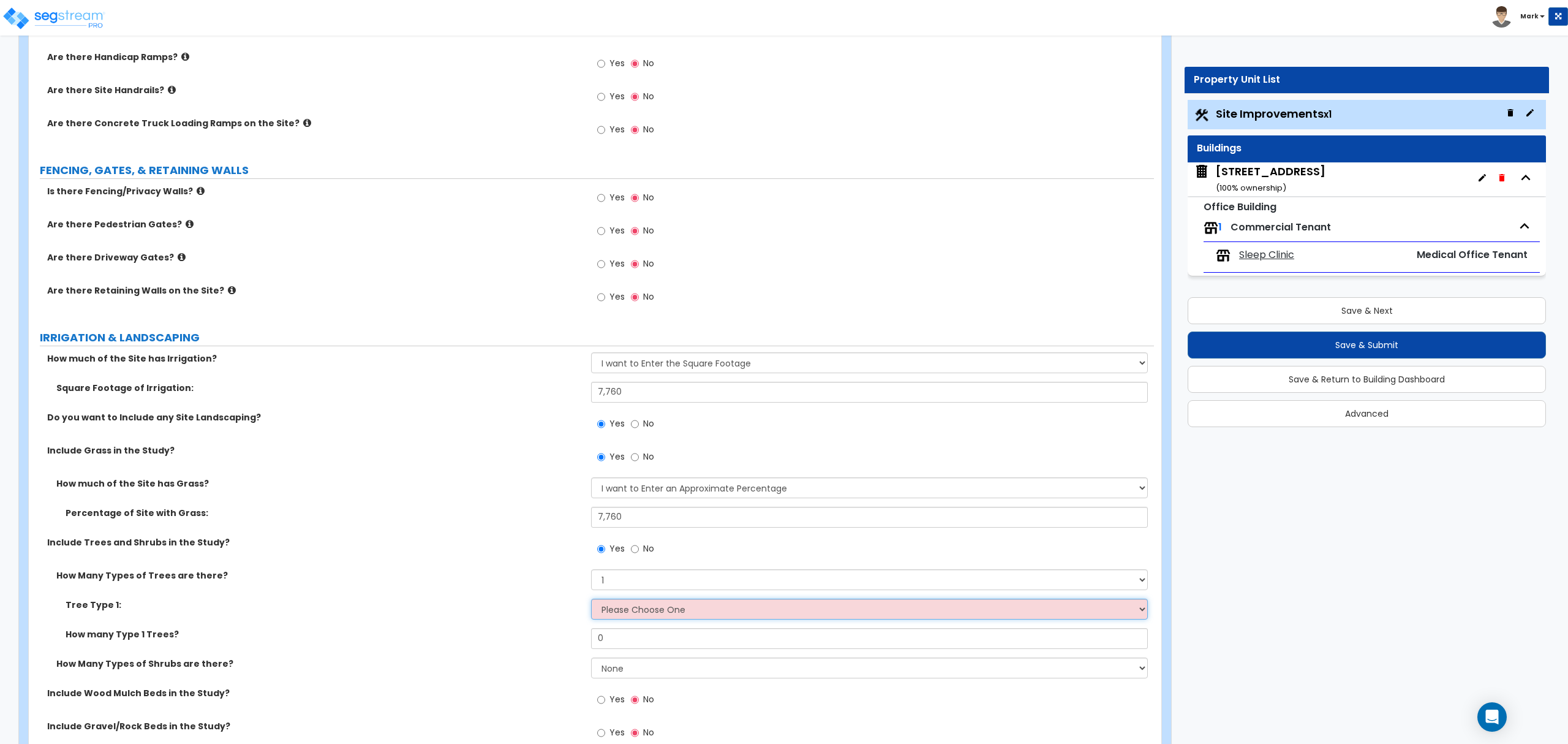
select select "10"
click at [591, 601] on select "Please Choose One Honey Locust Planetree Poplar Elm Hawthorn Linden Maple Red M…" at bounding box center [870, 608] width 557 height 21
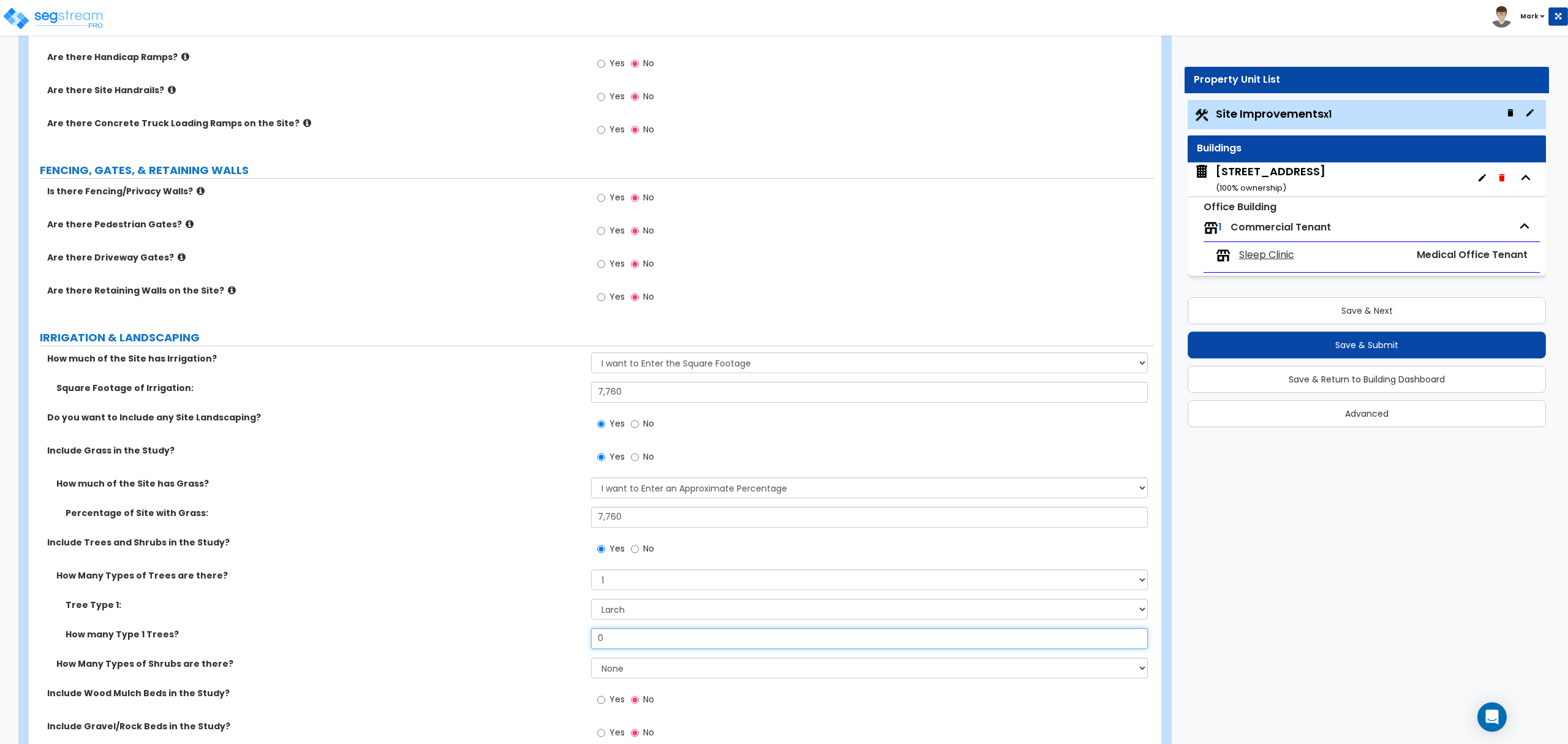
click at [640, 647] on input "0" at bounding box center [870, 638] width 557 height 21
drag, startPoint x: 640, startPoint y: 647, endPoint x: 650, endPoint y: 652, distance: 11.2
click at [640, 648] on input "0" at bounding box center [870, 638] width 557 height 21
type input "12"
click at [601, 672] on select "None 1 2 3" at bounding box center [870, 667] width 557 height 21
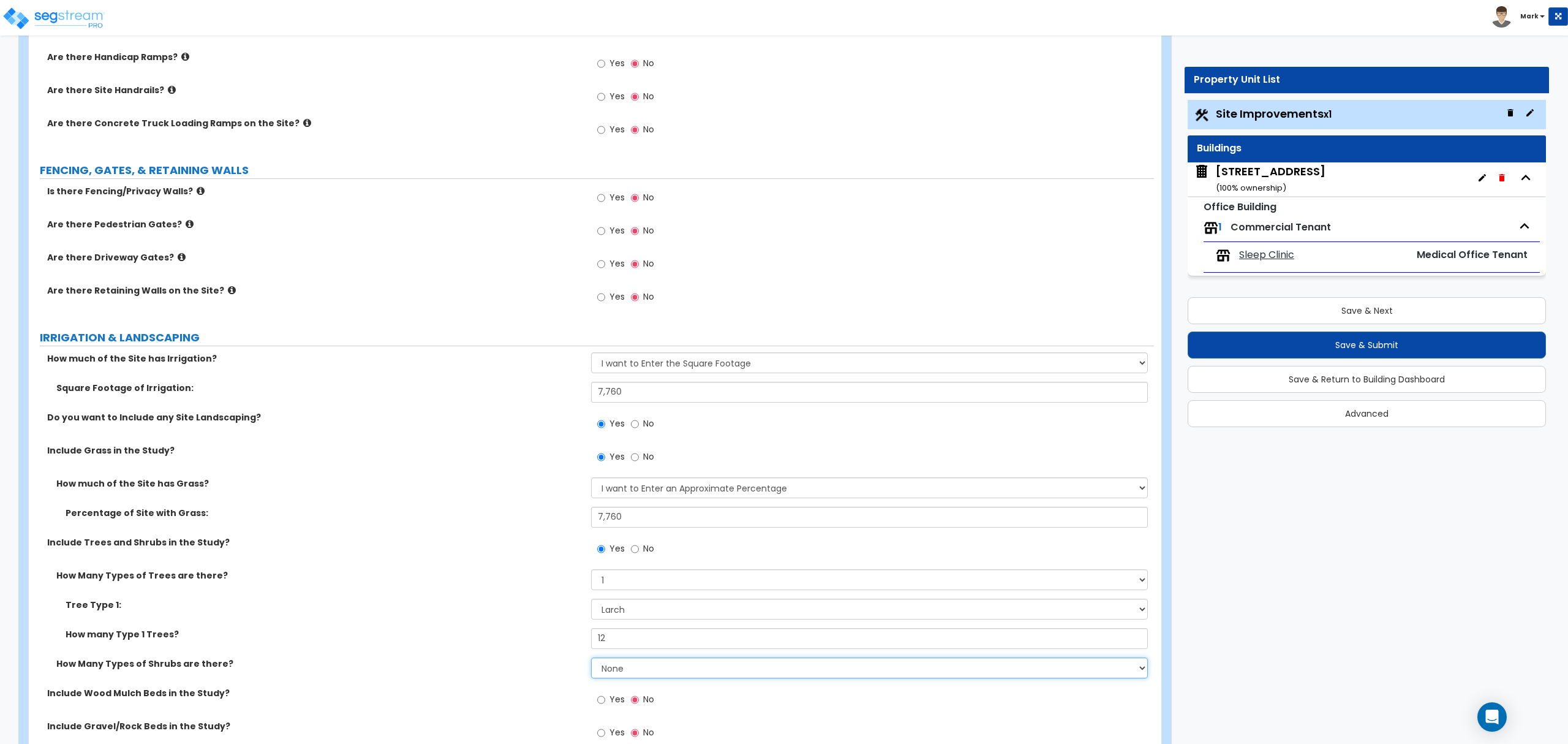
click at [591, 660] on select "None 1 2 3" at bounding box center [870, 667] width 557 height 21
click at [658, 672] on select "None 1 2 3" at bounding box center [870, 667] width 557 height 21
select select "1"
click at [591, 660] on select "None 1 2 3" at bounding box center [870, 667] width 557 height 21
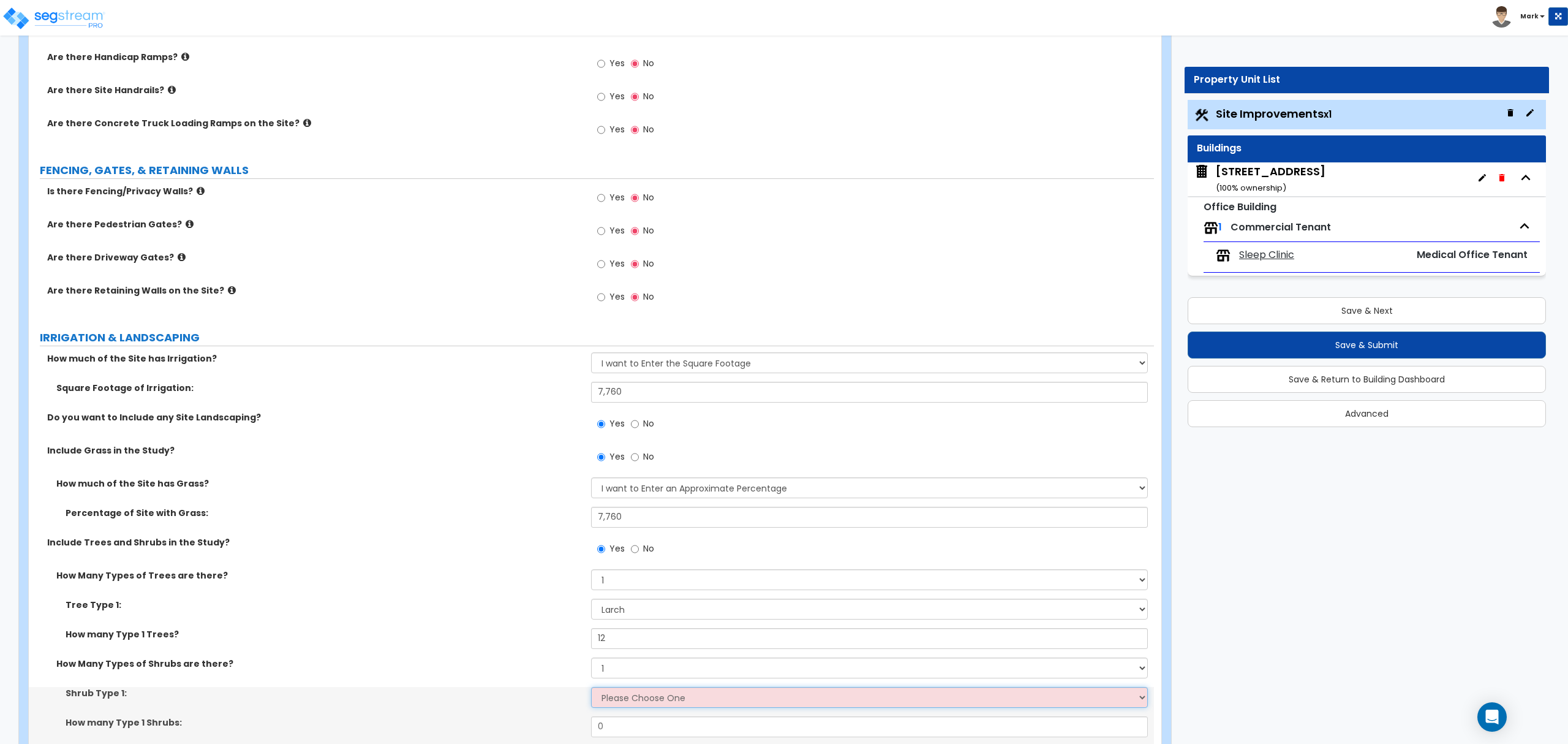
click at [660, 703] on select "Please Choose One Arborvitae Azalea Yew Boxwood Juniper Holly Cotoneaster Euony…" at bounding box center [870, 697] width 557 height 21
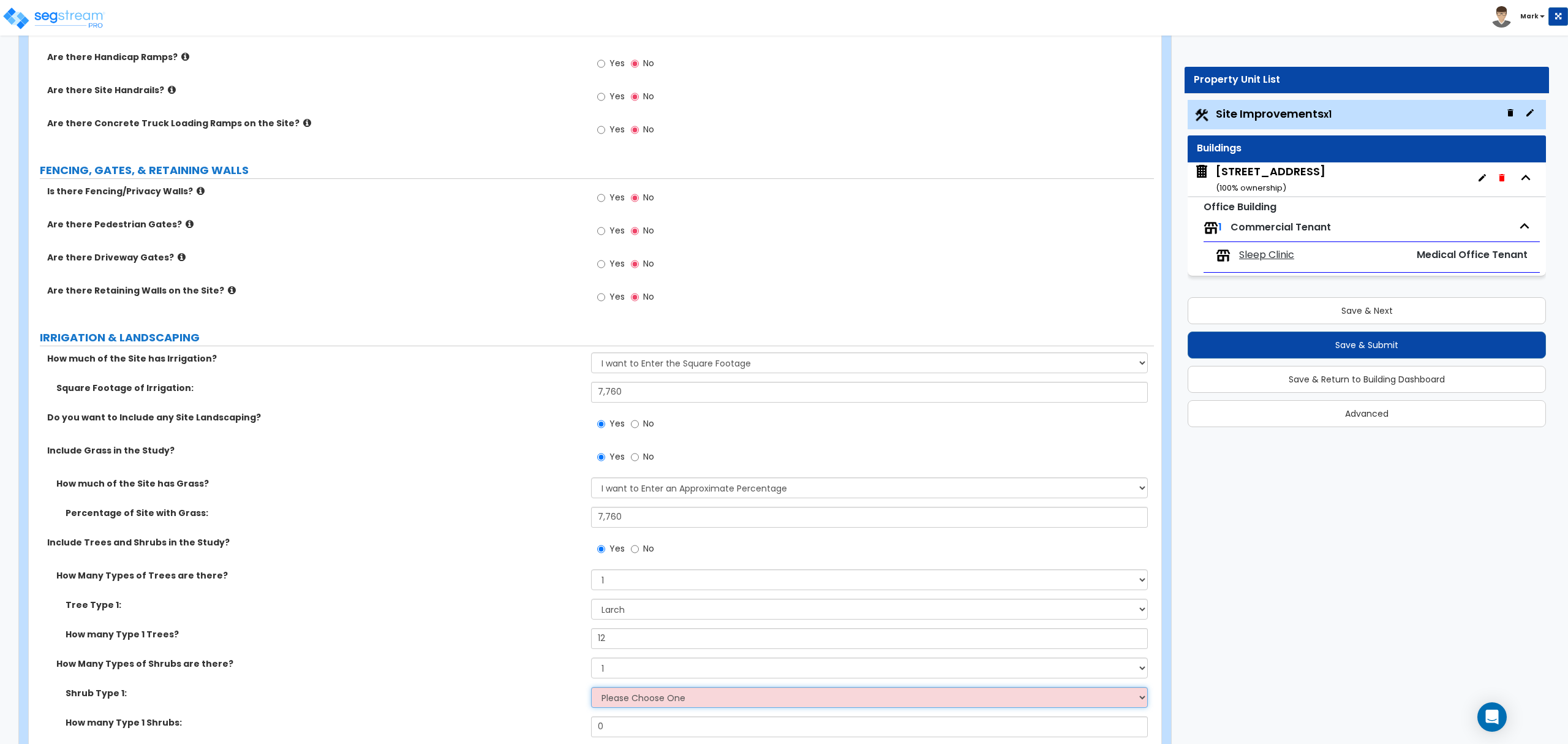
select select "2"
click at [591, 690] on select "Please Choose One Arborvitae Azalea Yew Boxwood Juniper Holly Cotoneaster Euony…" at bounding box center [870, 697] width 557 height 21
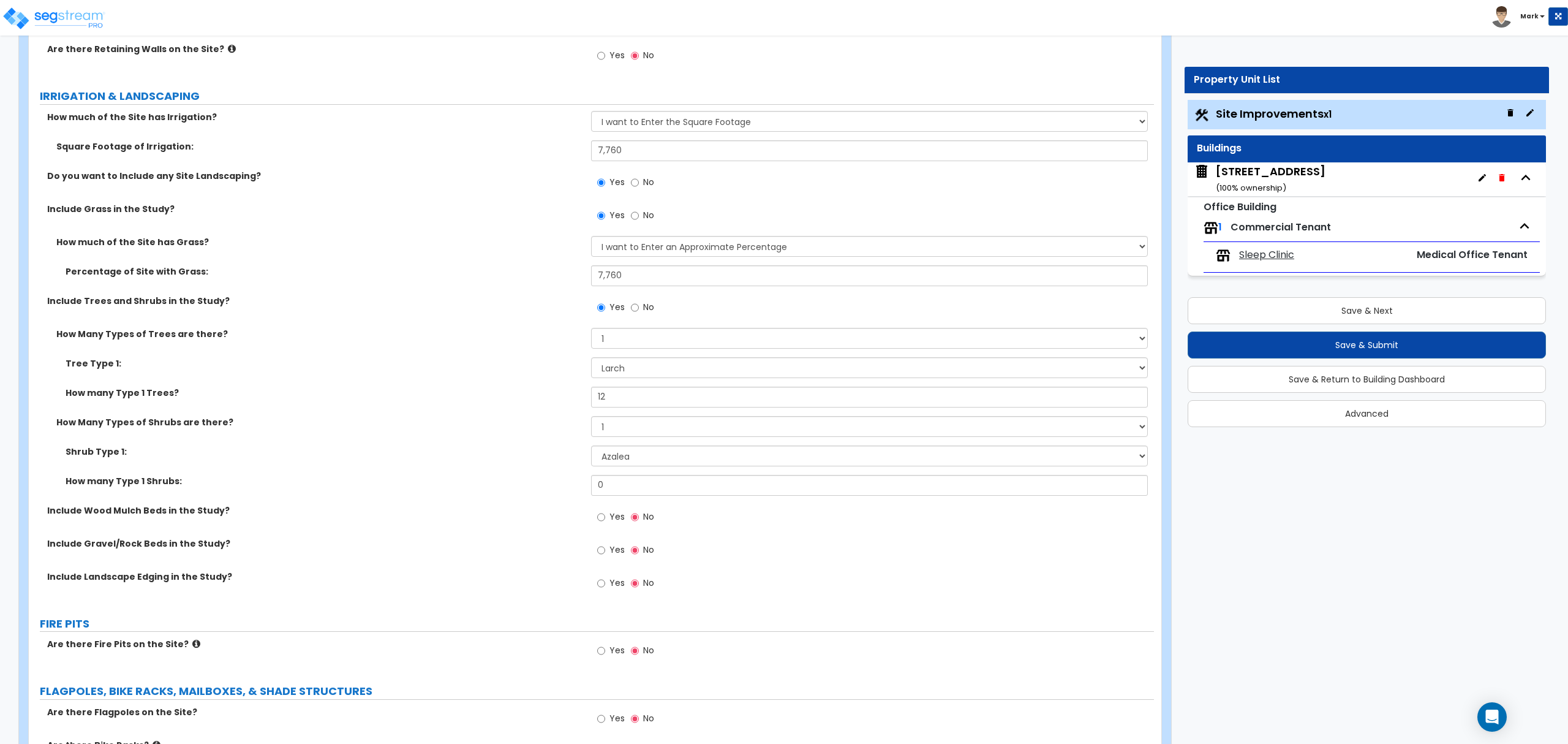
scroll to position [1797, 0]
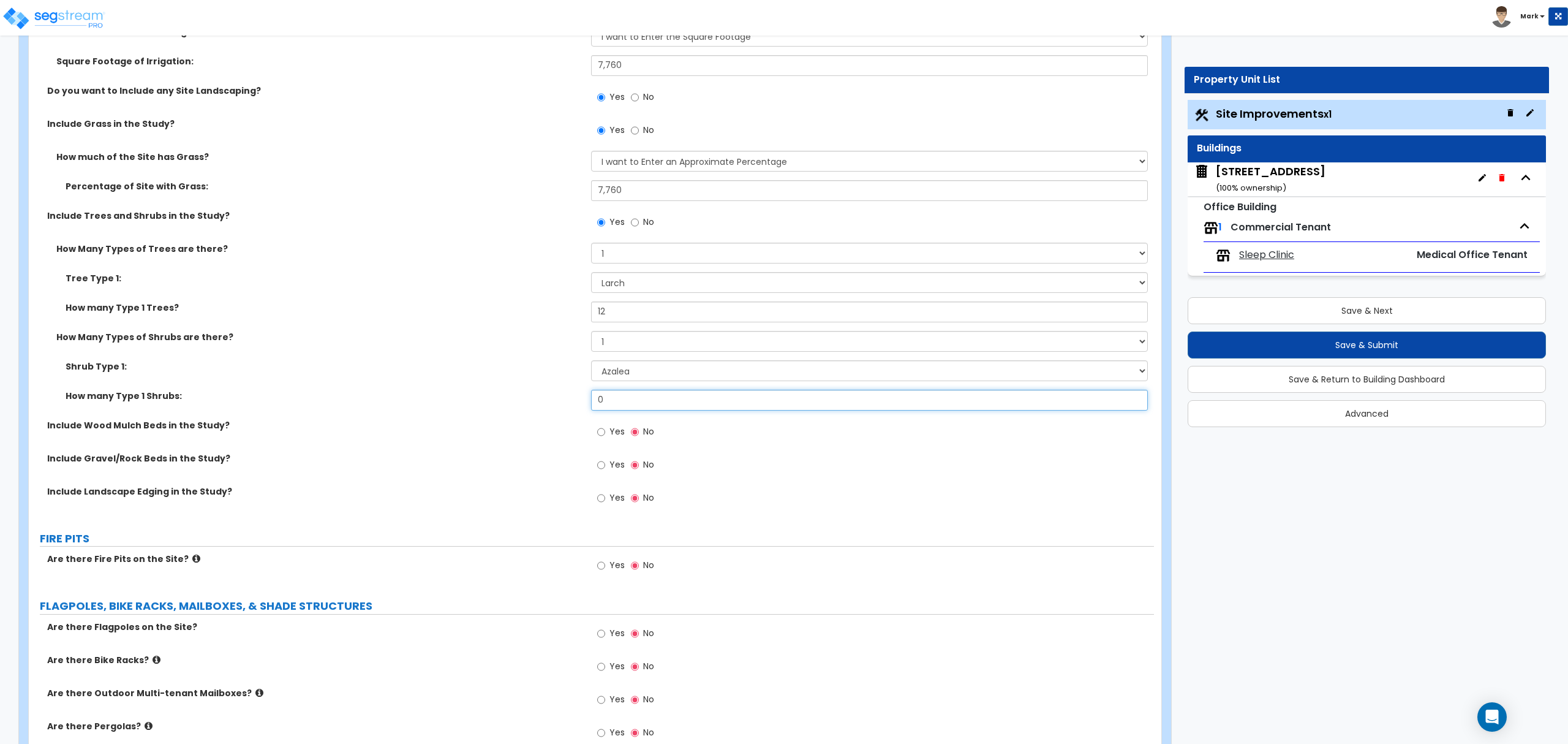
click at [628, 403] on input "0" at bounding box center [870, 400] width 557 height 21
click at [628, 402] on input "0" at bounding box center [870, 400] width 557 height 21
type input "25"
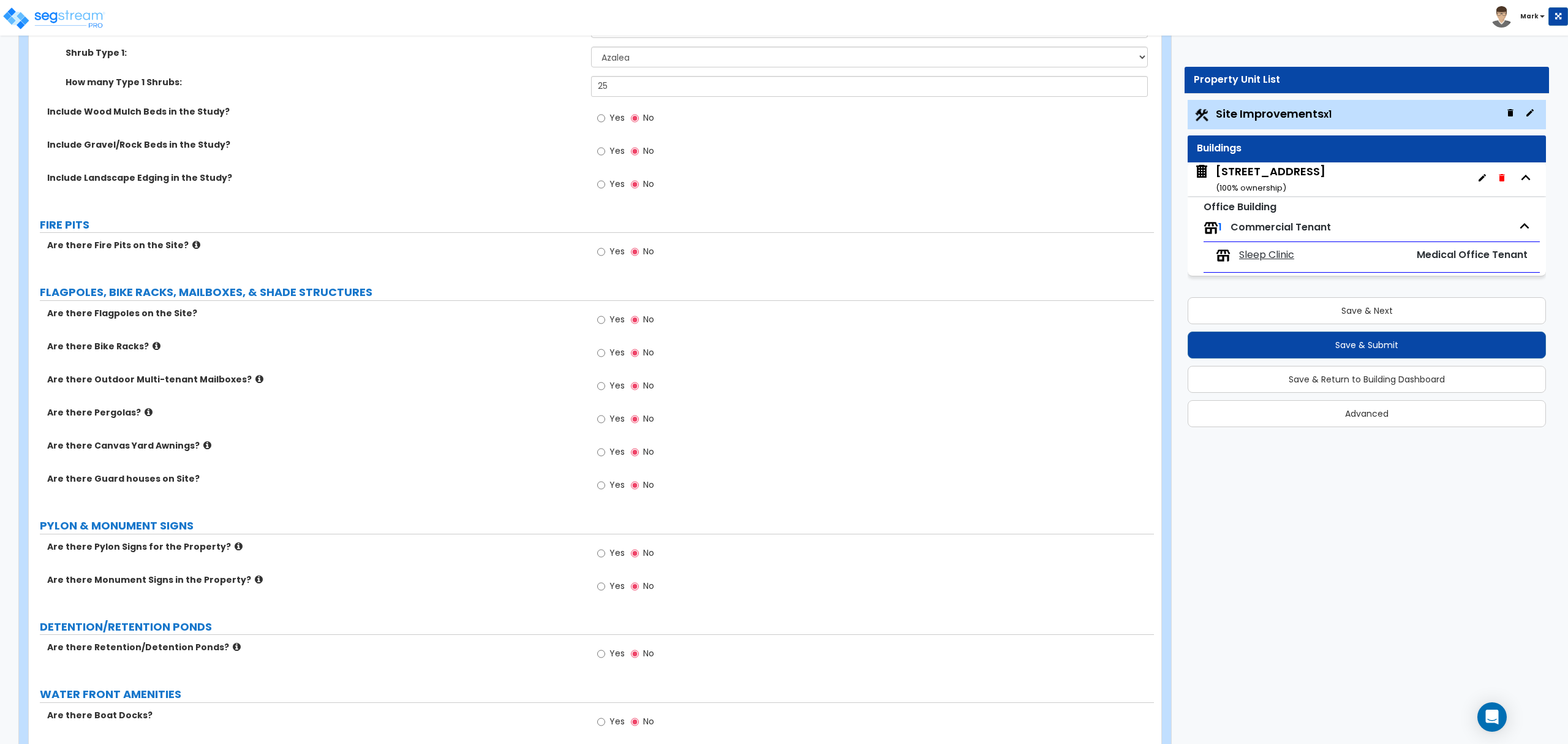
scroll to position [2124, 0]
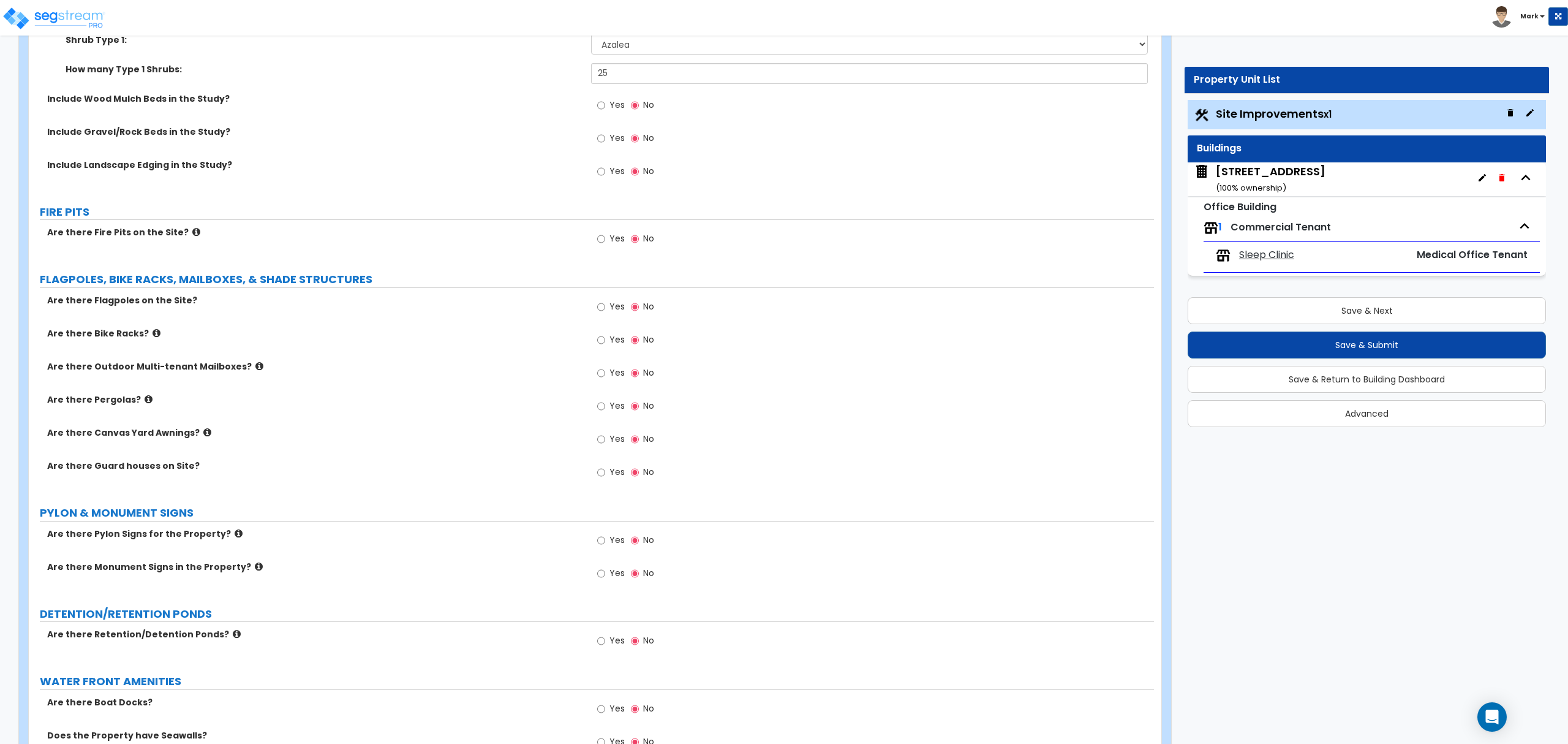
drag, startPoint x: 603, startPoint y: 591, endPoint x: 606, endPoint y: 582, distance: 9.5
click at [603, 589] on div "Yes No" at bounding box center [626, 575] width 70 height 29
click at [606, 580] on input "Yes" at bounding box center [601, 573] width 8 height 13
radio input "true"
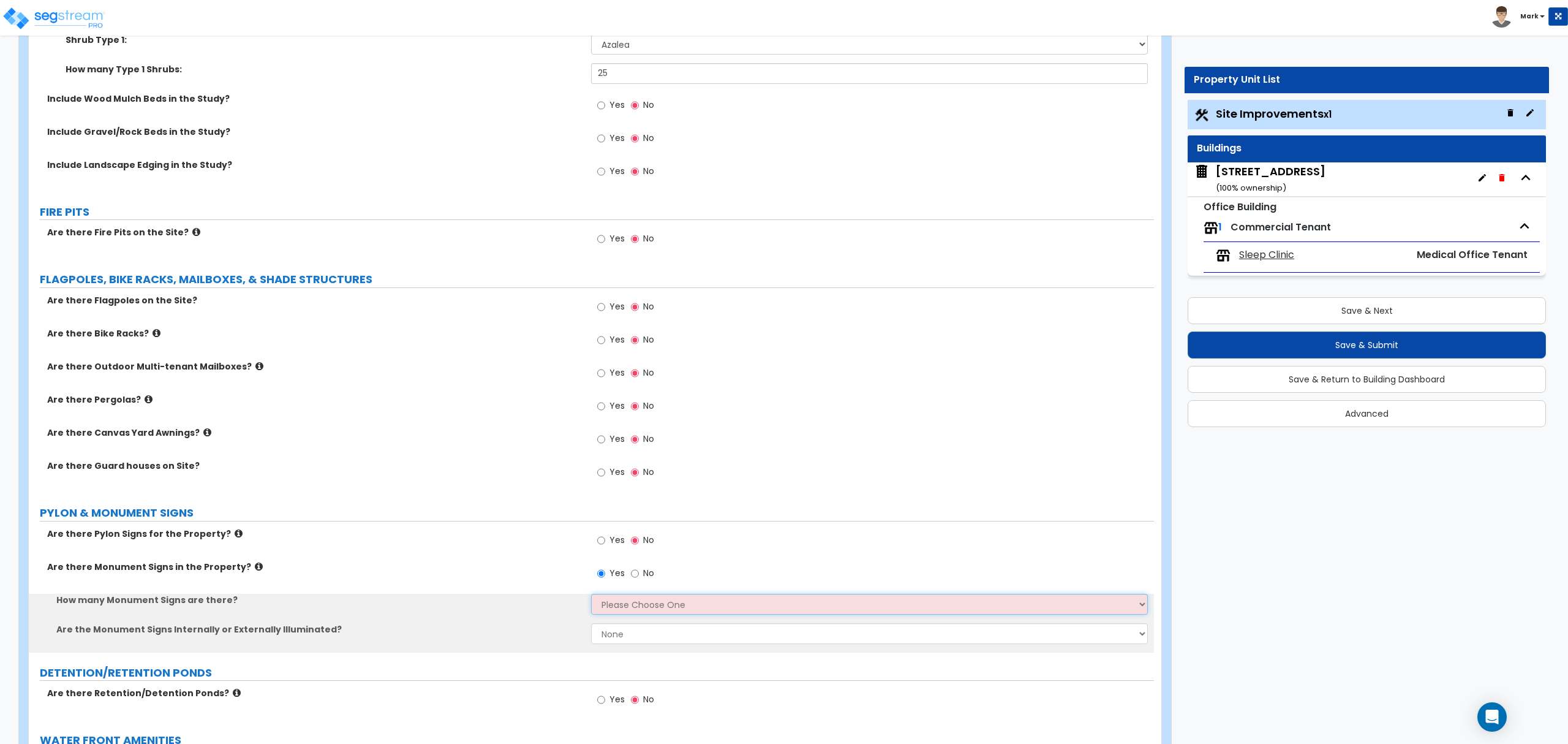
drag, startPoint x: 614, startPoint y: 606, endPoint x: 617, endPoint y: 616, distance: 10.4
click at [614, 608] on select "Please Choose One 1 2 3" at bounding box center [870, 604] width 557 height 21
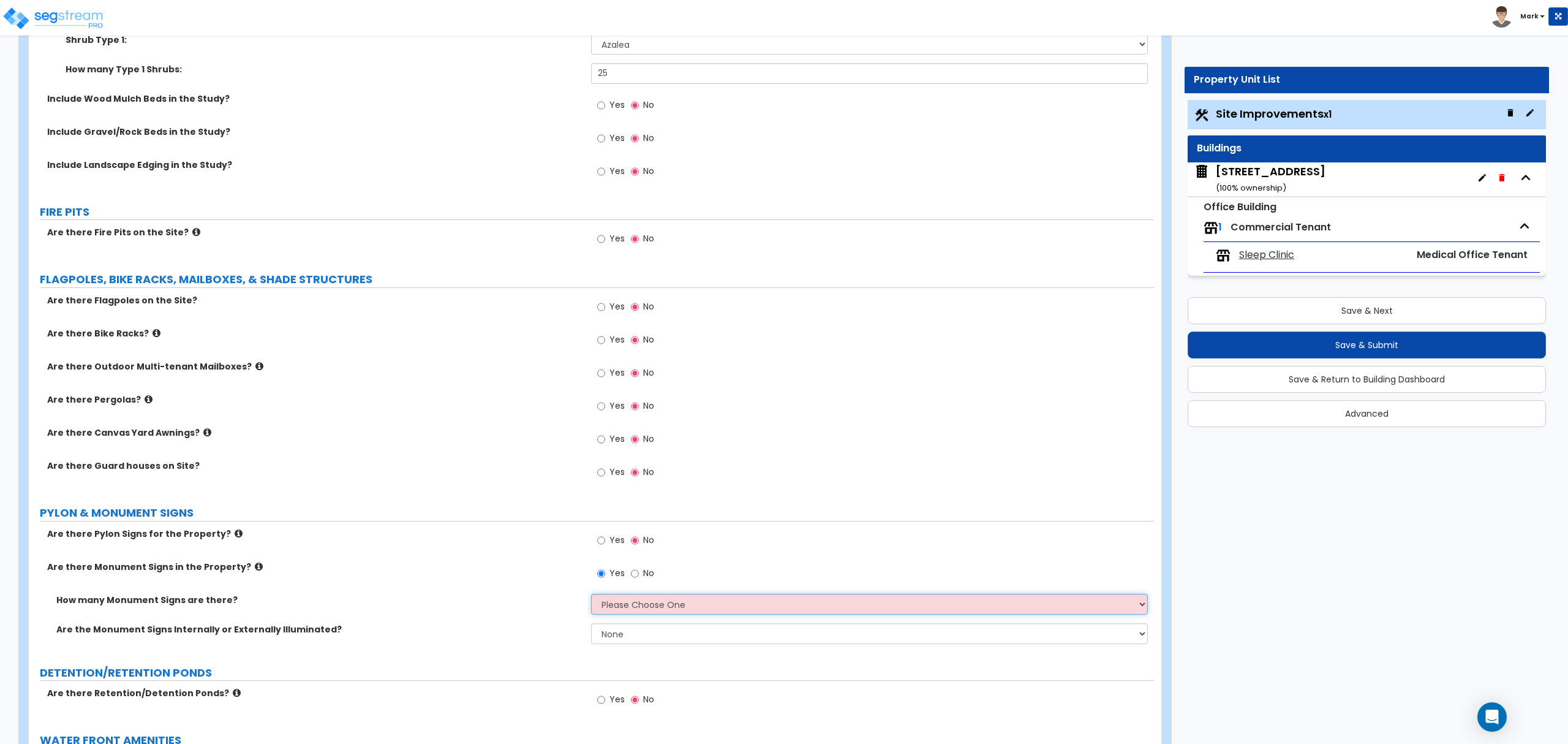
select select "1"
click at [591, 596] on select "Please Choose One 1 2 3" at bounding box center [870, 604] width 557 height 21
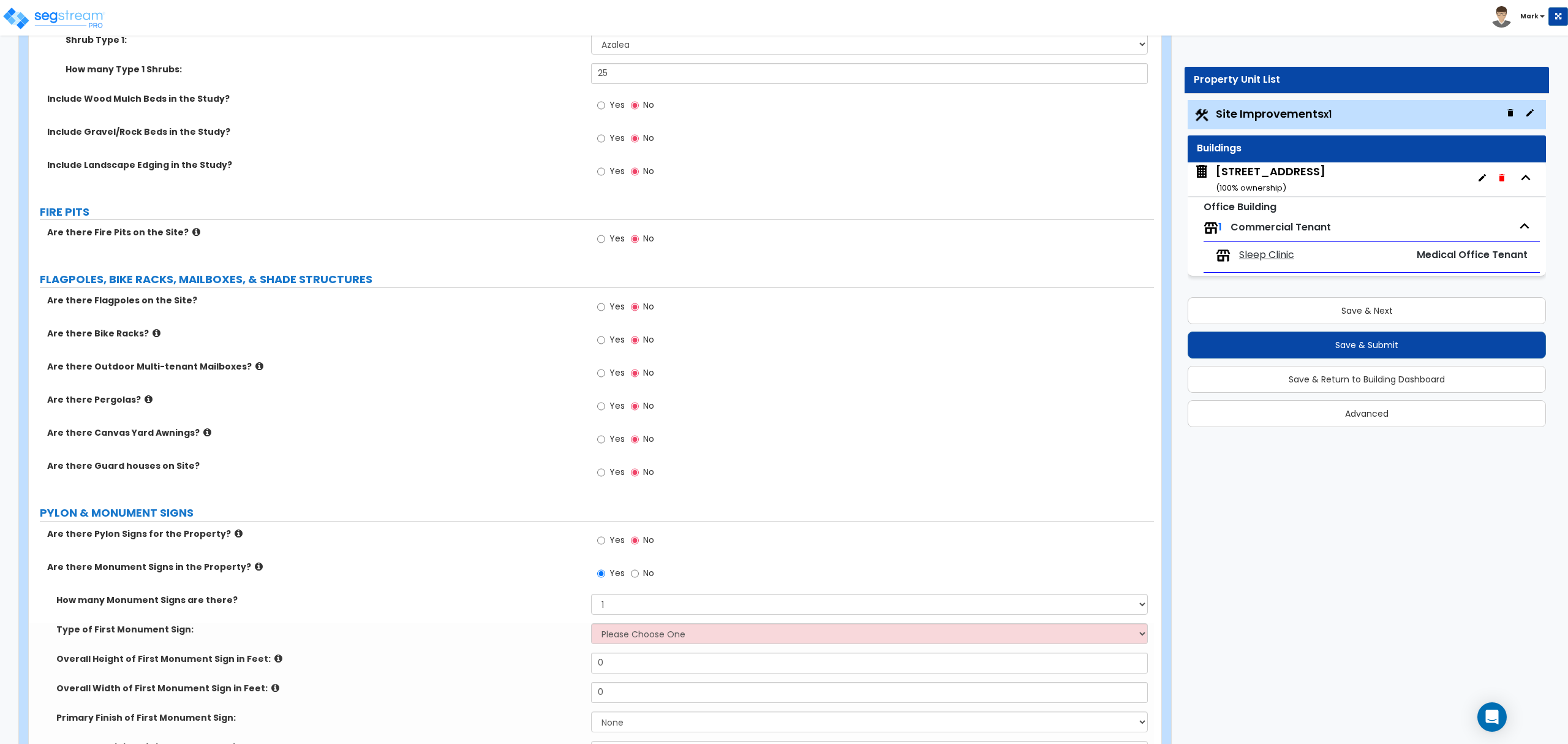
click at [255, 567] on icon at bounding box center [259, 566] width 8 height 9
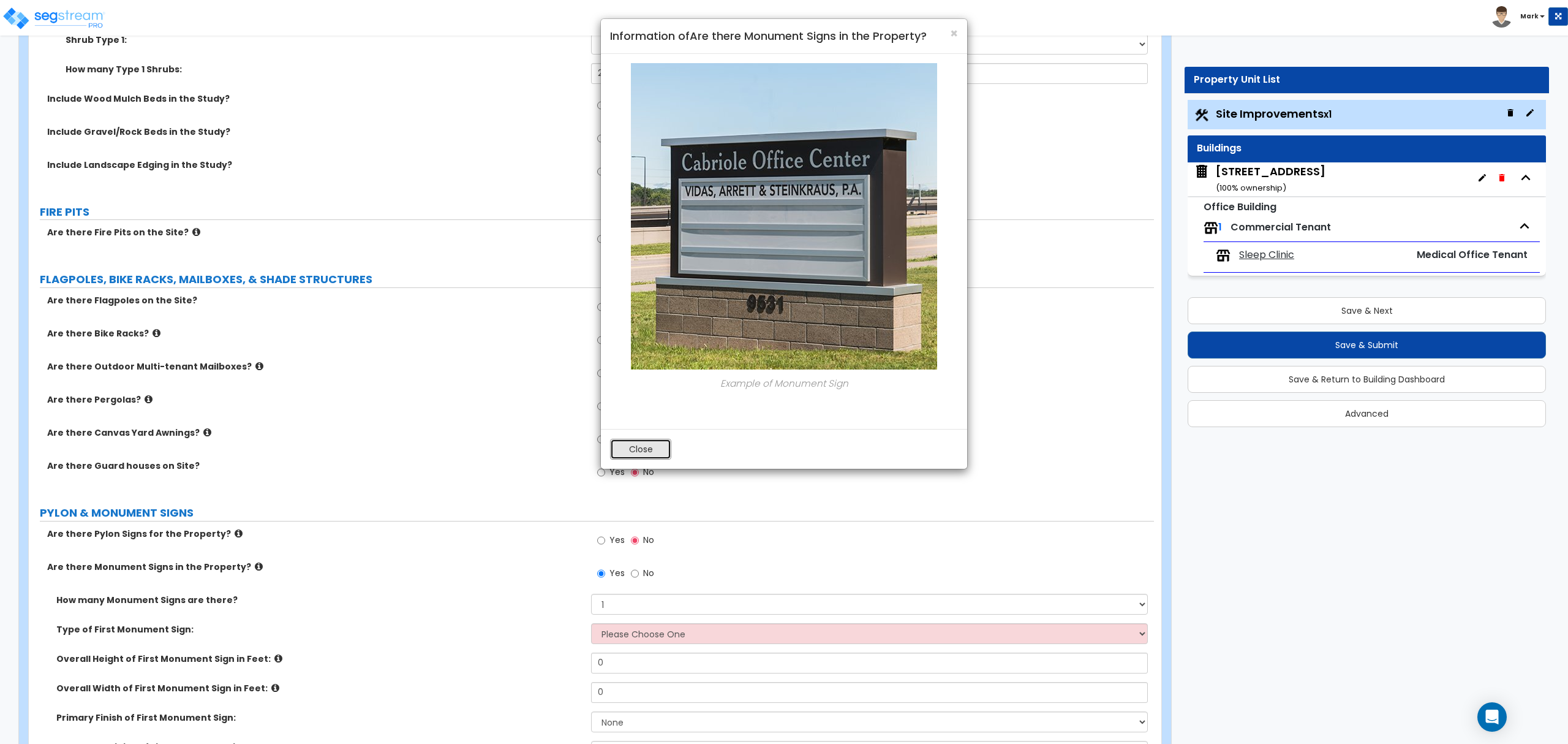
drag, startPoint x: 643, startPoint y: 449, endPoint x: 645, endPoint y: 541, distance: 92.0
click at [643, 450] on button "Close" at bounding box center [640, 449] width 62 height 21
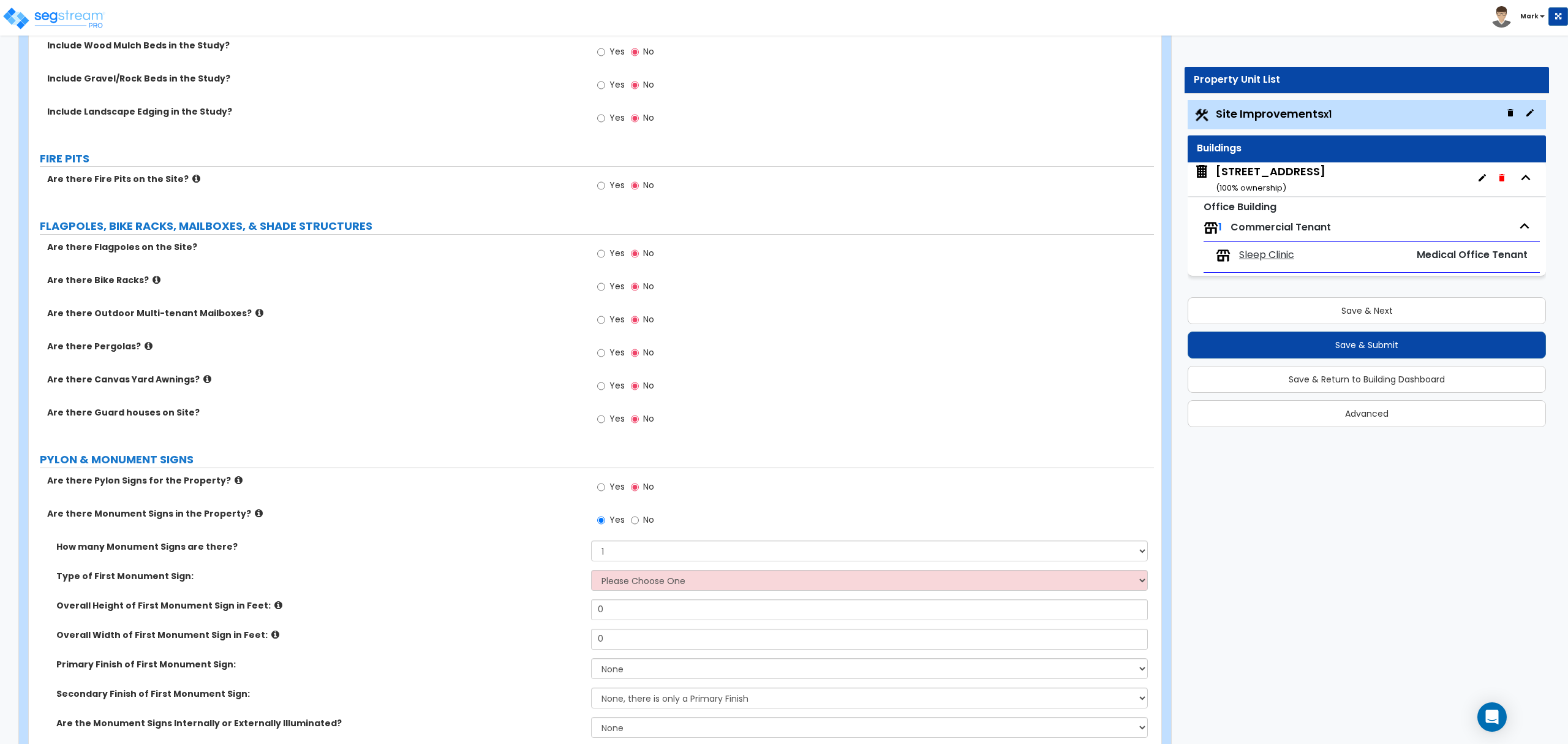
scroll to position [2206, 0]
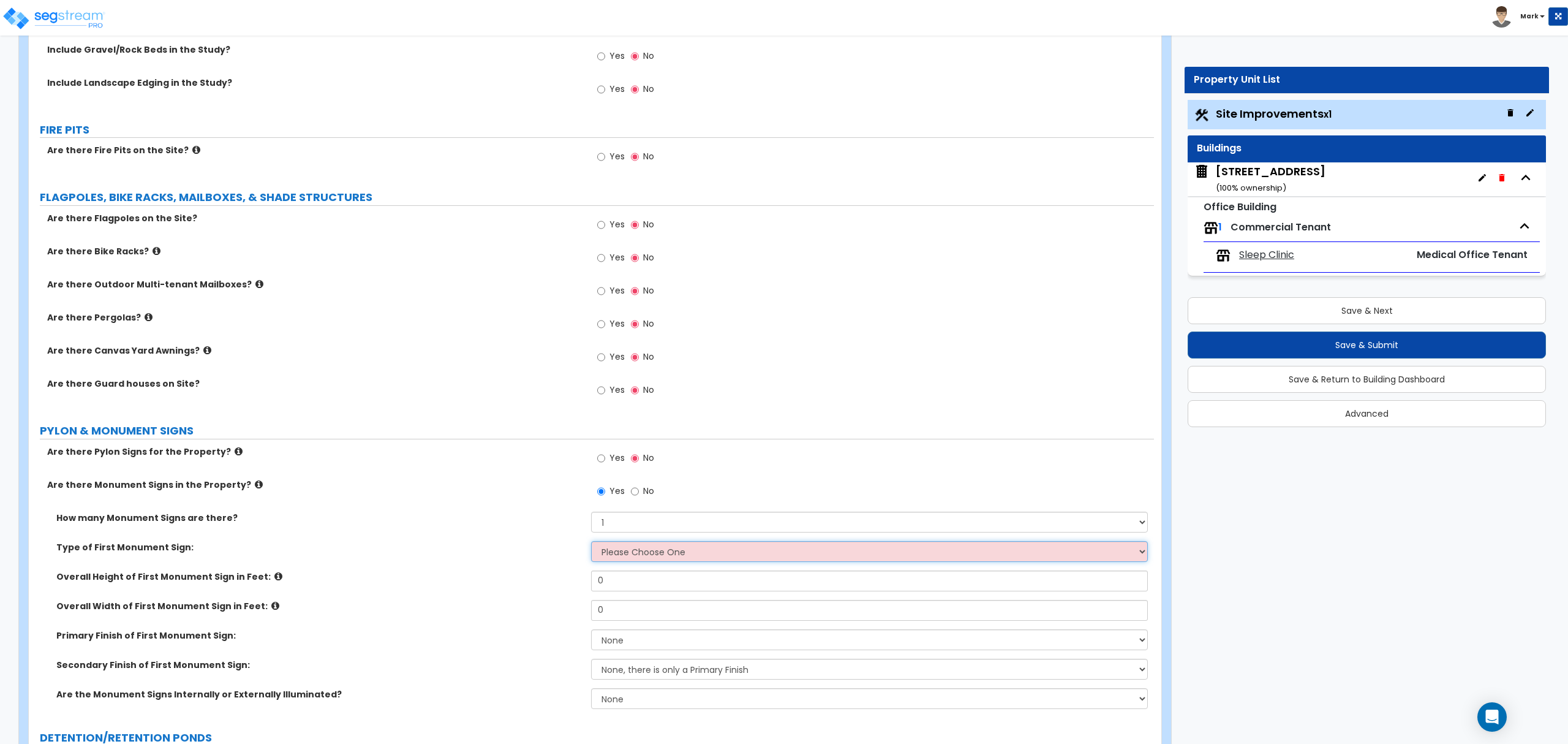
click at [630, 560] on select "Please Choose One Flat Signboard on top of a Base Flat Signboard attached to a …" at bounding box center [870, 550] width 557 height 21
select select "3"
click at [591, 544] on select "Please Choose One Flat Signboard on top of a Base Flat Signboard attached to a …" at bounding box center [870, 550] width 557 height 21
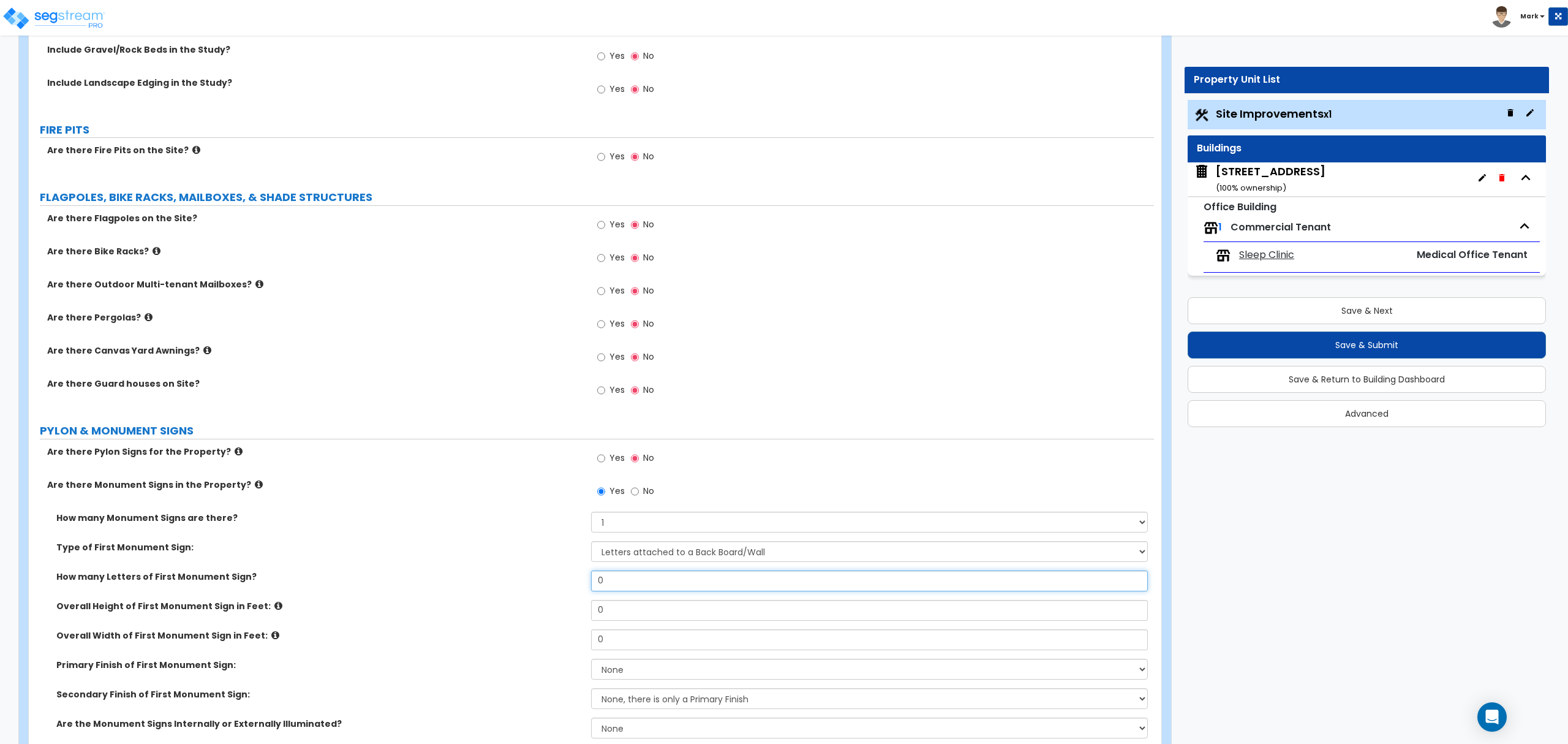
click at [642, 582] on input "0" at bounding box center [870, 580] width 557 height 21
click at [646, 589] on input "0" at bounding box center [870, 580] width 557 height 21
type input "15"
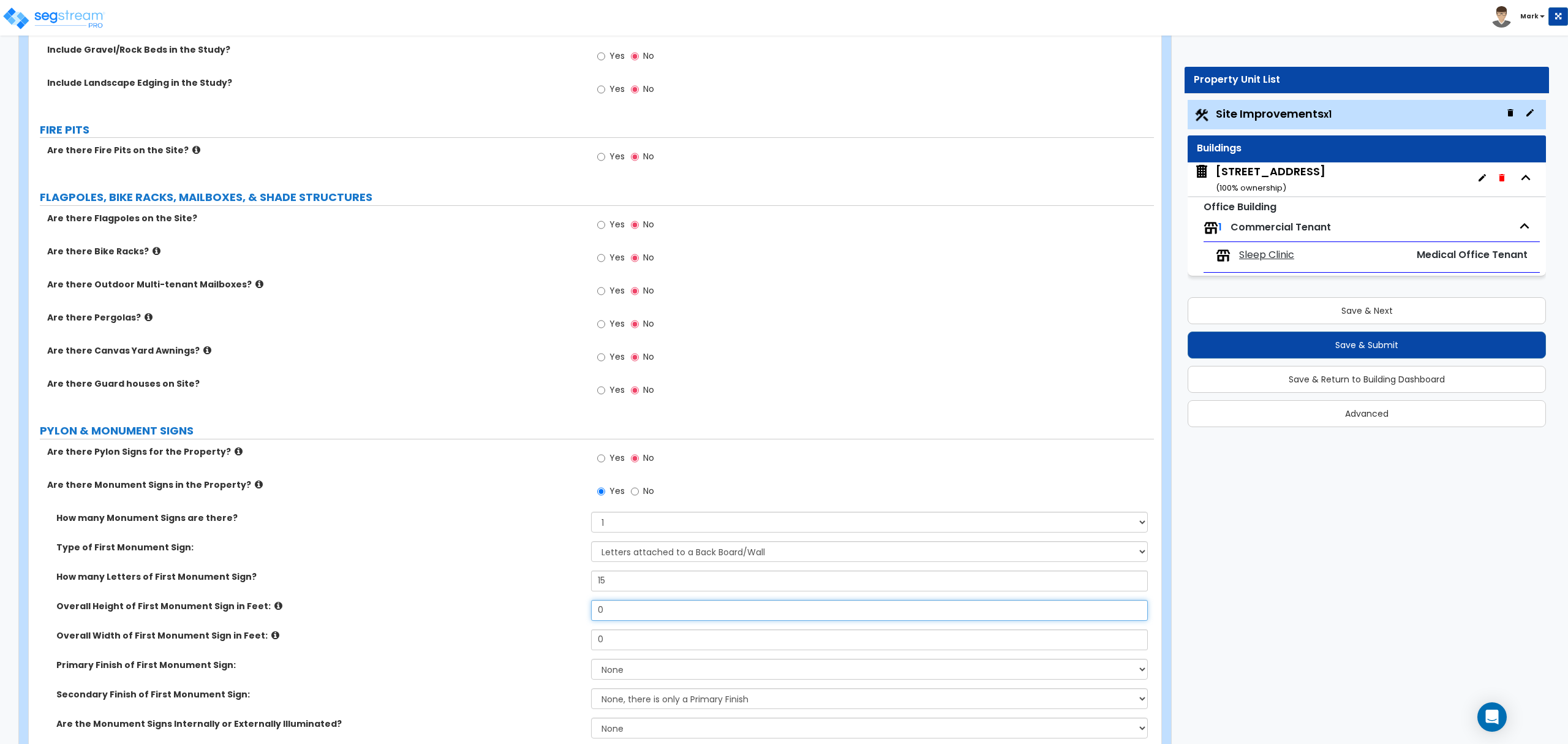
click at [633, 617] on input "0" at bounding box center [870, 609] width 557 height 21
type input "5"
click at [640, 645] on input "0" at bounding box center [870, 639] width 557 height 21
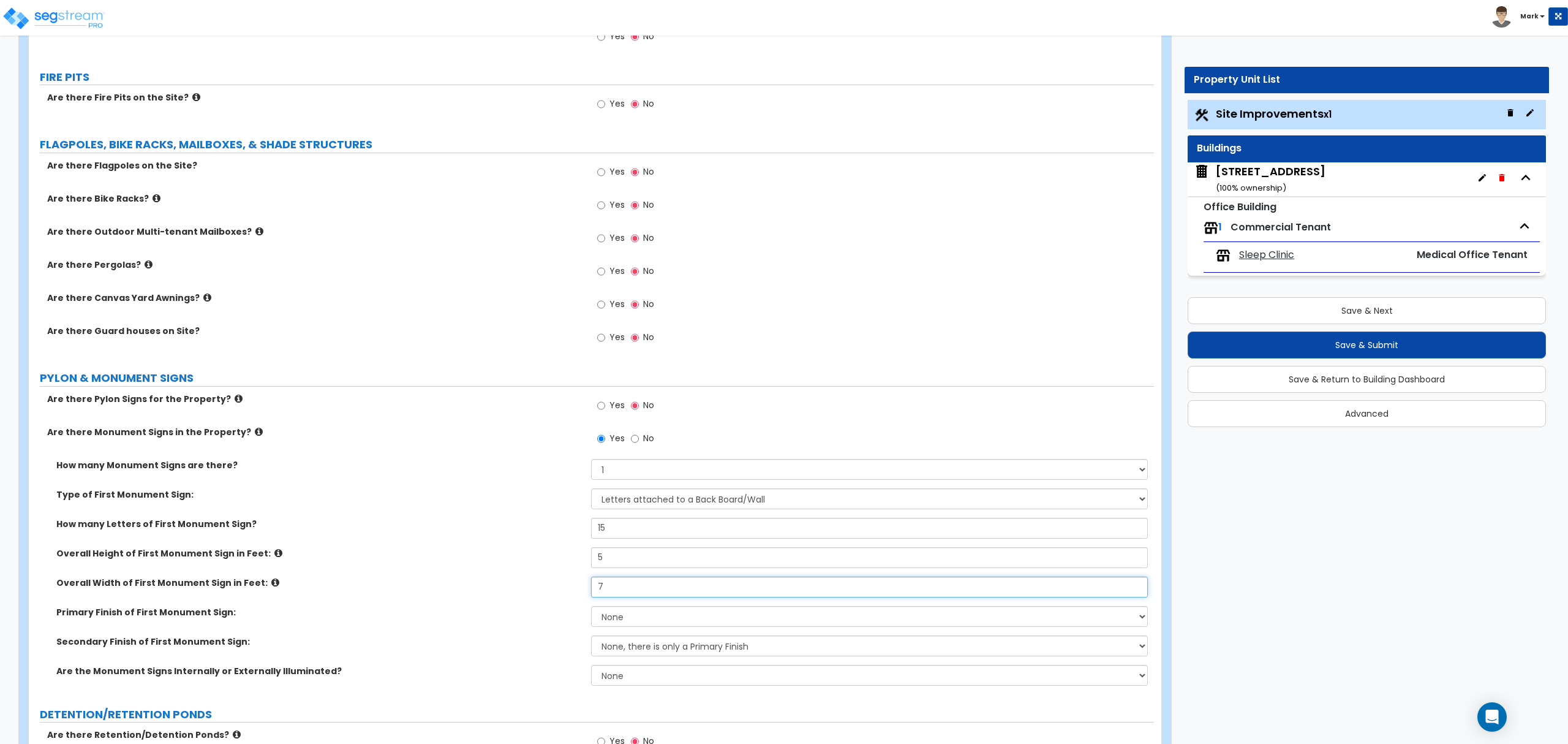
scroll to position [2287, 0]
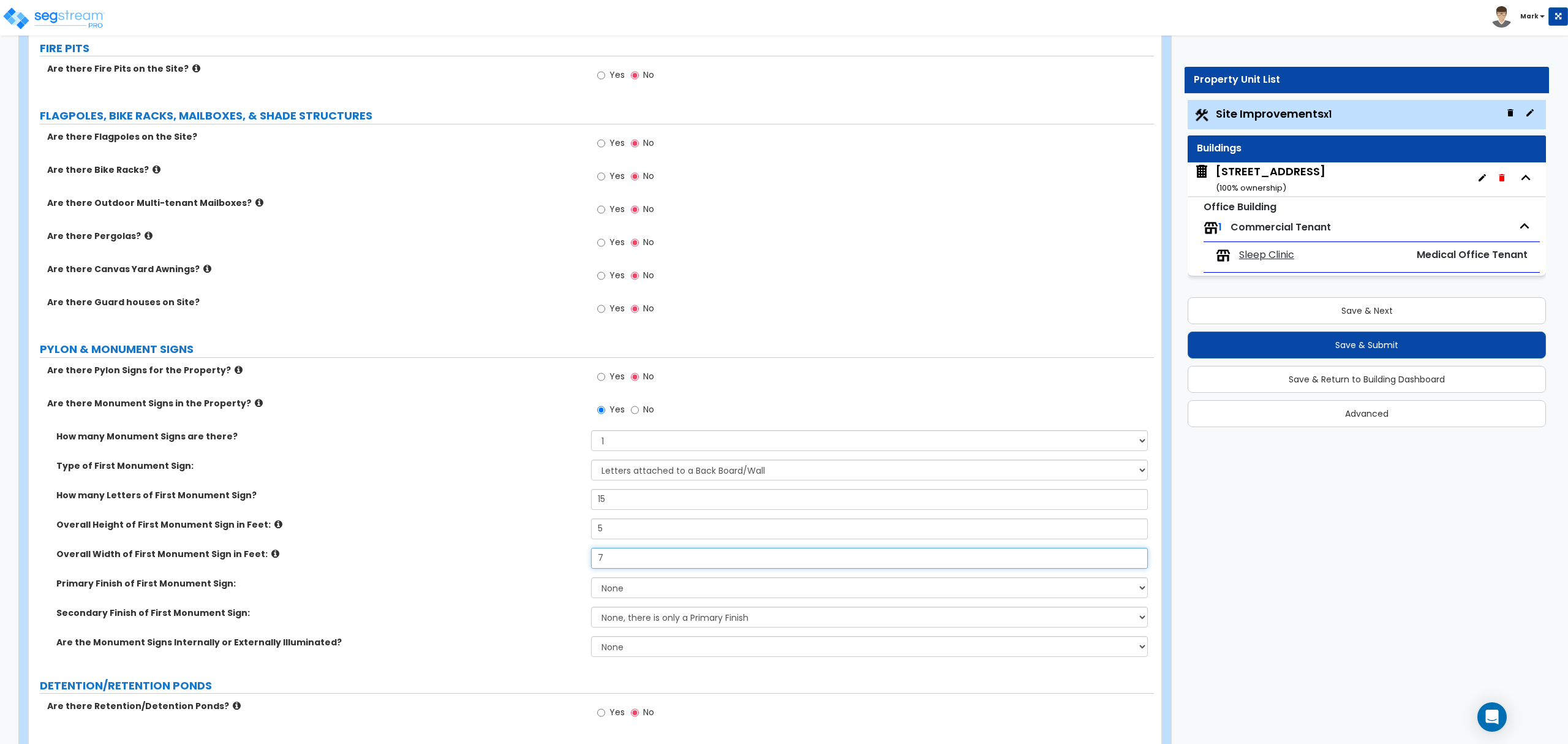
type input "7"
click at [606, 475] on select "Please Choose One Flat Signboard on top of a Base Flat Signboard attached to a …" at bounding box center [870, 469] width 557 height 21
click at [475, 565] on div "Overall Width of First Monument Sign in Feet: 7" at bounding box center [591, 562] width 1126 height 29
click at [629, 621] on select "None, there is only a Primary Finish Paint/Stucco Finish Brick Finish Stone Fin…" at bounding box center [870, 616] width 557 height 21
select select "3"
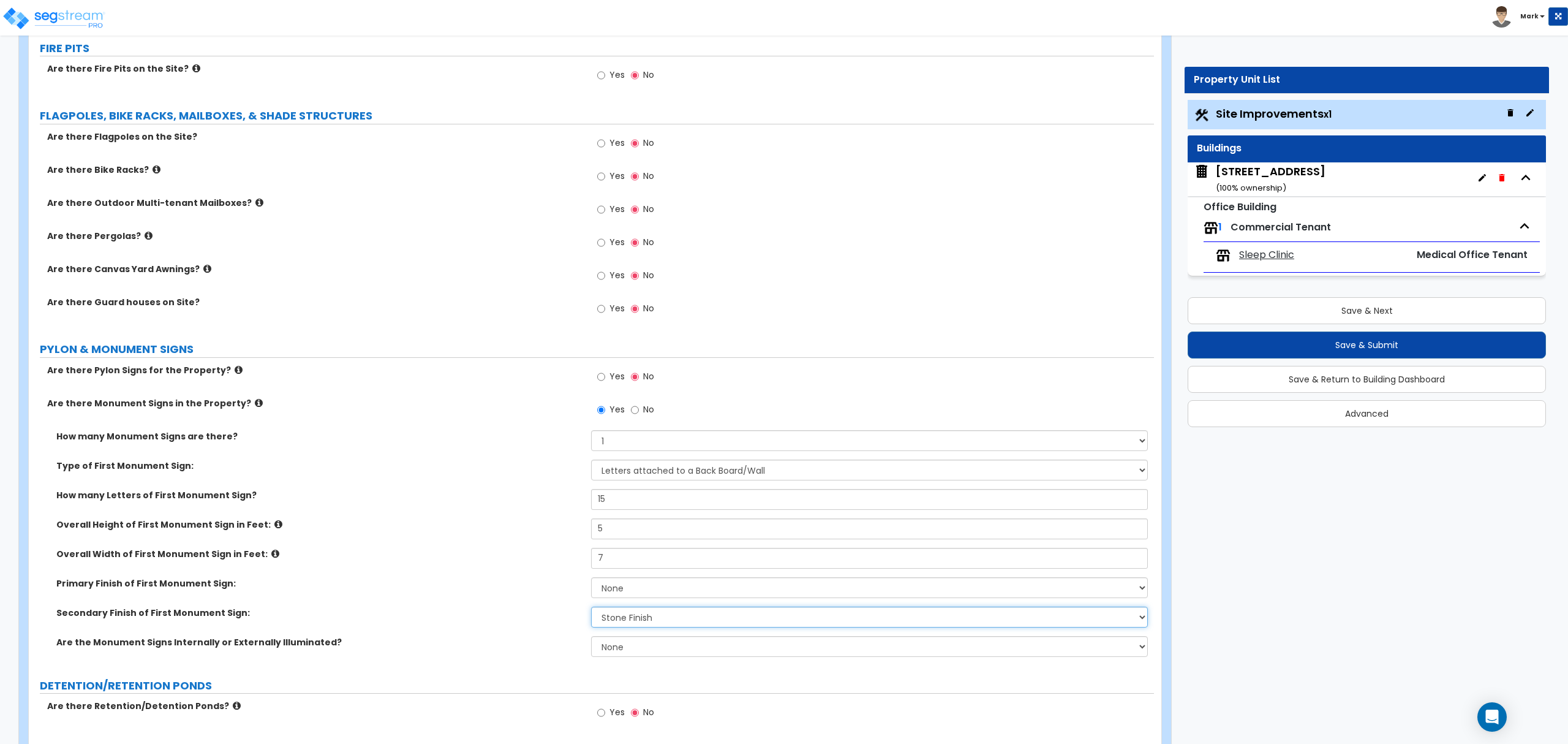
click at [591, 609] on select "None, there is only a Primary Finish Paint/Stucco Finish Brick Finish Stone Fin…" at bounding box center [870, 616] width 557 height 21
click at [652, 657] on select "None Internally Illuminated Externally Illuminated" at bounding box center [870, 646] width 557 height 21
click at [395, 649] on label "Are the Monument Signs Internally or Externally Illuminated?" at bounding box center [318, 642] width 525 height 12
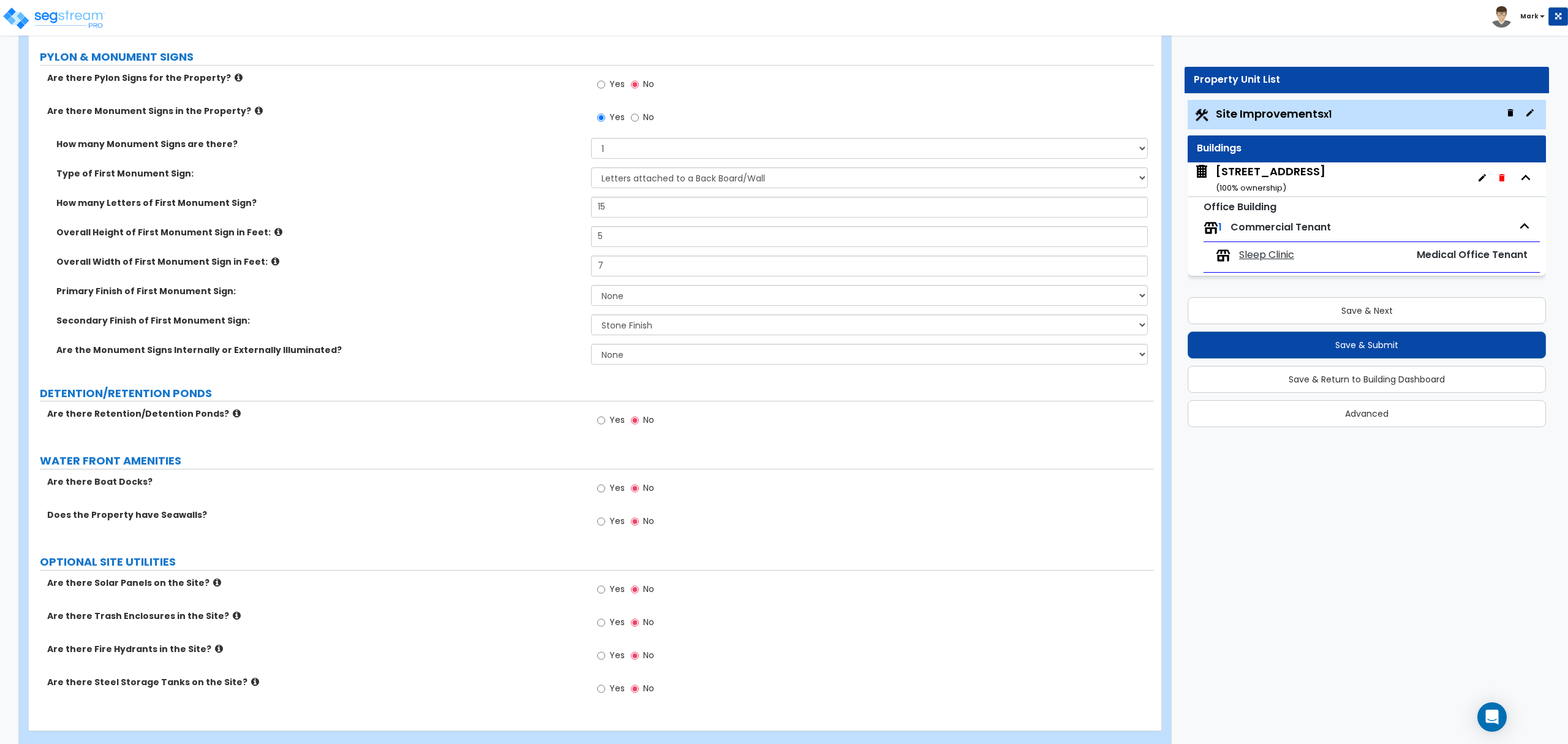
scroll to position [2604, 0]
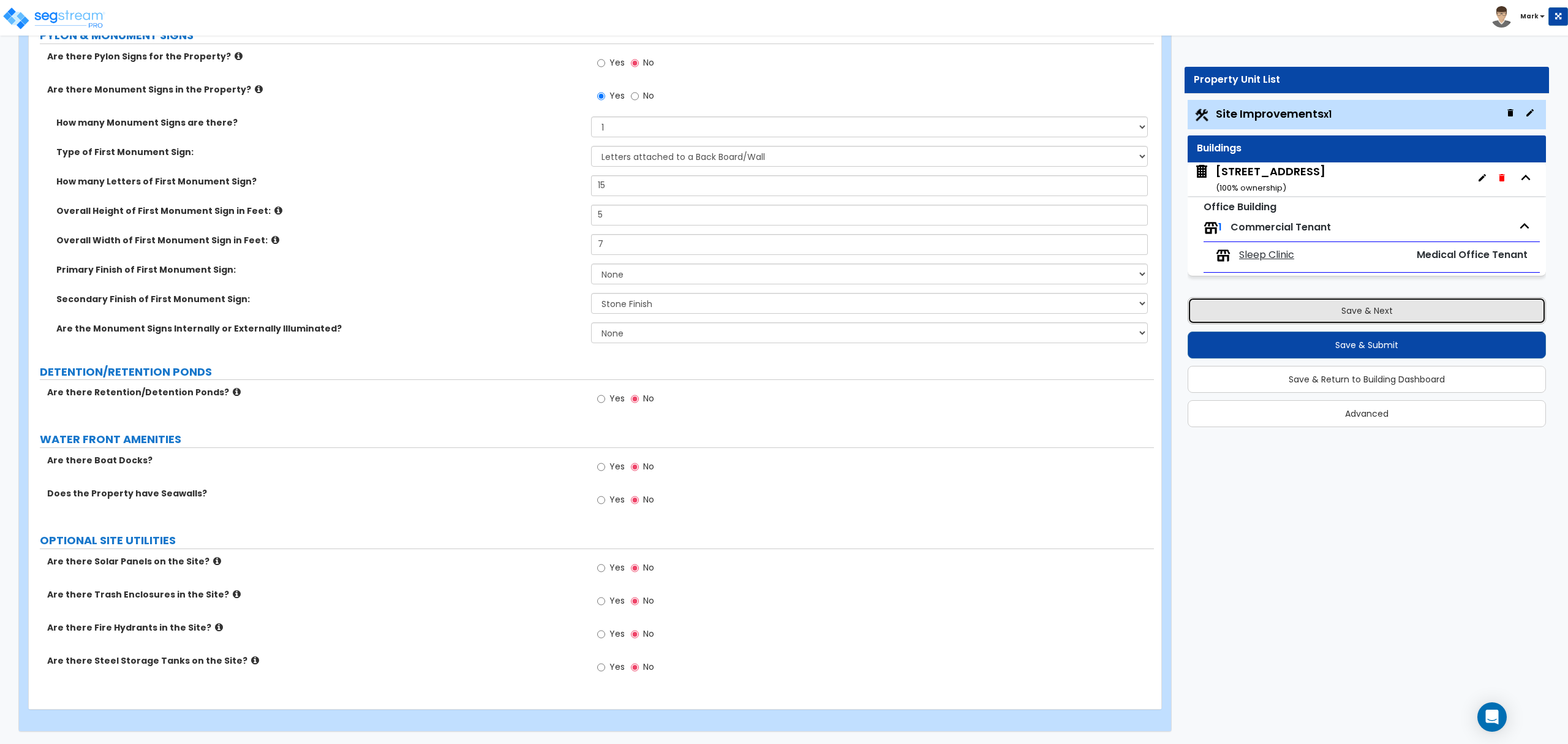
click at [1245, 317] on button "Save & Next" at bounding box center [1367, 310] width 359 height 27
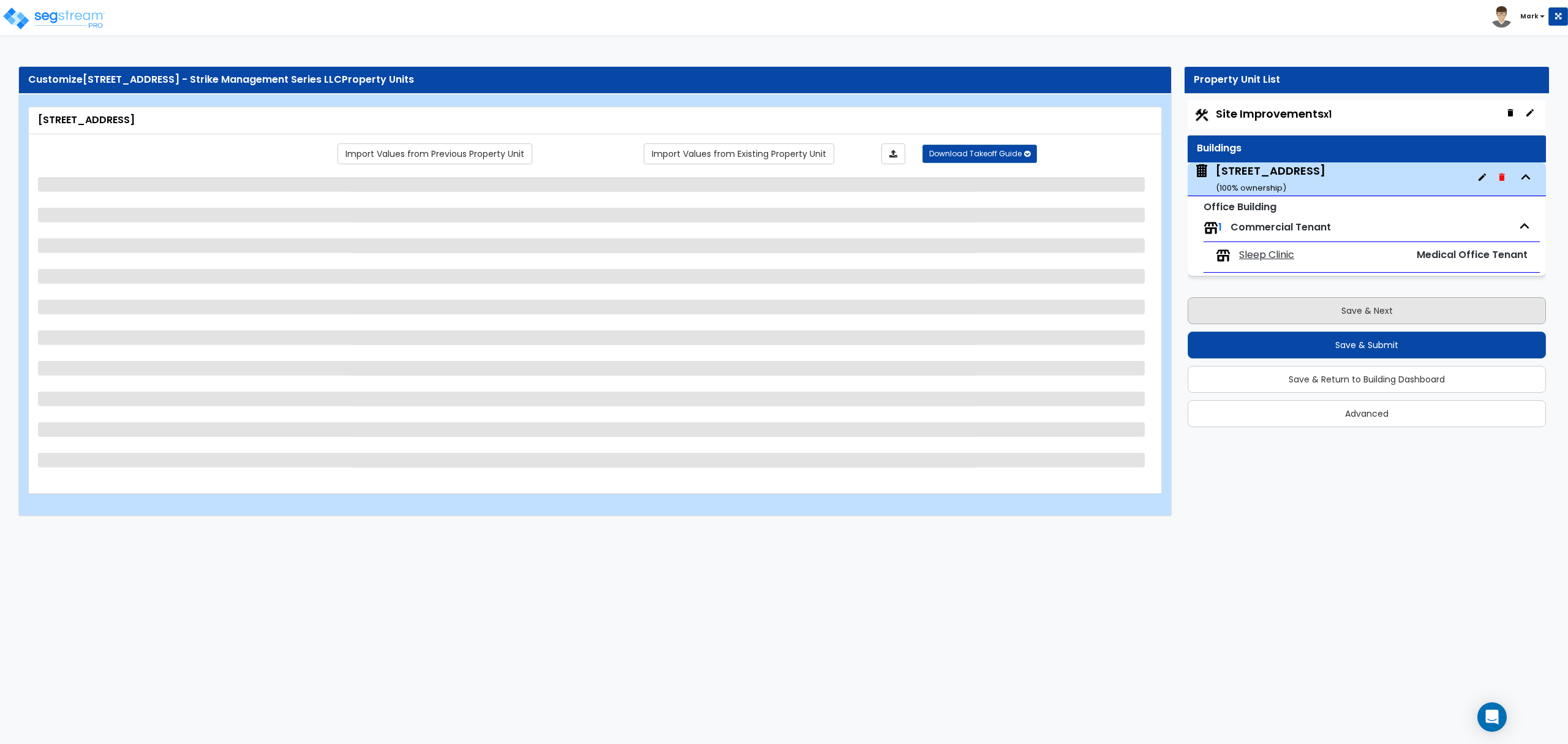
scroll to position [0, 0]
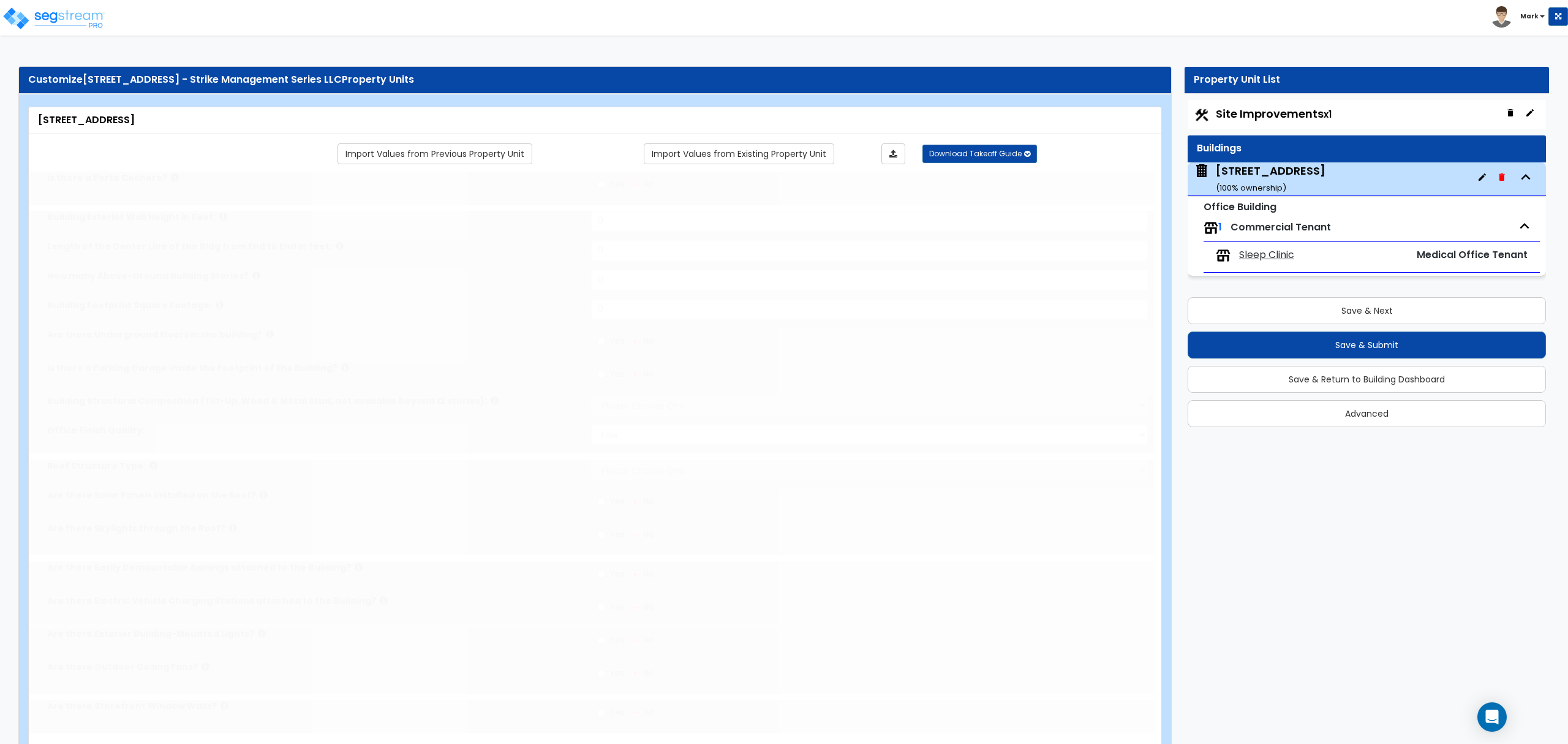
type input "1"
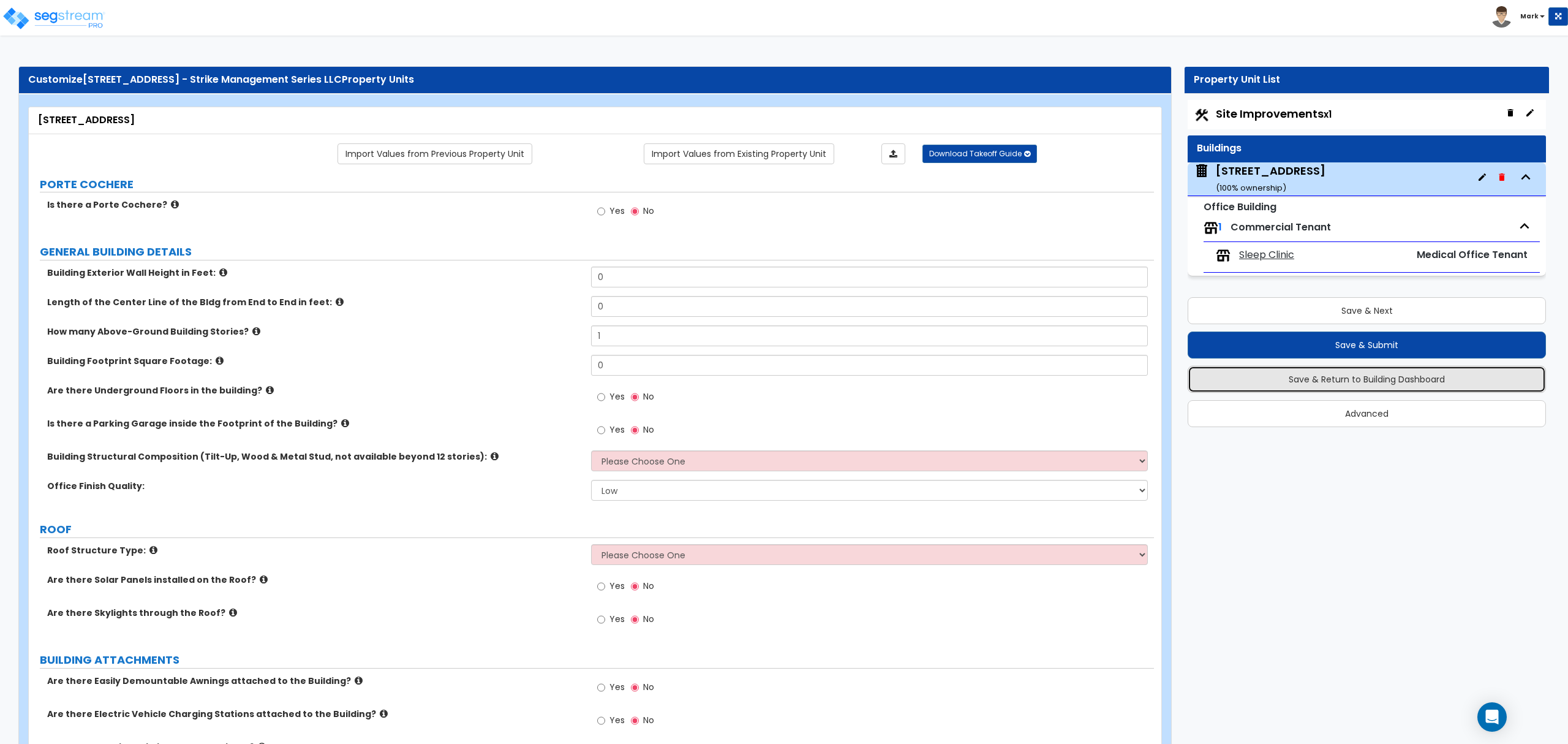
click at [1308, 383] on button "Save & Return to Building Dashboard" at bounding box center [1367, 379] width 359 height 27
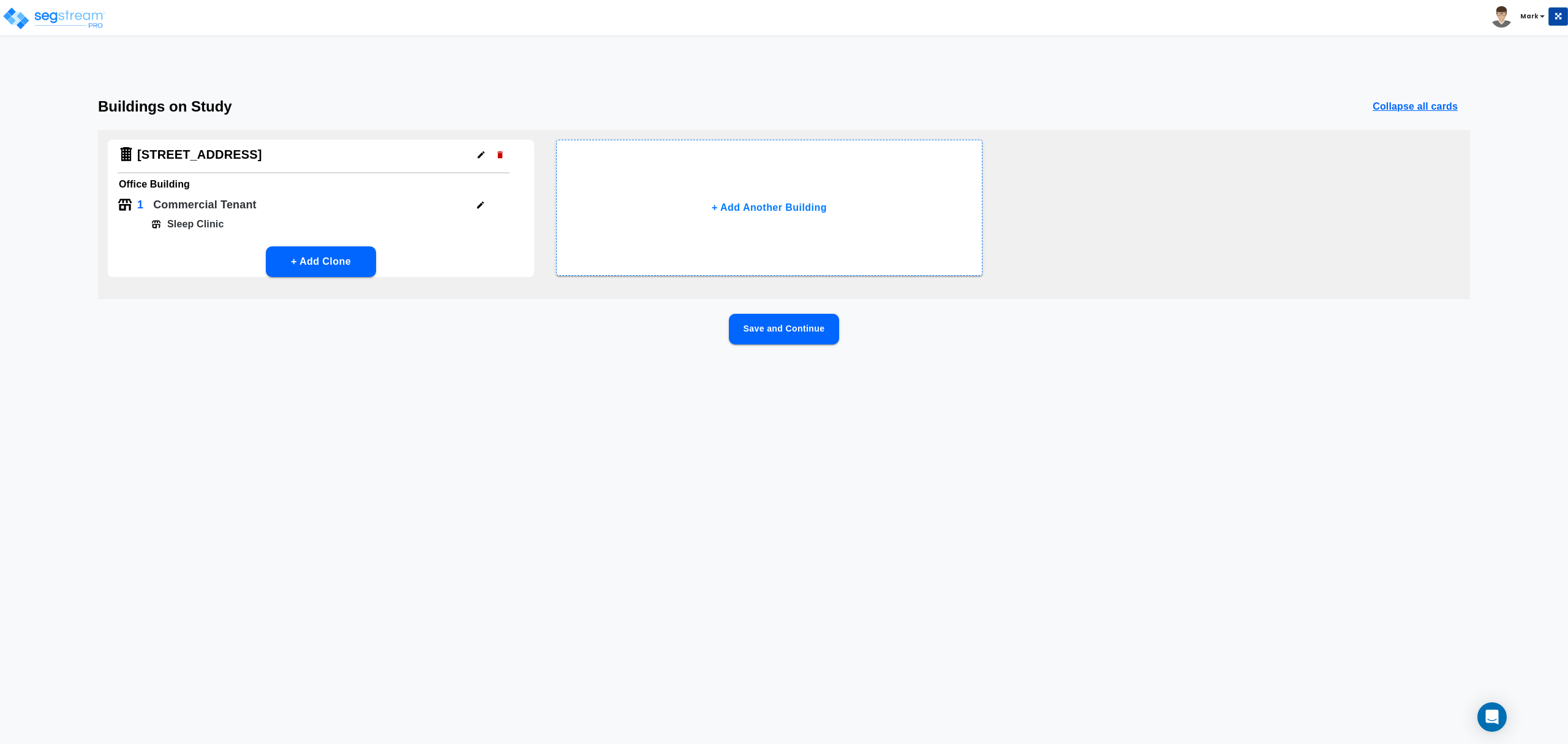
click at [476, 165] on div "2320 West Southlake Boulevard" at bounding box center [314, 157] width 392 height 34
click at [478, 161] on button "button" at bounding box center [481, 154] width 19 height 19
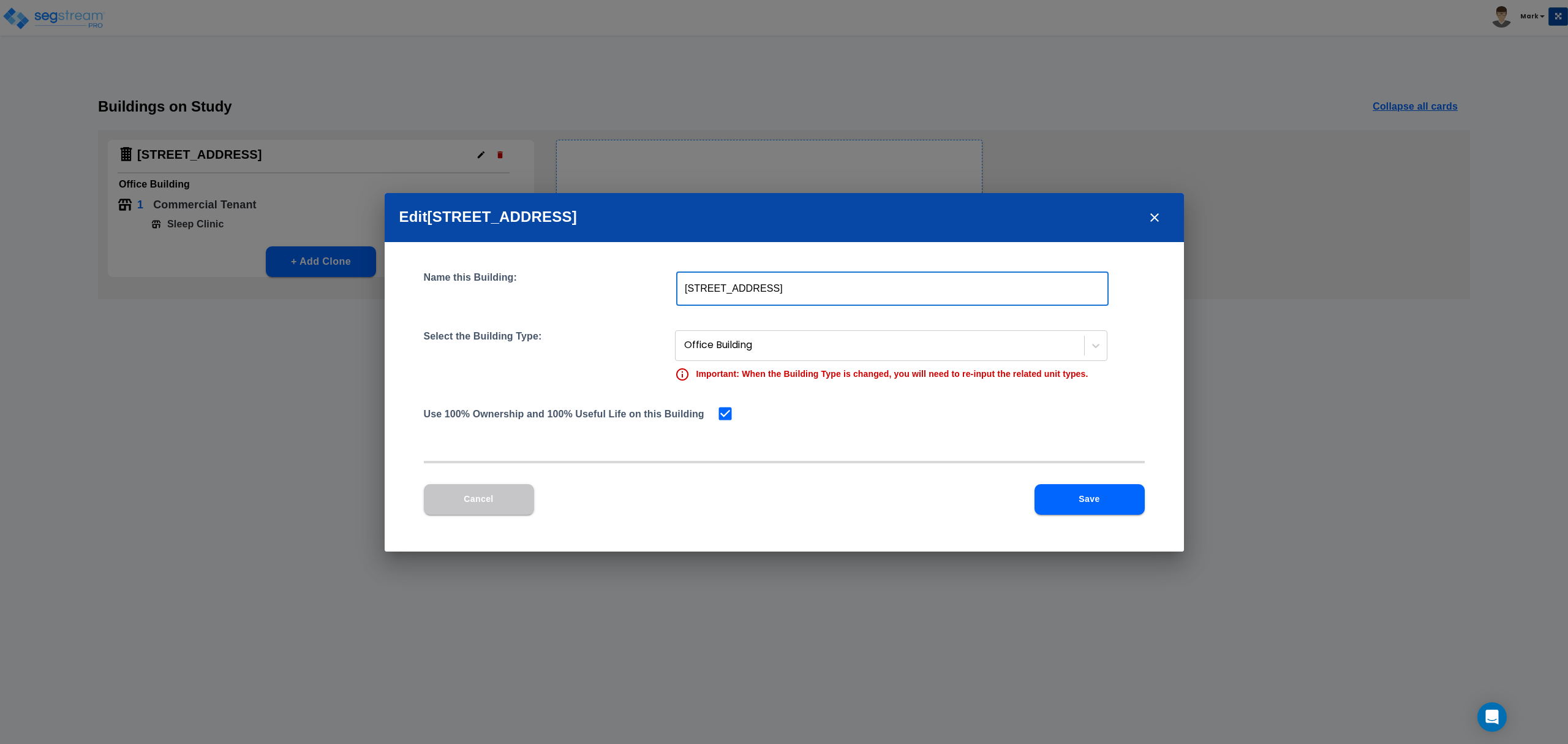
click at [736, 285] on input "2320 West Southlake Boulevard" at bounding box center [892, 288] width 433 height 34
click at [1163, 222] on button "close" at bounding box center [1154, 217] width 29 height 29
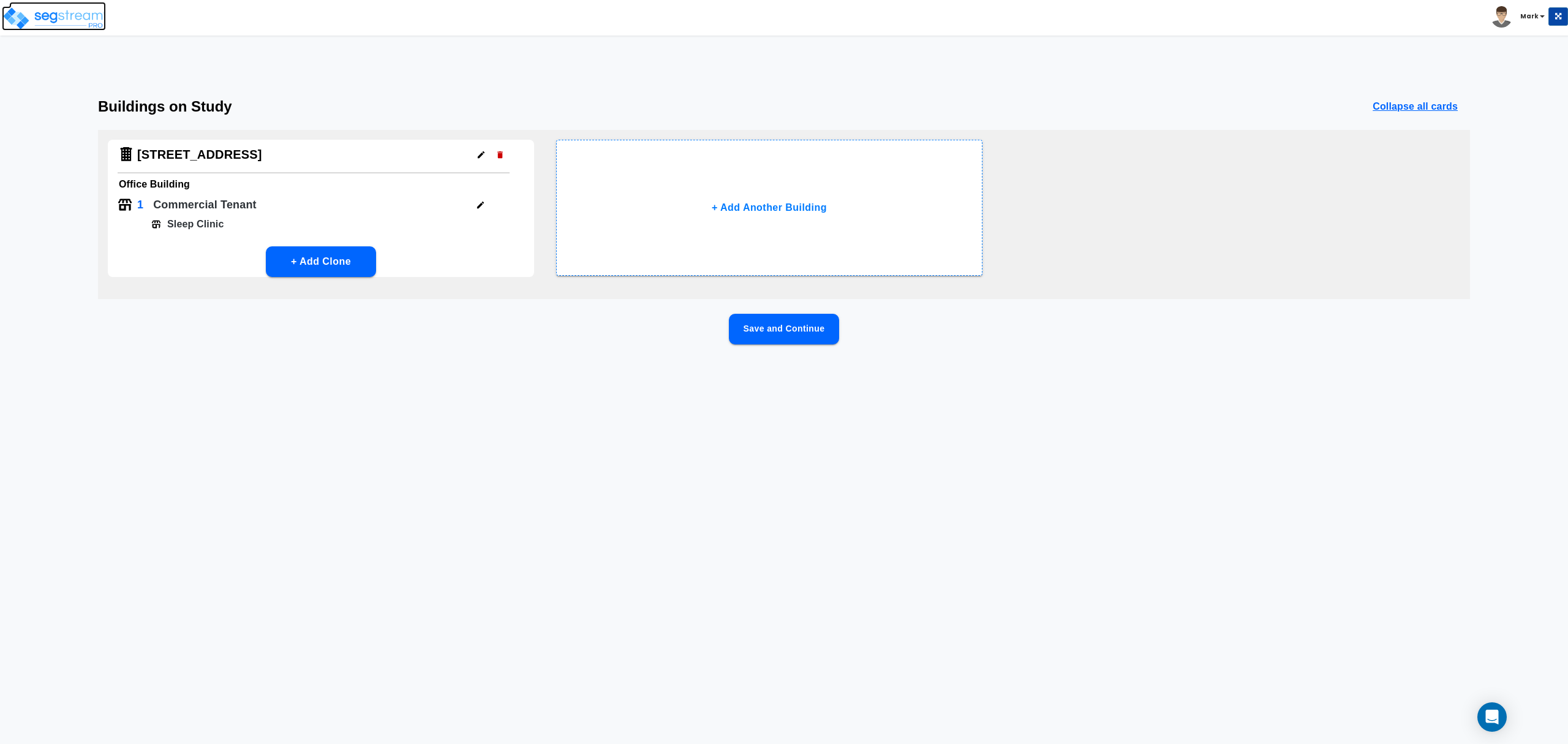
click at [57, 11] on img at bounding box center [54, 18] width 104 height 24
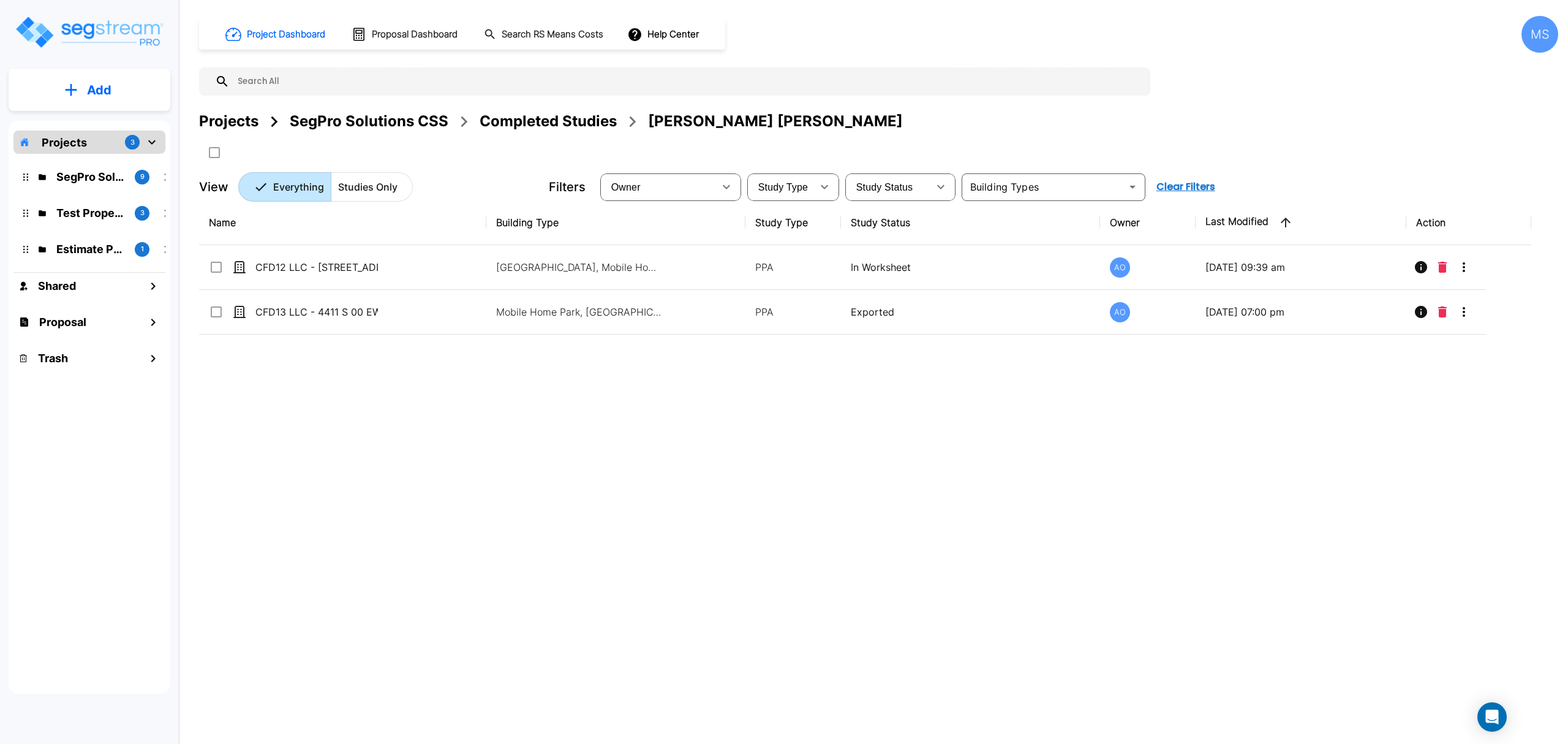
click at [385, 126] on div "SegPro Solutions CSS" at bounding box center [369, 121] width 159 height 22
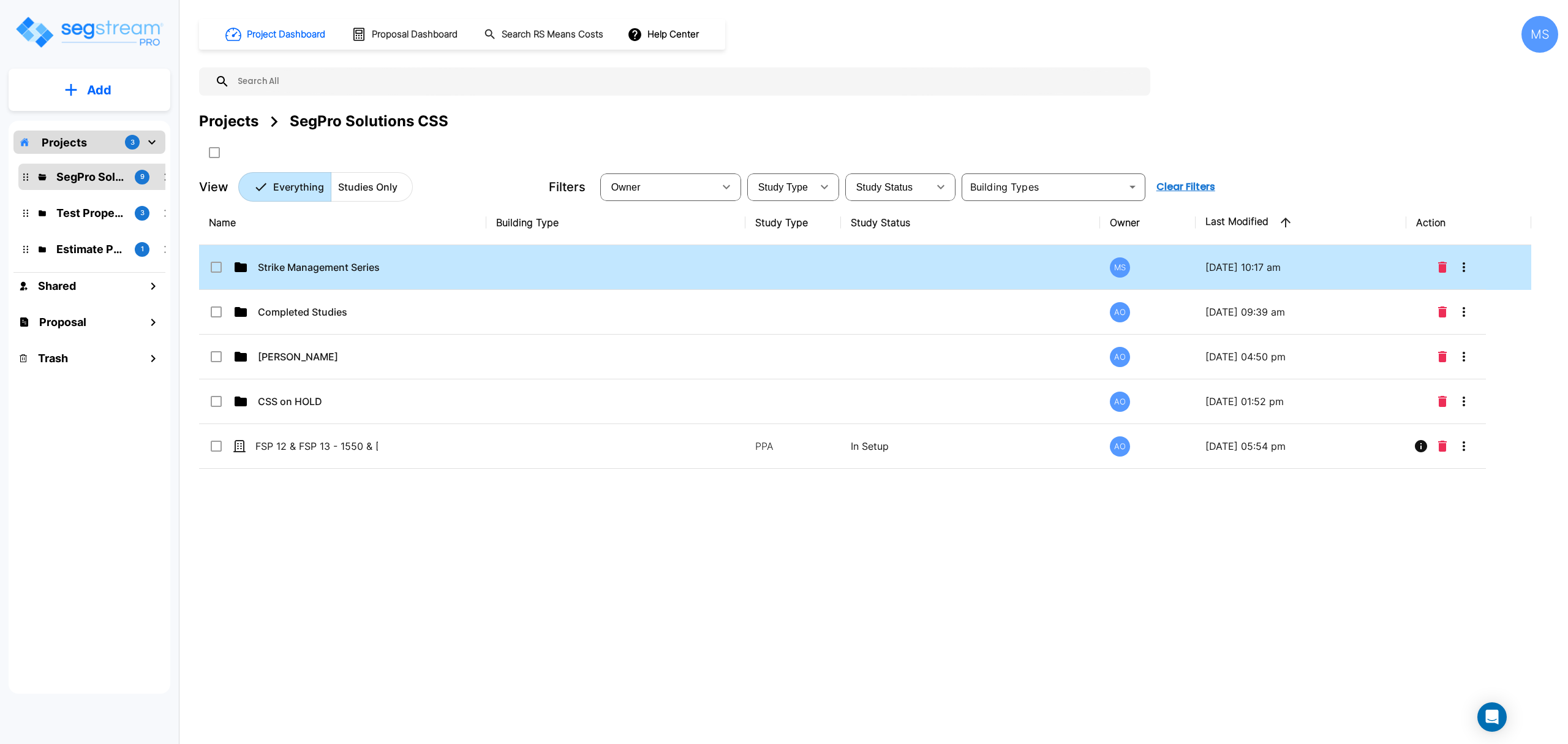
click at [422, 267] on td "Strike Management Series LLC" at bounding box center [342, 268] width 287 height 45
checkbox input "true"
click at [422, 267] on td "Strike Management Series LLC" at bounding box center [342, 268] width 287 height 45
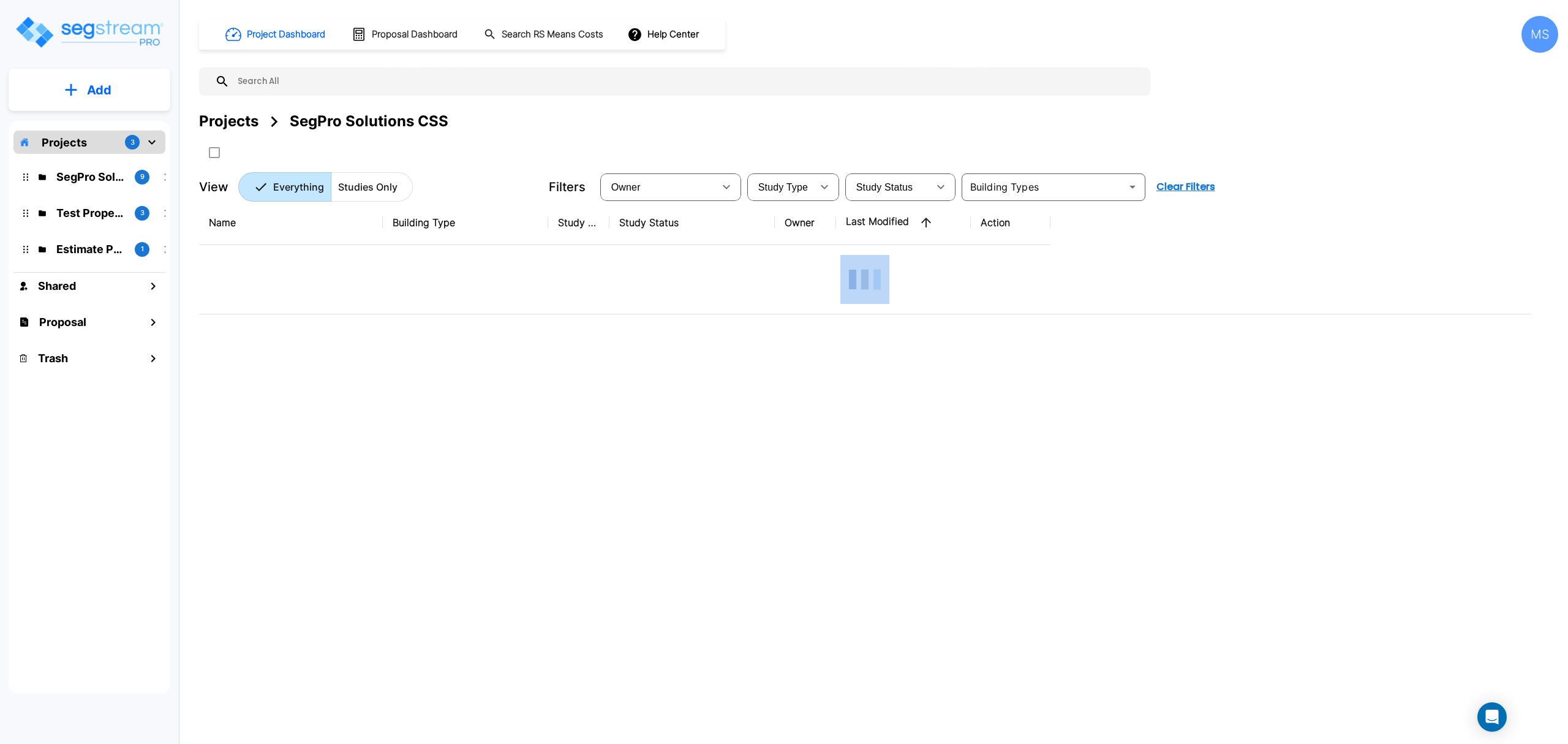
click at [422, 267] on div at bounding box center [865, 279] width 1313 height 49
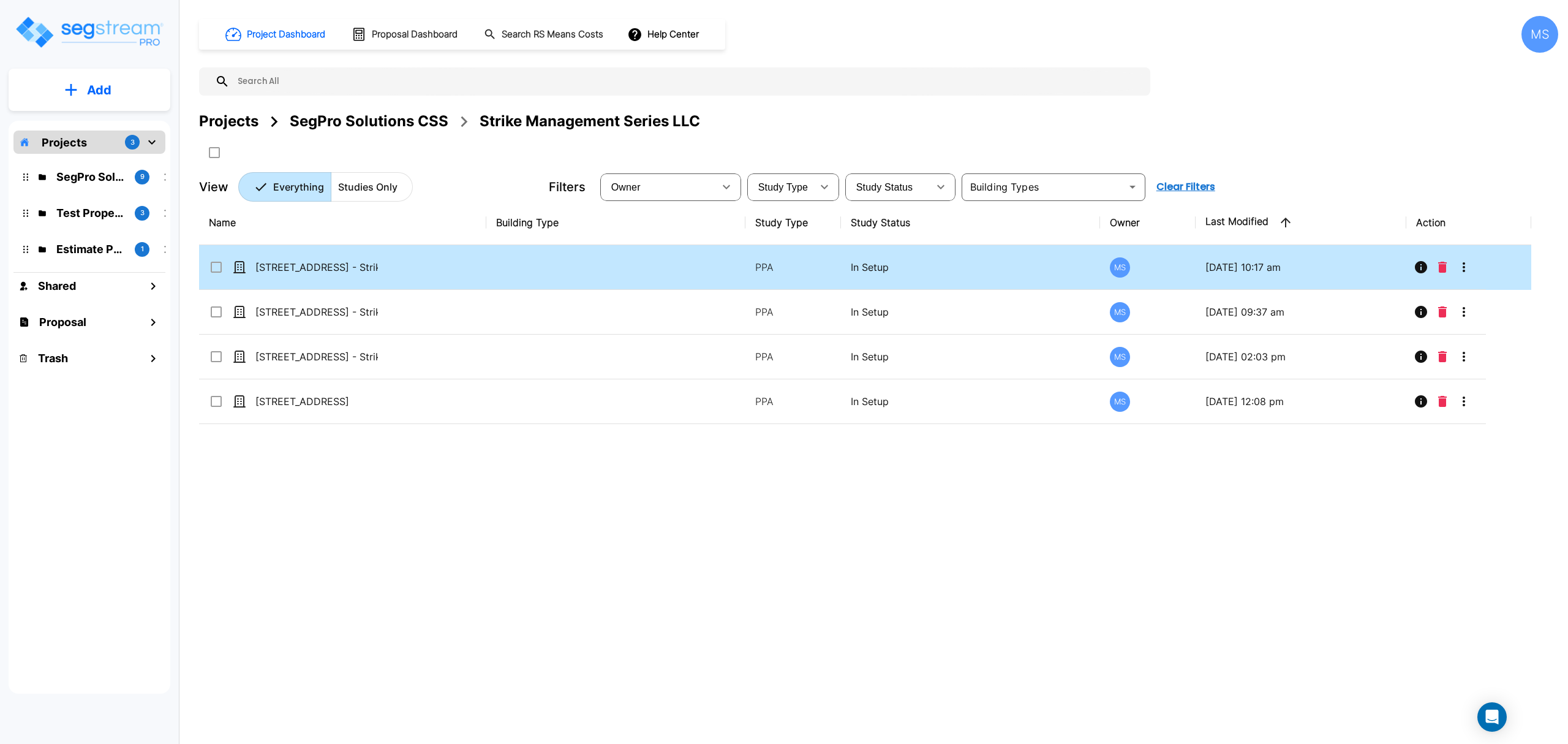
click at [371, 275] on p "[STREET_ADDRESS] - Strike Management Series LLC" at bounding box center [316, 267] width 122 height 14
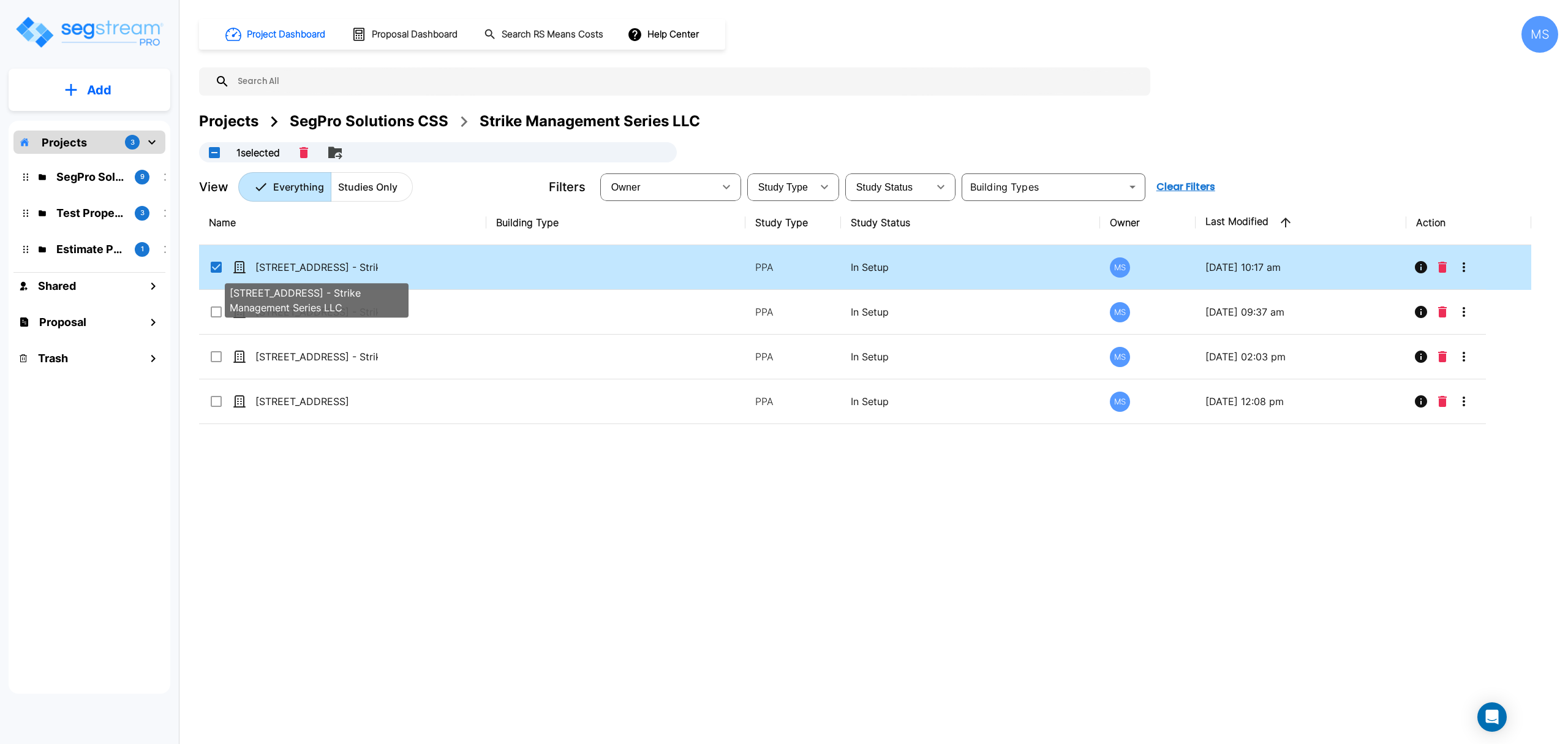
checkbox input "true"
click at [371, 275] on p "[STREET_ADDRESS] - Strike Management Series LLC" at bounding box center [316, 267] width 122 height 14
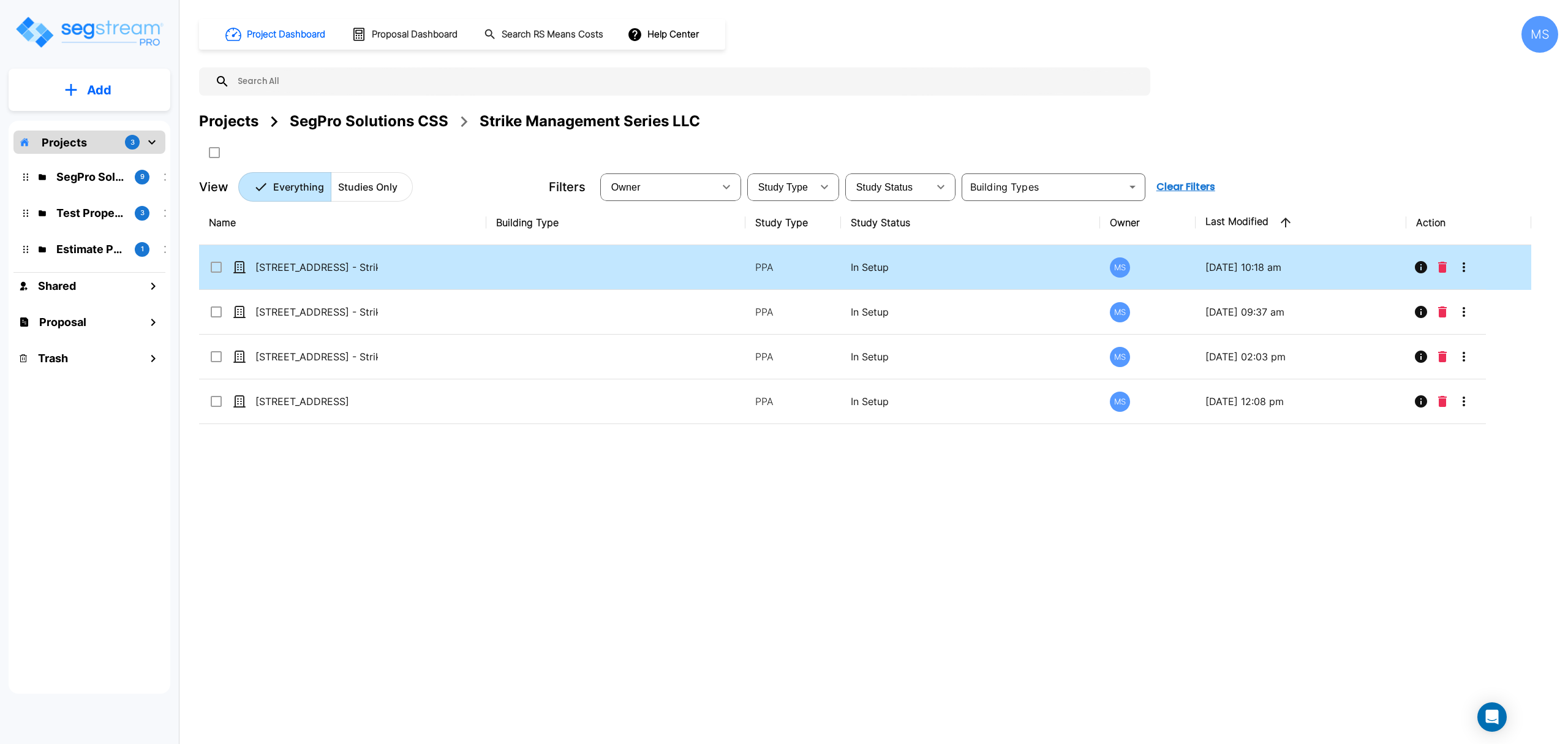
click at [387, 271] on div "[STREET_ADDRESS] - Strike Management Series LLC" at bounding box center [301, 267] width 184 height 14
checkbox input "true"
click at [387, 271] on div "[STREET_ADDRESS] - Strike Management Series LLC" at bounding box center [301, 267] width 184 height 14
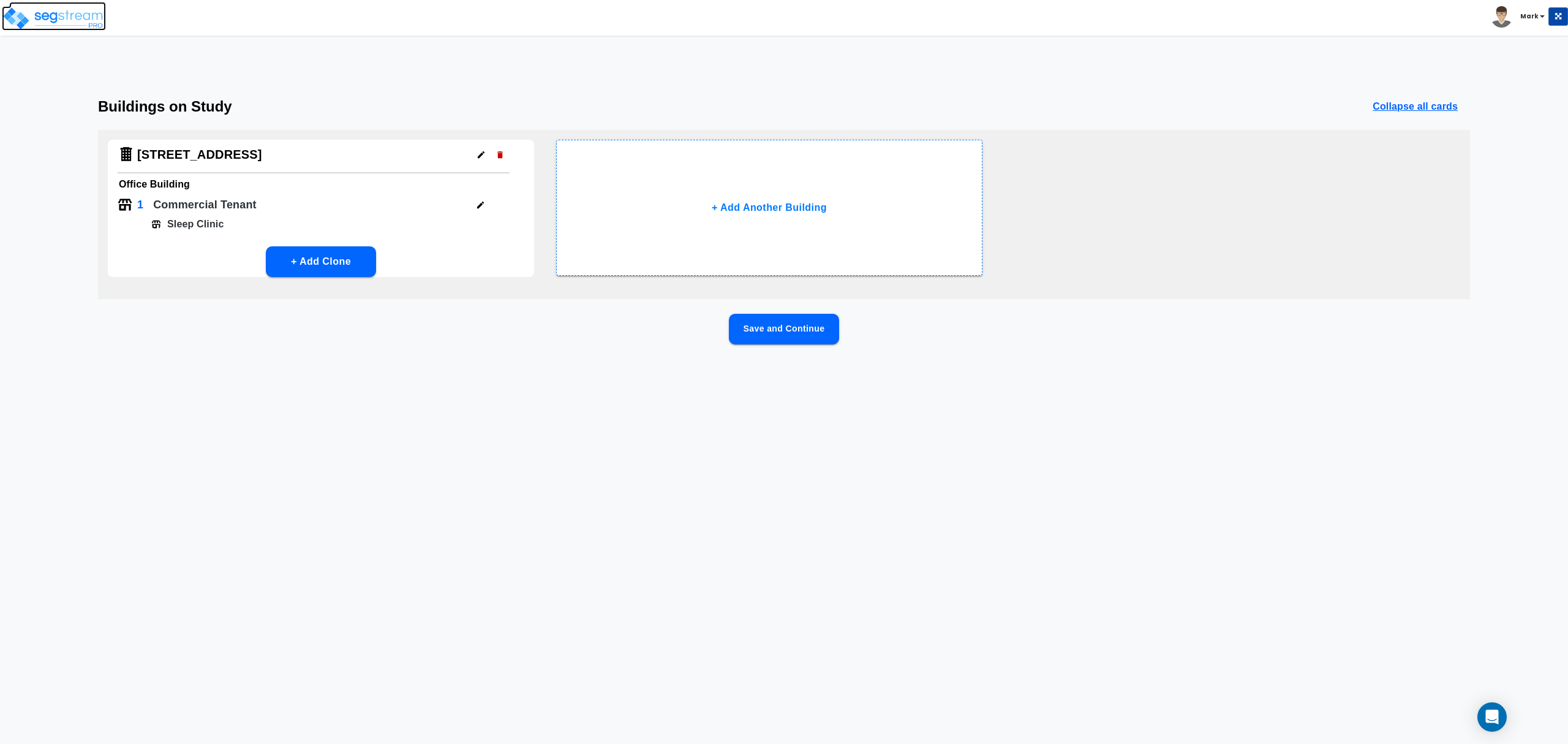
click at [34, 16] on img at bounding box center [54, 18] width 104 height 24
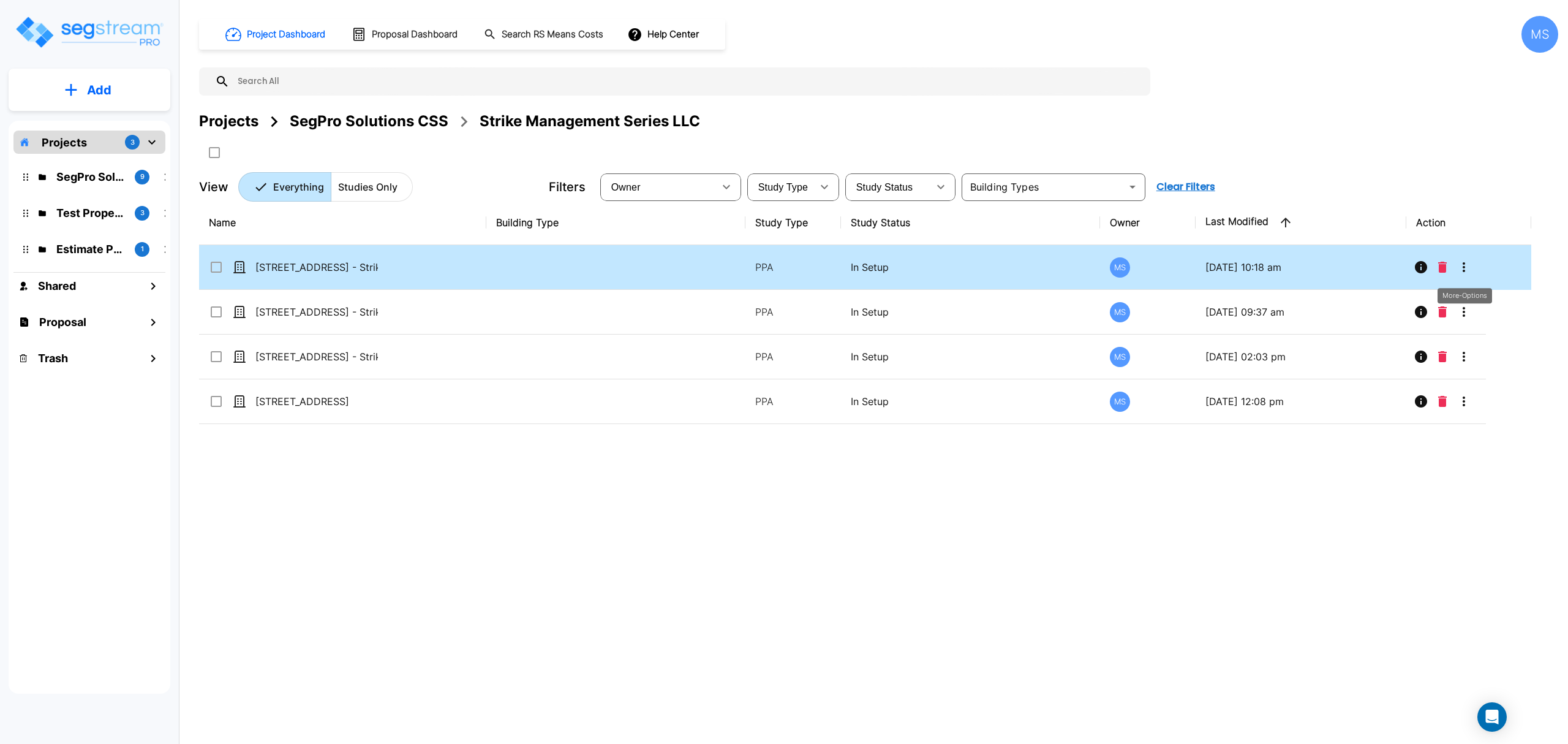
click at [1466, 268] on icon "More-Options" at bounding box center [1464, 267] width 14 height 14
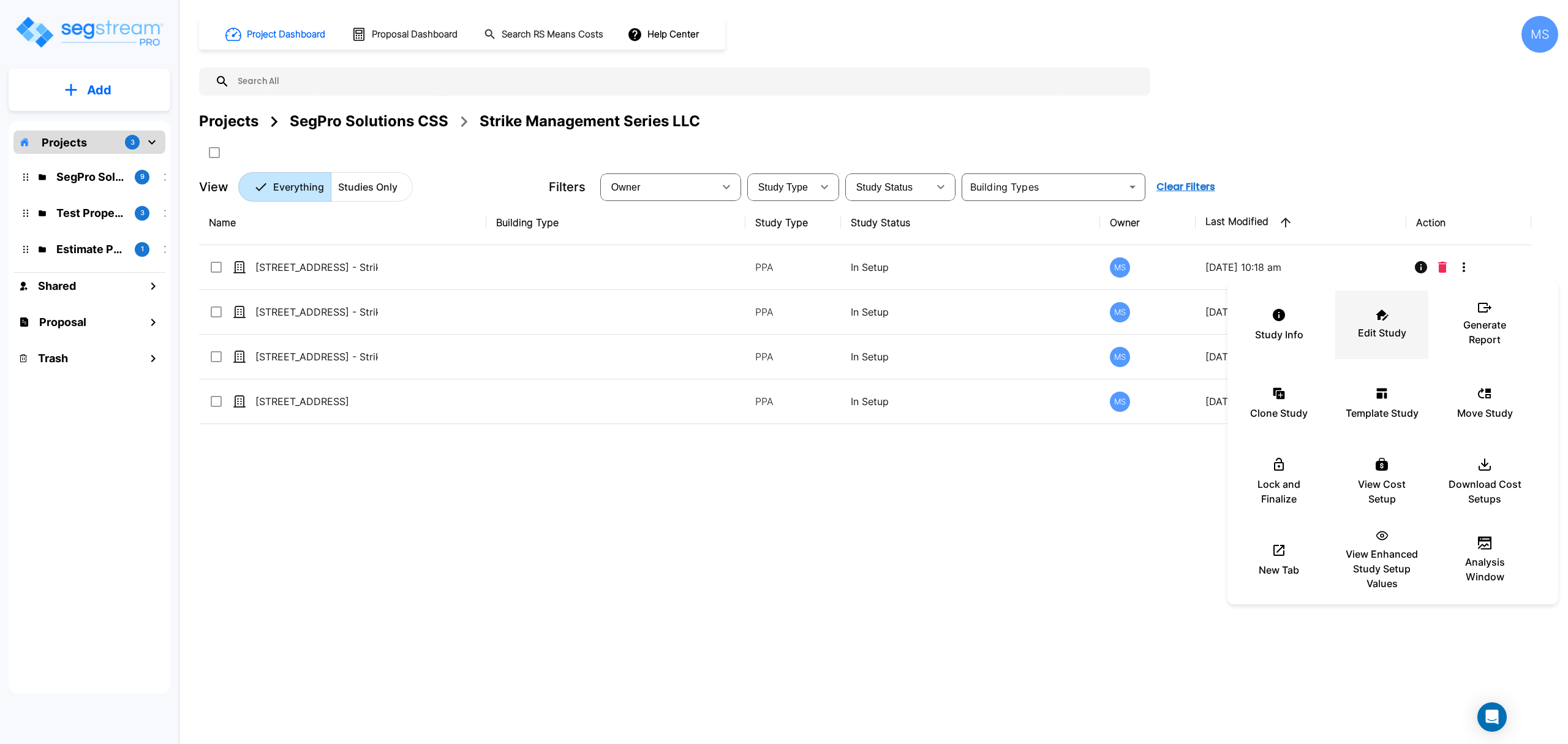
click at [1366, 327] on p "Edit Study" at bounding box center [1382, 333] width 48 height 14
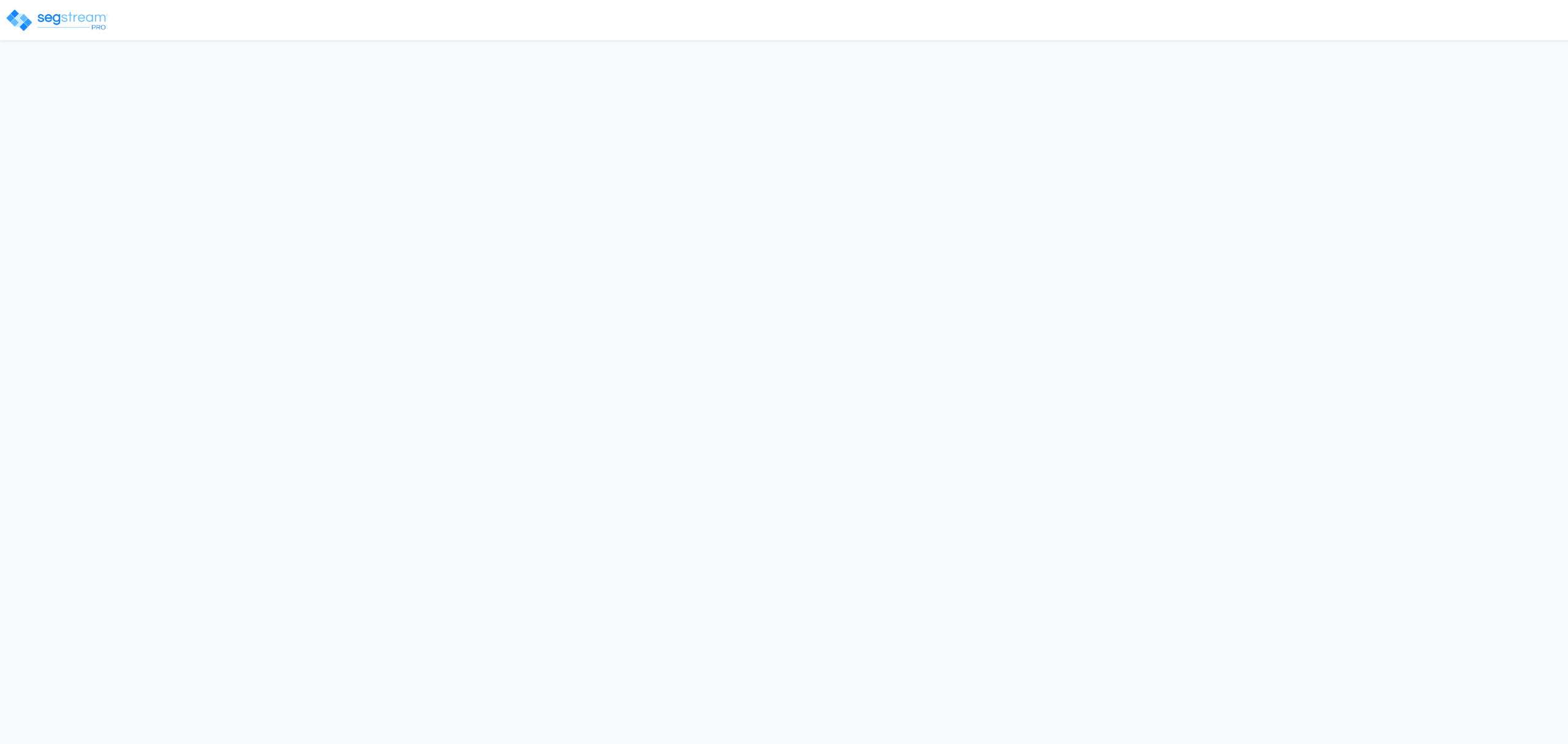
select select "[GEOGRAPHIC_DATA]"
select select "2020"
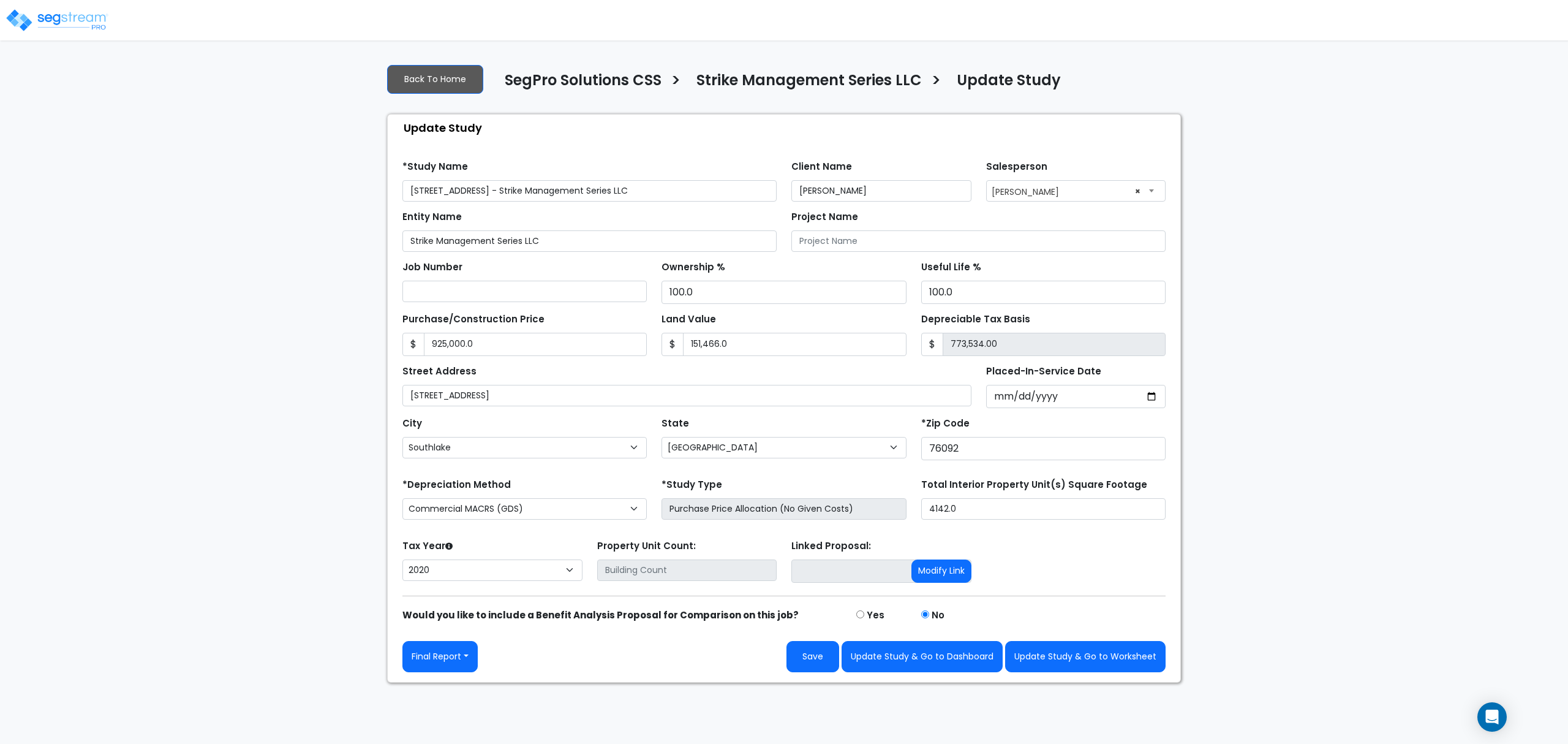
drag, startPoint x: 681, startPoint y: 190, endPoint x: 557, endPoint y: 194, distance: 124.1
click at [557, 194] on input "[STREET_ADDRESS] - Strike Management Series LLC" at bounding box center [590, 191] width 375 height 21
click at [557, 194] on input "[STREET_ADDRESS] - Strike Management Series LLC" at bounding box center [590, 191] width 375 height 21
drag, startPoint x: 557, startPoint y: 194, endPoint x: 788, endPoint y: 191, distance: 231.0
click at [831, 192] on div "*Study Name [STREET_ADDRESS] - Strike Management Series LLC Client Name [PERSON…" at bounding box center [784, 177] width 778 height 50
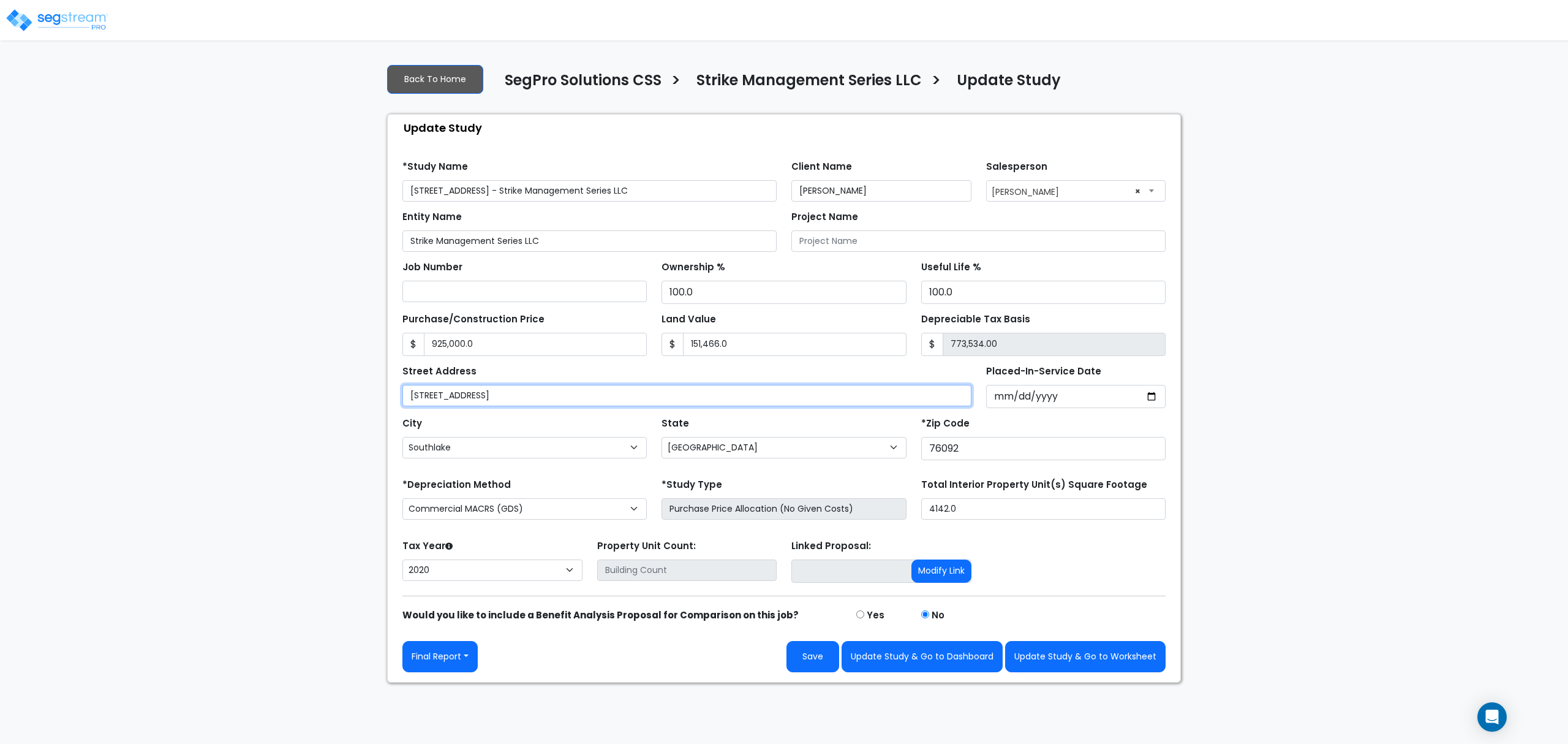
drag, startPoint x: 410, startPoint y: 391, endPoint x: 393, endPoint y: 393, distance: 17.1
click at [393, 393] on div "Find these errors below in the Study Setup: *Study Name 2320 West Southlake Bou…" at bounding box center [784, 411] width 793 height 541
click at [378, 599] on div "We are Building your Study. So please grab a coffee and let us do the heavy lif…" at bounding box center [784, 368] width 1568 height 629
click at [407, 77] on link "Back To Home" at bounding box center [435, 79] width 96 height 29
